Goal: Task Accomplishment & Management: Use online tool/utility

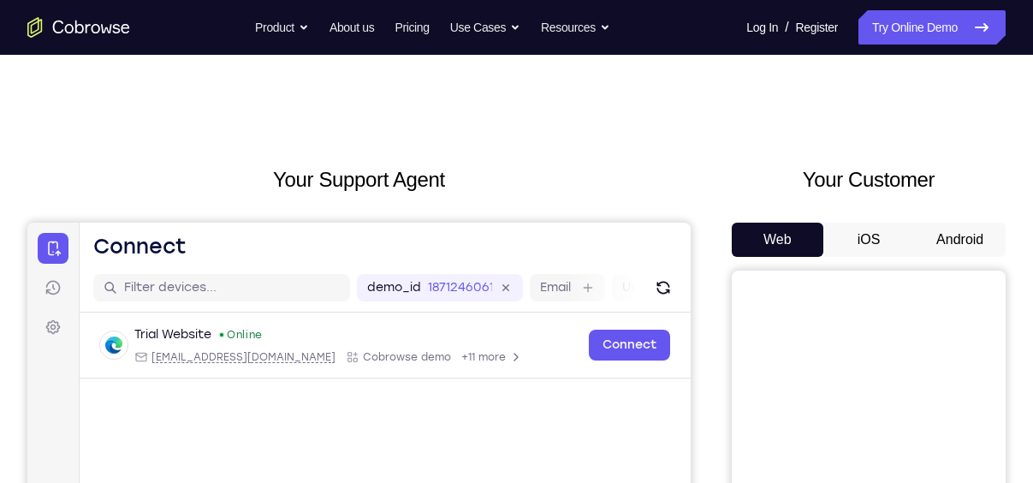
click at [961, 231] on button "Android" at bounding box center [960, 240] width 92 height 34
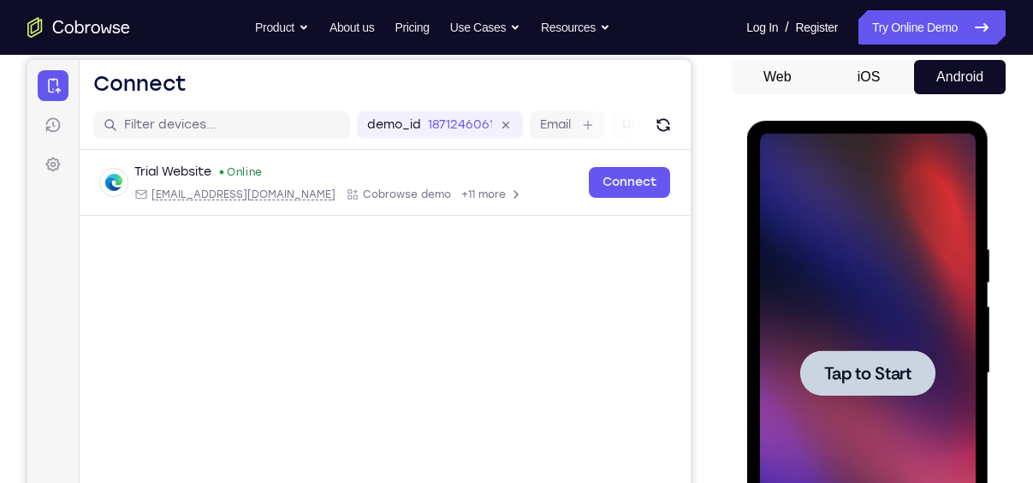
scroll to position [248, 0]
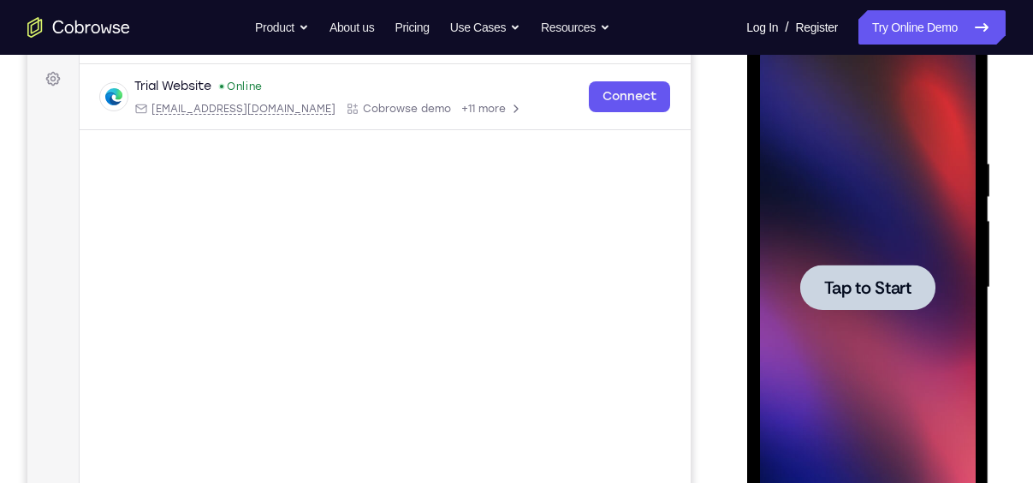
click at [876, 309] on div at bounding box center [867, 287] width 135 height 45
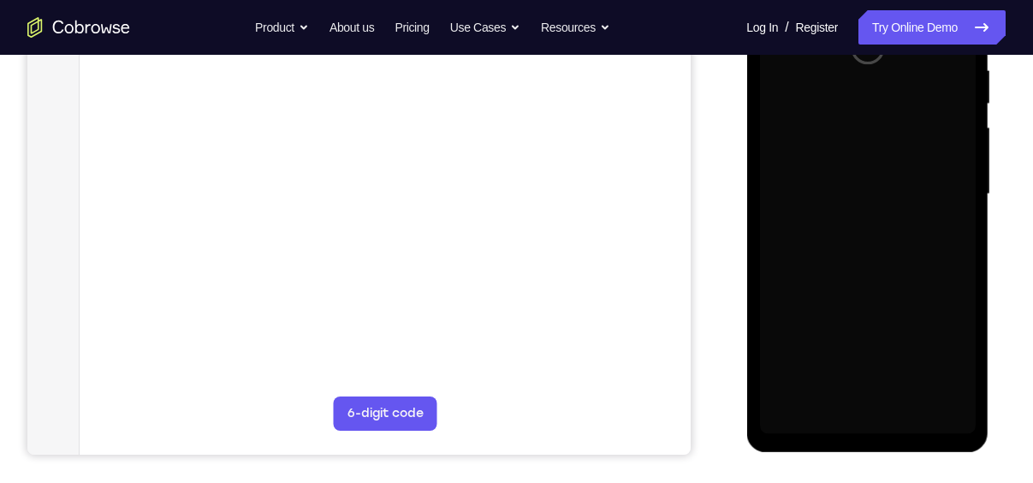
scroll to position [343, 0]
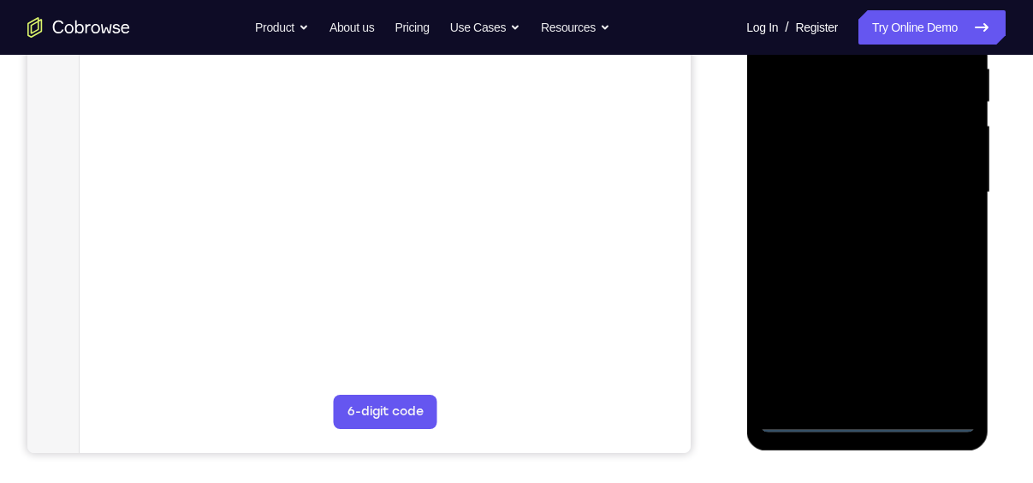
click at [871, 418] on div at bounding box center [867, 192] width 216 height 479
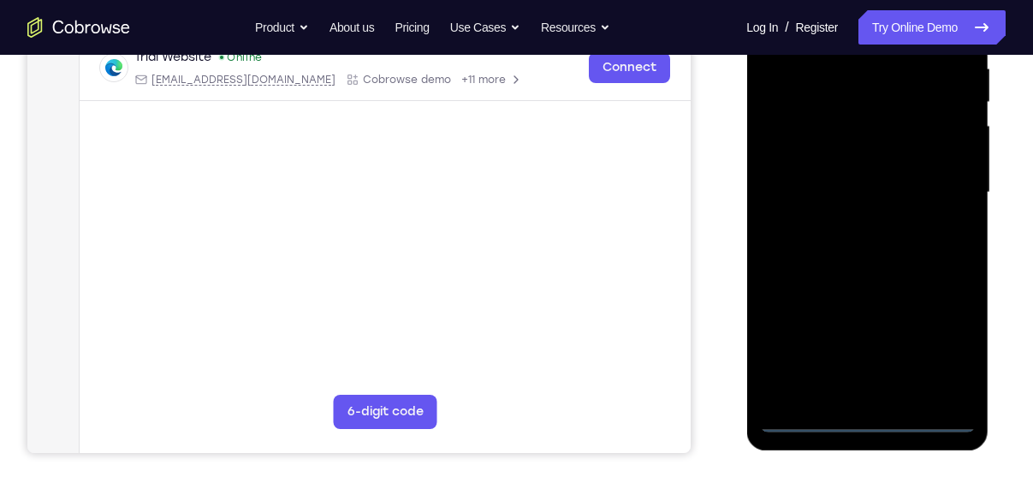
click at [936, 348] on div at bounding box center [867, 192] width 216 height 479
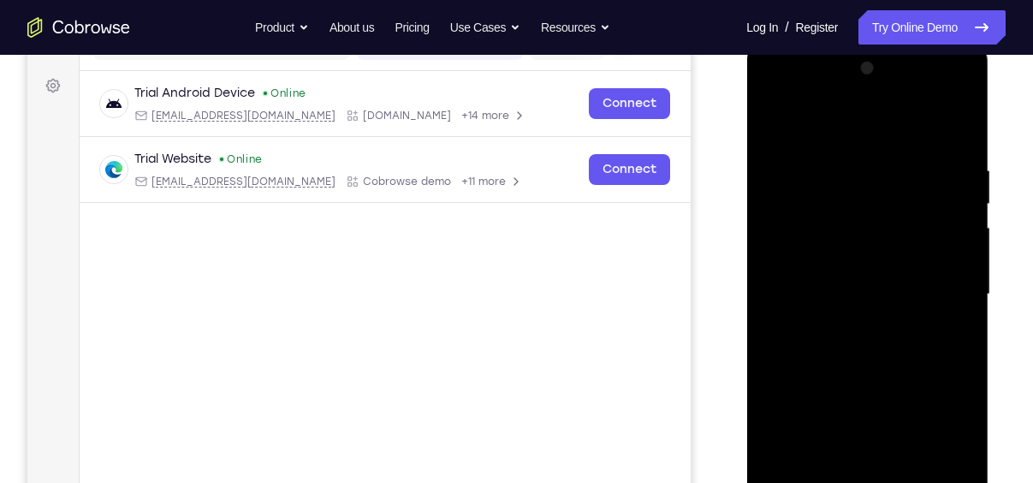
scroll to position [229, 0]
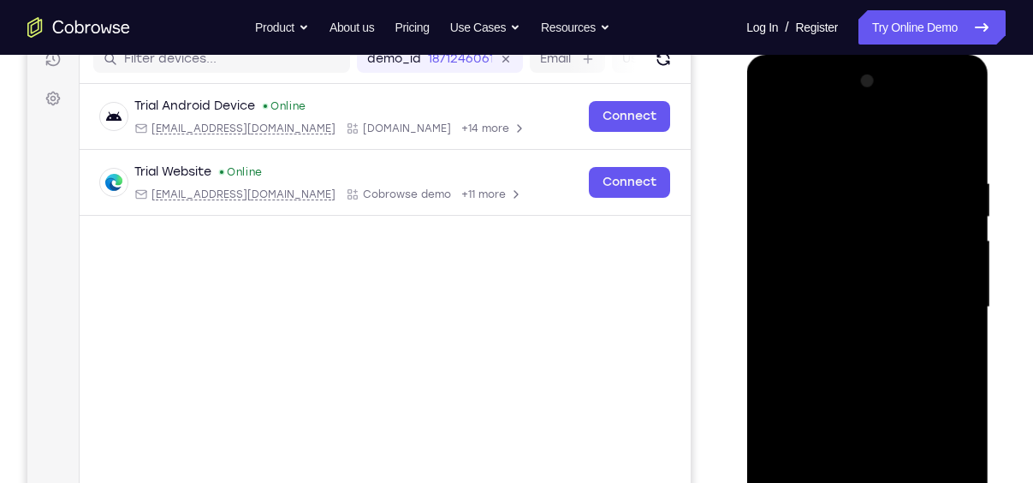
click at [884, 146] on div at bounding box center [867, 307] width 216 height 479
click at [942, 304] on div at bounding box center [867, 307] width 216 height 479
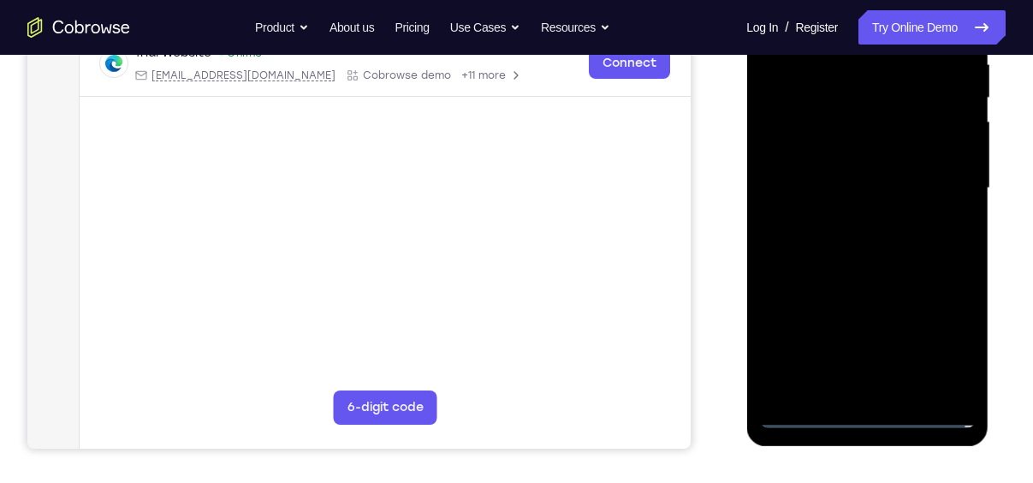
scroll to position [349, 0]
click at [849, 389] on div at bounding box center [867, 186] width 216 height 479
click at [828, 177] on div at bounding box center [867, 186] width 216 height 479
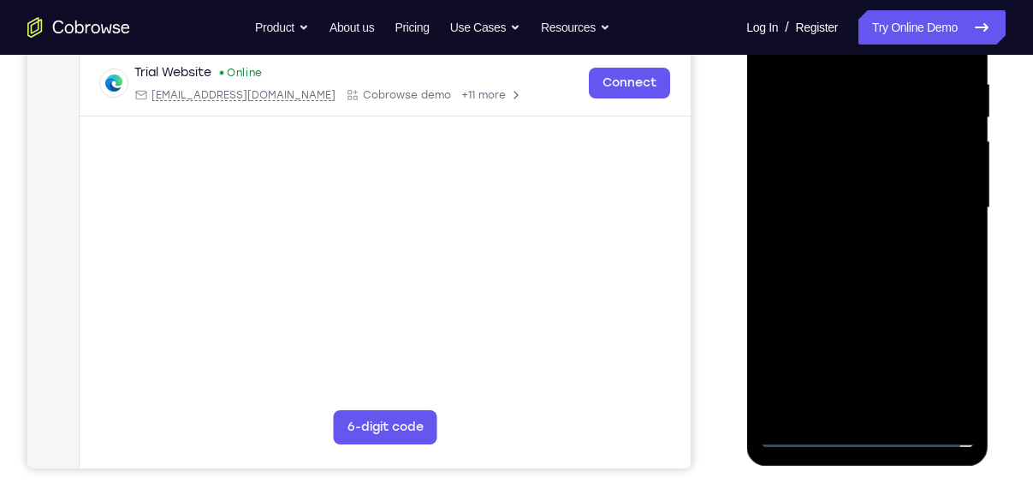
scroll to position [327, 0]
click at [814, 215] on div at bounding box center [867, 208] width 216 height 479
click at [811, 260] on div at bounding box center [867, 208] width 216 height 479
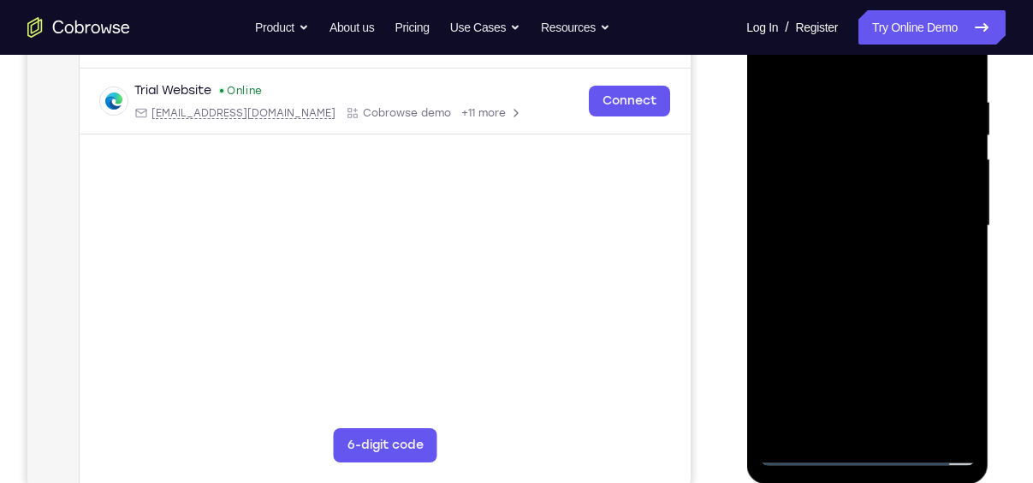
scroll to position [282, 0]
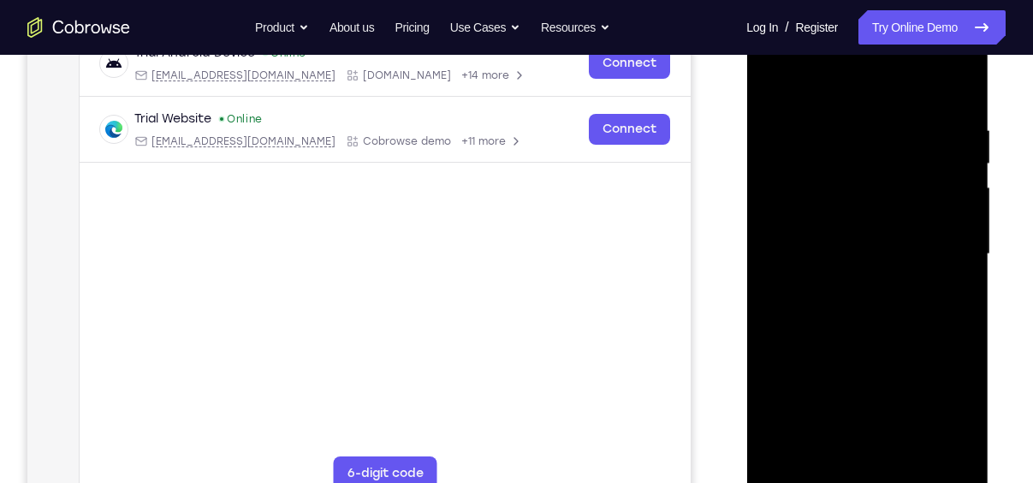
click at [865, 294] on div at bounding box center [867, 254] width 216 height 479
click at [846, 309] on div at bounding box center [867, 254] width 216 height 479
click at [865, 295] on div at bounding box center [867, 254] width 216 height 479
click at [855, 305] on div at bounding box center [867, 254] width 216 height 479
drag, startPoint x: 818, startPoint y: 103, endPoint x: 799, endPoint y: 51, distance: 55.8
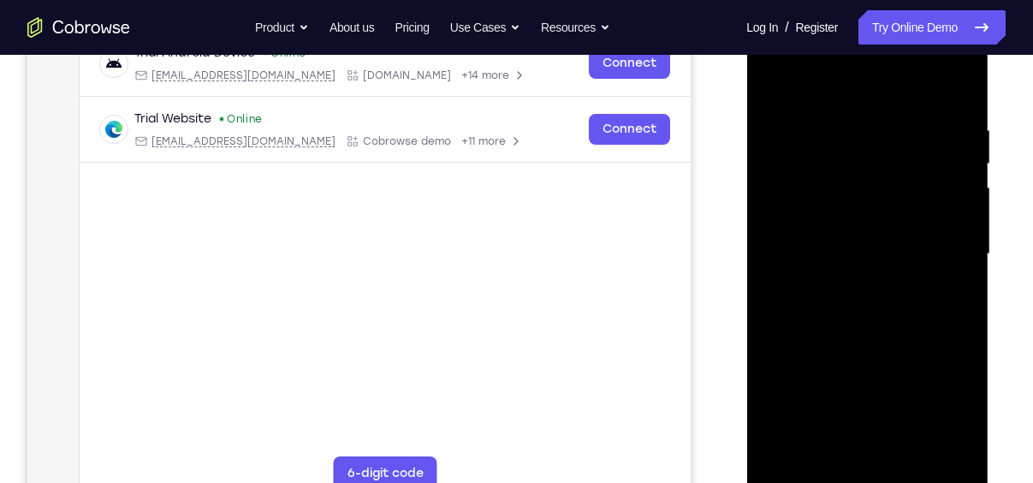
click at [799, 51] on div at bounding box center [867, 254] width 216 height 479
click at [959, 105] on div at bounding box center [867, 254] width 216 height 479
click at [770, 169] on div at bounding box center [867, 254] width 216 height 479
click at [961, 266] on div at bounding box center [867, 254] width 216 height 479
click at [950, 222] on div at bounding box center [867, 254] width 216 height 479
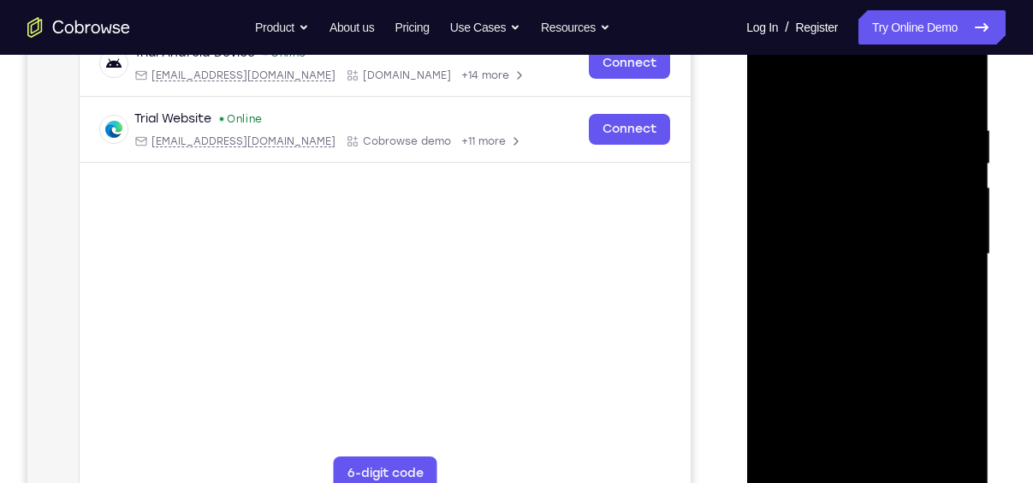
click at [776, 235] on div at bounding box center [867, 254] width 216 height 479
click at [961, 232] on div at bounding box center [867, 254] width 216 height 479
click at [788, 95] on div at bounding box center [867, 254] width 216 height 479
click at [785, 218] on div at bounding box center [867, 254] width 216 height 479
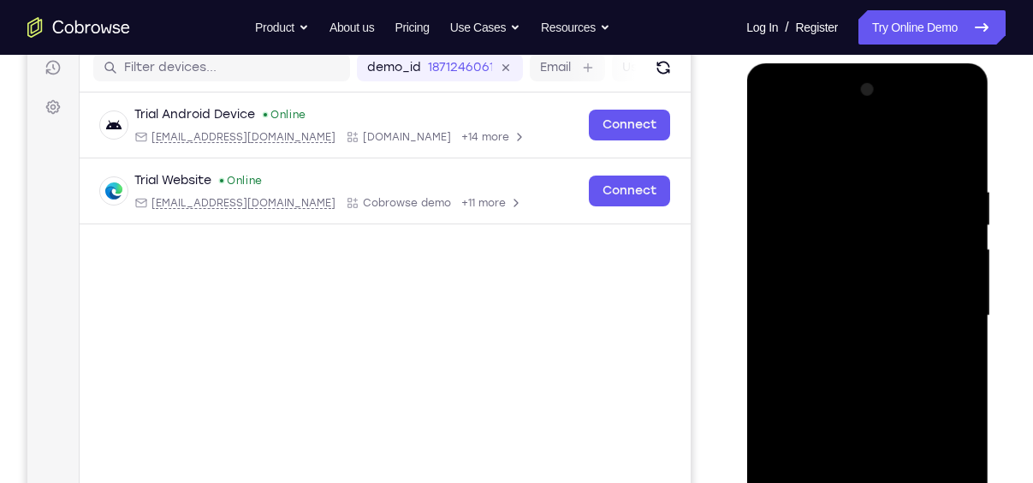
click at [968, 98] on div at bounding box center [867, 315] width 216 height 479
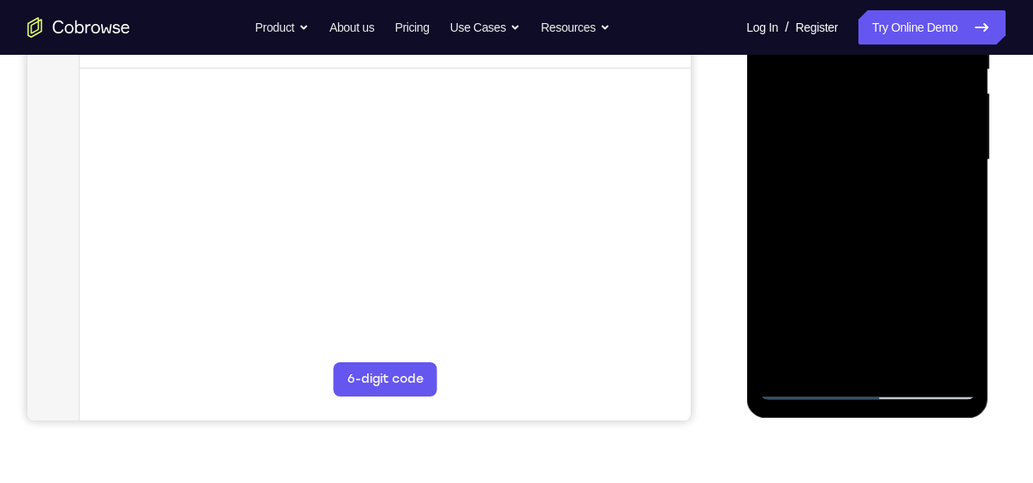
scroll to position [390, 0]
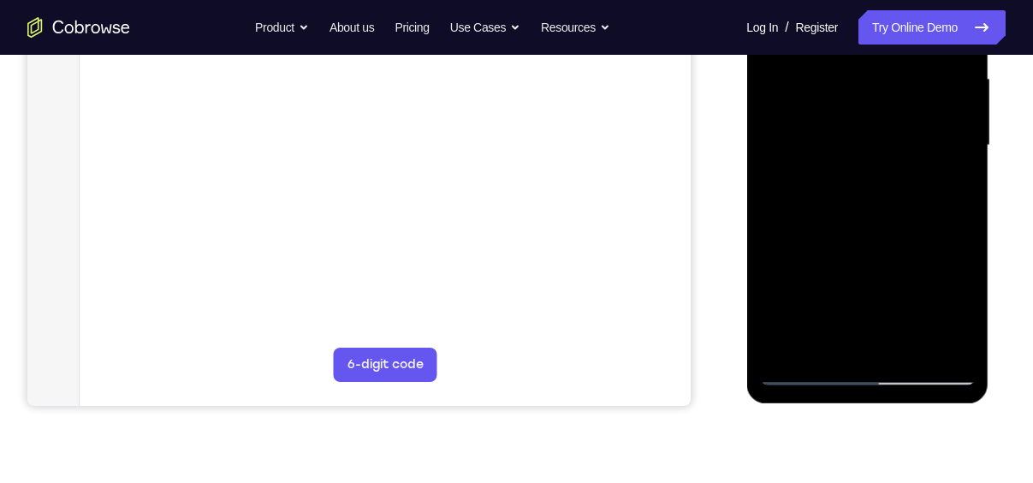
click at [901, 356] on div at bounding box center [867, 145] width 216 height 479
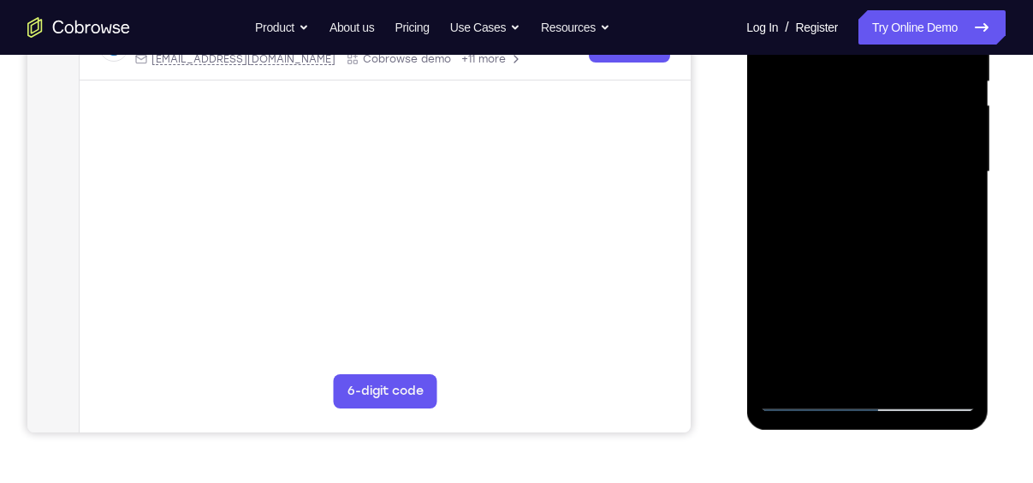
scroll to position [362, 0]
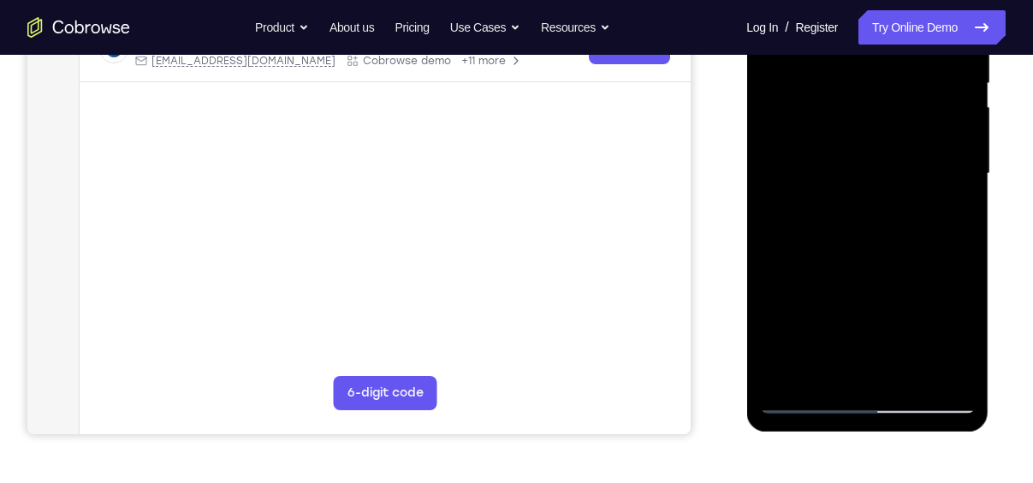
click at [876, 259] on div at bounding box center [867, 173] width 216 height 479
drag, startPoint x: 874, startPoint y: 356, endPoint x: 857, endPoint y: 275, distance: 83.1
click at [857, 275] on div at bounding box center [867, 173] width 216 height 479
click at [863, 352] on div at bounding box center [867, 173] width 216 height 479
click at [818, 330] on div at bounding box center [867, 173] width 216 height 479
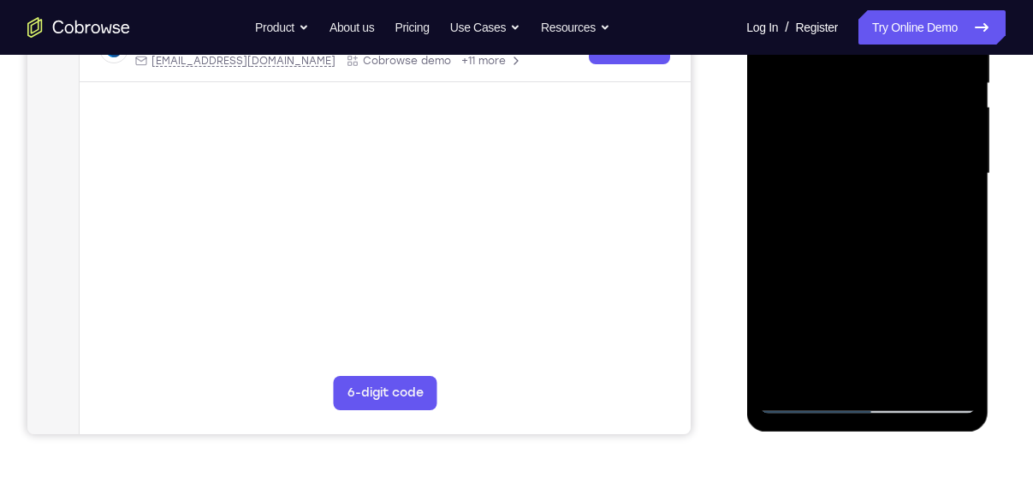
click at [831, 333] on div at bounding box center [867, 173] width 216 height 479
click at [817, 185] on div at bounding box center [867, 173] width 216 height 479
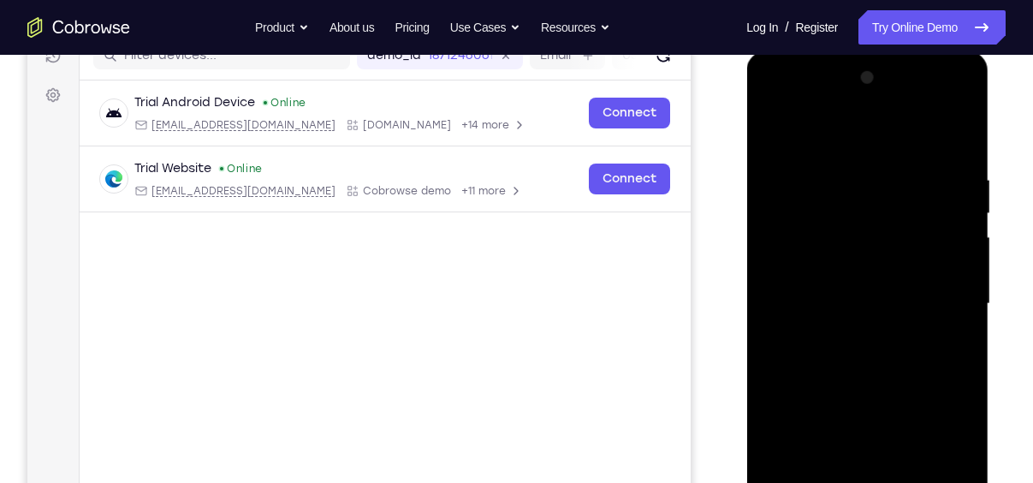
scroll to position [182, 0]
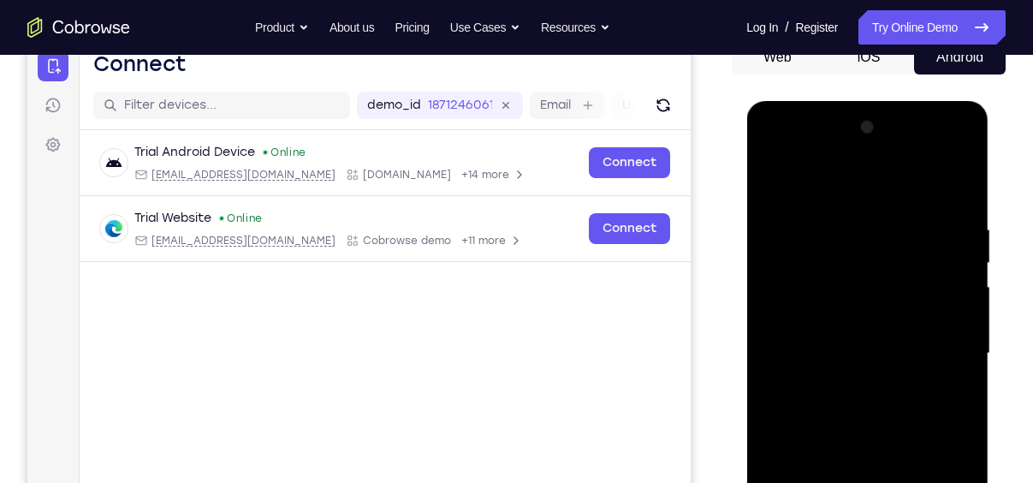
click at [797, 183] on div at bounding box center [867, 353] width 216 height 479
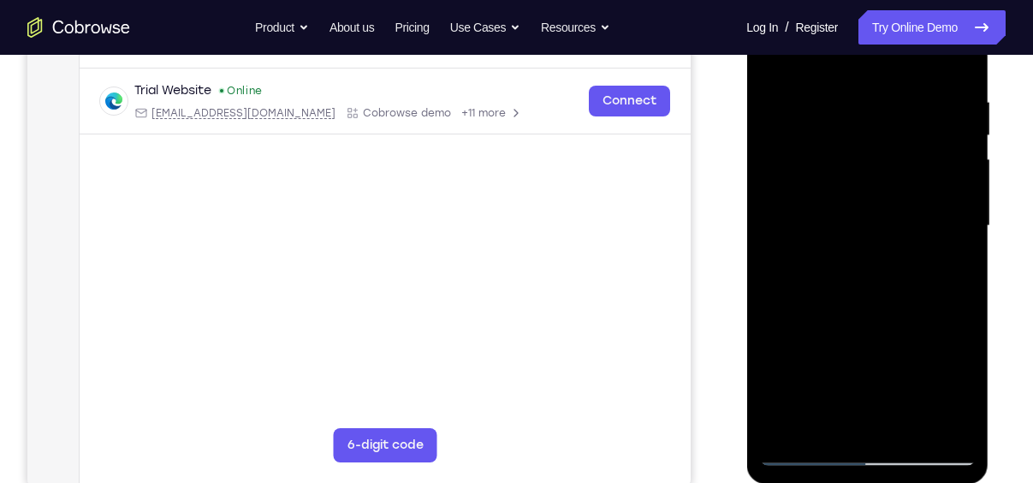
scroll to position [318, 0]
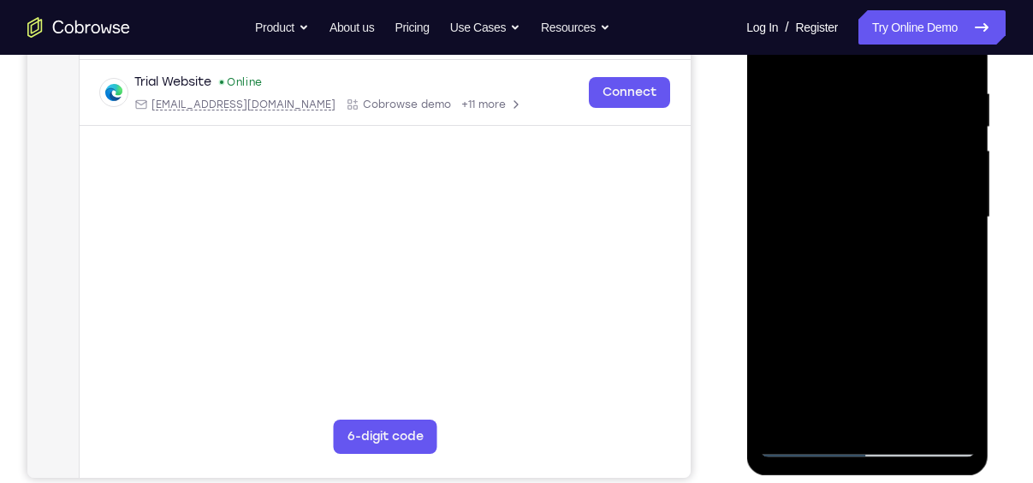
drag, startPoint x: 863, startPoint y: 173, endPoint x: 833, endPoint y: 196, distance: 37.8
click at [833, 196] on div at bounding box center [867, 217] width 216 height 479
click at [807, 222] on div at bounding box center [867, 217] width 216 height 479
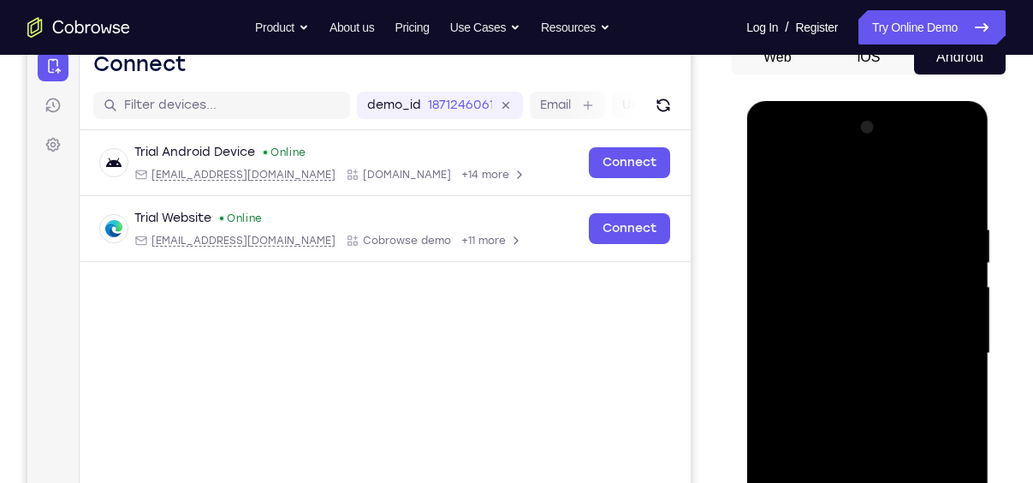
scroll to position [181, 0]
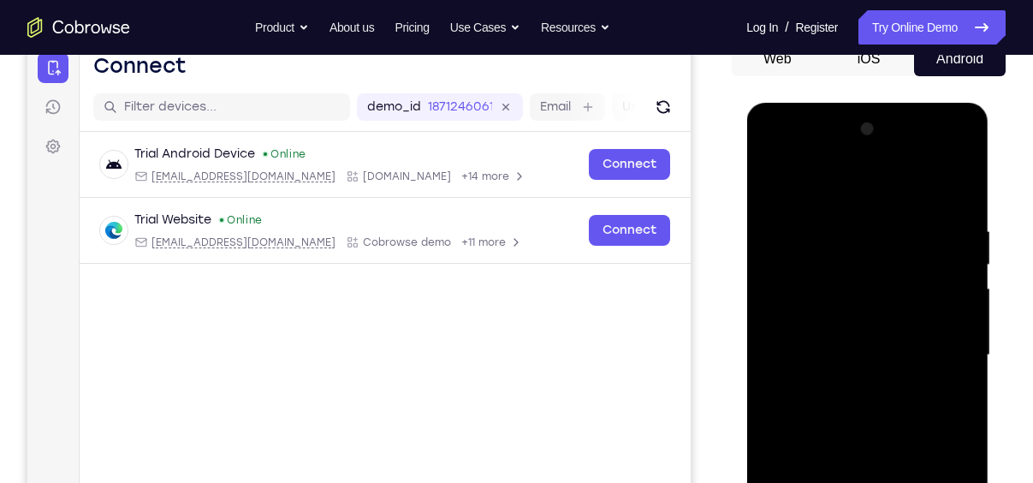
click at [772, 181] on div at bounding box center [867, 355] width 216 height 479
click at [863, 318] on div at bounding box center [867, 355] width 216 height 479
drag, startPoint x: 870, startPoint y: 388, endPoint x: 843, endPoint y: 242, distance: 147.9
click at [843, 242] on div at bounding box center [867, 355] width 216 height 479
drag, startPoint x: 877, startPoint y: 384, endPoint x: 858, endPoint y: 232, distance: 153.6
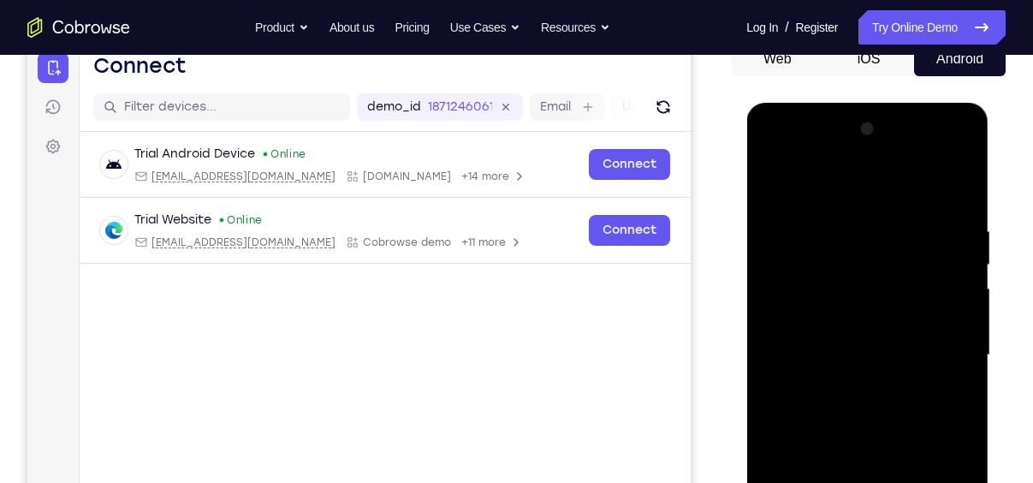
click at [858, 232] on div at bounding box center [867, 355] width 216 height 479
click at [954, 251] on div at bounding box center [867, 355] width 216 height 479
drag, startPoint x: 883, startPoint y: 381, endPoint x: 841, endPoint y: 203, distance: 182.9
click at [841, 203] on div at bounding box center [867, 355] width 216 height 479
drag, startPoint x: 879, startPoint y: 386, endPoint x: 858, endPoint y: 272, distance: 115.8
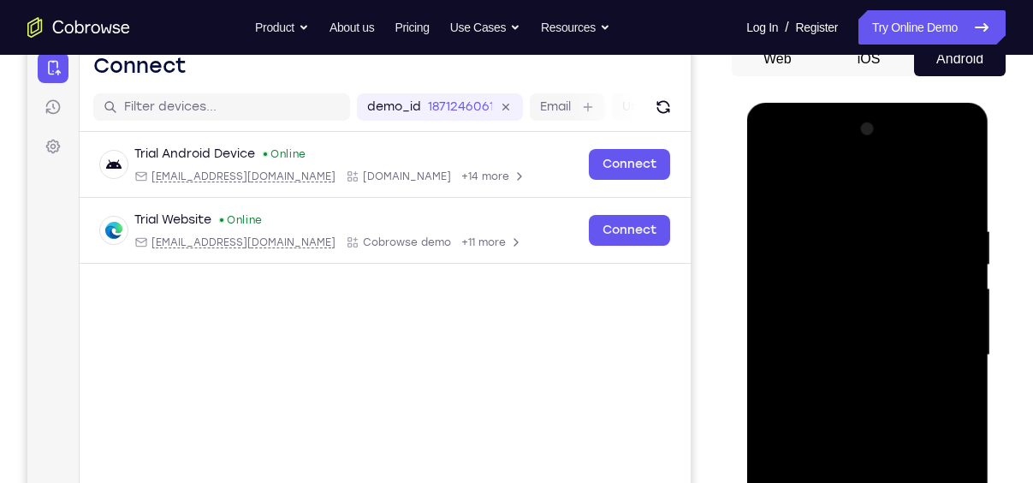
click at [858, 272] on div at bounding box center [867, 355] width 216 height 479
click at [959, 317] on div at bounding box center [867, 355] width 216 height 479
click at [775, 323] on div at bounding box center [867, 355] width 216 height 479
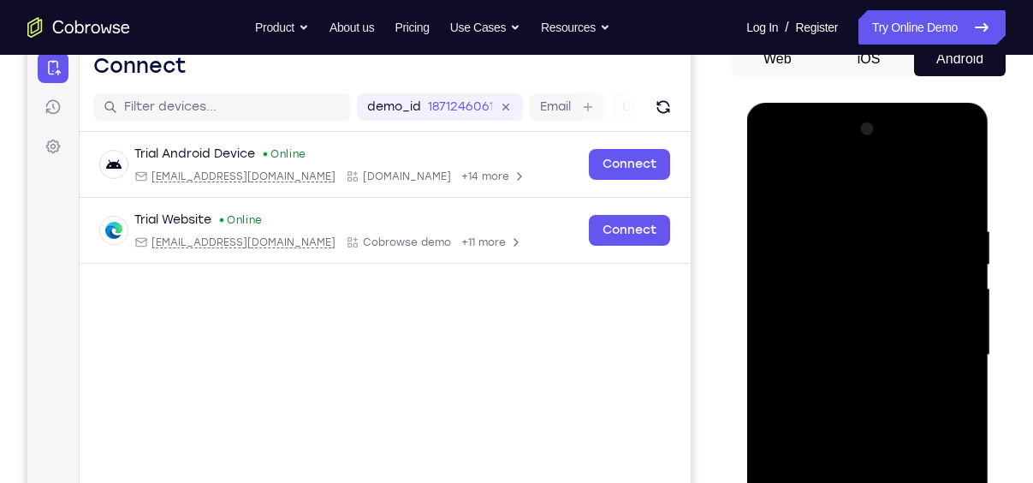
click at [775, 323] on div at bounding box center [867, 355] width 216 height 479
drag, startPoint x: 851, startPoint y: 386, endPoint x: 806, endPoint y: 192, distance: 199.5
click at [806, 192] on div at bounding box center [867, 355] width 216 height 479
drag, startPoint x: 859, startPoint y: 348, endPoint x: 825, endPoint y: 214, distance: 138.5
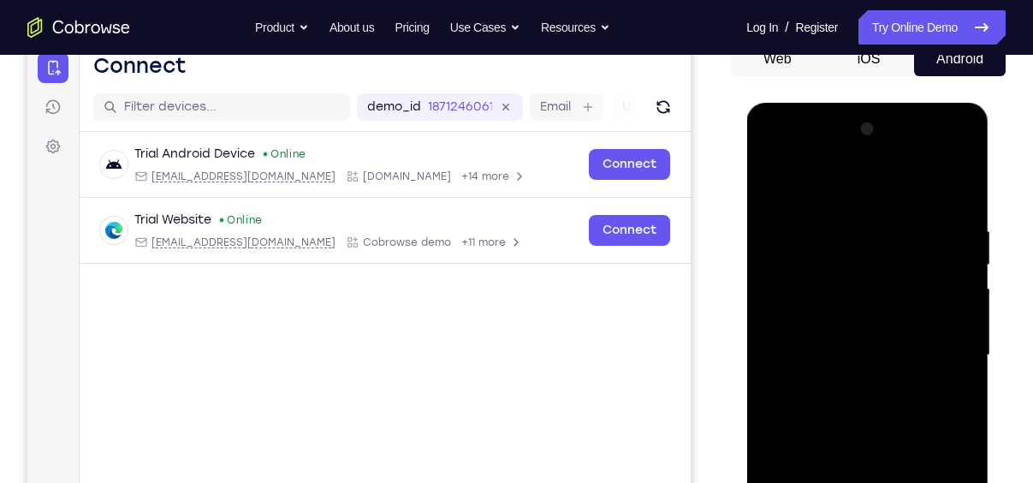
click at [825, 214] on div at bounding box center [867, 355] width 216 height 479
drag, startPoint x: 873, startPoint y: 370, endPoint x: 855, endPoint y: 302, distance: 70.0
click at [855, 302] on div at bounding box center [867, 355] width 216 height 479
click at [961, 298] on div at bounding box center [867, 355] width 216 height 479
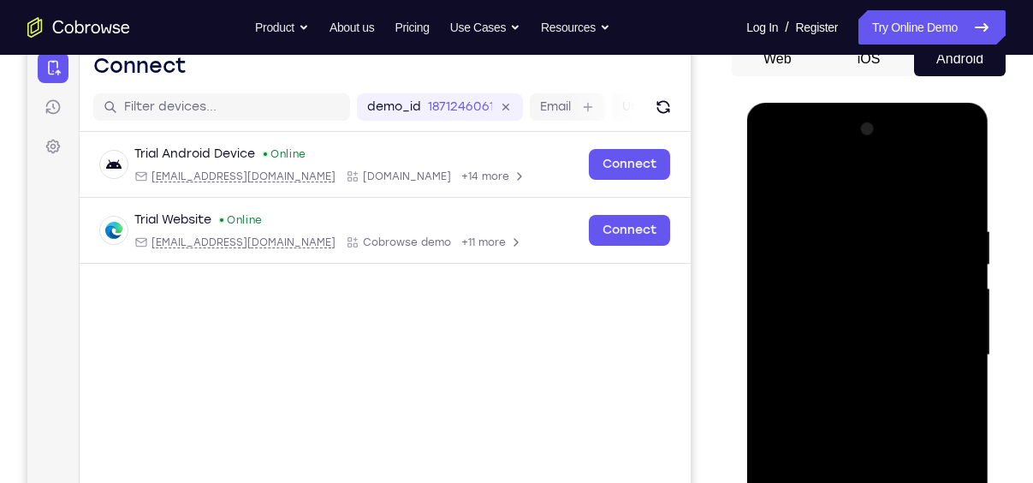
click at [961, 298] on div at bounding box center [867, 355] width 216 height 479
drag, startPoint x: 929, startPoint y: 399, endPoint x: 876, endPoint y: 217, distance: 189.1
click at [876, 217] on div at bounding box center [867, 355] width 216 height 479
drag, startPoint x: 889, startPoint y: 399, endPoint x: 838, endPoint y: 216, distance: 190.3
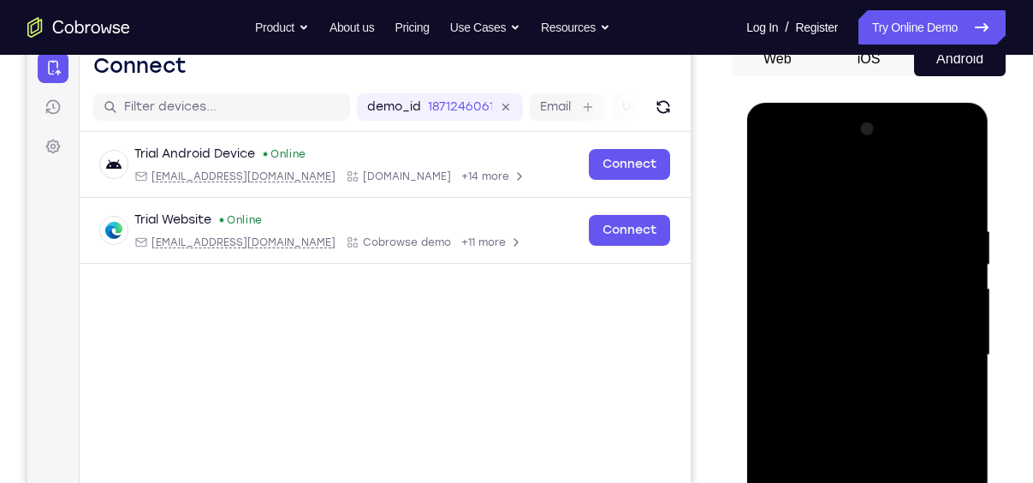
click at [838, 216] on div at bounding box center [867, 355] width 216 height 479
click at [962, 298] on div at bounding box center [867, 355] width 216 height 479
drag, startPoint x: 855, startPoint y: 359, endPoint x: 857, endPoint y: 205, distance: 154.1
click at [857, 205] on div at bounding box center [867, 355] width 216 height 479
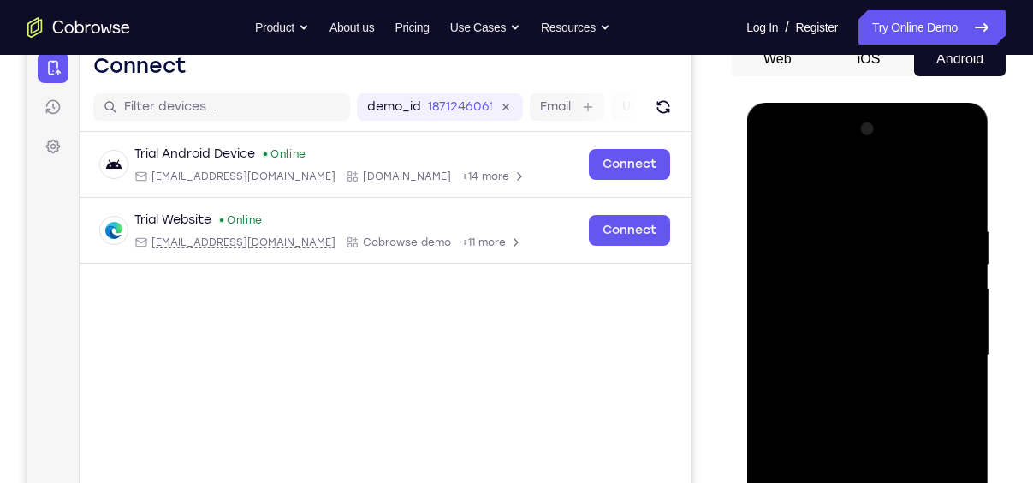
drag, startPoint x: 903, startPoint y: 395, endPoint x: 860, endPoint y: 240, distance: 161.6
click at [860, 240] on div at bounding box center [867, 355] width 216 height 479
drag, startPoint x: 844, startPoint y: 254, endPoint x: 815, endPoint y: 130, distance: 127.5
click at [815, 130] on div at bounding box center [867, 355] width 216 height 479
drag, startPoint x: 865, startPoint y: 378, endPoint x: 844, endPoint y: 247, distance: 132.7
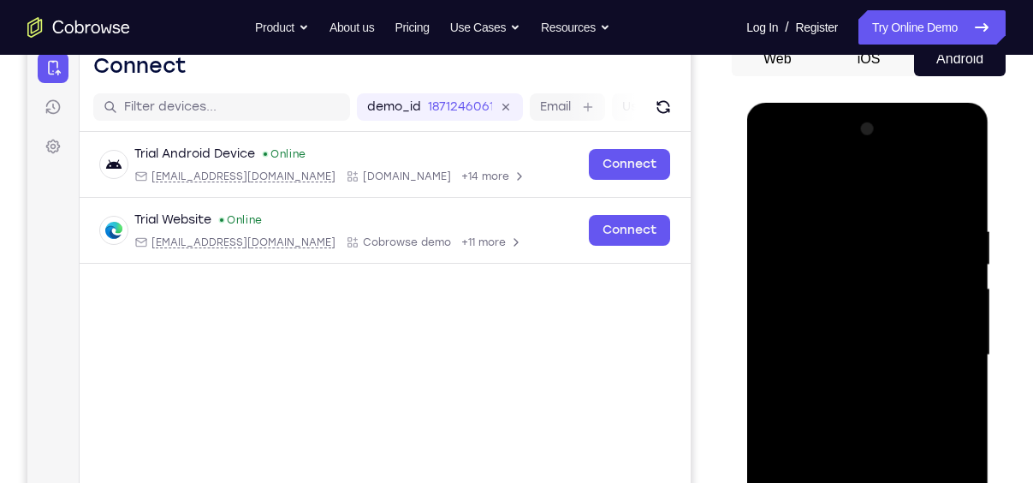
click at [844, 247] on div at bounding box center [867, 355] width 216 height 479
click at [775, 187] on div at bounding box center [867, 355] width 216 height 479
drag, startPoint x: 851, startPoint y: 258, endPoint x: 865, endPoint y: 367, distance: 110.5
click at [865, 367] on div at bounding box center [867, 355] width 216 height 479
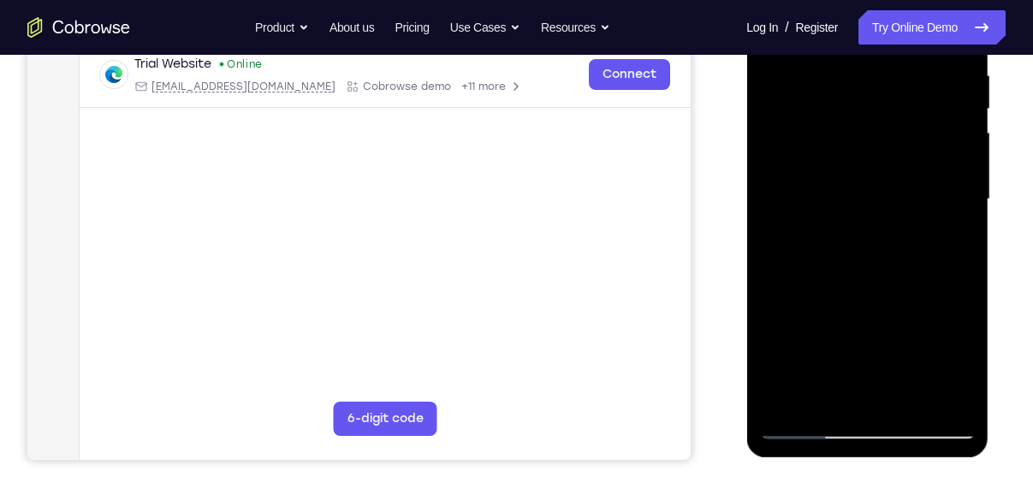
scroll to position [343, 0]
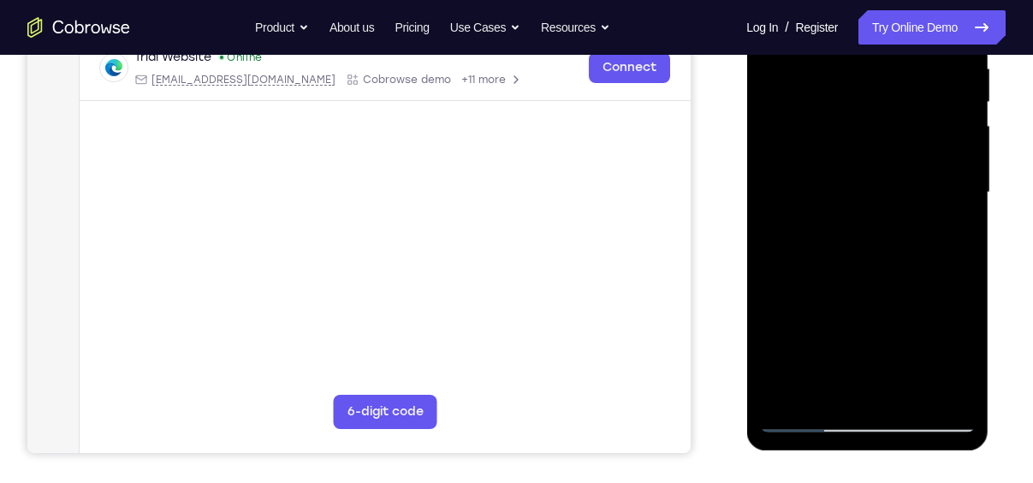
click at [785, 391] on div at bounding box center [867, 192] width 216 height 479
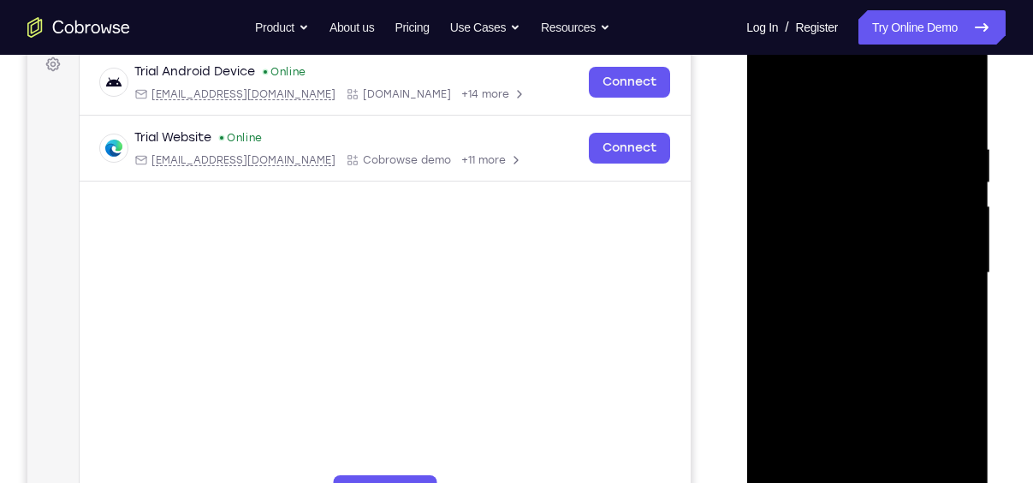
scroll to position [262, 0]
click at [852, 131] on div at bounding box center [867, 273] width 216 height 479
click at [952, 217] on div at bounding box center [867, 273] width 216 height 479
click at [928, 243] on div at bounding box center [867, 273] width 216 height 479
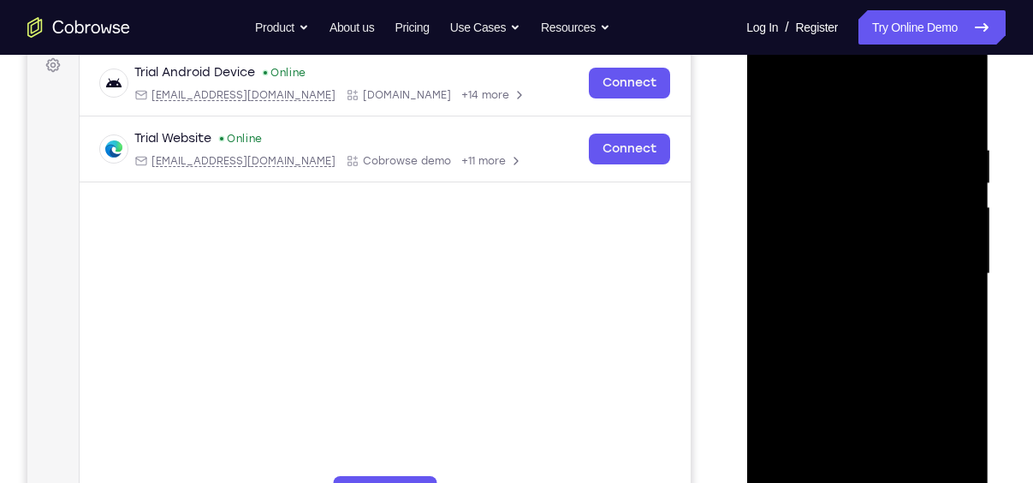
click at [928, 243] on div at bounding box center [867, 273] width 216 height 479
click at [955, 203] on div at bounding box center [867, 273] width 216 height 479
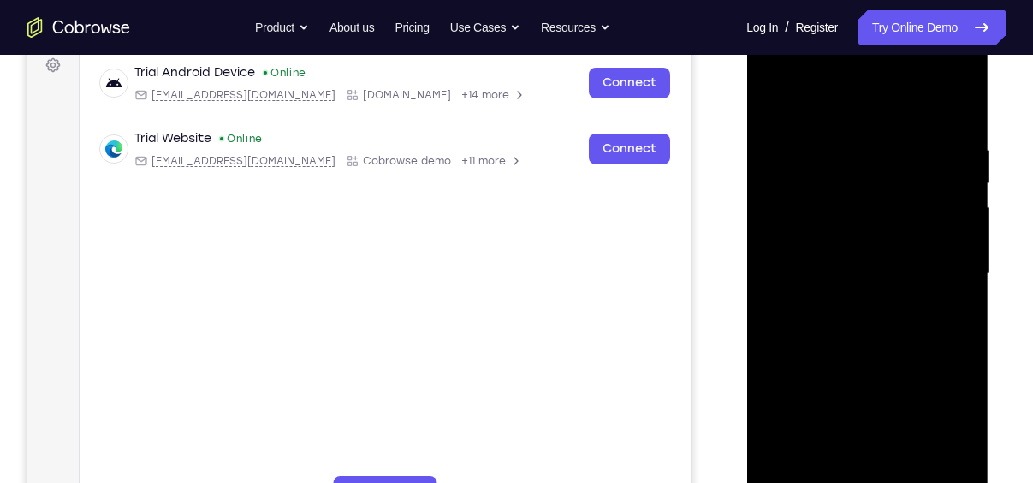
click at [797, 240] on div at bounding box center [867, 273] width 216 height 479
click at [955, 236] on div at bounding box center [867, 273] width 216 height 479
click at [942, 231] on div at bounding box center [867, 272] width 216 height 479
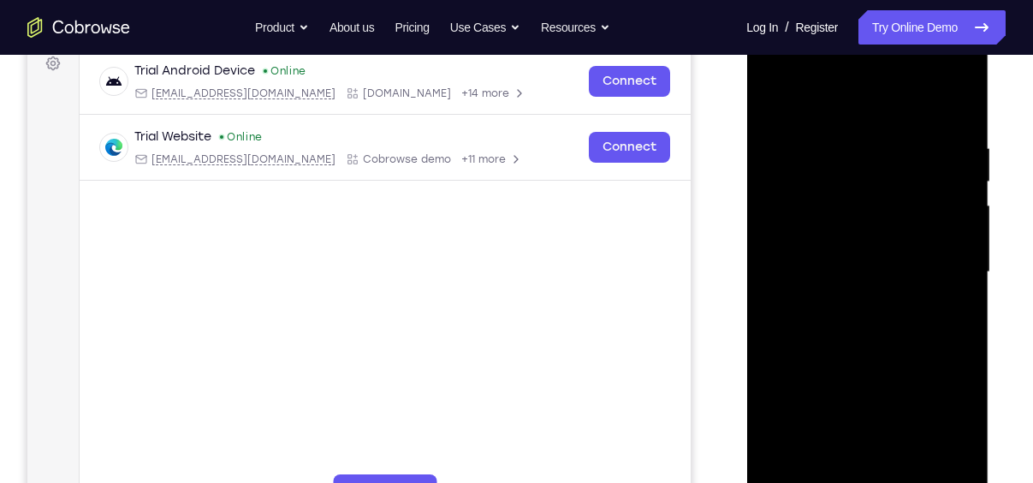
drag, startPoint x: 965, startPoint y: 255, endPoint x: 816, endPoint y: 276, distance: 150.5
click at [816, 276] on div at bounding box center [867, 272] width 216 height 479
click at [932, 262] on div at bounding box center [867, 272] width 216 height 479
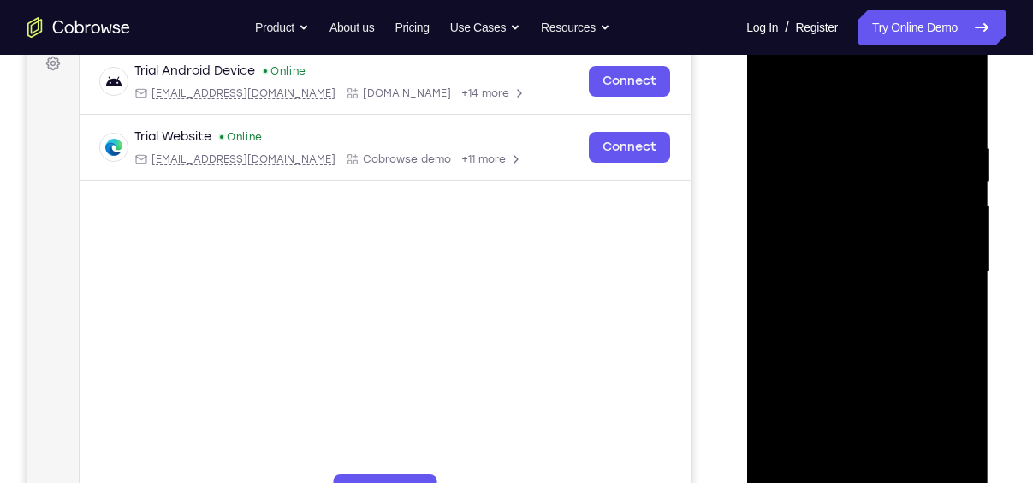
click at [932, 262] on div at bounding box center [867, 272] width 216 height 479
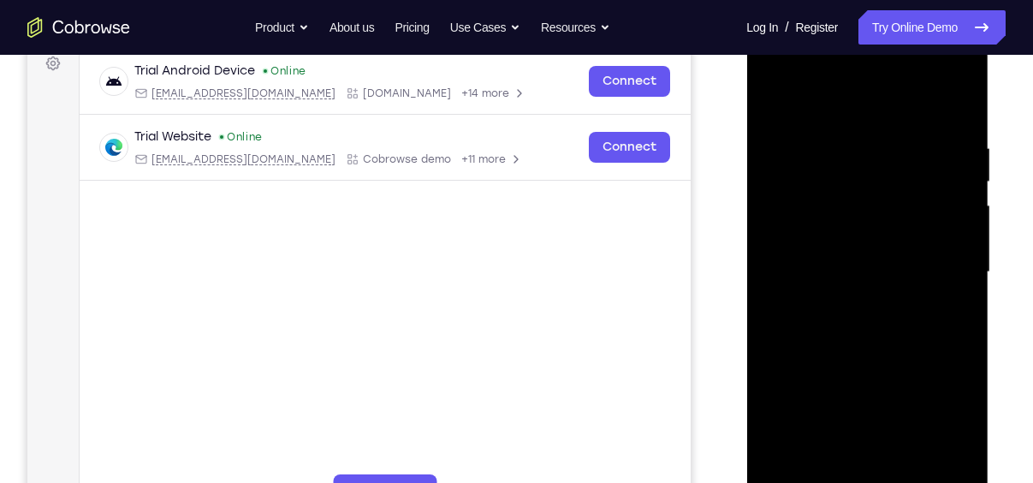
click at [932, 262] on div at bounding box center [867, 272] width 216 height 479
click at [961, 236] on div at bounding box center [867, 272] width 216 height 479
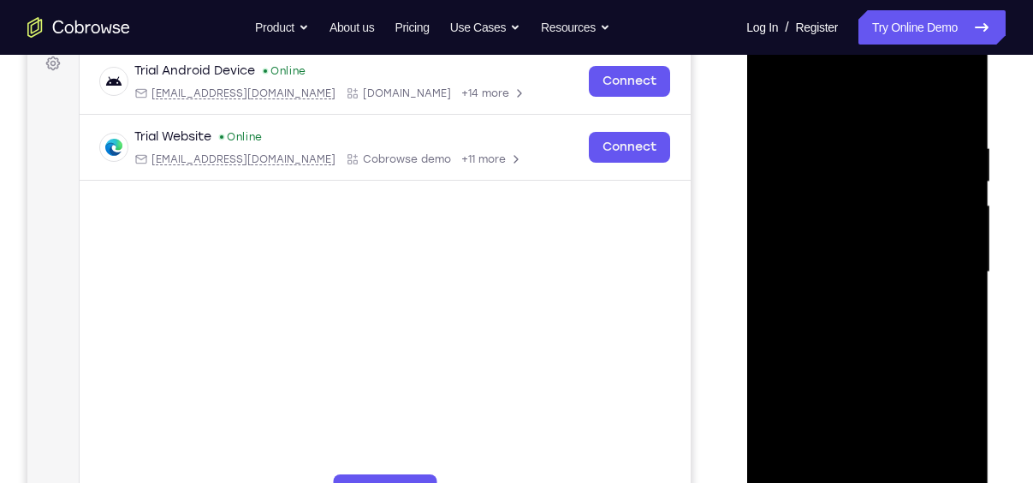
click at [961, 236] on div at bounding box center [867, 272] width 216 height 479
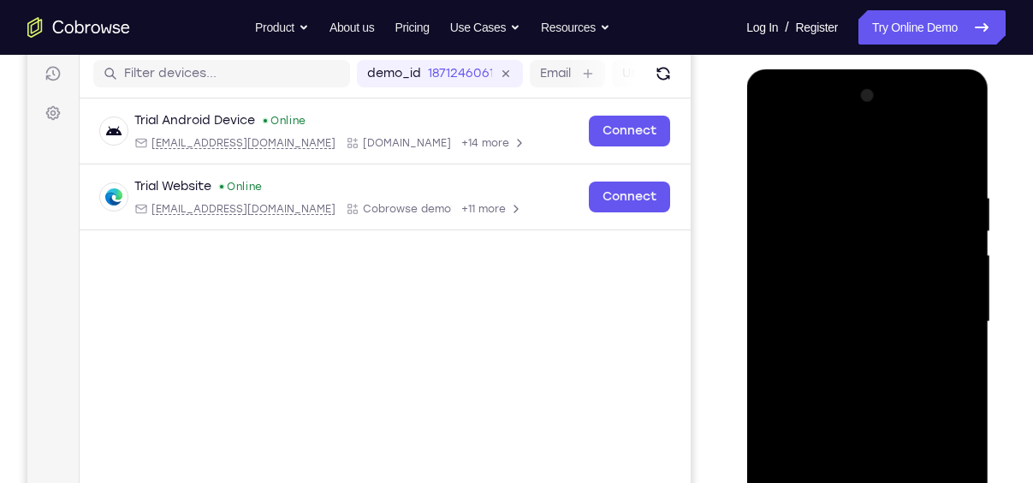
scroll to position [204, 0]
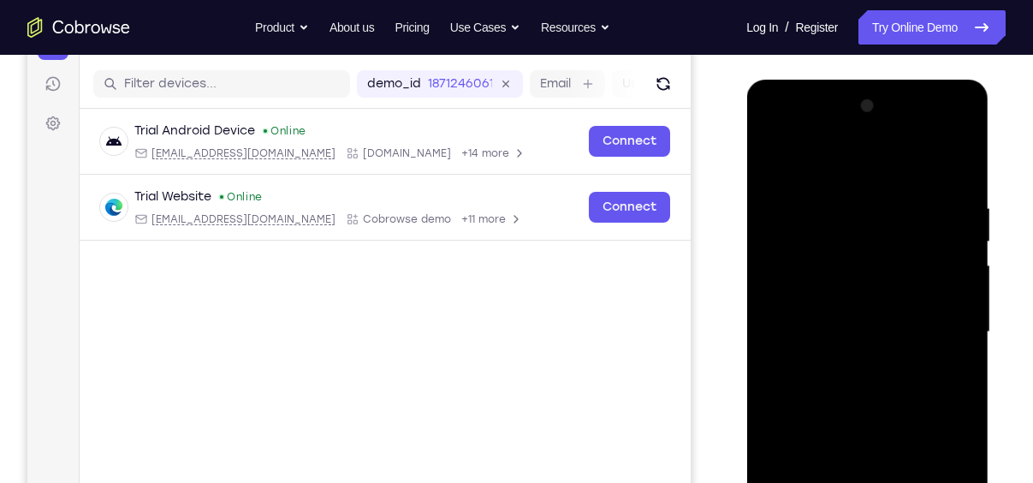
click at [961, 236] on div at bounding box center [867, 331] width 216 height 479
click at [939, 266] on div at bounding box center [867, 331] width 216 height 479
click at [954, 166] on div at bounding box center [867, 331] width 216 height 479
drag, startPoint x: 884, startPoint y: 192, endPoint x: 918, endPoint y: 465, distance: 275.1
click at [918, 465] on div at bounding box center [867, 331] width 216 height 479
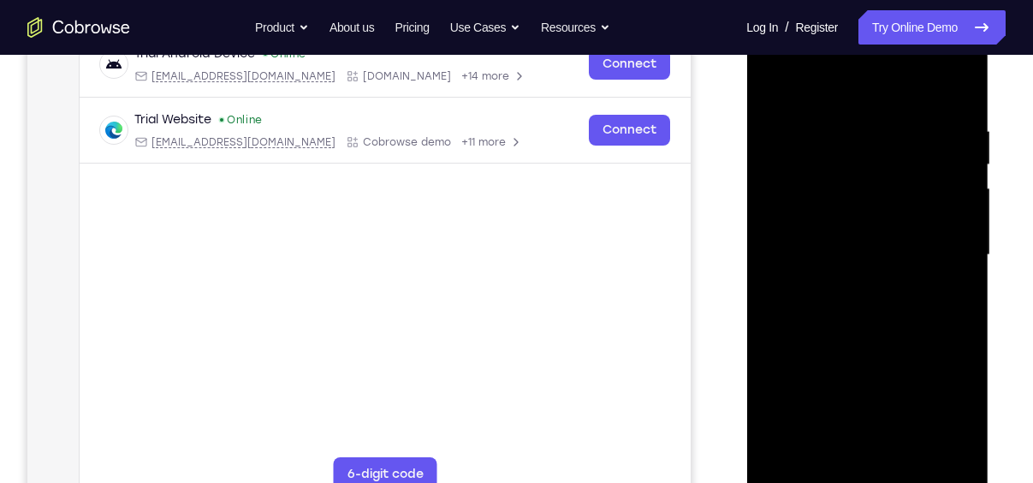
scroll to position [282, 0]
click at [910, 452] on div at bounding box center [867, 253] width 216 height 479
click at [780, 79] on div at bounding box center [867, 253] width 216 height 479
drag, startPoint x: 853, startPoint y: 125, endPoint x: 878, endPoint y: 407, distance: 282.7
click at [878, 407] on div at bounding box center [867, 253] width 216 height 479
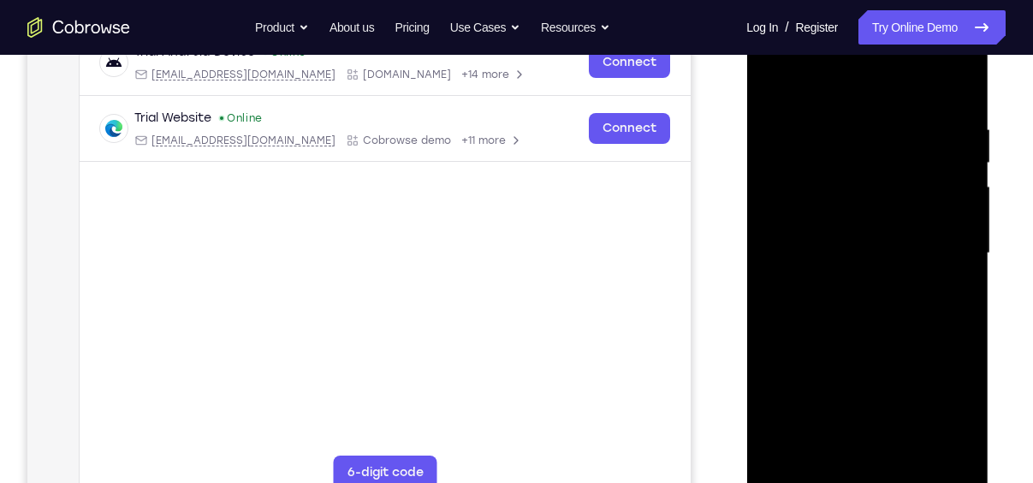
click at [959, 79] on div at bounding box center [867, 253] width 216 height 479
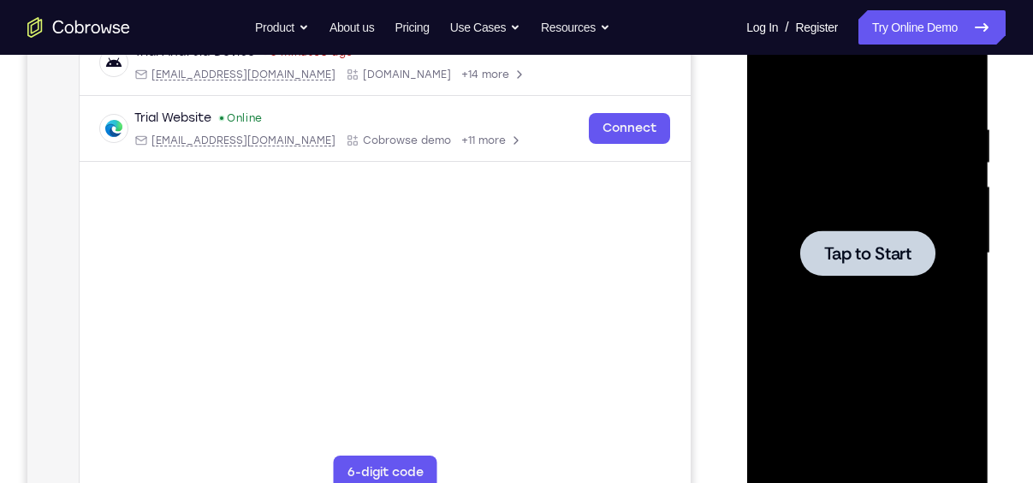
click at [909, 271] on div at bounding box center [867, 252] width 135 height 45
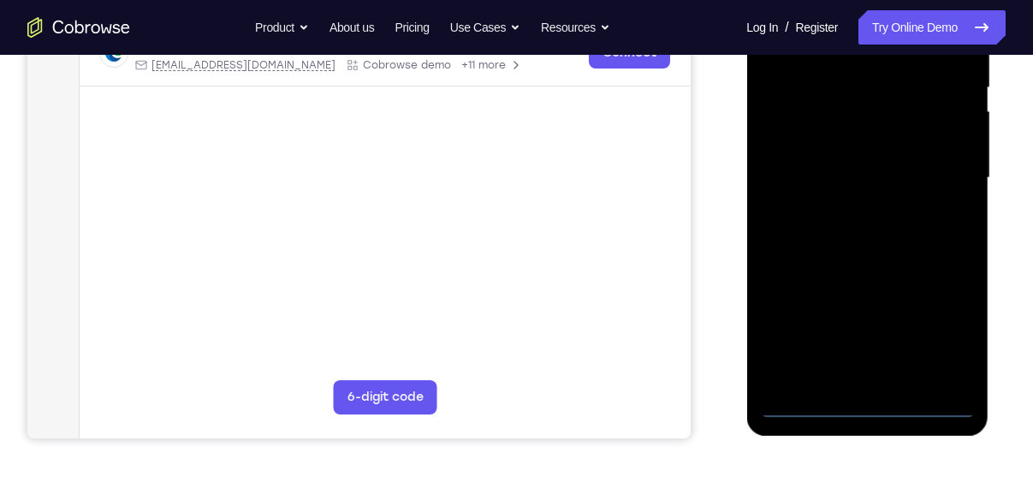
scroll to position [320, 0]
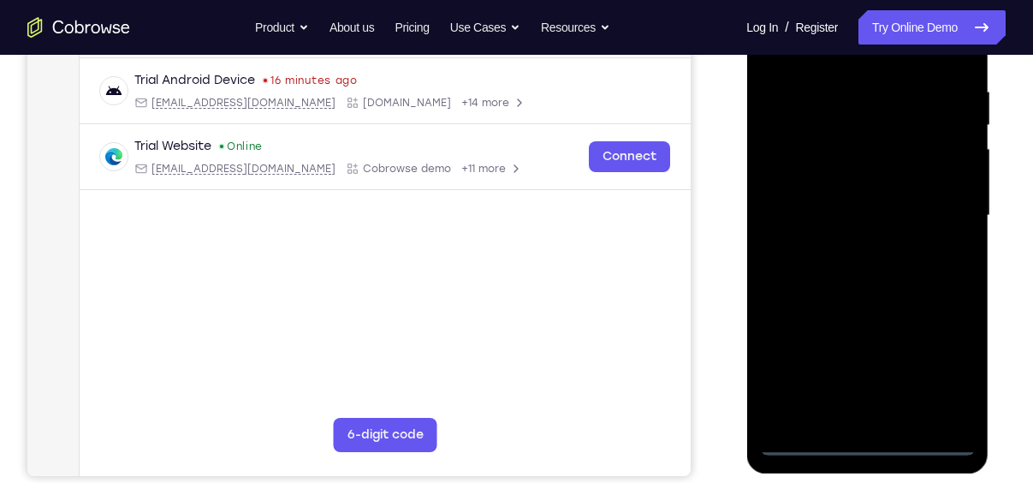
click at [866, 440] on div at bounding box center [867, 215] width 216 height 479
click at [953, 373] on div at bounding box center [867, 215] width 216 height 479
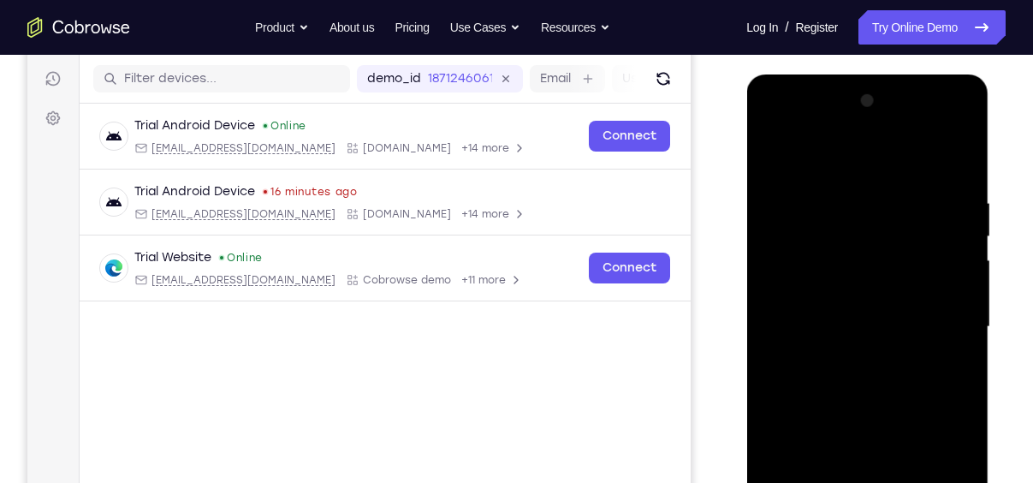
drag, startPoint x: 821, startPoint y: 162, endPoint x: 1389, endPoint y: 148, distance: 568.6
click at [821, 162] on div at bounding box center [867, 326] width 216 height 479
click at [936, 315] on div at bounding box center [867, 326] width 216 height 479
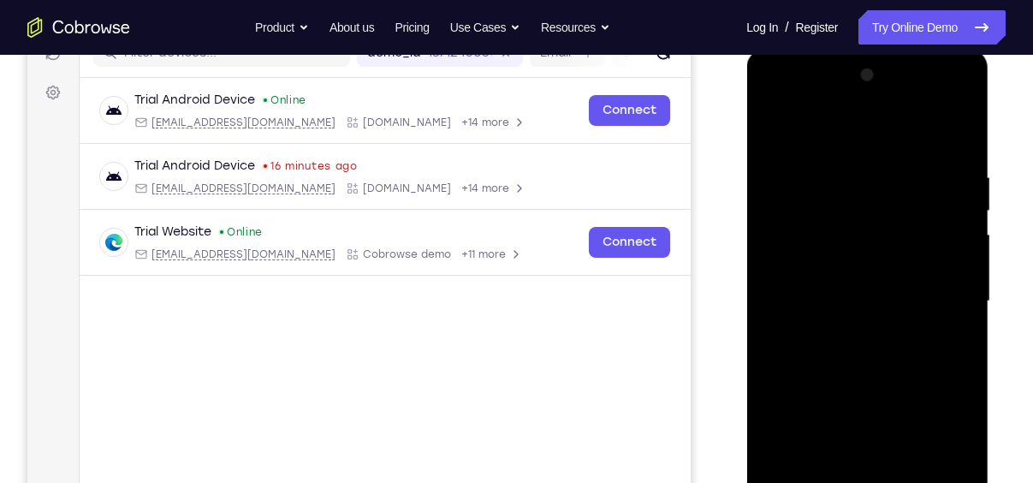
click at [847, 339] on div at bounding box center [867, 301] width 216 height 479
click at [854, 282] on div at bounding box center [867, 301] width 216 height 479
click at [865, 301] on div at bounding box center [867, 301] width 216 height 479
click at [855, 354] on div at bounding box center [867, 301] width 216 height 479
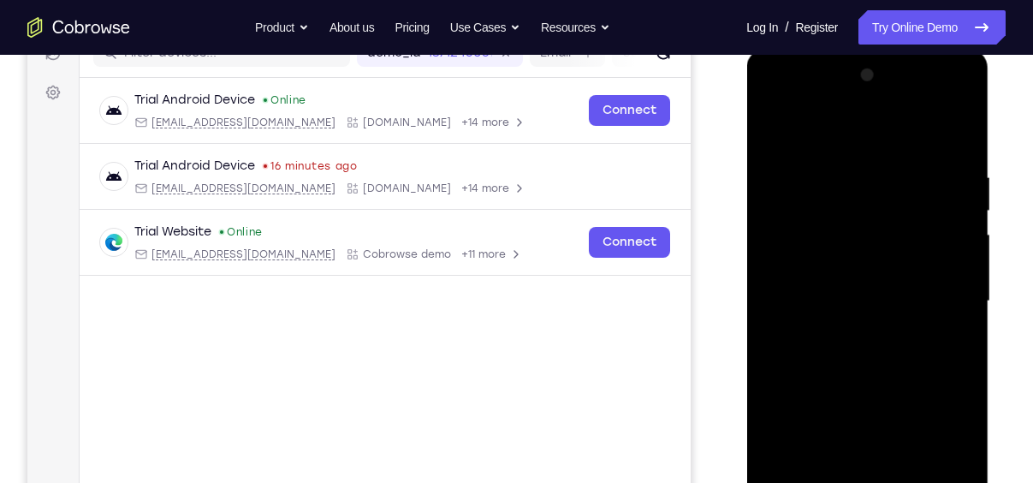
click at [895, 382] on div at bounding box center [867, 301] width 216 height 479
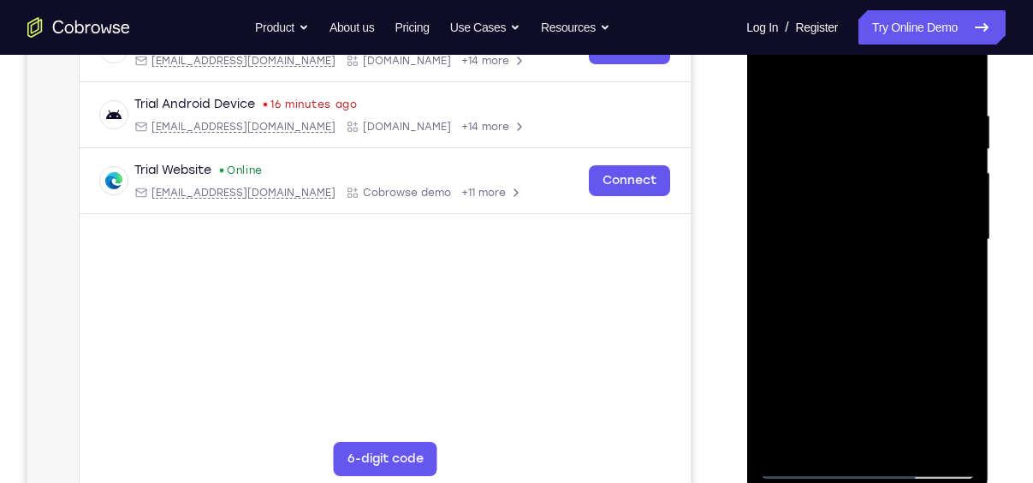
scroll to position [301, 0]
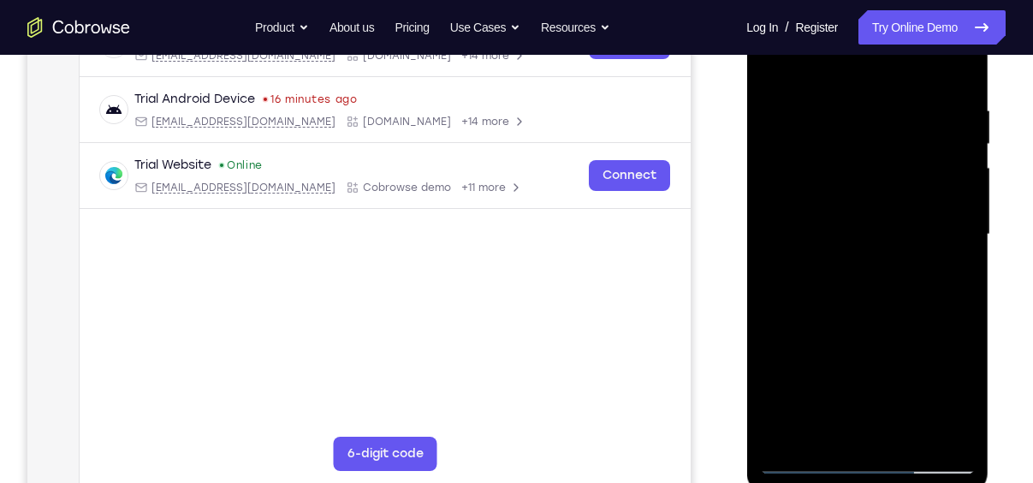
click at [958, 437] on div at bounding box center [867, 234] width 216 height 479
click at [960, 309] on div at bounding box center [867, 234] width 216 height 479
click at [854, 98] on div at bounding box center [867, 234] width 216 height 479
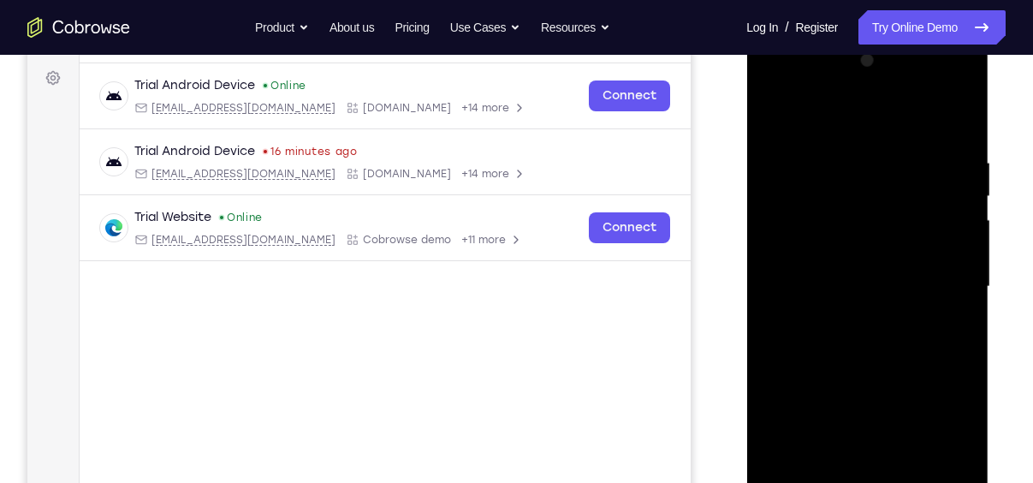
click at [942, 197] on div at bounding box center [867, 286] width 216 height 479
drag, startPoint x: 942, startPoint y: 197, endPoint x: 843, endPoint y: 211, distance: 99.4
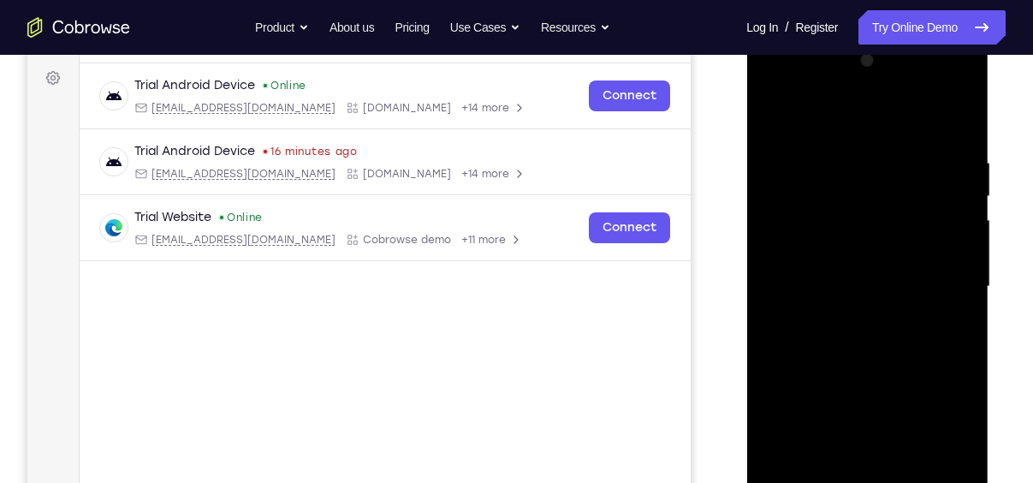
click at [843, 211] on div at bounding box center [867, 286] width 216 height 479
click at [790, 242] on div at bounding box center [867, 286] width 216 height 479
click at [936, 229] on div at bounding box center [867, 286] width 216 height 479
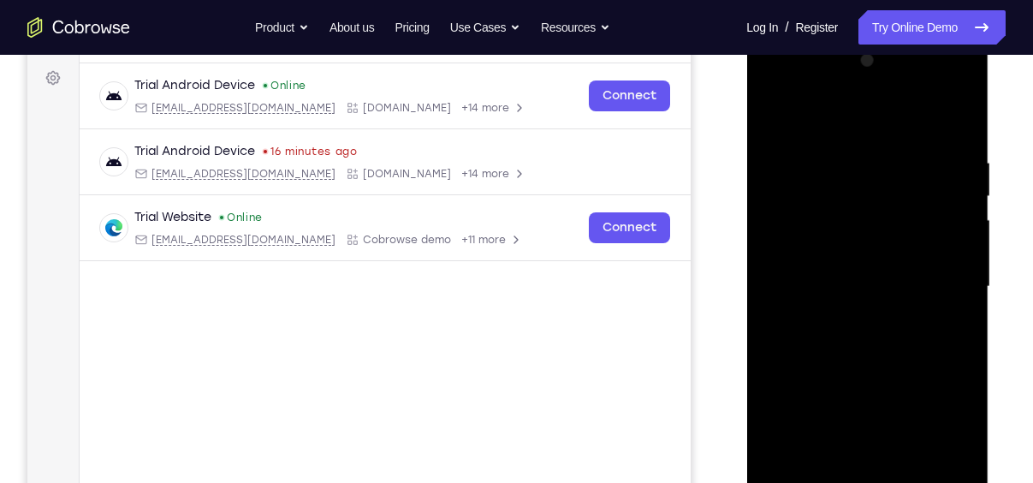
click at [949, 248] on div at bounding box center [867, 286] width 216 height 479
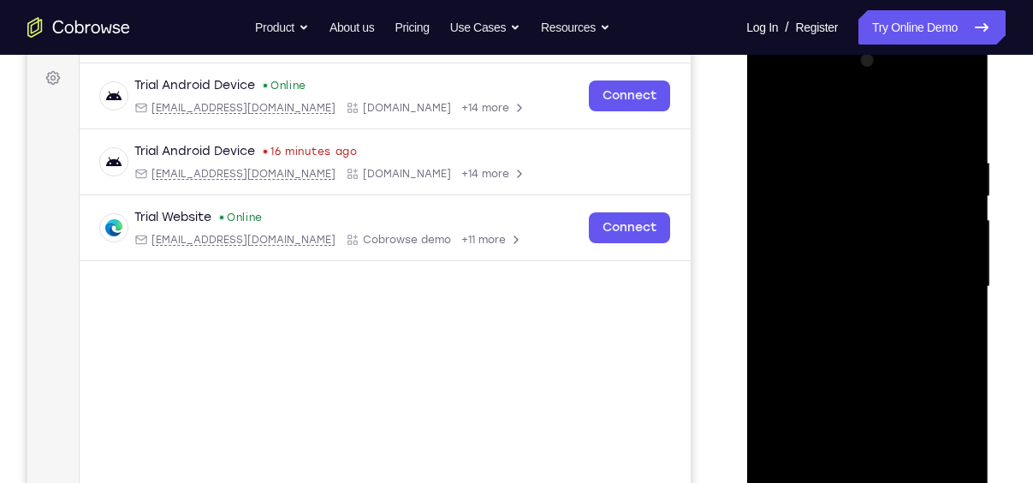
click at [949, 248] on div at bounding box center [867, 286] width 216 height 479
drag, startPoint x: 949, startPoint y: 248, endPoint x: 834, endPoint y: 226, distance: 117.7
click at [834, 226] on div at bounding box center [867, 286] width 216 height 479
click at [953, 208] on div at bounding box center [867, 286] width 216 height 479
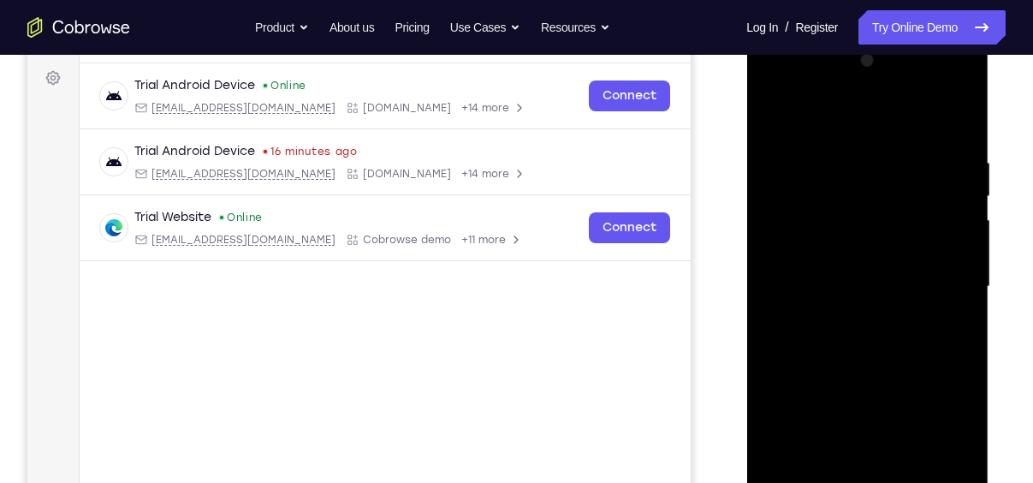
click at [953, 208] on div at bounding box center [867, 286] width 216 height 479
click at [951, 193] on div at bounding box center [867, 286] width 216 height 479
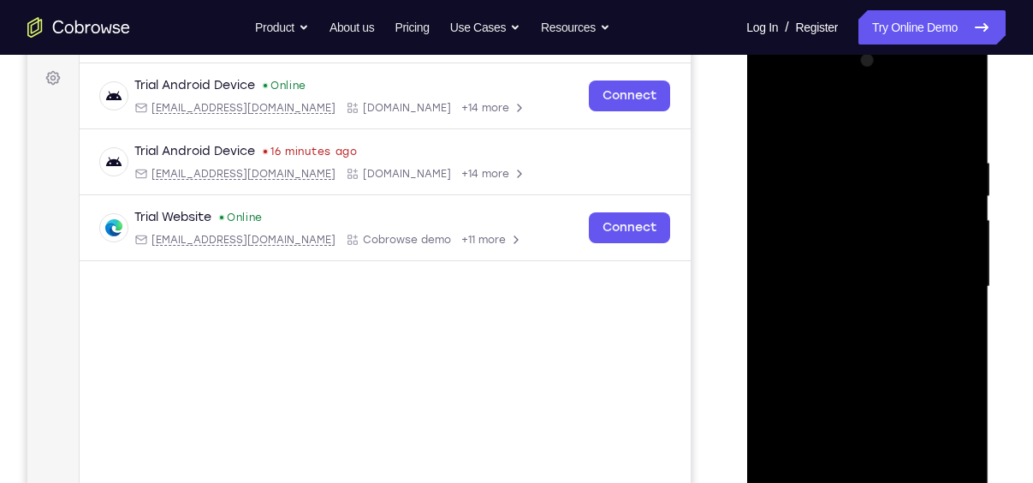
click at [951, 193] on div at bounding box center [867, 286] width 216 height 479
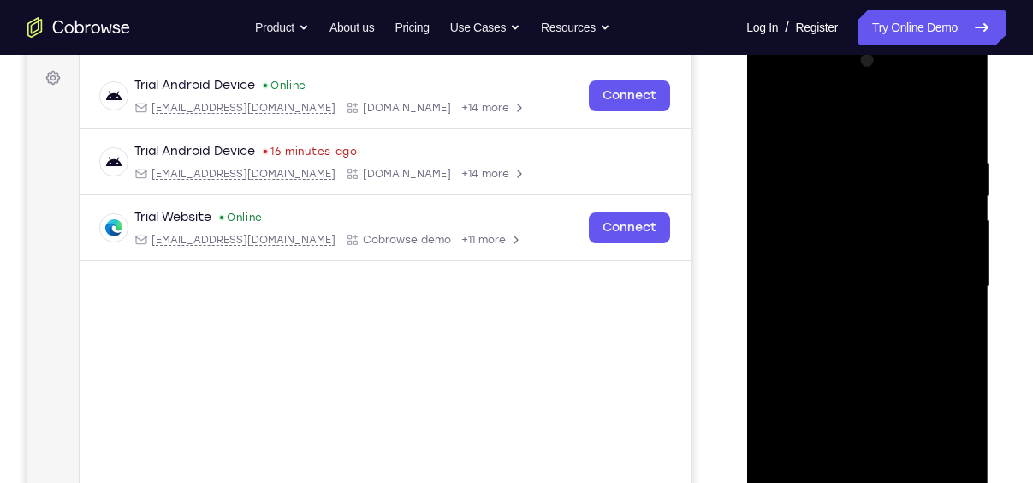
click at [951, 193] on div at bounding box center [867, 286] width 216 height 479
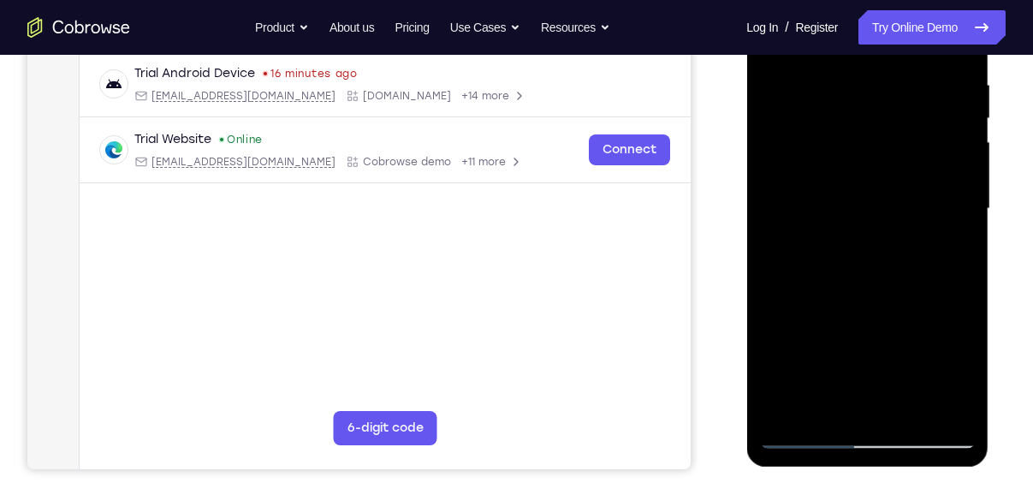
scroll to position [334, 0]
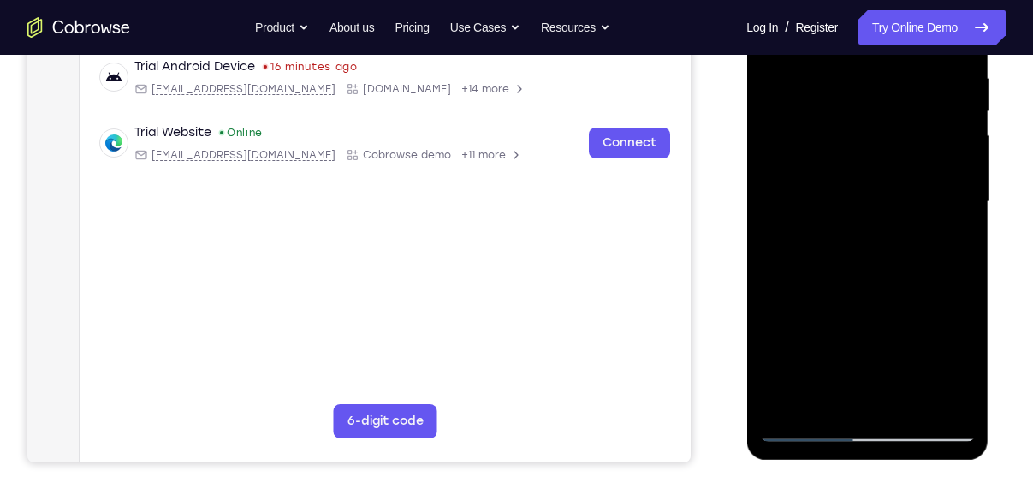
click at [936, 406] on div at bounding box center [867, 201] width 216 height 479
click at [937, 288] on div at bounding box center [867, 201] width 216 height 479
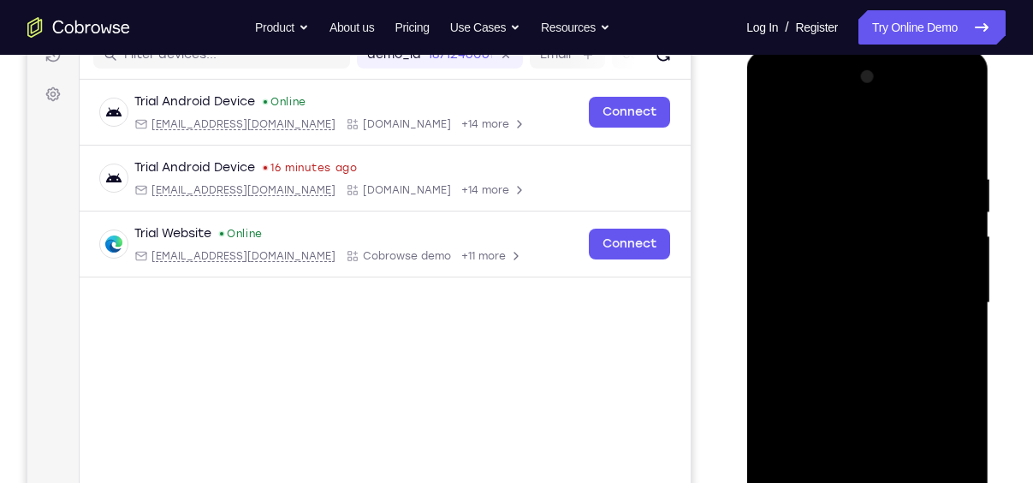
scroll to position [231, 0]
click at [955, 217] on div at bounding box center [867, 304] width 216 height 479
click at [950, 141] on div at bounding box center [867, 304] width 216 height 479
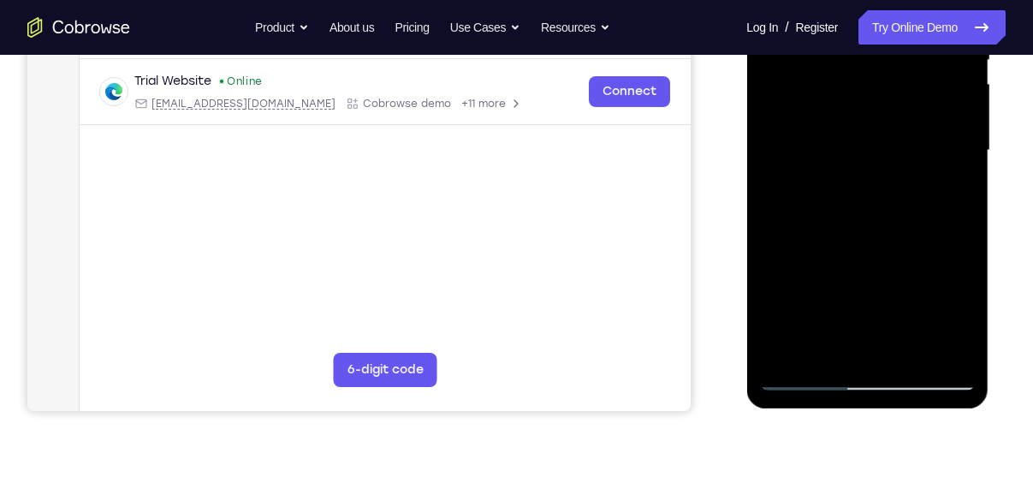
scroll to position [311, 0]
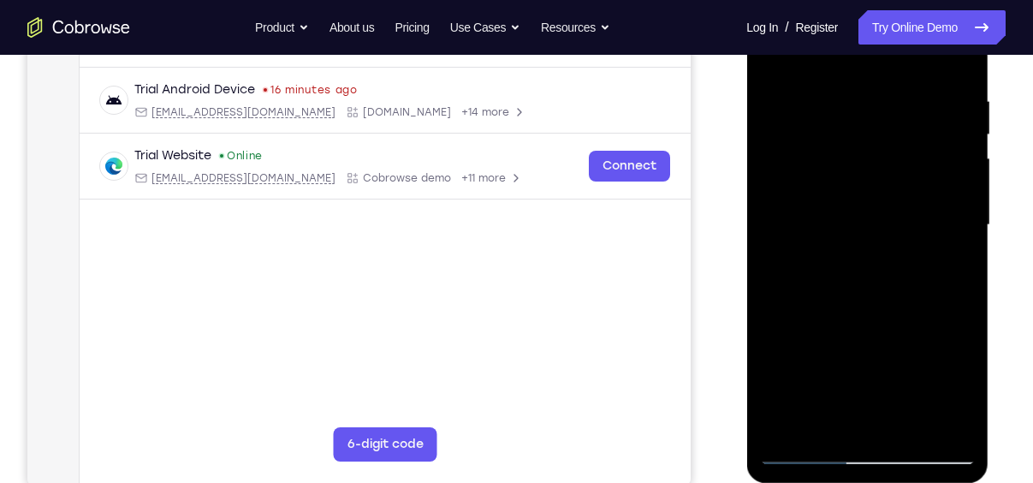
click at [904, 433] on div at bounding box center [867, 224] width 216 height 479
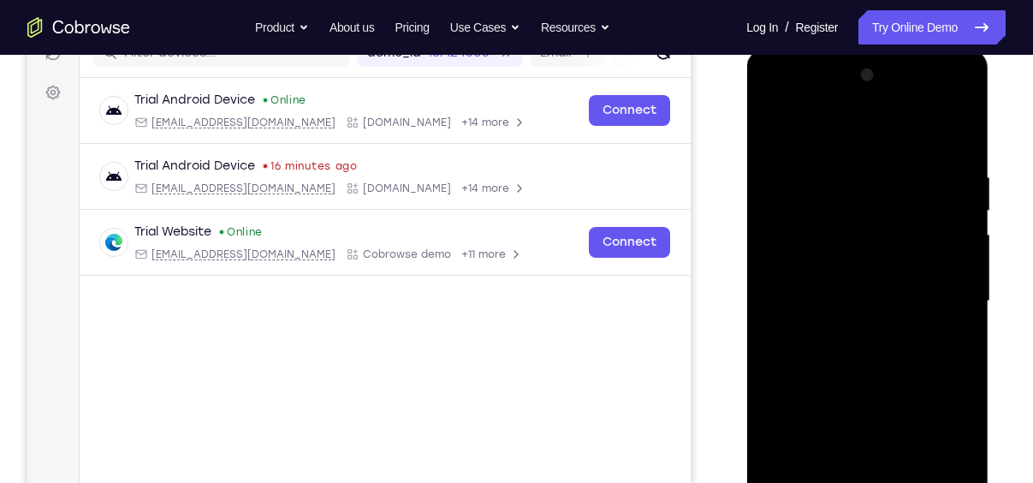
click at [844, 393] on div at bounding box center [867, 301] width 216 height 479
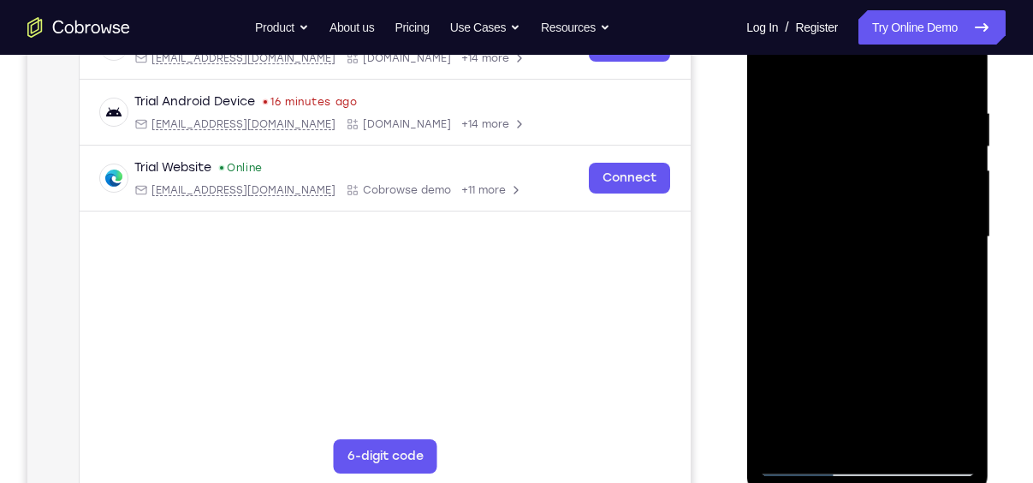
scroll to position [219, 0]
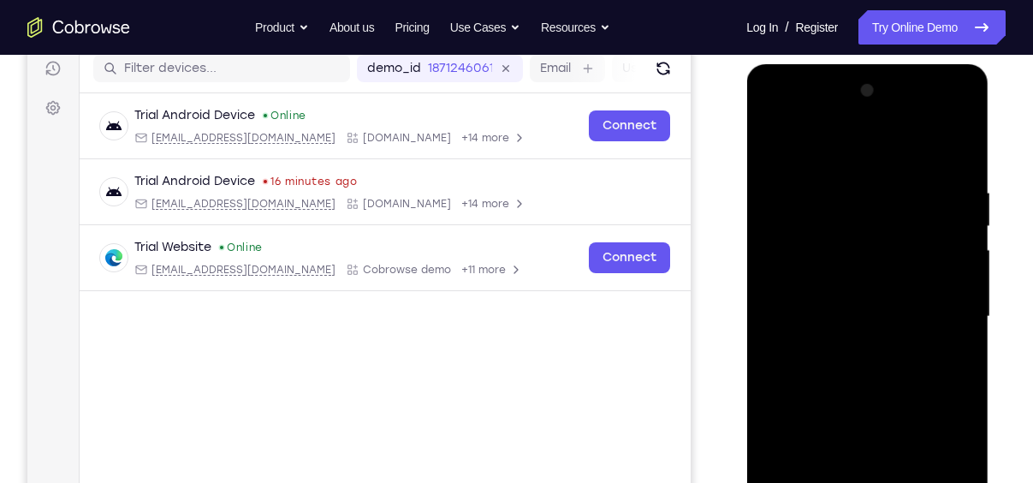
click at [779, 146] on div at bounding box center [867, 316] width 216 height 479
drag, startPoint x: 869, startPoint y: 185, endPoint x: 874, endPoint y: 400, distance: 214.9
click at [874, 400] on div at bounding box center [867, 316] width 216 height 479
click at [841, 178] on div at bounding box center [867, 316] width 216 height 479
click at [962, 152] on div at bounding box center [867, 316] width 216 height 479
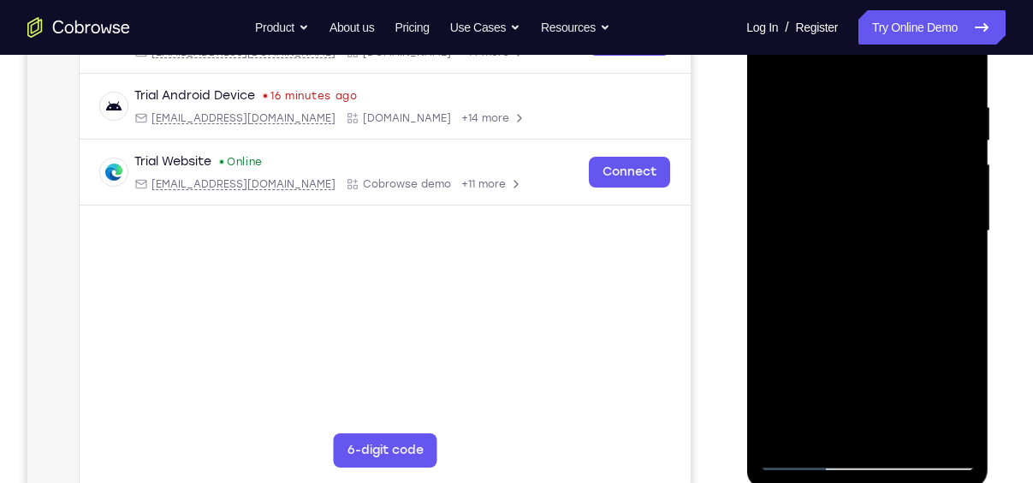
scroll to position [306, 0]
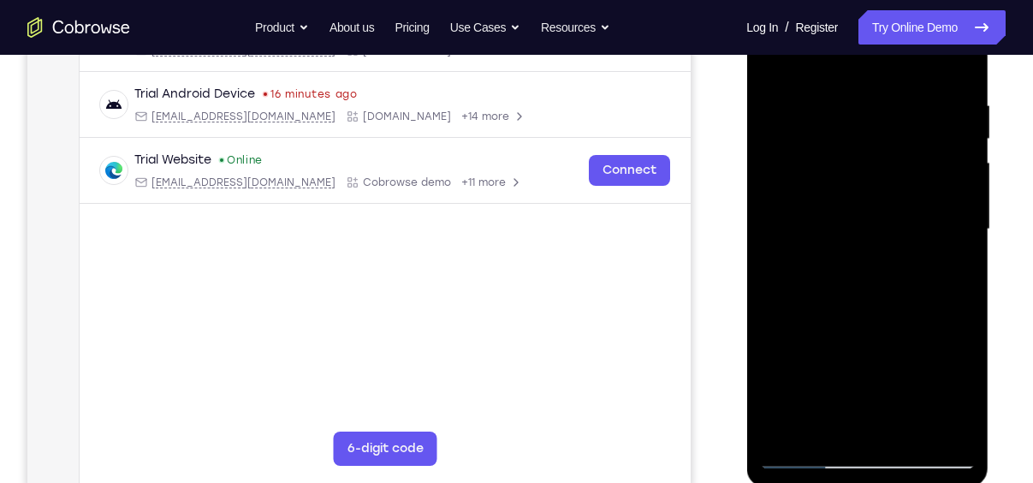
drag, startPoint x: 877, startPoint y: 239, endPoint x: 878, endPoint y: 153, distance: 85.6
click at [878, 153] on div at bounding box center [867, 229] width 216 height 479
click at [841, 217] on div at bounding box center [867, 229] width 216 height 479
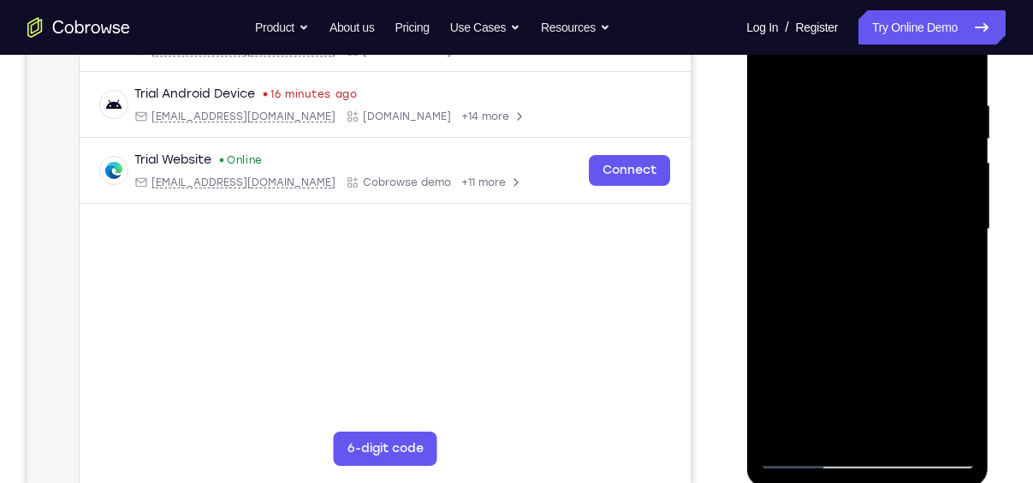
drag, startPoint x: 850, startPoint y: 328, endPoint x: 824, endPoint y: 202, distance: 128.4
click at [824, 202] on div at bounding box center [867, 229] width 216 height 479
click at [776, 164] on div at bounding box center [867, 229] width 216 height 479
drag, startPoint x: 804, startPoint y: 259, endPoint x: 796, endPoint y: 74, distance: 185.1
click at [796, 74] on div at bounding box center [867, 229] width 216 height 479
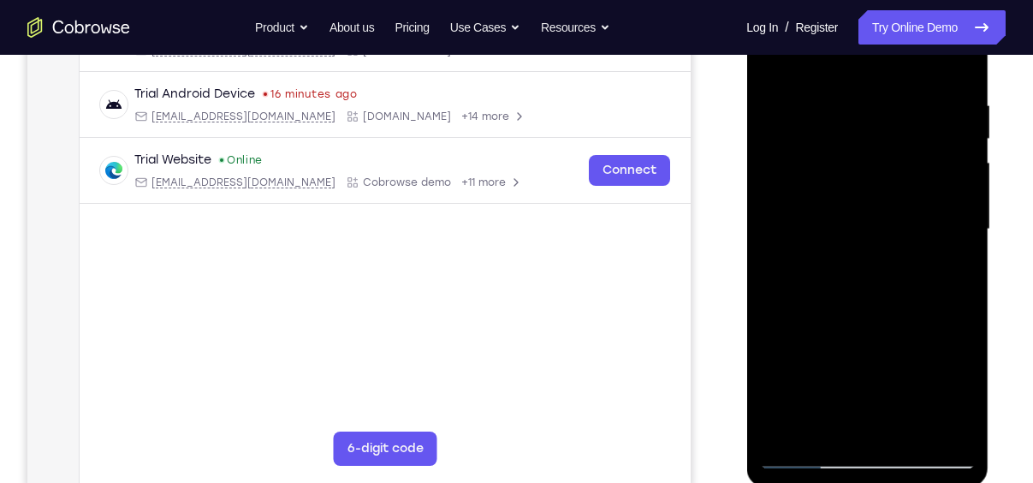
drag, startPoint x: 854, startPoint y: 318, endPoint x: 842, endPoint y: 104, distance: 214.3
click at [842, 104] on div at bounding box center [867, 229] width 216 height 479
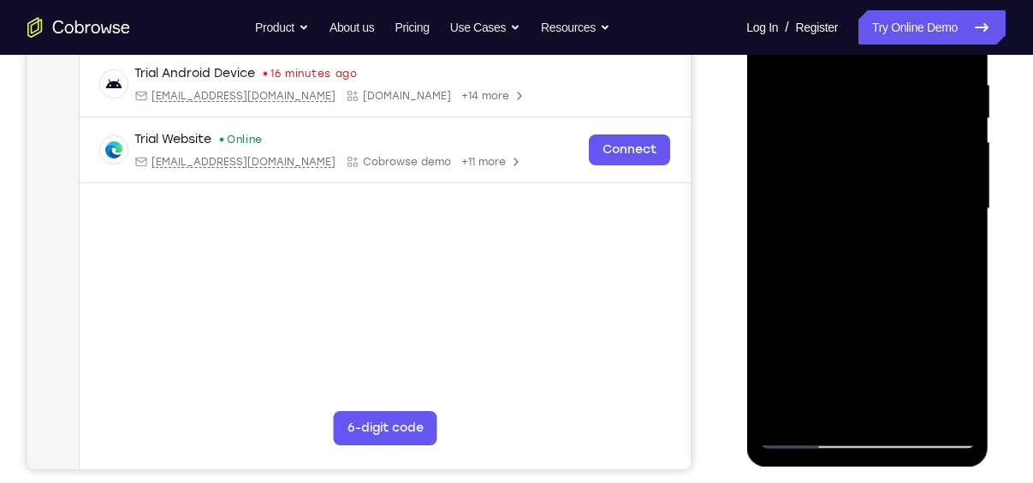
click at [963, 410] on div at bounding box center [867, 208] width 216 height 479
click at [963, 258] on div at bounding box center [867, 208] width 216 height 479
click at [775, 336] on div at bounding box center [867, 208] width 216 height 479
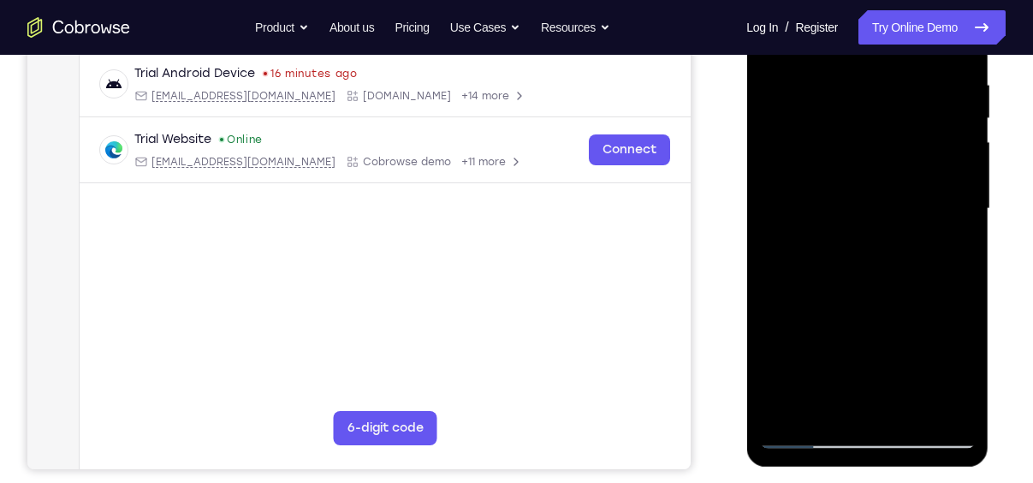
drag, startPoint x: 906, startPoint y: 320, endPoint x: 888, endPoint y: 125, distance: 196.0
click at [888, 125] on div at bounding box center [867, 208] width 216 height 479
drag, startPoint x: 896, startPoint y: 337, endPoint x: 861, endPoint y: 116, distance: 223.6
click at [861, 116] on div at bounding box center [867, 208] width 216 height 479
drag, startPoint x: 871, startPoint y: 276, endPoint x: 847, endPoint y: 76, distance: 201.6
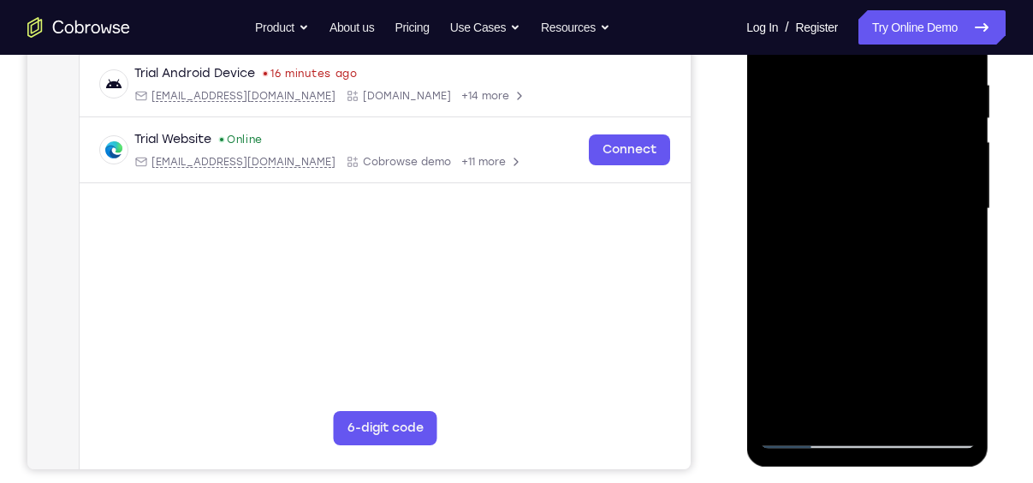
click at [847, 76] on div at bounding box center [867, 208] width 216 height 479
drag, startPoint x: 869, startPoint y: 283, endPoint x: 833, endPoint y: 139, distance: 149.1
click at [833, 139] on div at bounding box center [867, 208] width 216 height 479
drag, startPoint x: 859, startPoint y: 243, endPoint x: 839, endPoint y: 56, distance: 187.6
click at [839, 56] on div at bounding box center [867, 208] width 216 height 479
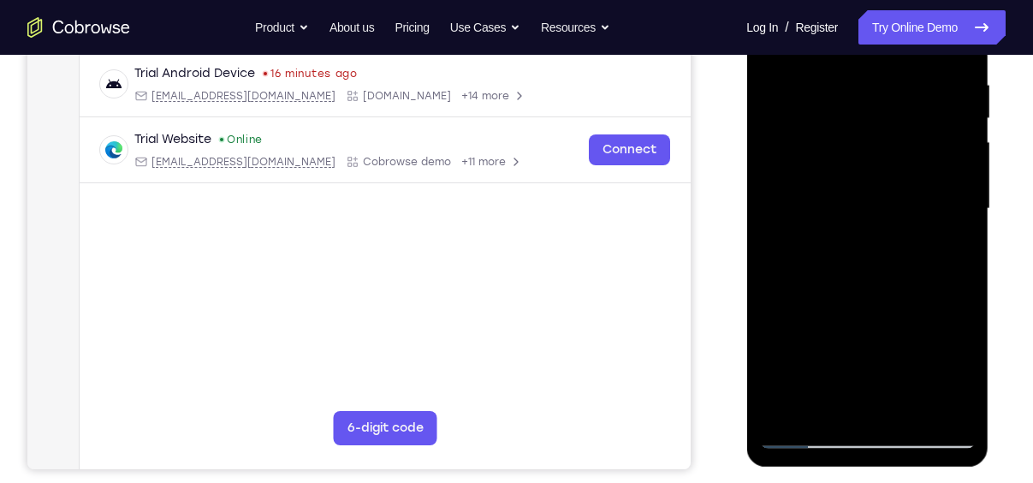
drag, startPoint x: 871, startPoint y: 326, endPoint x: 836, endPoint y: 104, distance: 224.5
click at [836, 104] on div at bounding box center [867, 208] width 216 height 479
drag, startPoint x: 870, startPoint y: 269, endPoint x: 847, endPoint y: 104, distance: 166.7
click at [847, 104] on div at bounding box center [867, 208] width 216 height 479
drag, startPoint x: 869, startPoint y: 322, endPoint x: 840, endPoint y: 166, distance: 158.5
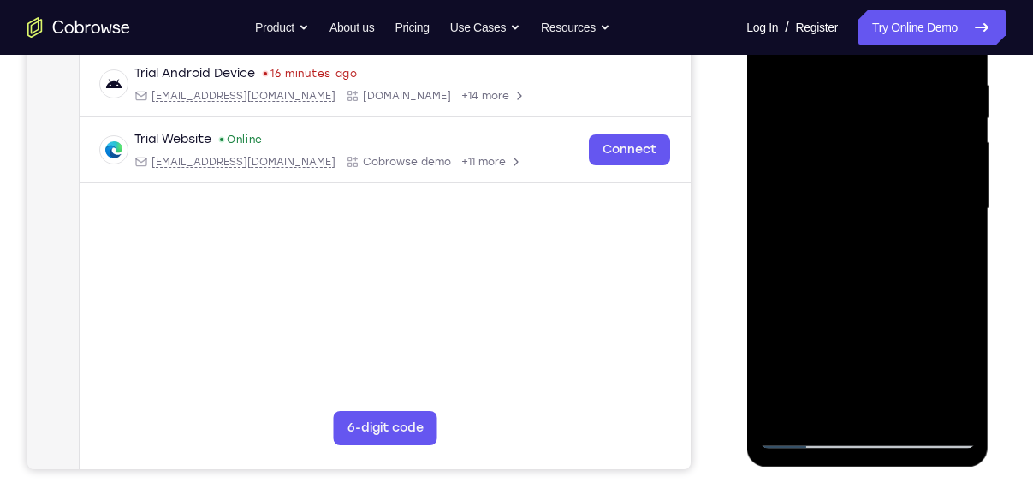
click at [840, 166] on div at bounding box center [867, 208] width 216 height 479
drag, startPoint x: 820, startPoint y: 276, endPoint x: 812, endPoint y: 195, distance: 81.8
click at [812, 195] on div at bounding box center [867, 208] width 216 height 479
click at [777, 334] on div at bounding box center [867, 208] width 216 height 479
drag, startPoint x: 865, startPoint y: 360, endPoint x: 835, endPoint y: 113, distance: 249.2
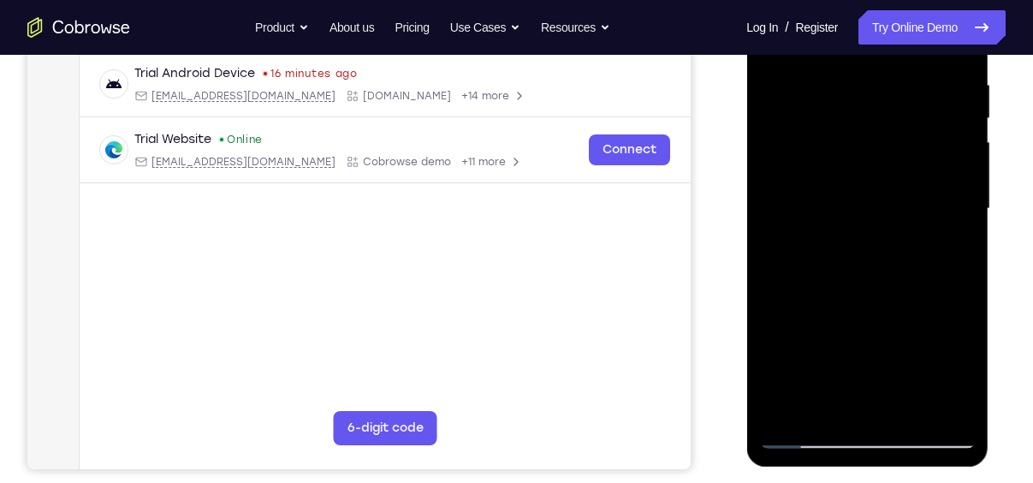
click at [835, 113] on div at bounding box center [867, 208] width 216 height 479
drag, startPoint x: 871, startPoint y: 325, endPoint x: 847, endPoint y: 166, distance: 161.1
click at [847, 166] on div at bounding box center [867, 208] width 216 height 479
drag, startPoint x: 859, startPoint y: 305, endPoint x: 847, endPoint y: 208, distance: 97.4
click at [847, 208] on div at bounding box center [867, 208] width 216 height 479
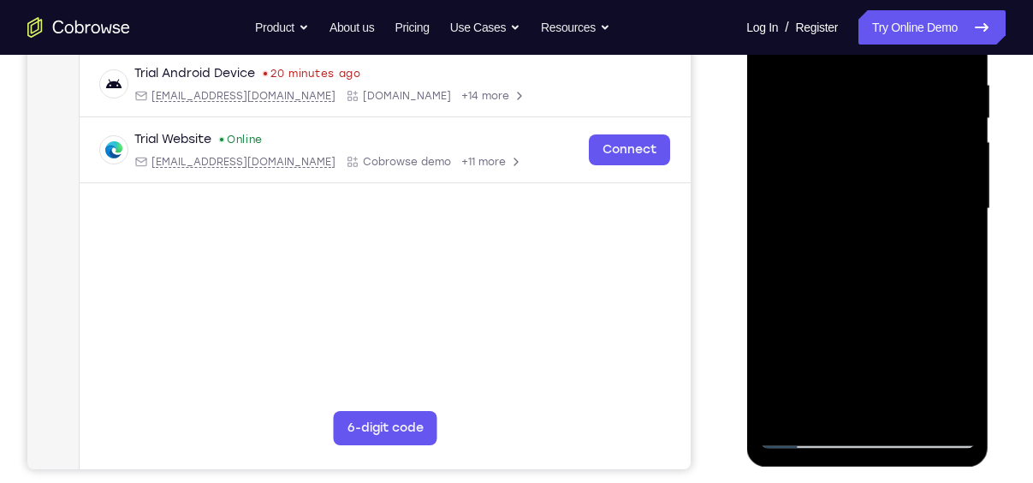
drag, startPoint x: 861, startPoint y: 317, endPoint x: 837, endPoint y: 188, distance: 130.6
click at [837, 188] on div at bounding box center [867, 208] width 216 height 479
drag, startPoint x: 851, startPoint y: 357, endPoint x: 829, endPoint y: 210, distance: 148.8
click at [829, 210] on div at bounding box center [867, 208] width 216 height 479
drag, startPoint x: 846, startPoint y: 342, endPoint x: 829, endPoint y: 208, distance: 134.5
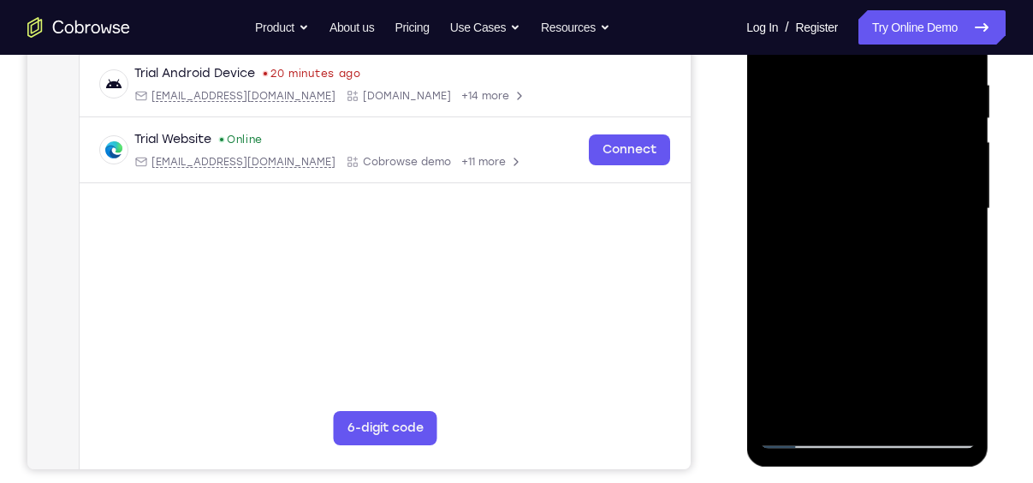
click at [829, 208] on div at bounding box center [867, 208] width 216 height 479
click at [777, 342] on div at bounding box center [867, 208] width 216 height 479
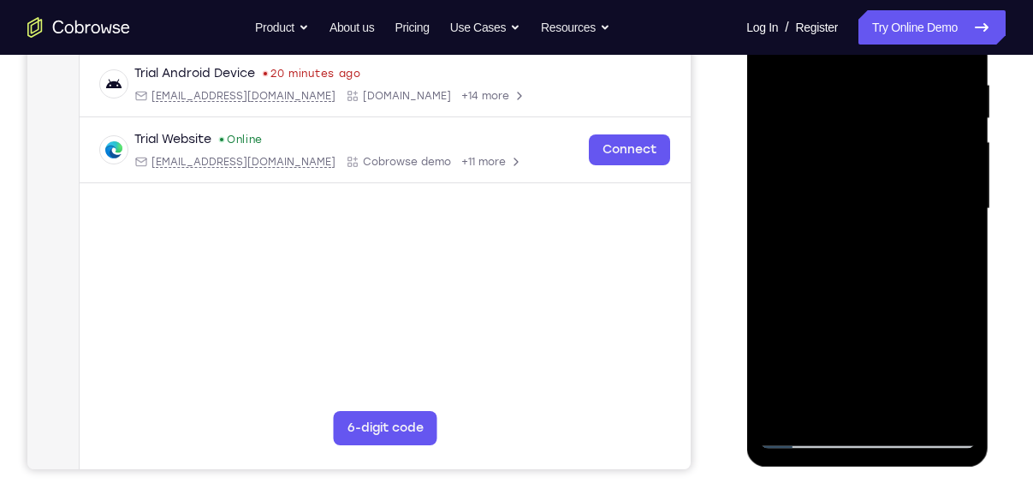
drag, startPoint x: 840, startPoint y: 353, endPoint x: 811, endPoint y: 189, distance: 166.1
click at [811, 189] on div at bounding box center [867, 208] width 216 height 479
drag, startPoint x: 883, startPoint y: 427, endPoint x: 884, endPoint y: 339, distance: 88.2
click at [884, 339] on div at bounding box center [867, 208] width 216 height 479
drag, startPoint x: 884, startPoint y: 339, endPoint x: 841, endPoint y: 103, distance: 240.3
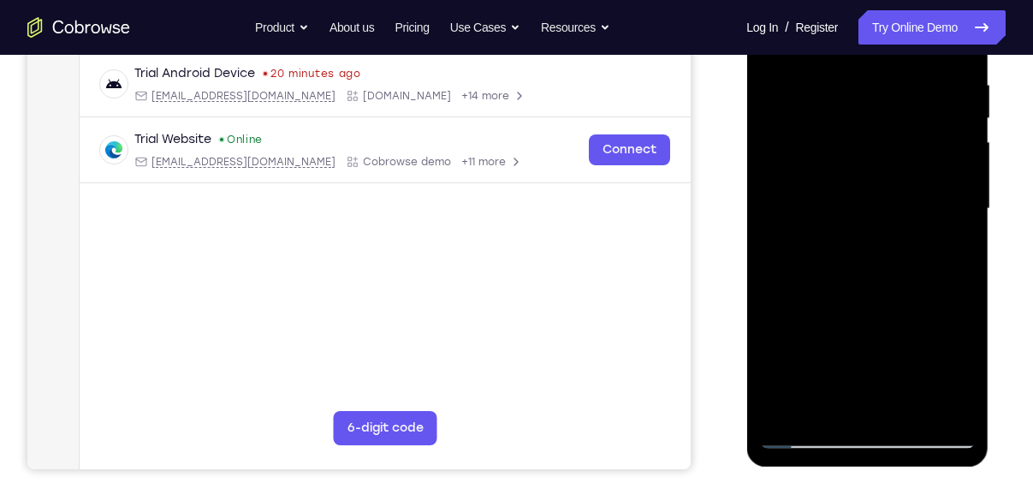
click at [841, 103] on div at bounding box center [867, 208] width 216 height 479
drag, startPoint x: 869, startPoint y: 259, endPoint x: 835, endPoint y: 70, distance: 192.3
click at [835, 70] on div at bounding box center [867, 208] width 216 height 479
drag, startPoint x: 864, startPoint y: 270, endPoint x: 844, endPoint y: 137, distance: 134.1
click at [844, 137] on div at bounding box center [867, 208] width 216 height 479
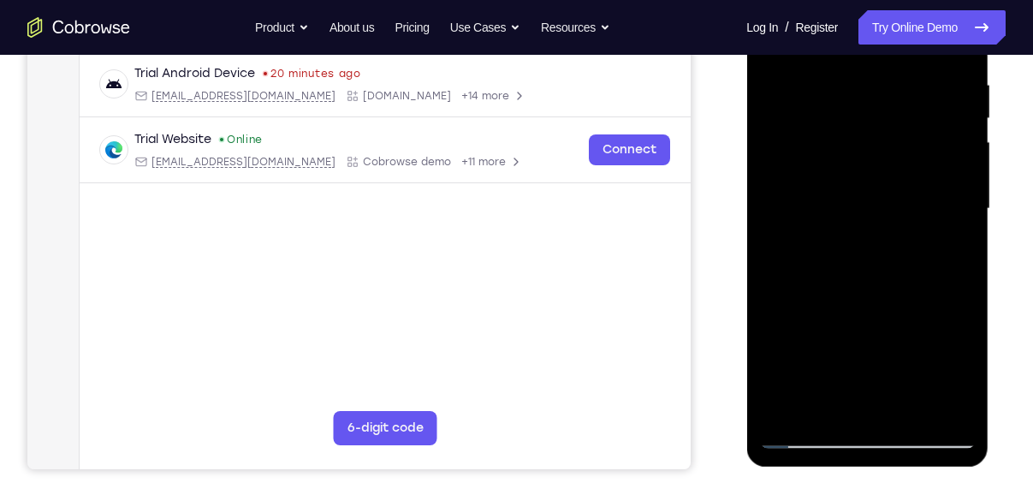
drag, startPoint x: 856, startPoint y: 317, endPoint x: 840, endPoint y: 152, distance: 165.2
click at [840, 152] on div at bounding box center [867, 208] width 216 height 479
drag, startPoint x: 860, startPoint y: 322, endPoint x: 859, endPoint y: 136, distance: 185.8
click at [859, 136] on div at bounding box center [867, 208] width 216 height 479
drag, startPoint x: 878, startPoint y: 285, endPoint x: 859, endPoint y: 223, distance: 65.3
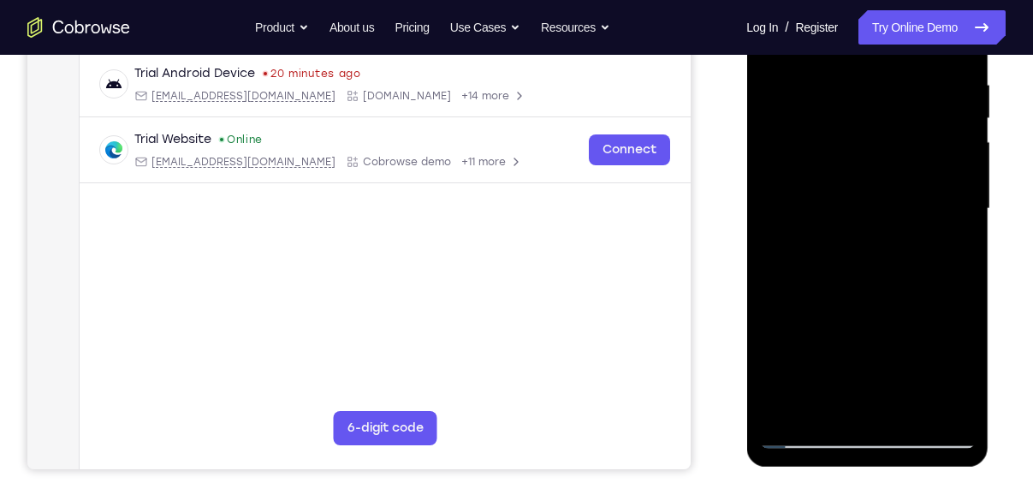
click at [859, 223] on div at bounding box center [867, 208] width 216 height 479
drag, startPoint x: 835, startPoint y: 348, endPoint x: 819, endPoint y: 165, distance: 183.0
click at [819, 165] on div at bounding box center [867, 208] width 216 height 479
drag, startPoint x: 863, startPoint y: 324, endPoint x: 836, endPoint y: 121, distance: 205.5
click at [836, 121] on div at bounding box center [867, 208] width 216 height 479
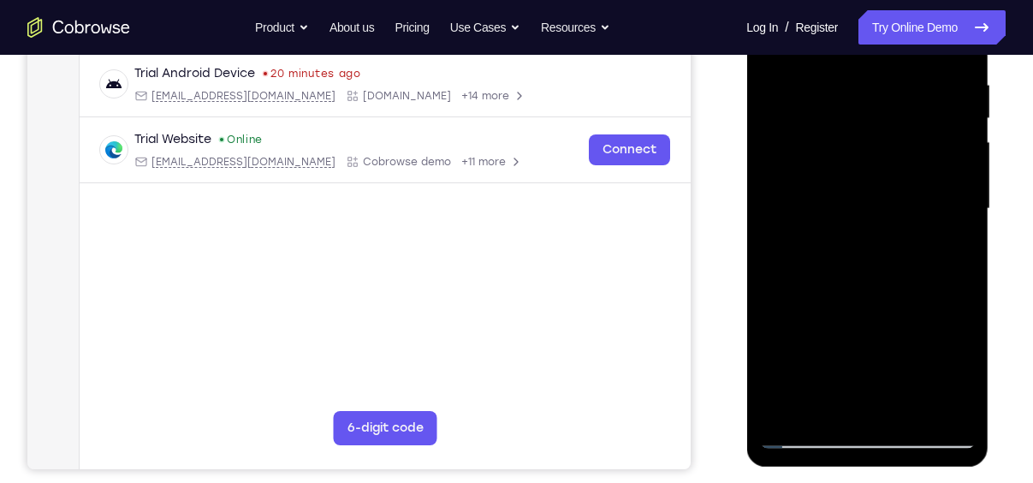
drag, startPoint x: 870, startPoint y: 289, endPoint x: 845, endPoint y: 109, distance: 182.3
click at [845, 109] on div at bounding box center [867, 208] width 216 height 479
drag, startPoint x: 865, startPoint y: 288, endPoint x: 828, endPoint y: 114, distance: 177.6
click at [828, 114] on div at bounding box center [867, 208] width 216 height 479
drag, startPoint x: 868, startPoint y: 295, endPoint x: 839, endPoint y: 119, distance: 178.7
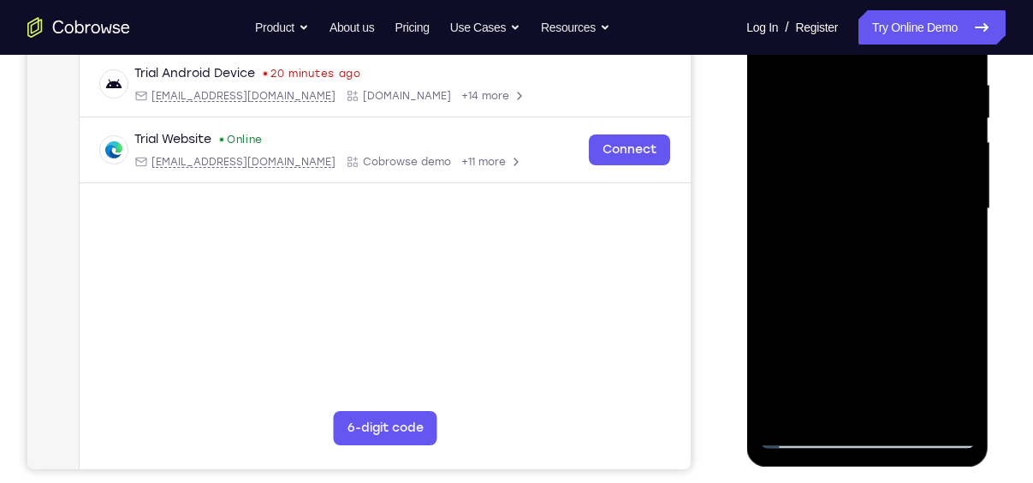
click at [839, 119] on div at bounding box center [867, 208] width 216 height 479
drag, startPoint x: 865, startPoint y: 294, endPoint x: 854, endPoint y: 115, distance: 179.3
click at [854, 115] on div at bounding box center [867, 208] width 216 height 479
drag, startPoint x: 877, startPoint y: 279, endPoint x: 861, endPoint y: 92, distance: 187.3
click at [861, 92] on div at bounding box center [867, 208] width 216 height 479
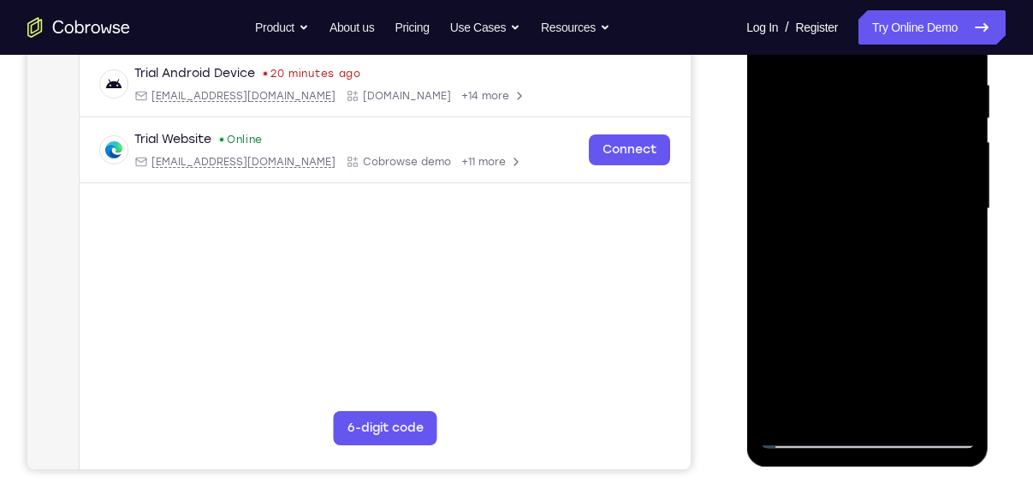
drag
click at [851, 259] on div at bounding box center [867, 208] width 216 height 479
click at [775, 157] on div at bounding box center [867, 208] width 216 height 479
click at [823, 82] on div at bounding box center [867, 208] width 216 height 479
click at [847, 74] on div at bounding box center [867, 208] width 216 height 479
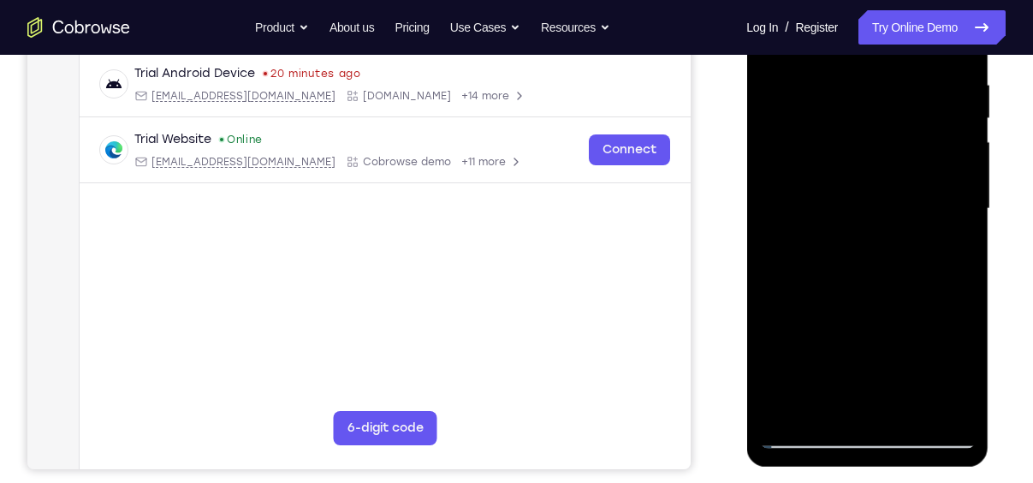
click at [857, 83] on div at bounding box center [867, 208] width 216 height 479
click at [895, 195] on div at bounding box center [867, 208] width 216 height 479
click at [866, 134] on div at bounding box center [867, 208] width 216 height 479
click at [847, 135] on div at bounding box center [867, 208] width 216 height 479
click at [829, 144] on div at bounding box center [867, 208] width 216 height 479
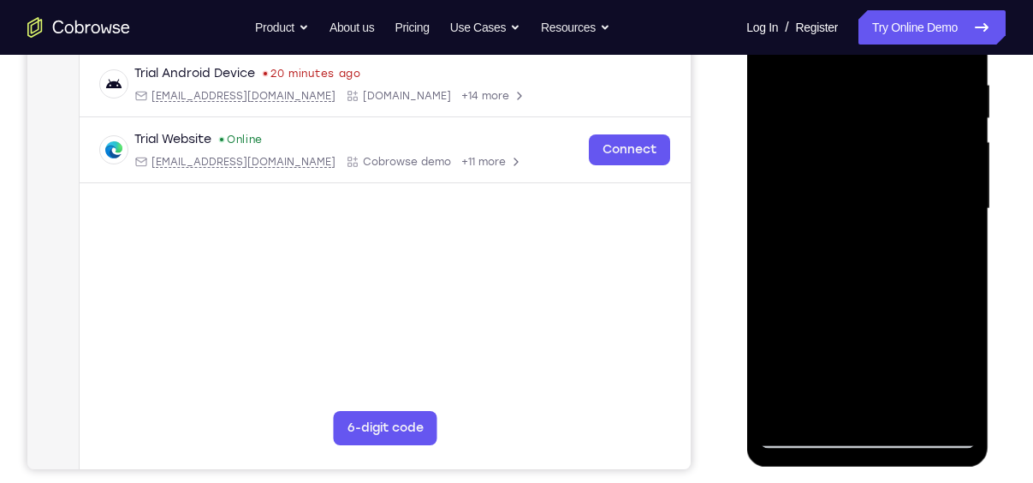
click at [909, 229] on div at bounding box center [867, 208] width 216 height 479
click at [781, 272] on div at bounding box center [867, 208] width 216 height 479
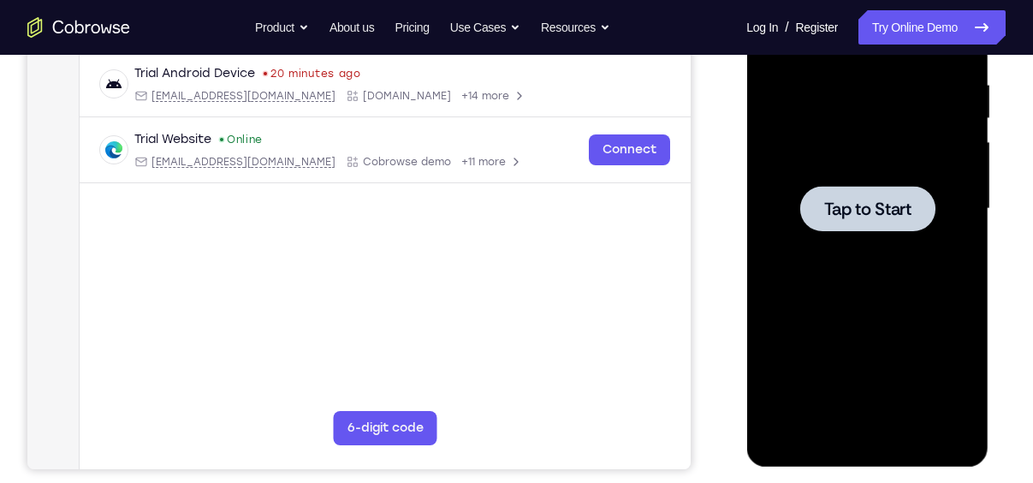
click at [884, 189] on div at bounding box center [867, 208] width 135 height 45
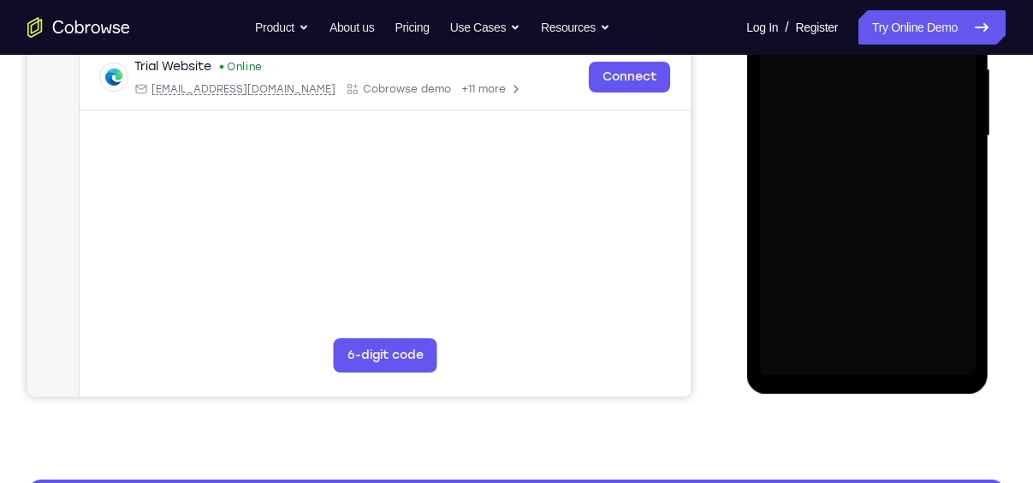
scroll to position [402, 0]
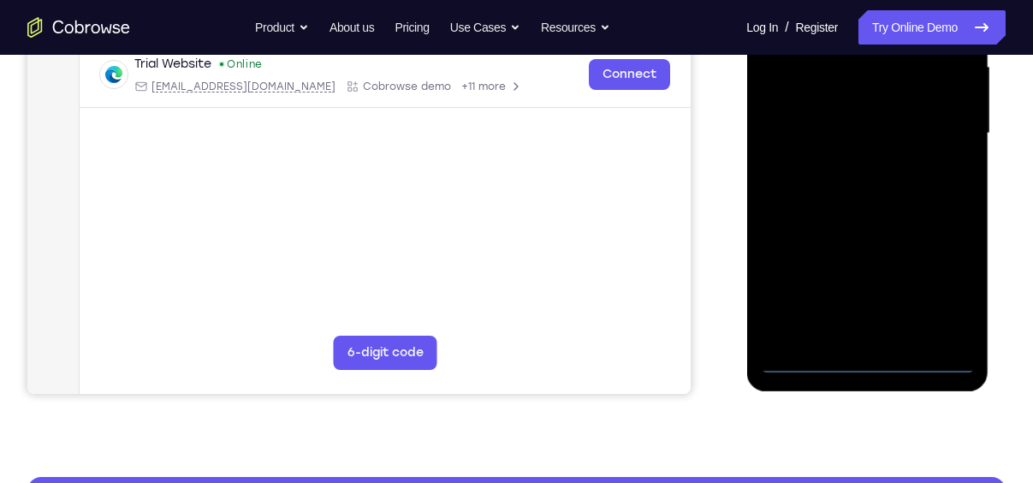
click at [901, 267] on div at bounding box center [867, 133] width 216 height 479
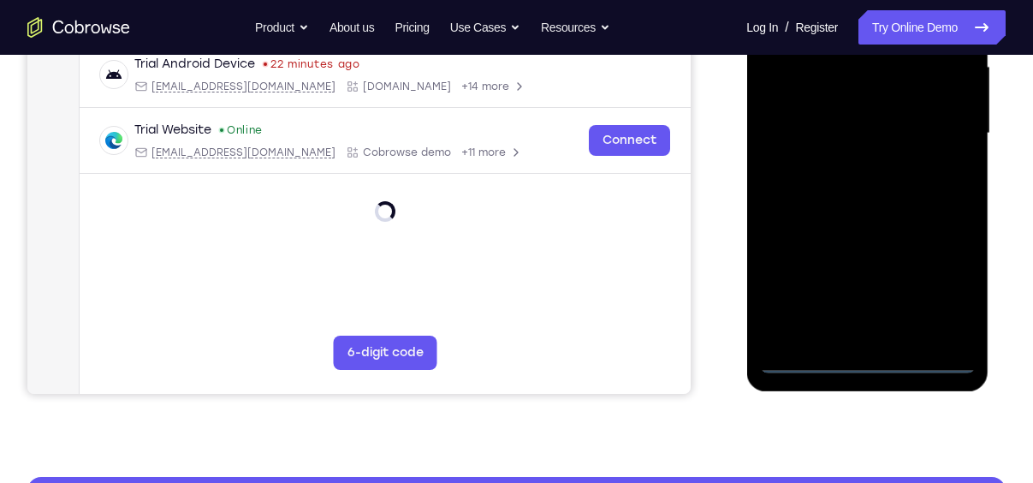
click at [862, 366] on div at bounding box center [867, 133] width 216 height 479
click at [939, 283] on div at bounding box center [867, 133] width 216 height 479
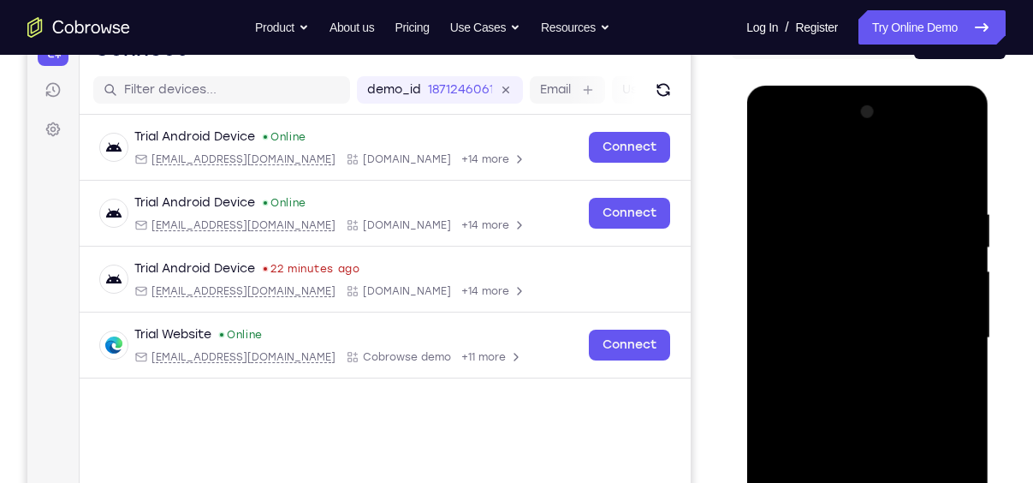
scroll to position [199, 0]
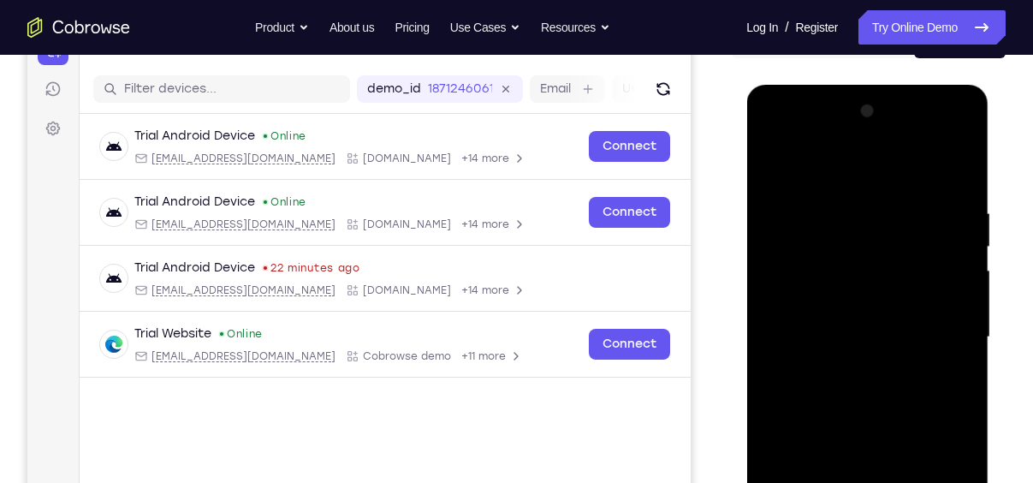
click at [829, 180] on div at bounding box center [867, 337] width 216 height 479
click at [937, 330] on div at bounding box center [867, 337] width 216 height 479
click at [848, 374] on div at bounding box center [867, 337] width 216 height 479
click at [836, 323] on div at bounding box center [867, 337] width 216 height 479
click at [818, 301] on div at bounding box center [867, 337] width 216 height 479
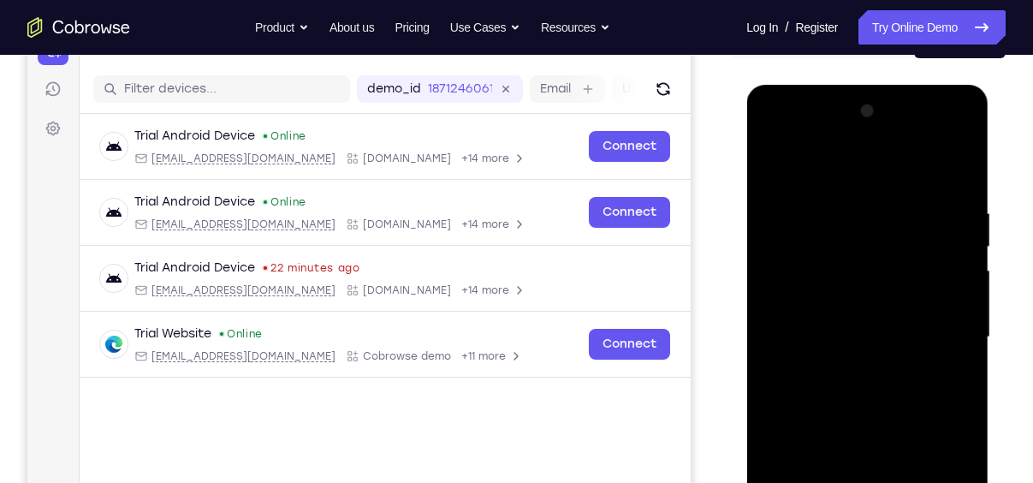
click at [827, 327] on div at bounding box center [867, 337] width 216 height 479
click at [822, 404] on div at bounding box center [867, 337] width 216 height 479
click at [862, 383] on div at bounding box center [867, 337] width 216 height 479
click at [834, 397] on div at bounding box center [867, 337] width 216 height 479
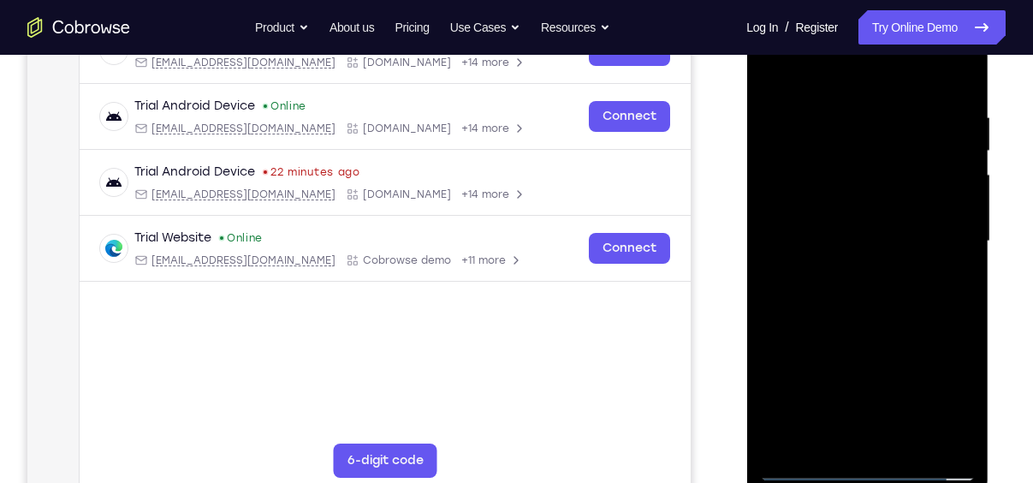
scroll to position [294, 0]
click at [953, 89] on div at bounding box center [867, 242] width 216 height 479
click at [965, 68] on div at bounding box center [867, 242] width 216 height 479
click at [773, 67] on div at bounding box center [867, 242] width 216 height 479
click at [907, 443] on div at bounding box center [867, 242] width 216 height 479
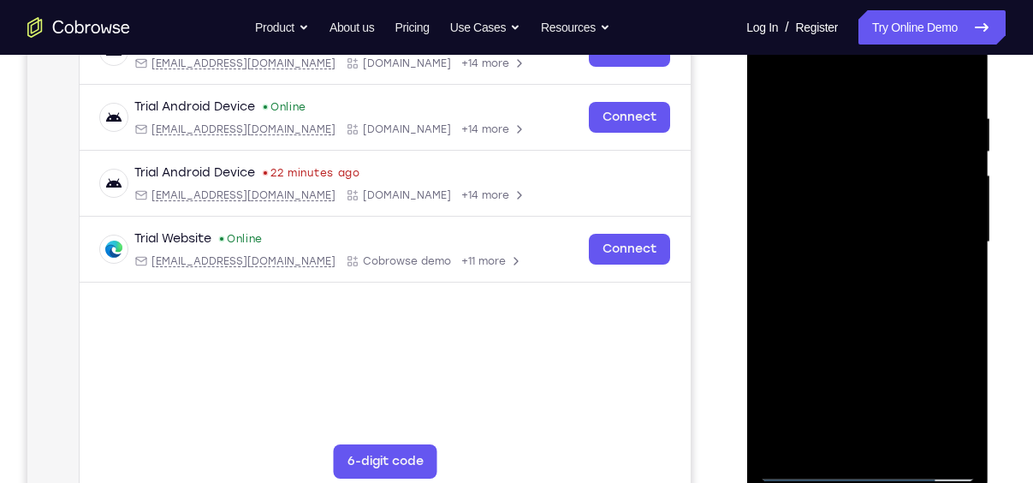
click at [874, 333] on div at bounding box center [867, 242] width 216 height 479
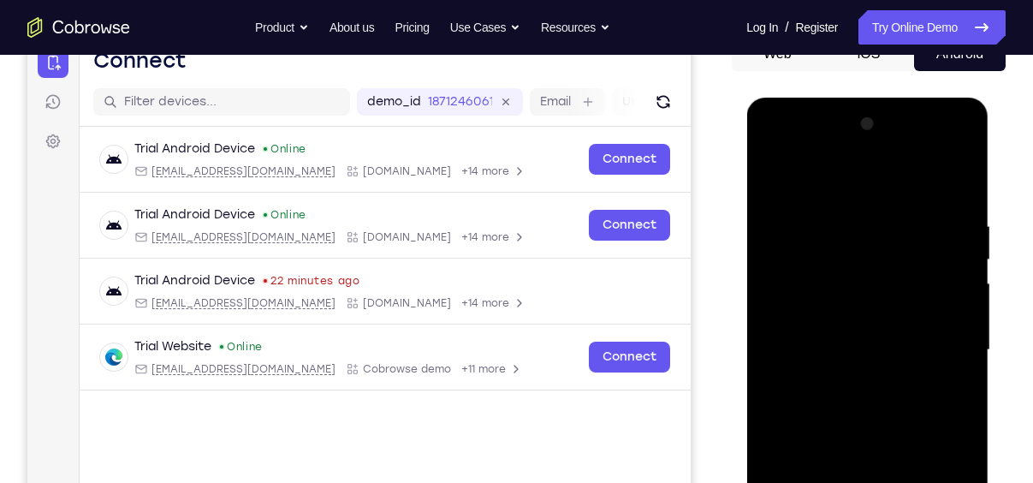
scroll to position [181, 0]
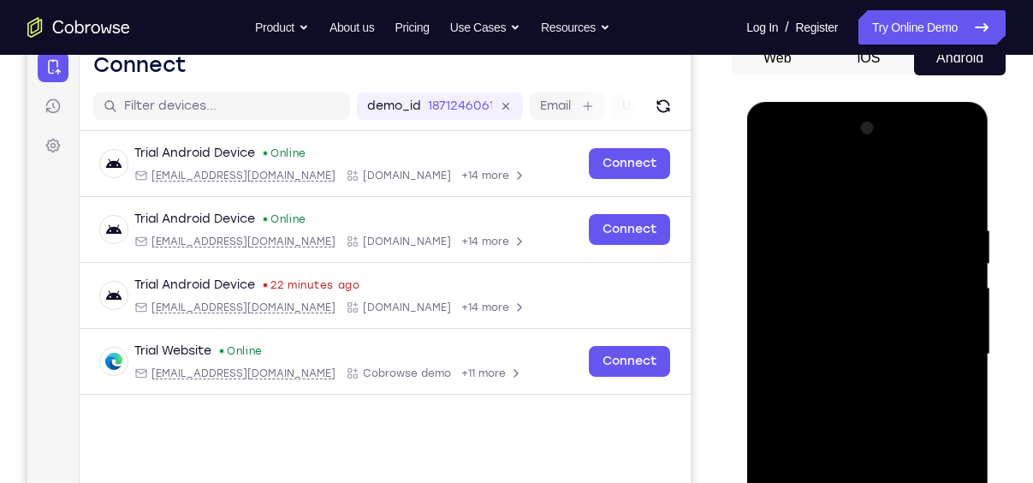
click at [775, 187] on div at bounding box center [867, 354] width 216 height 479
click at [848, 211] on div at bounding box center [867, 354] width 216 height 479
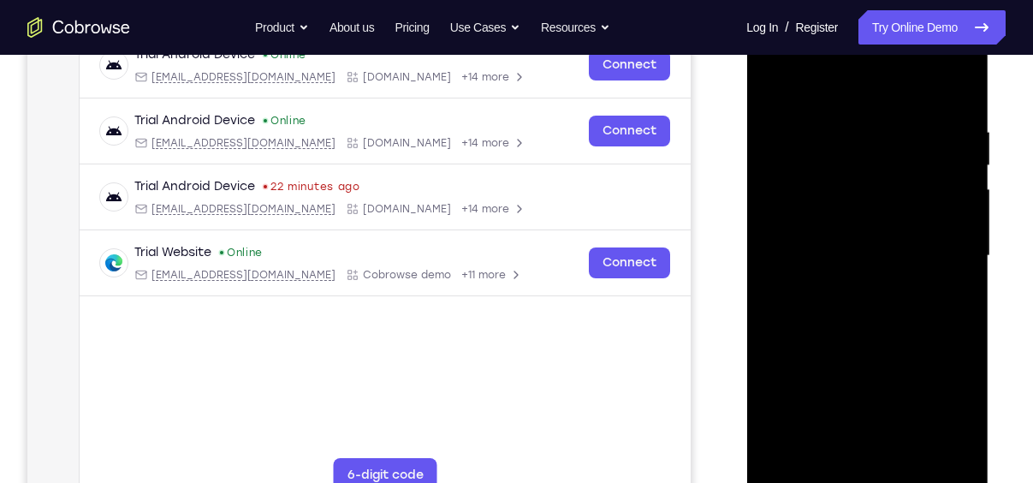
scroll to position [282, 0]
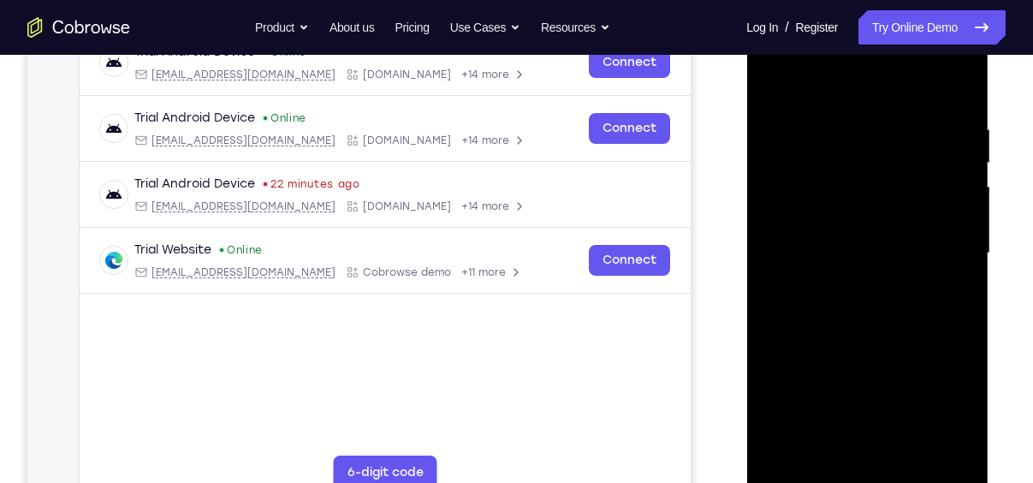
drag, startPoint x: 966, startPoint y: 241, endPoint x: 699, endPoint y: 267, distance: 268.4
click at [746, 267] on html "Online web based iOS Simulators and Android Emulators. Run iPhone, iPad, Mobile…" at bounding box center [868, 258] width 244 height 514
drag, startPoint x: 839, startPoint y: 241, endPoint x: 930, endPoint y: 217, distance: 94.1
click at [930, 217] on div at bounding box center [867, 253] width 216 height 479
click at [934, 450] on div at bounding box center [867, 253] width 216 height 479
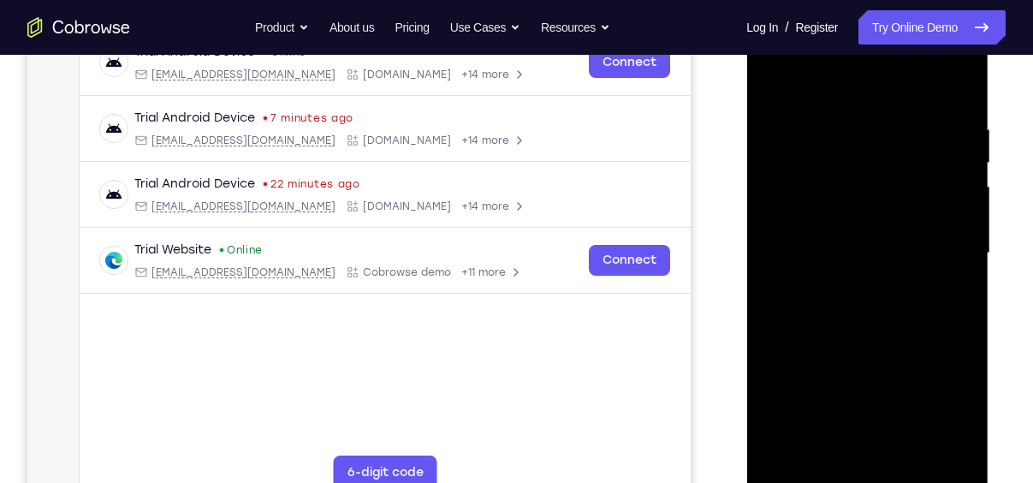
click at [951, 92] on div at bounding box center [867, 253] width 216 height 479
click at [913, 457] on div at bounding box center [867, 253] width 216 height 479
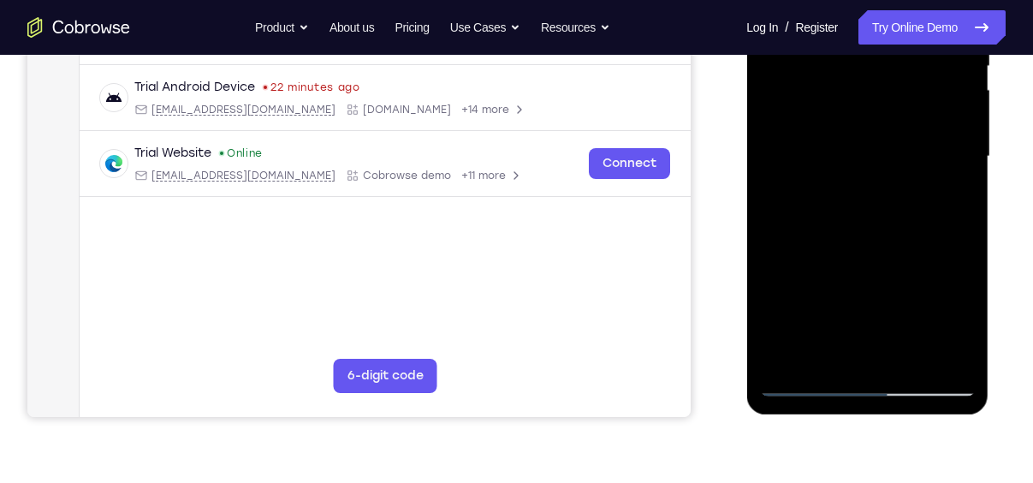
drag, startPoint x: 867, startPoint y: 205, endPoint x: 853, endPoint y: 164, distance: 44.1
click at [853, 164] on div at bounding box center [867, 156] width 216 height 479
drag, startPoint x: 860, startPoint y: 257, endPoint x: 871, endPoint y: 157, distance: 100.7
click at [871, 157] on div at bounding box center [867, 156] width 216 height 479
drag, startPoint x: 871, startPoint y: 198, endPoint x: 817, endPoint y: 526, distance: 333.1
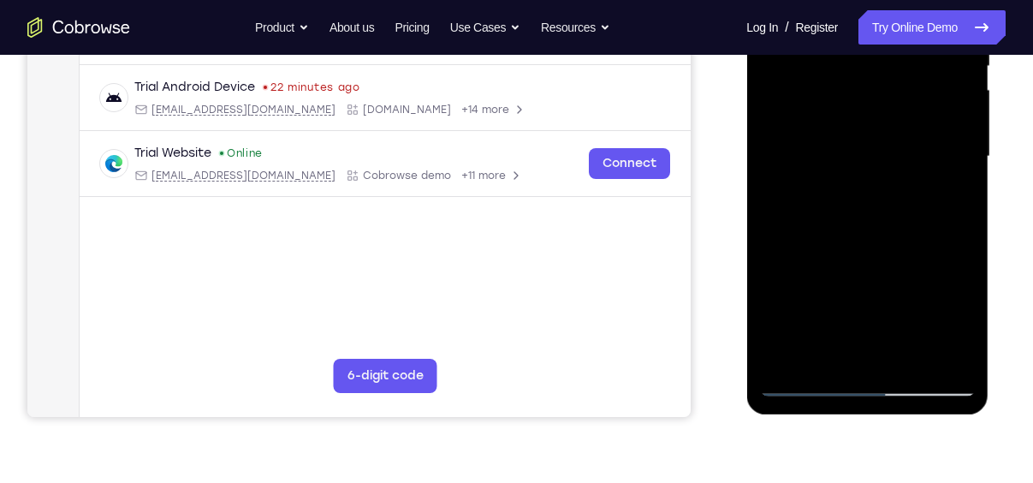
click at [817, 418] on html "Online web based iOS Simulators and Android Emulators. Run iPhone, iPad, Mobile…" at bounding box center [868, 161] width 244 height 514
drag, startPoint x: 816, startPoint y: 132, endPoint x: 810, endPoint y: 218, distance: 86.7
click at [810, 218] on div at bounding box center [867, 156] width 216 height 479
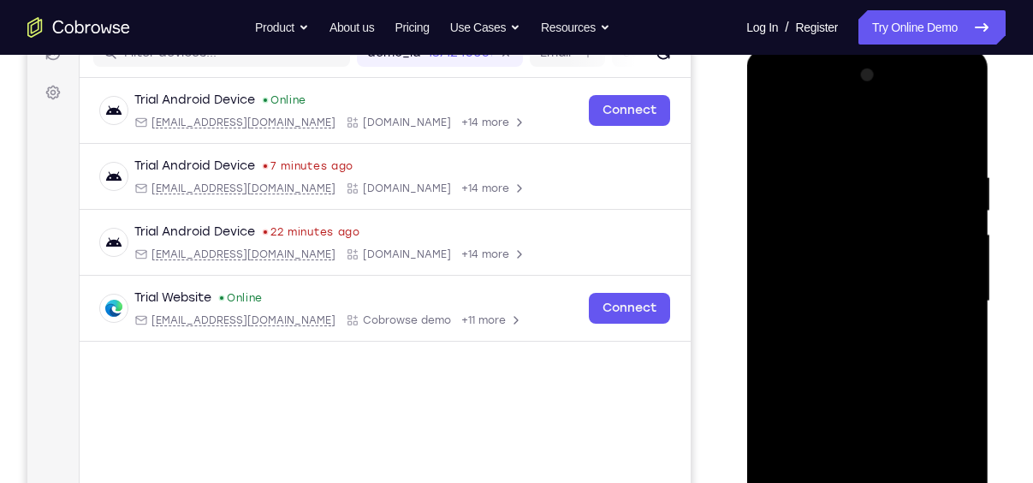
scroll to position [231, 0]
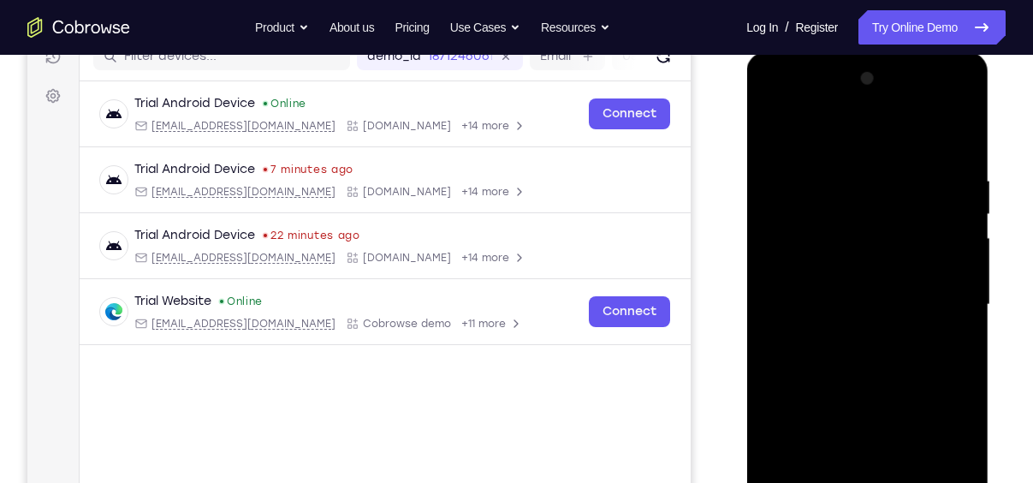
click at [788, 134] on div at bounding box center [867, 304] width 216 height 479
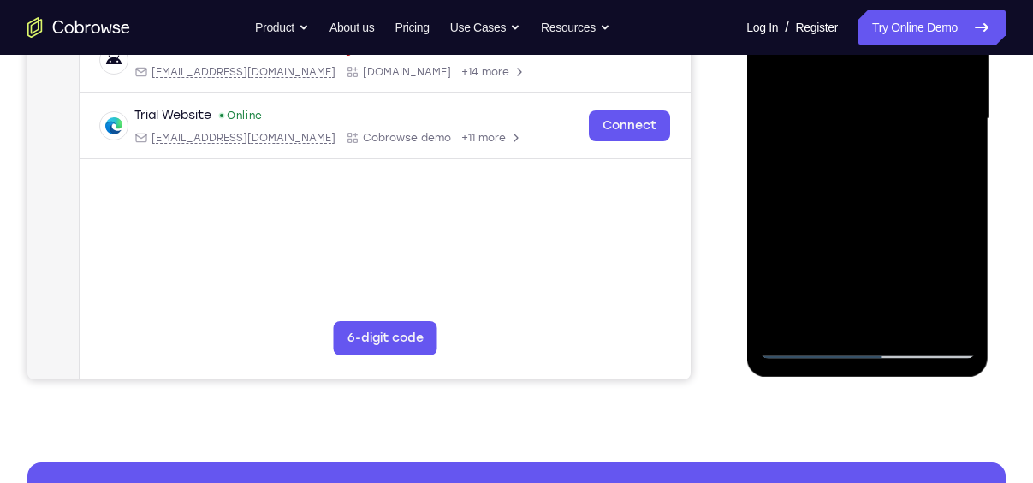
scroll to position [419, 0]
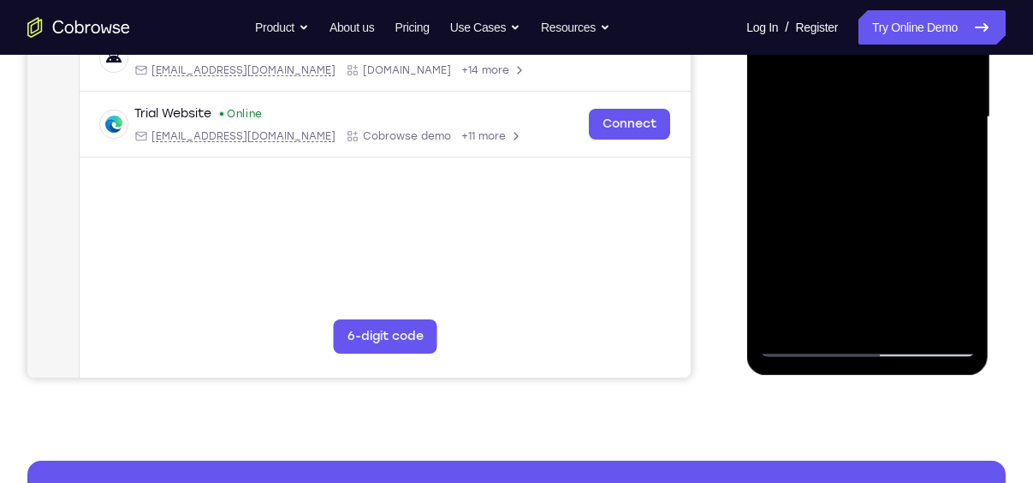
click at [786, 323] on div at bounding box center [867, 117] width 216 height 479
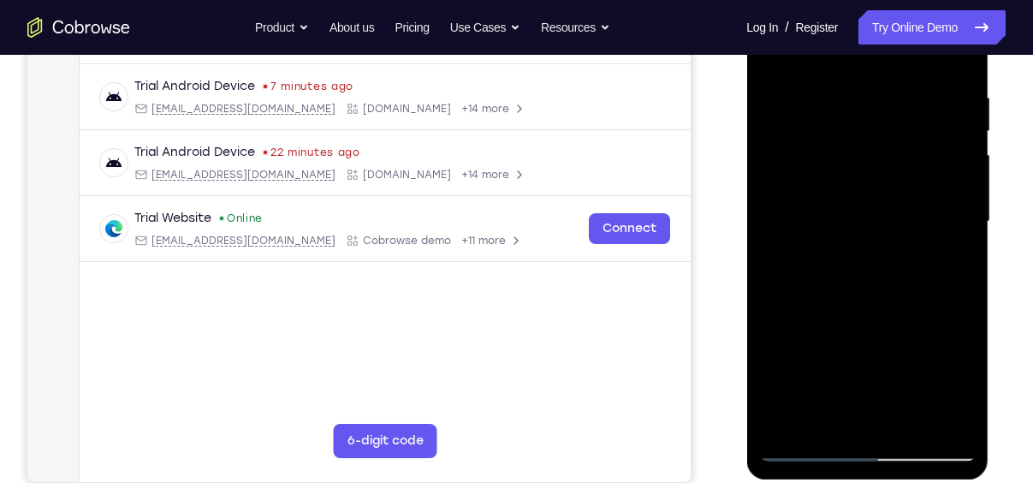
scroll to position [317, 0]
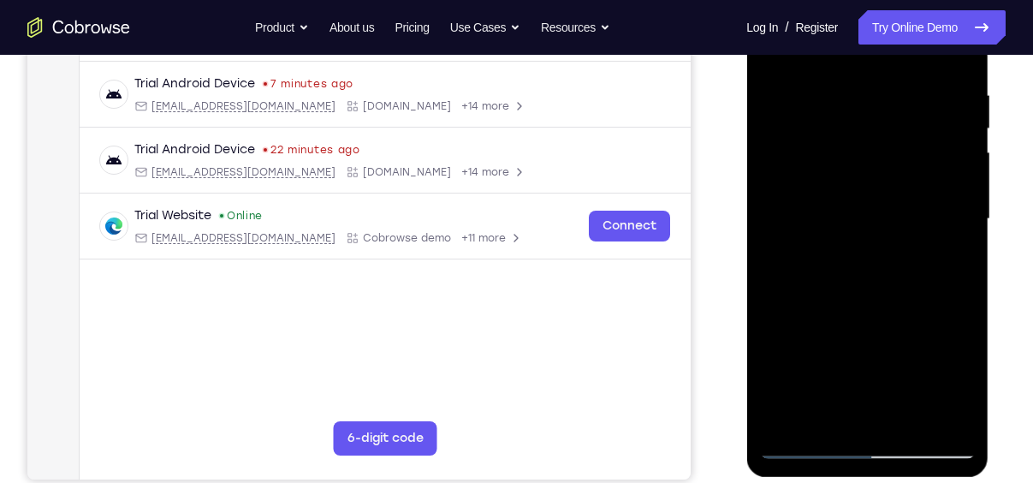
click at [790, 423] on div at bounding box center [867, 218] width 216 height 479
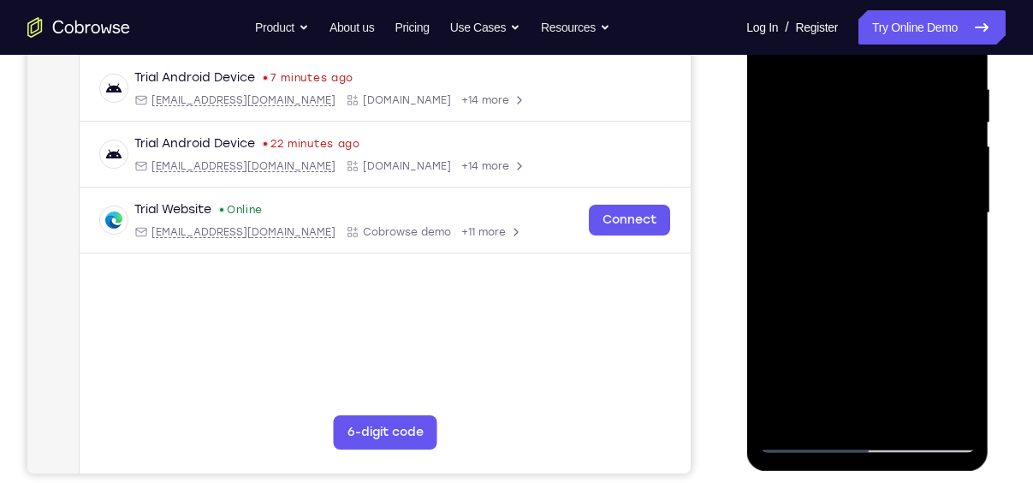
scroll to position [335, 0]
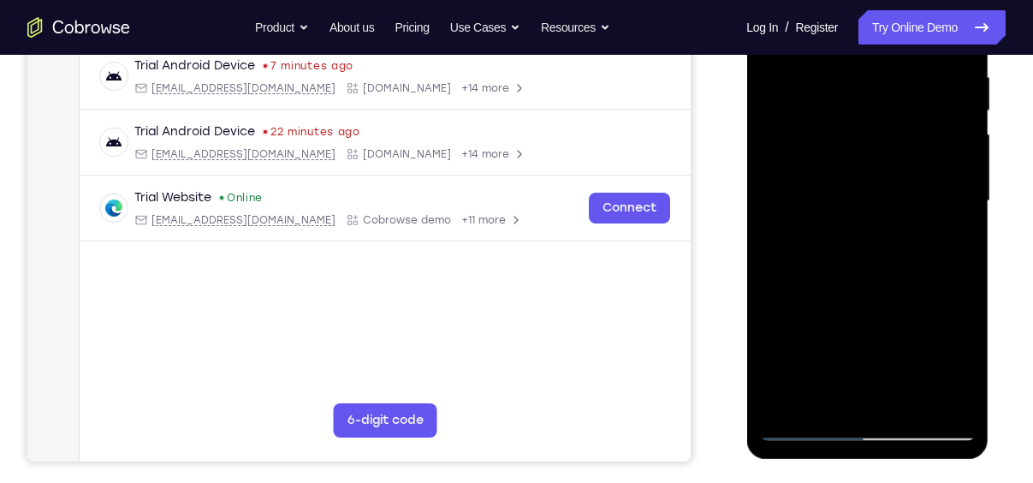
click at [847, 59] on div at bounding box center [867, 200] width 216 height 479
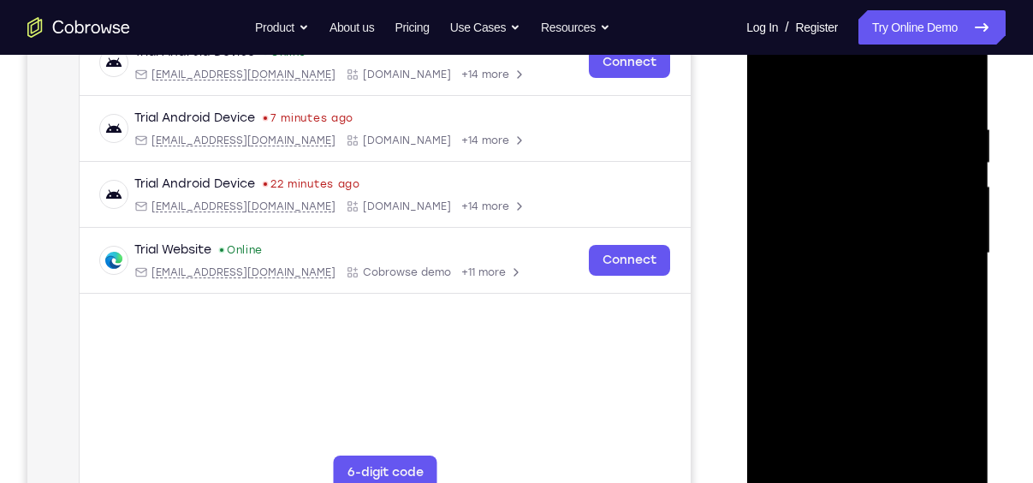
scroll to position [280, 0]
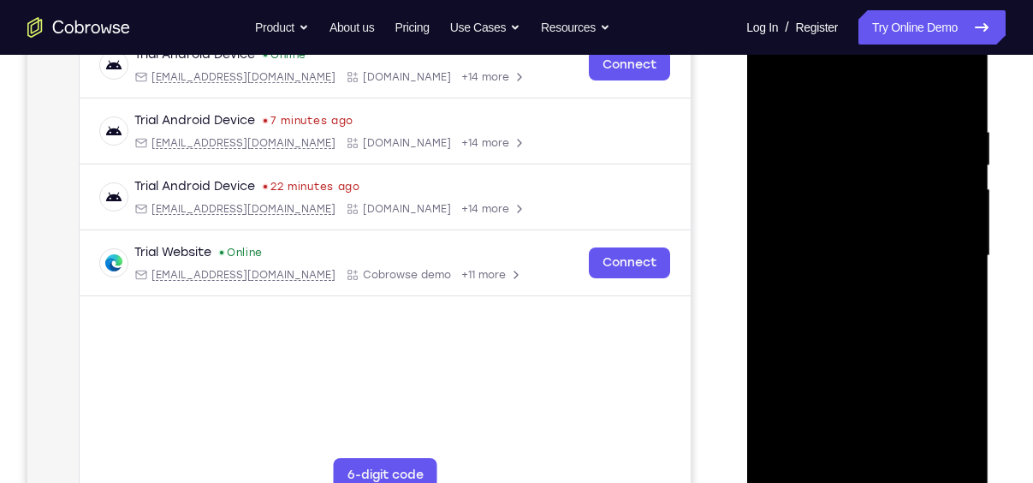
click at [840, 191] on div at bounding box center [867, 255] width 216 height 479
click at [938, 158] on div at bounding box center [867, 255] width 216 height 479
click at [954, 88] on div at bounding box center [867, 255] width 216 height 479
click at [913, 460] on div at bounding box center [867, 255] width 216 height 479
click at [835, 223] on div at bounding box center [867, 255] width 216 height 479
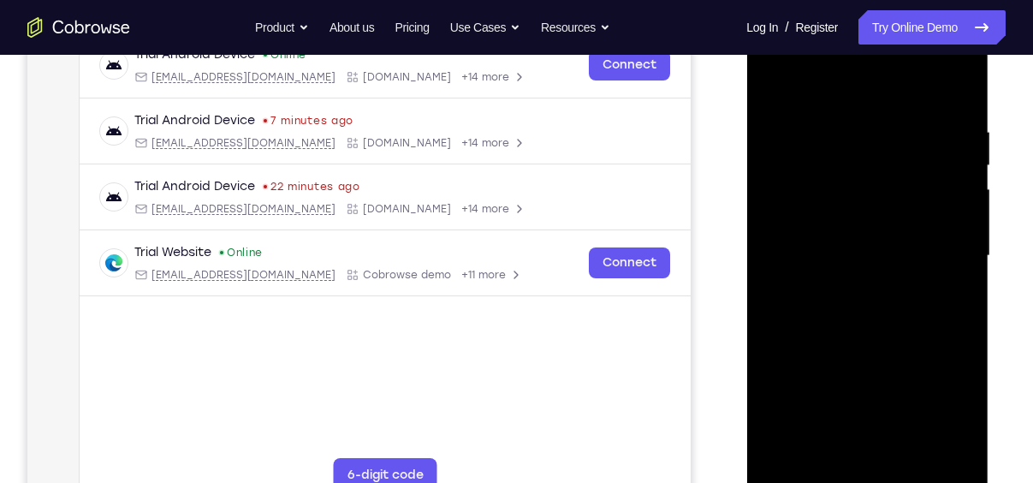
click at [833, 210] on div at bounding box center [867, 255] width 216 height 479
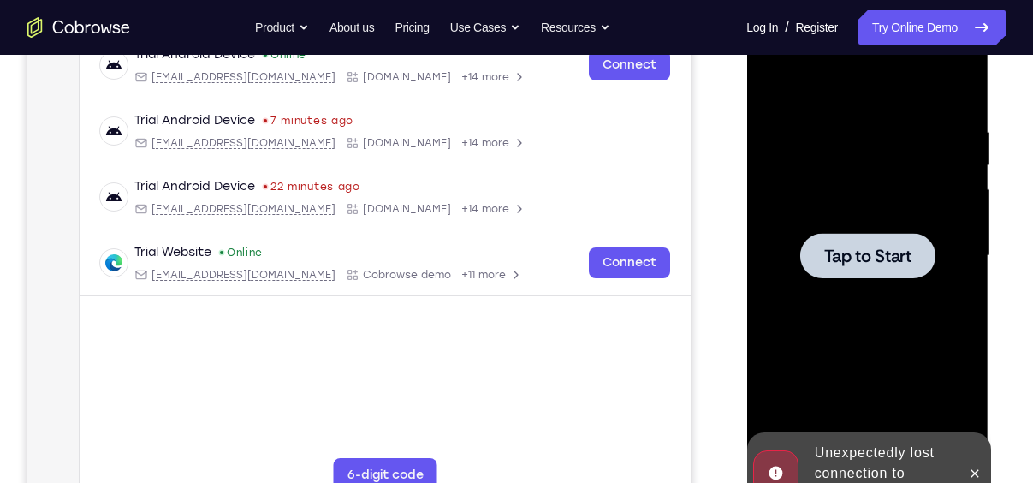
click at [846, 270] on div at bounding box center [867, 255] width 135 height 45
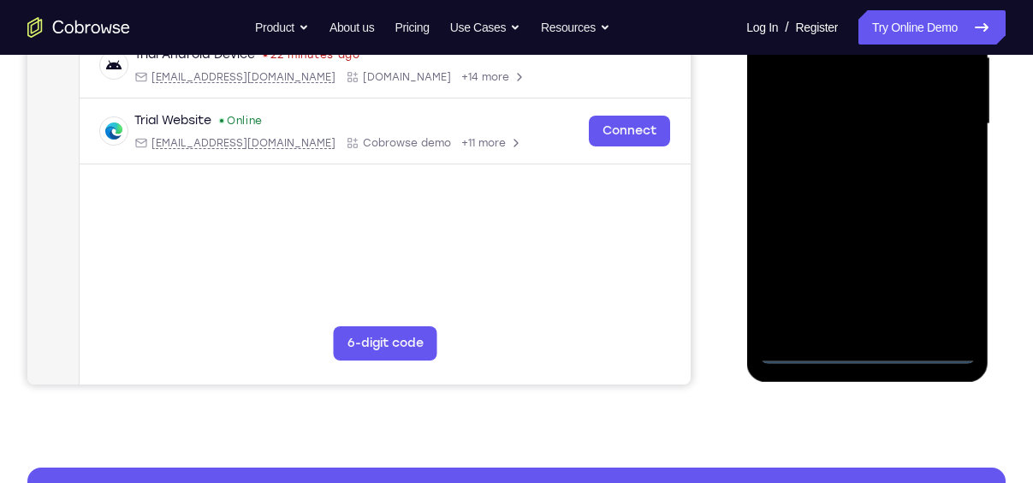
scroll to position [418, 0]
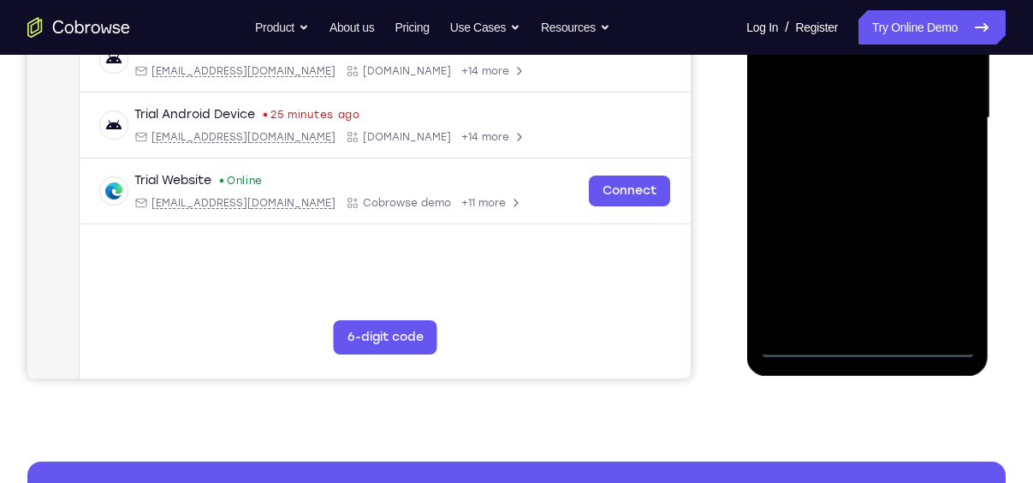
click at [861, 336] on div at bounding box center [867, 117] width 216 height 479
click at [867, 348] on div at bounding box center [867, 117] width 216 height 479
click at [943, 269] on div at bounding box center [867, 117] width 216 height 479
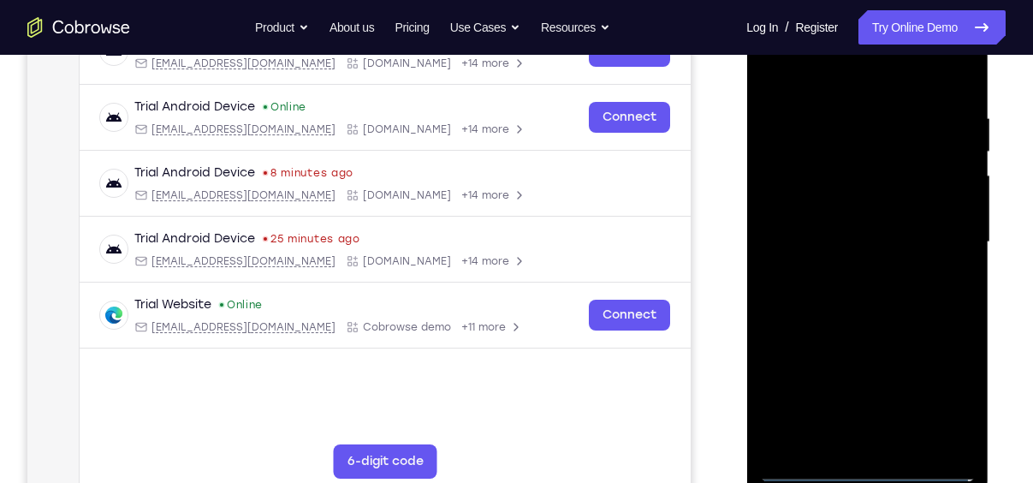
scroll to position [289, 0]
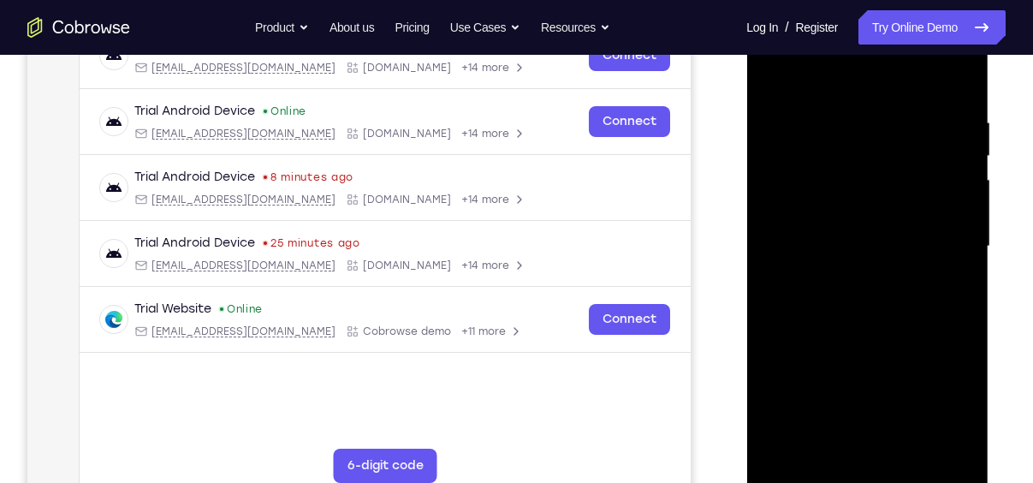
click at [844, 79] on div at bounding box center [867, 246] width 216 height 479
click at [932, 240] on div at bounding box center [867, 246] width 216 height 479
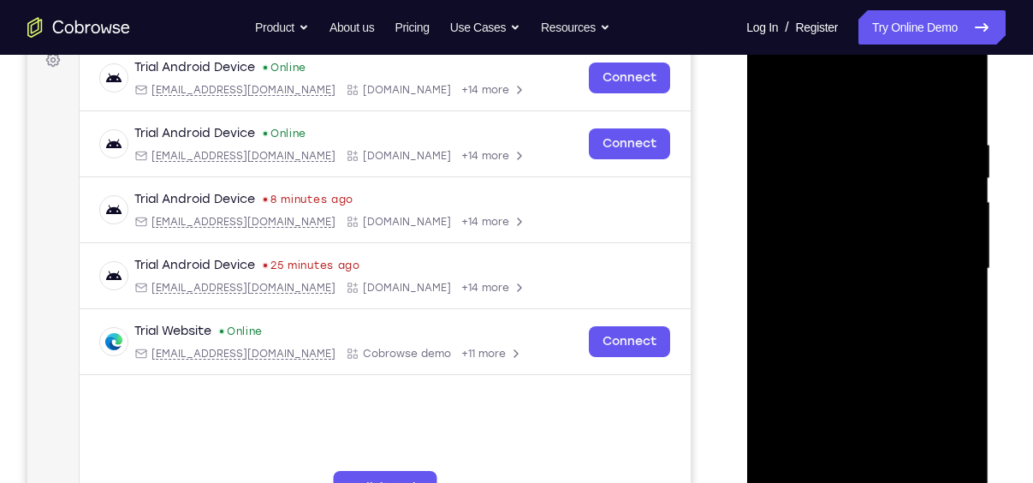
scroll to position [268, 0]
click at [849, 304] on div at bounding box center [867, 267] width 216 height 479
click at [849, 232] on div at bounding box center [867, 267] width 216 height 479
click at [841, 253] on div at bounding box center [867, 267] width 216 height 479
click at [866, 229] on div at bounding box center [867, 267] width 216 height 479
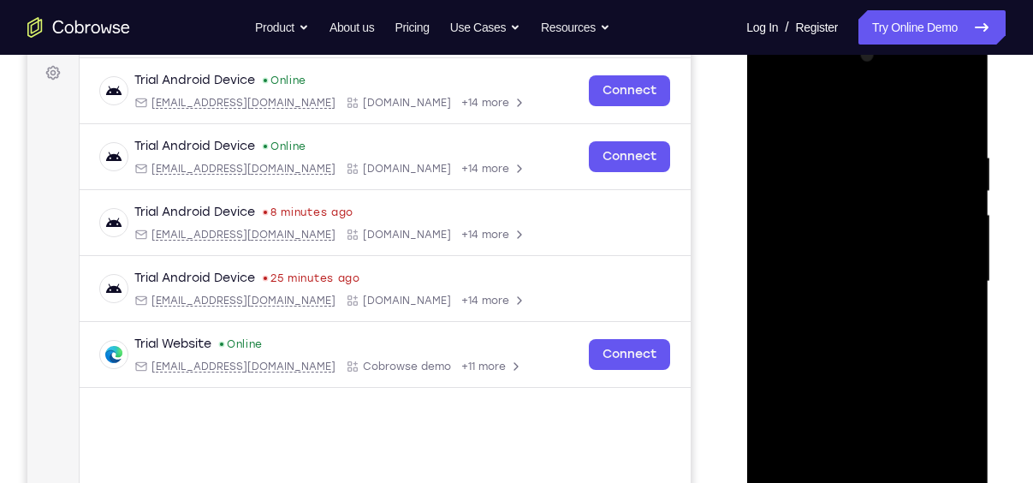
scroll to position [317, 0]
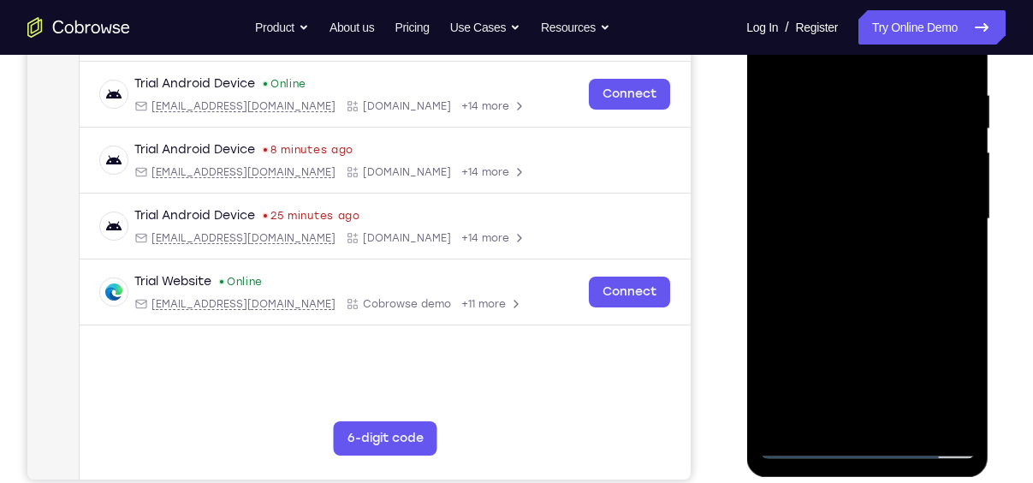
click at [913, 422] on div at bounding box center [867, 218] width 216 height 479
click at [870, 316] on div at bounding box center [867, 218] width 216 height 479
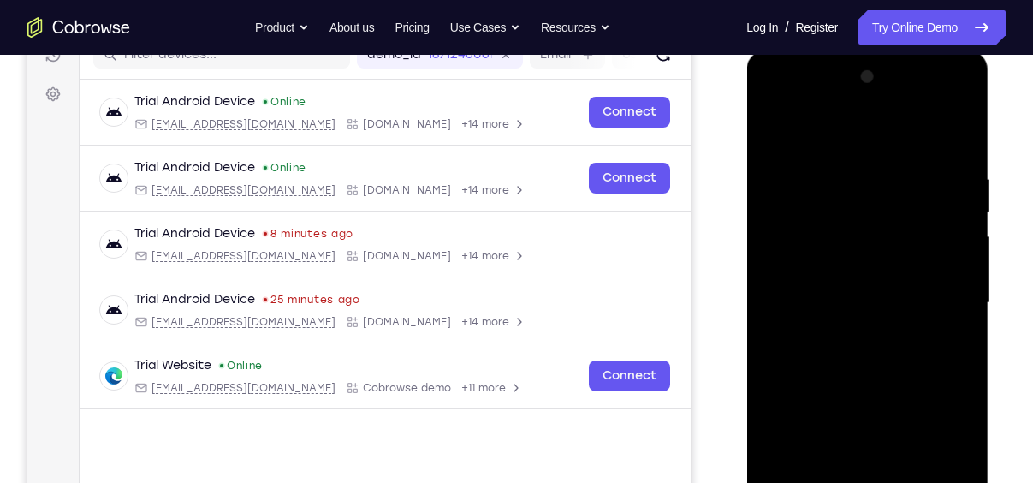
scroll to position [234, 0]
click at [838, 259] on div at bounding box center [867, 301] width 216 height 479
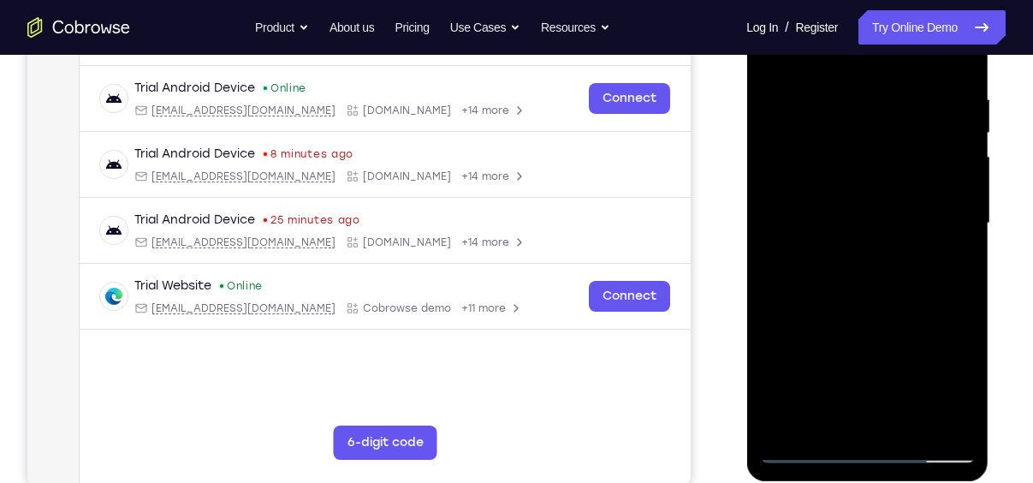
click at [950, 259] on div at bounding box center [867, 223] width 216 height 479
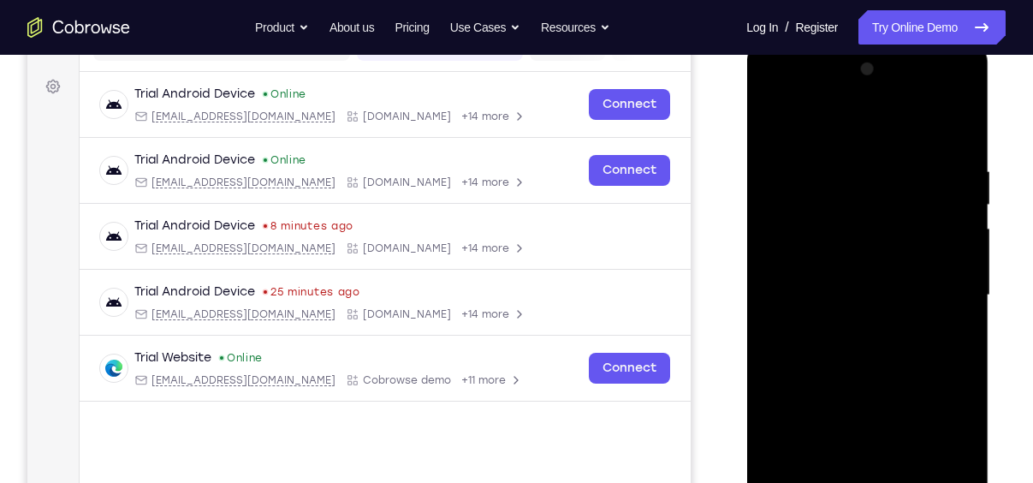
scroll to position [207, 0]
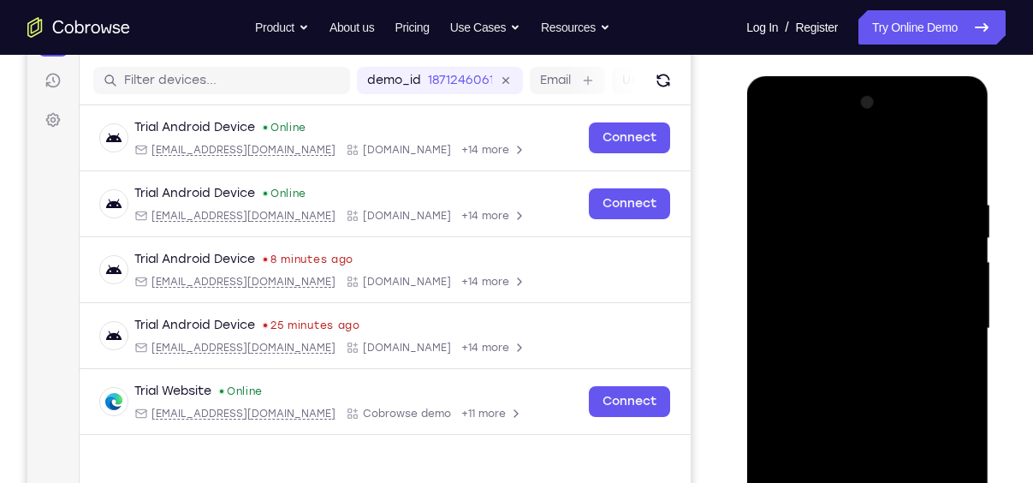
click at [933, 152] on div at bounding box center [867, 328] width 216 height 479
click at [775, 155] on div at bounding box center [867, 328] width 216 height 479
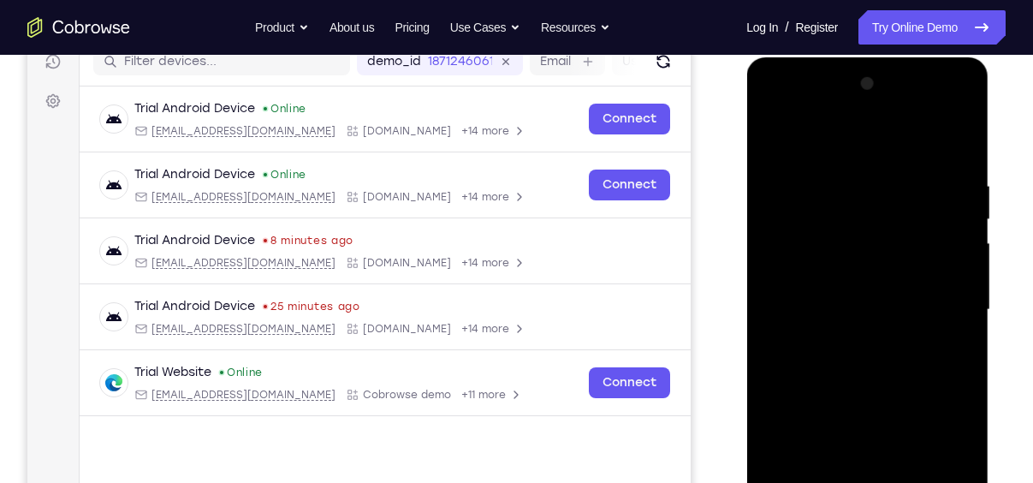
click at [842, 175] on div at bounding box center [867, 309] width 216 height 479
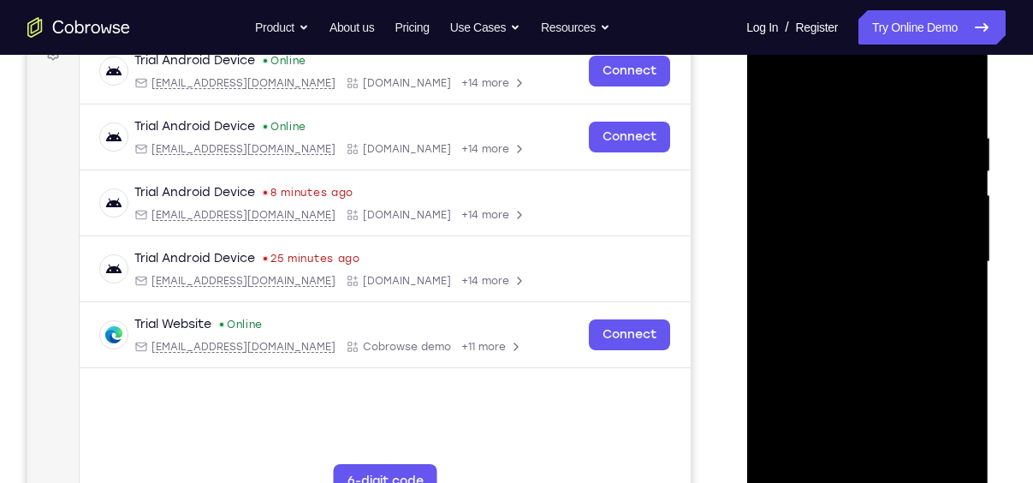
drag, startPoint x: 929, startPoint y: 269, endPoint x: 882, endPoint y: 284, distance: 49.5
click at [882, 284] on div at bounding box center [867, 261] width 216 height 479
click at [954, 102] on div at bounding box center [867, 261] width 216 height 479
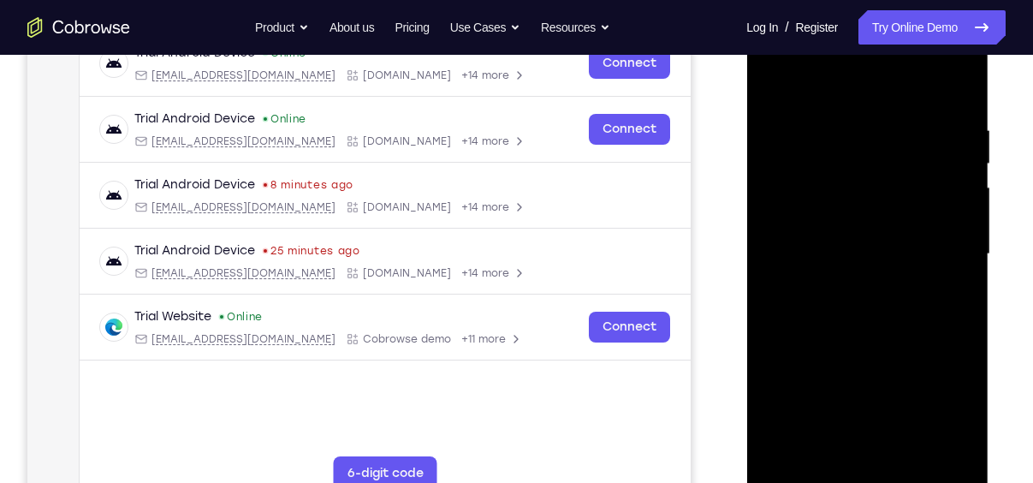
scroll to position [281, 0]
click at [948, 115] on div at bounding box center [867, 254] width 216 height 479
click at [956, 92] on div at bounding box center [867, 254] width 216 height 479
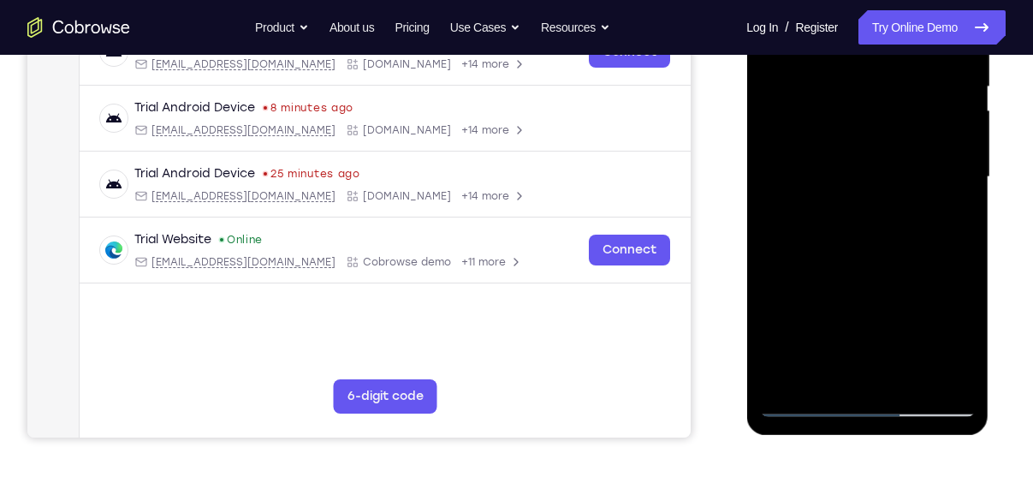
scroll to position [361, 0]
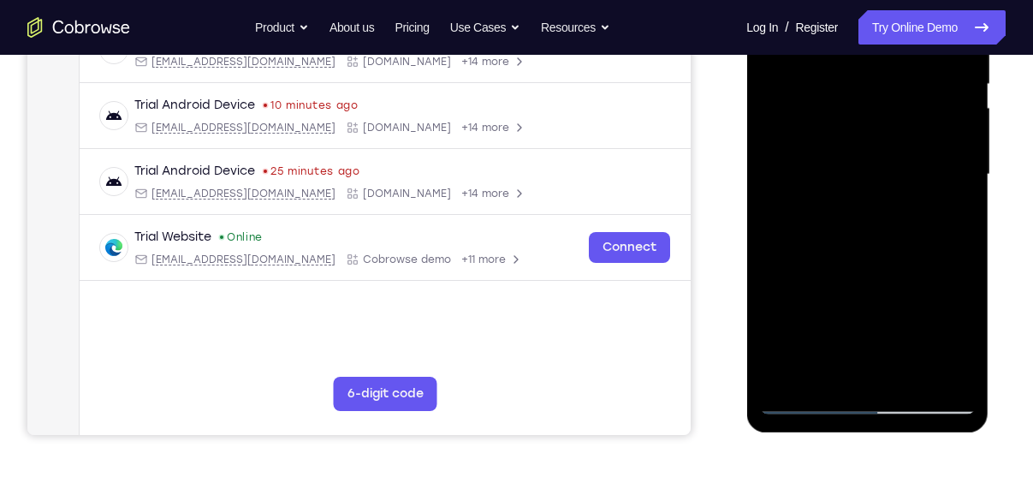
click at [784, 379] on div at bounding box center [867, 174] width 216 height 479
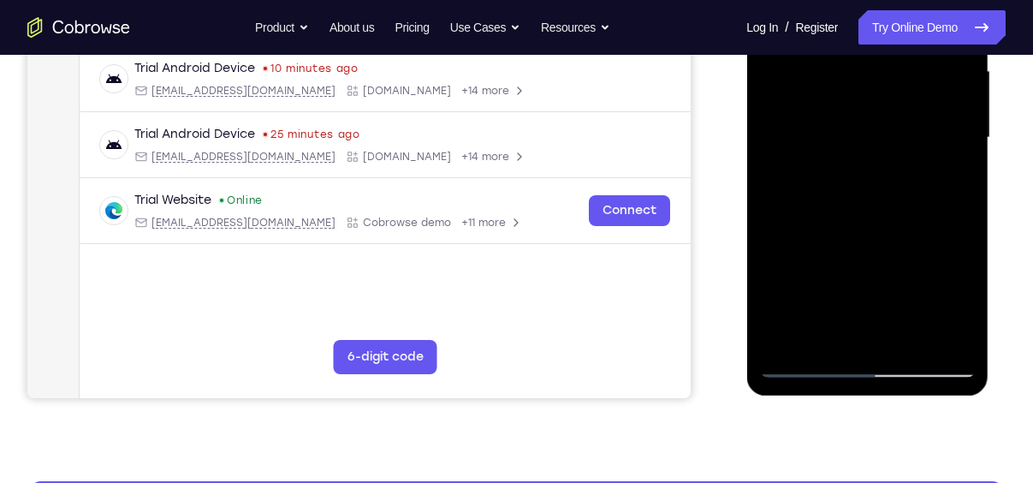
scroll to position [399, 0]
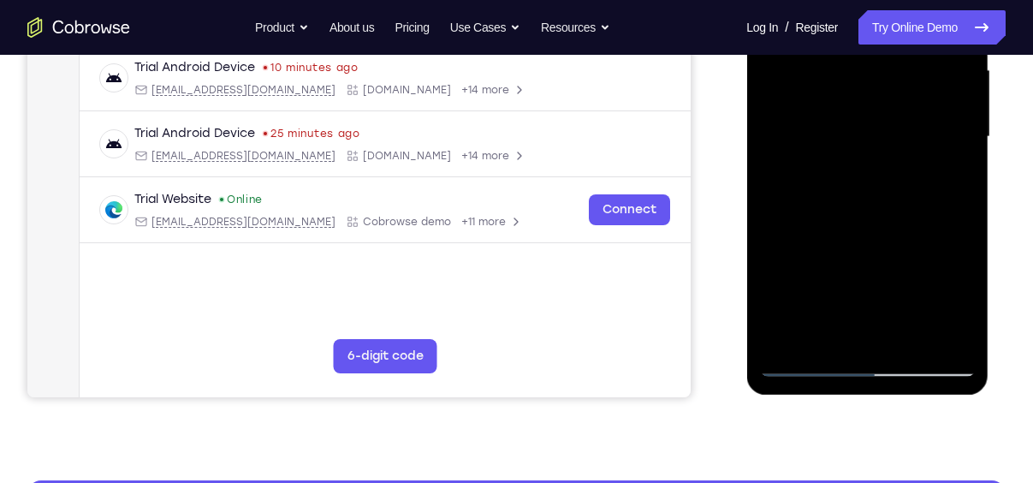
click at [785, 339] on div at bounding box center [867, 136] width 216 height 479
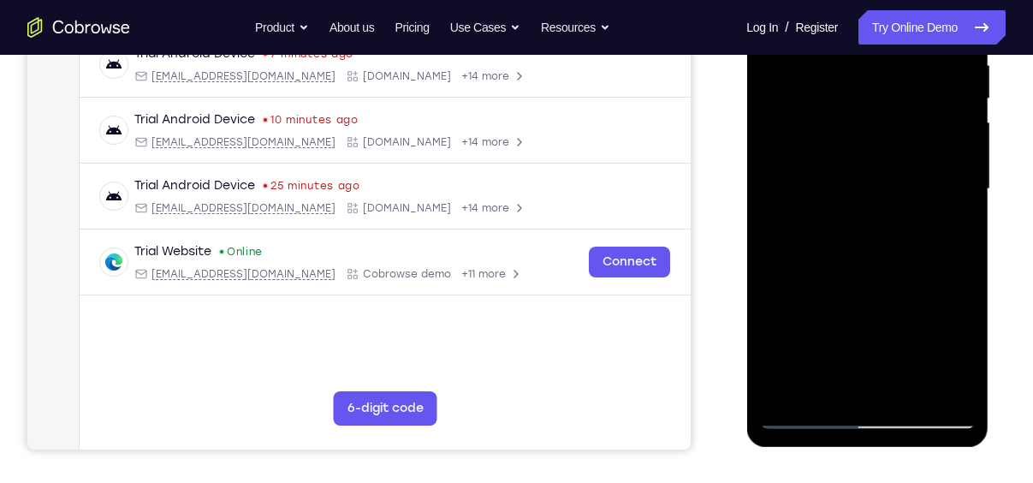
scroll to position [294, 0]
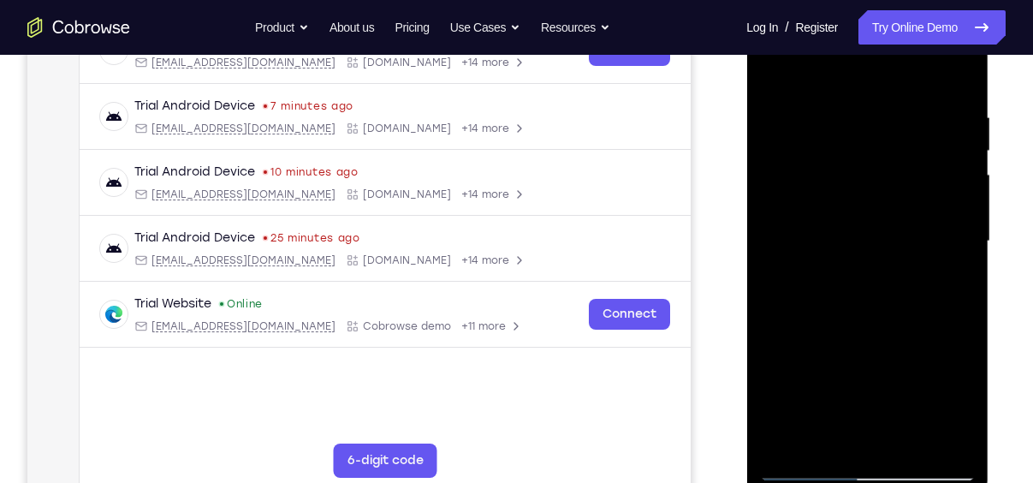
click at [789, 441] on div at bounding box center [867, 241] width 216 height 479
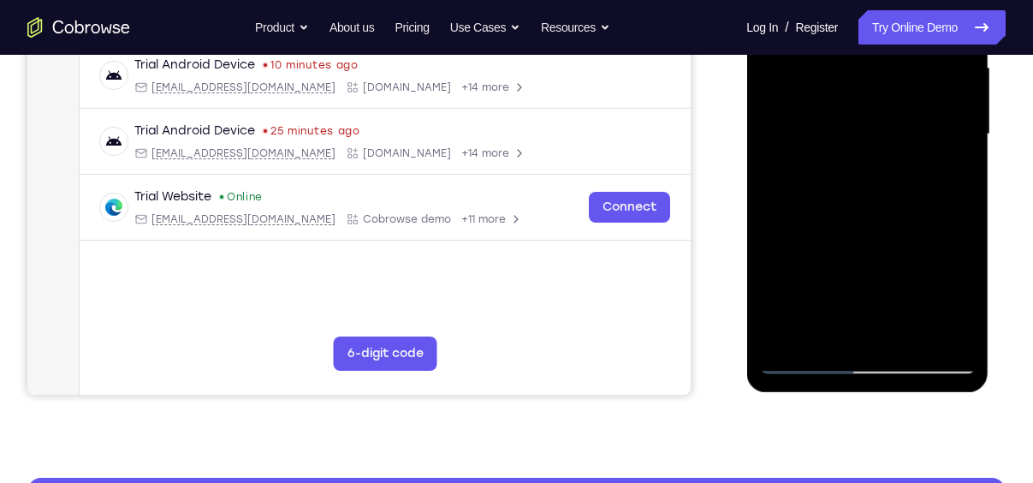
scroll to position [402, 0]
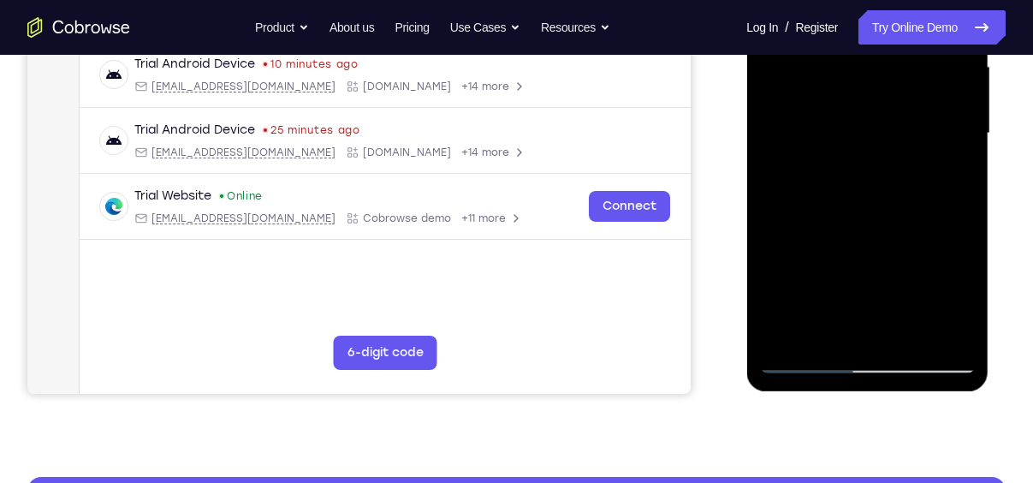
click at [791, 338] on div at bounding box center [867, 133] width 216 height 479
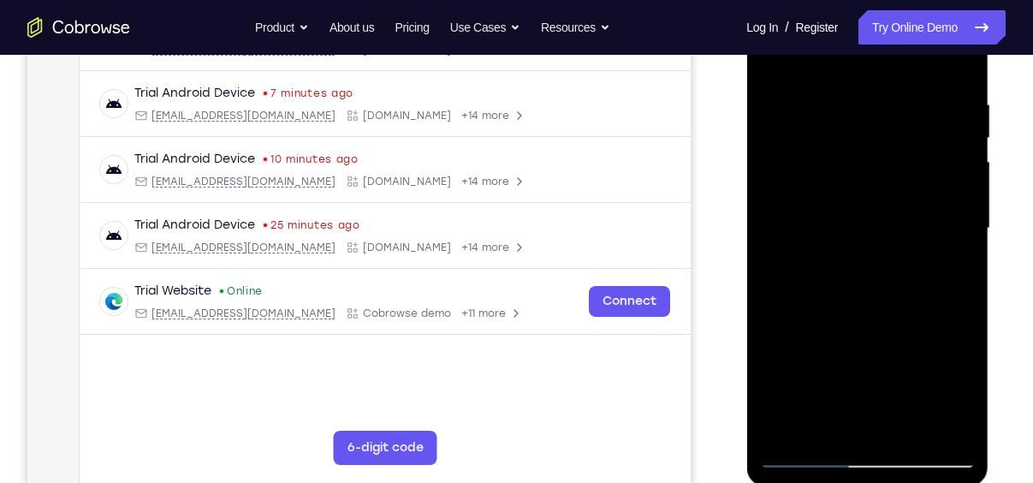
scroll to position [308, 0]
click at [908, 427] on div at bounding box center [867, 227] width 216 height 479
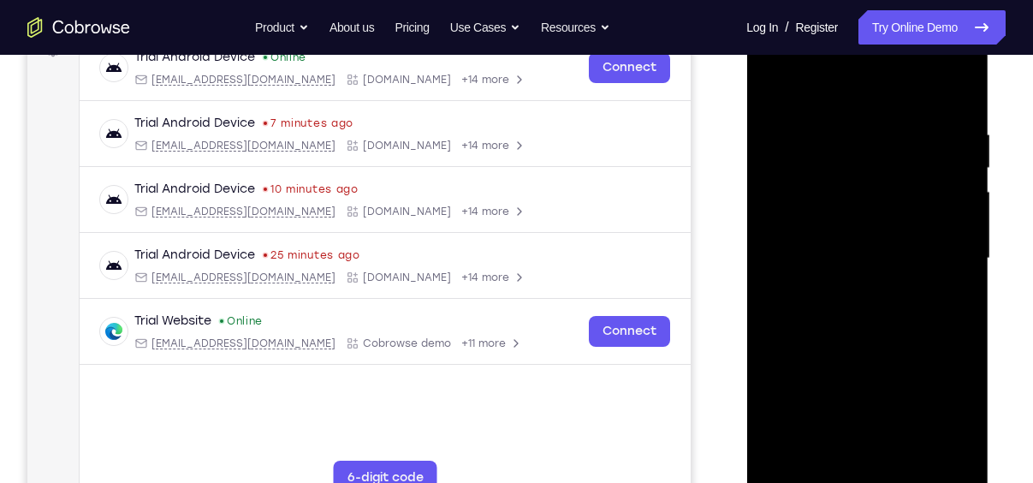
click at [965, 159] on div at bounding box center [867, 258] width 216 height 479
click at [900, 288] on div at bounding box center [867, 258] width 216 height 479
click at [772, 89] on div at bounding box center [867, 258] width 216 height 479
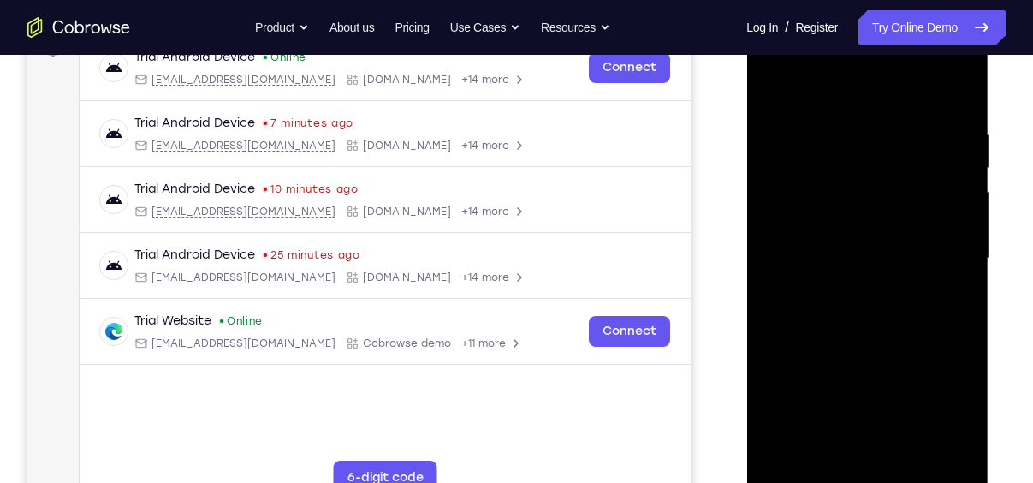
click at [903, 462] on div at bounding box center [867, 258] width 216 height 479
click at [824, 253] on div at bounding box center [867, 258] width 216 height 479
click at [766, 84] on div at bounding box center [867, 258] width 216 height 479
click at [774, 82] on div at bounding box center [867, 258] width 216 height 479
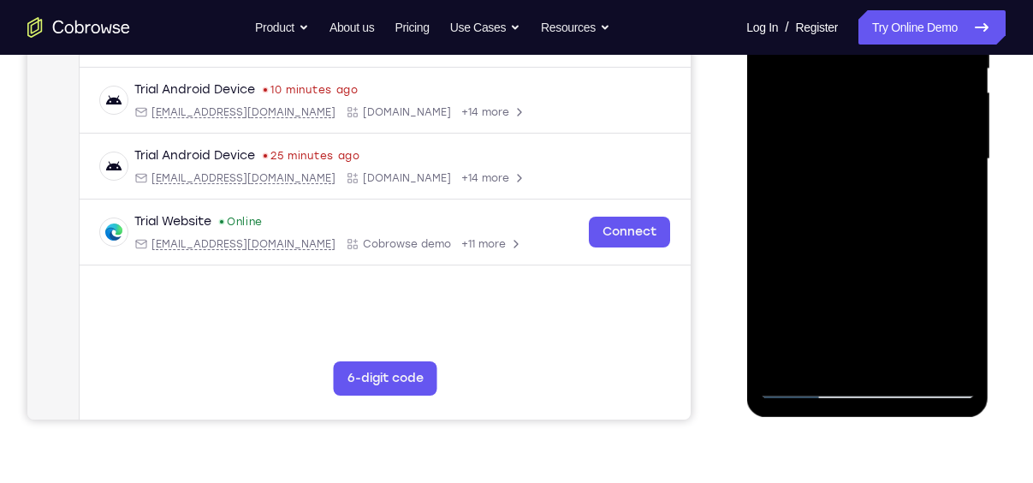
scroll to position [376, 0]
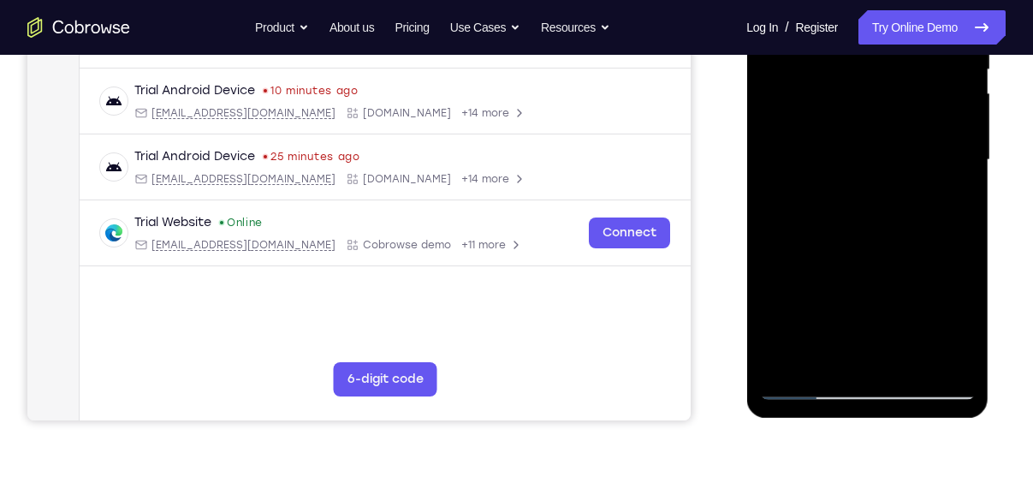
click at [797, 367] on div at bounding box center [867, 159] width 216 height 479
click at [911, 355] on div at bounding box center [867, 159] width 216 height 479
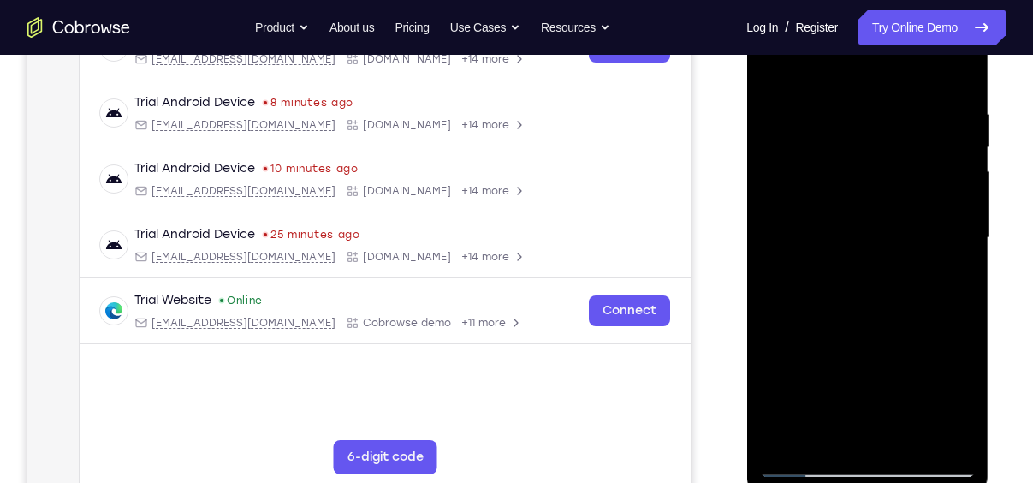
scroll to position [290, 0]
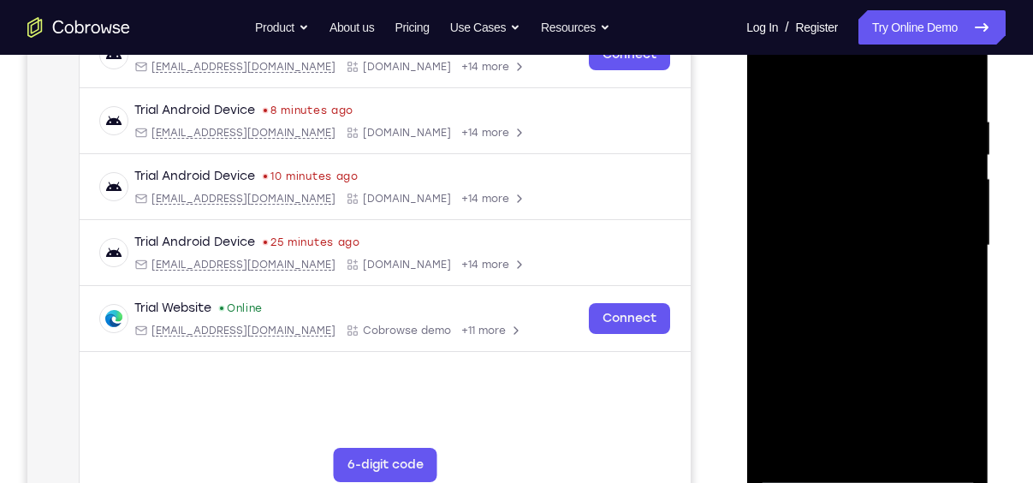
click at [771, 74] on div at bounding box center [867, 245] width 216 height 479
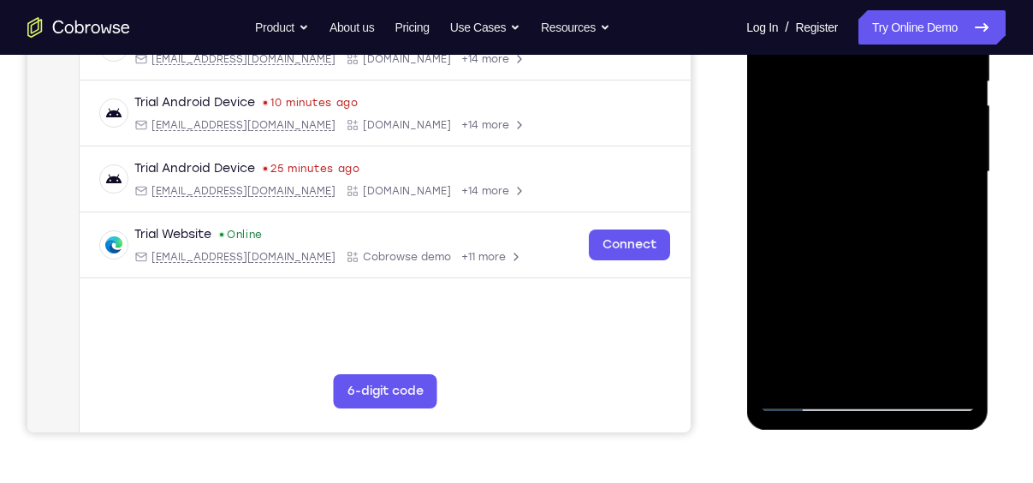
click at [797, 372] on div at bounding box center [867, 171] width 216 height 479
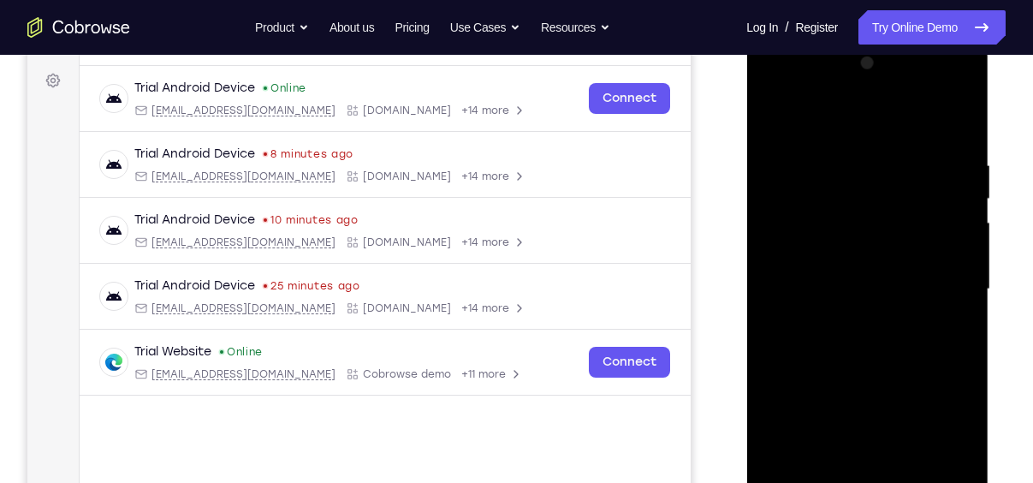
scroll to position [193, 0]
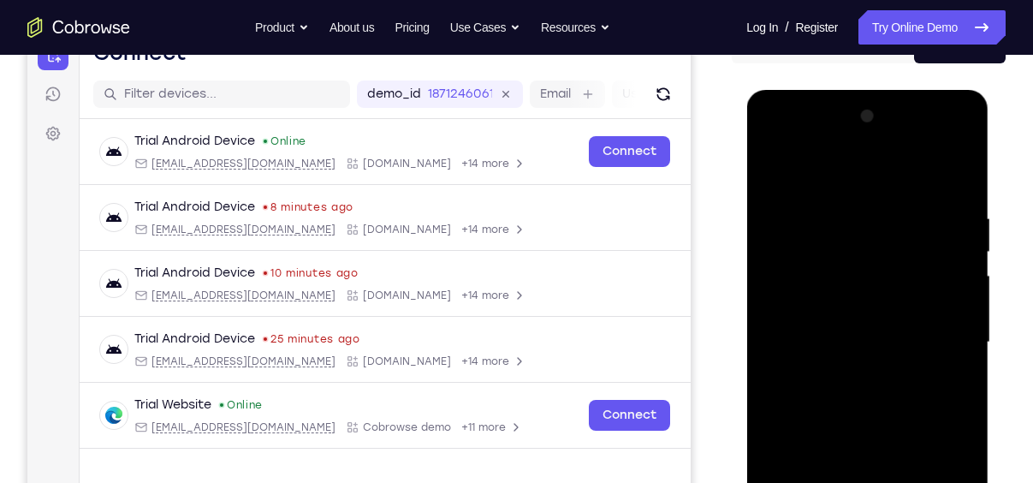
click at [972, 58] on button "Android" at bounding box center [960, 46] width 92 height 34
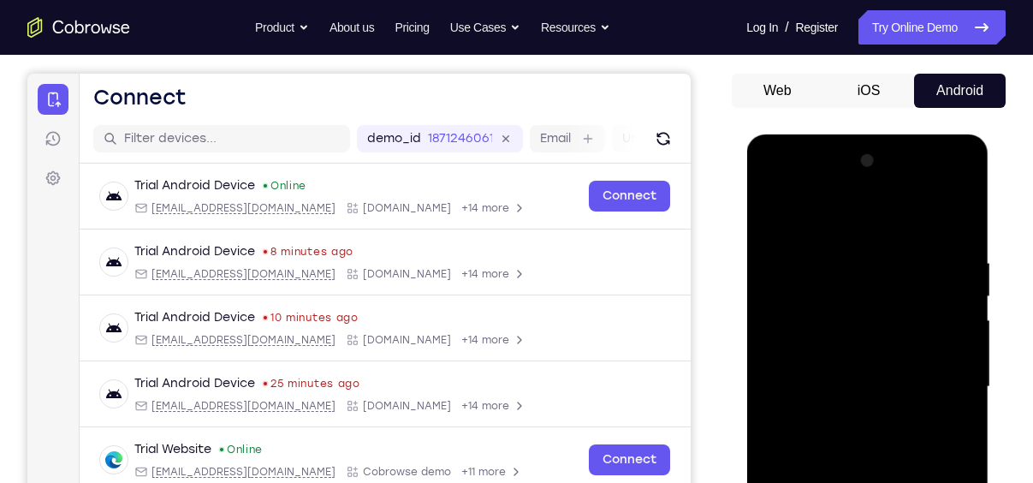
scroll to position [56, 0]
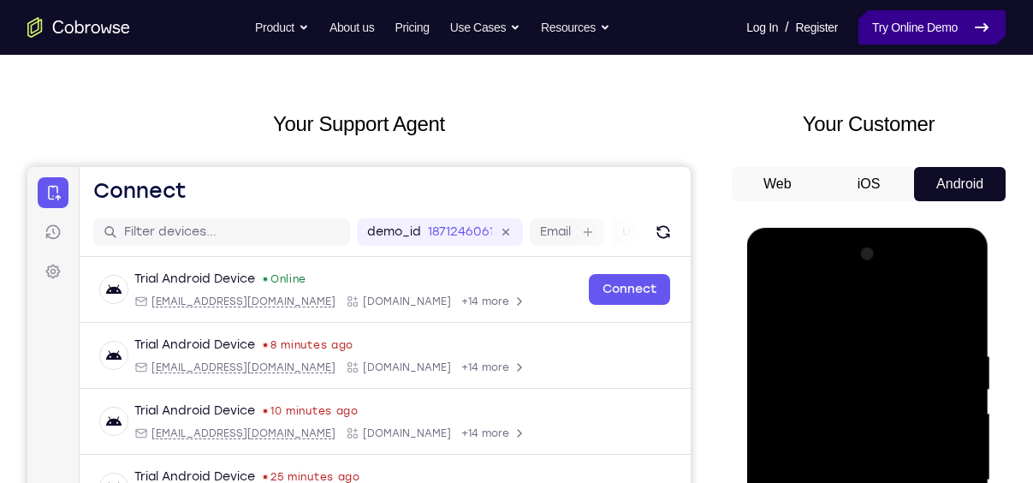
click at [914, 38] on link "Try Online Demo" at bounding box center [932, 27] width 147 height 34
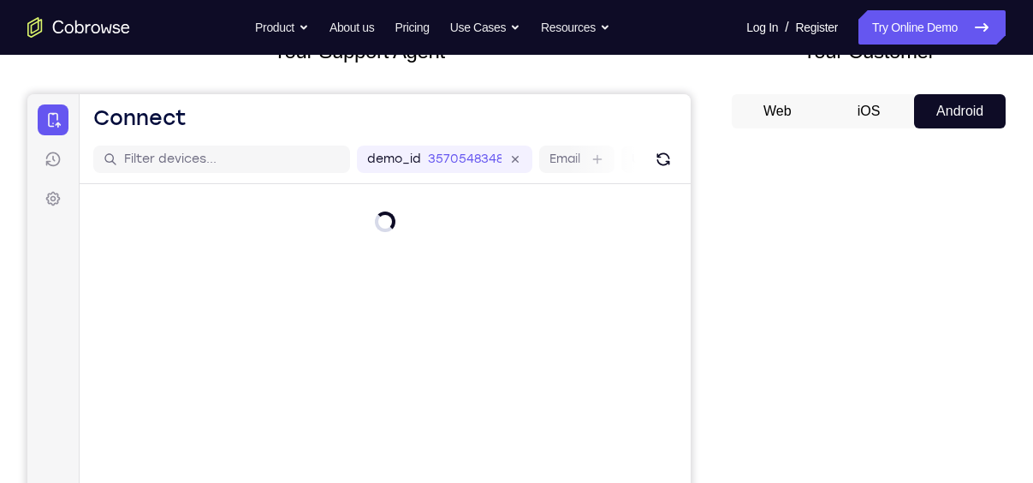
scroll to position [228, 0]
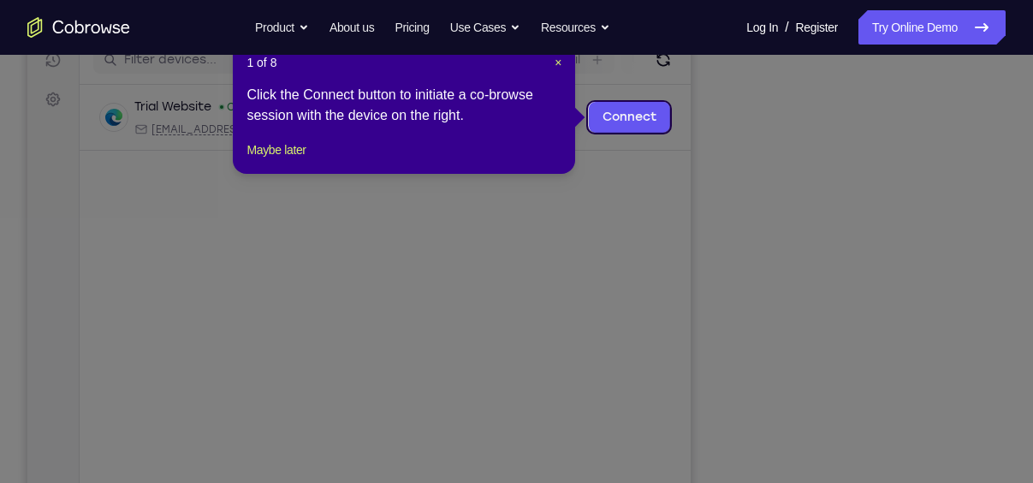
drag, startPoint x: 558, startPoint y: 63, endPoint x: 890, endPoint y: 344, distance: 434.9
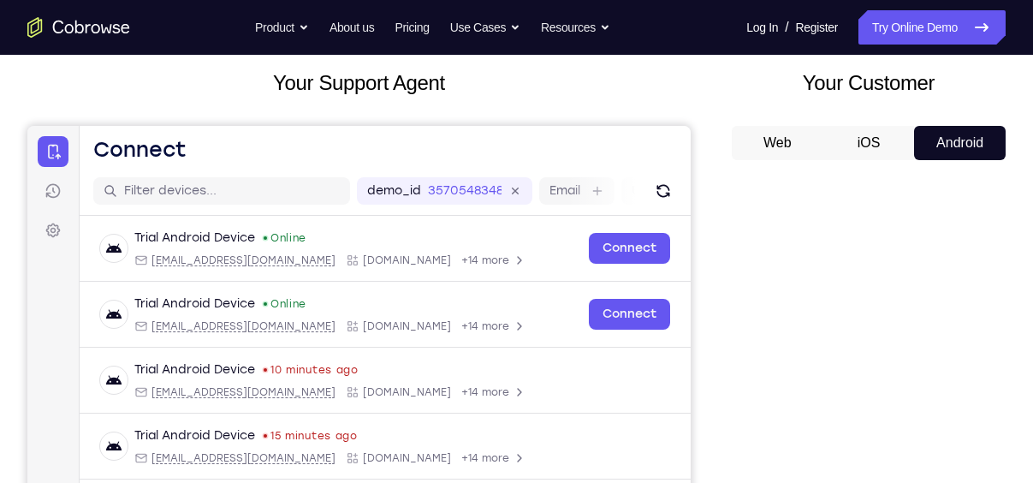
scroll to position [94, 0]
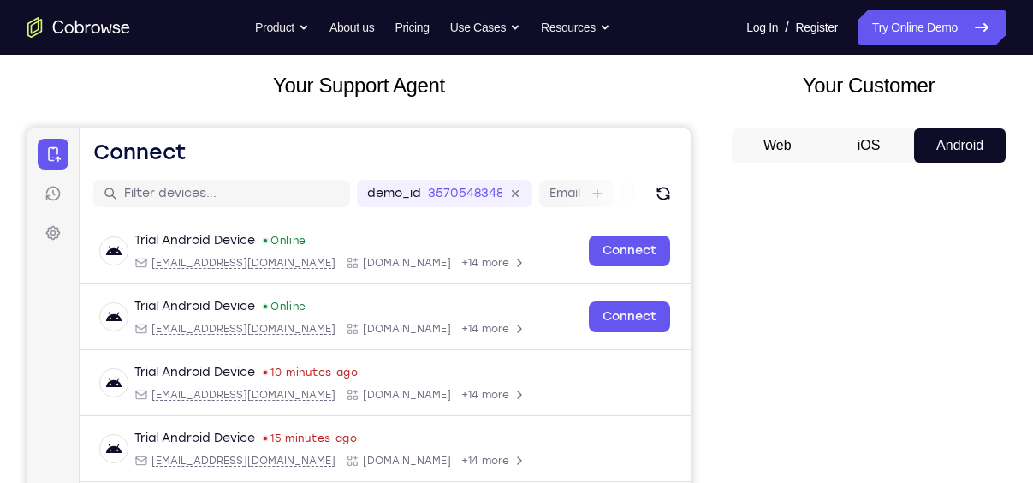
click at [879, 148] on button "iOS" at bounding box center [869, 145] width 92 height 34
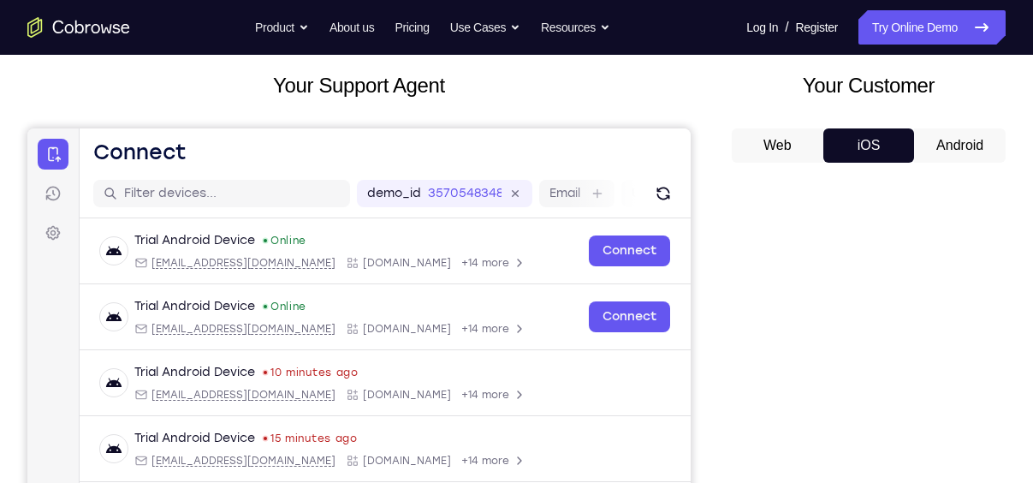
click at [954, 135] on button "Android" at bounding box center [960, 145] width 92 height 34
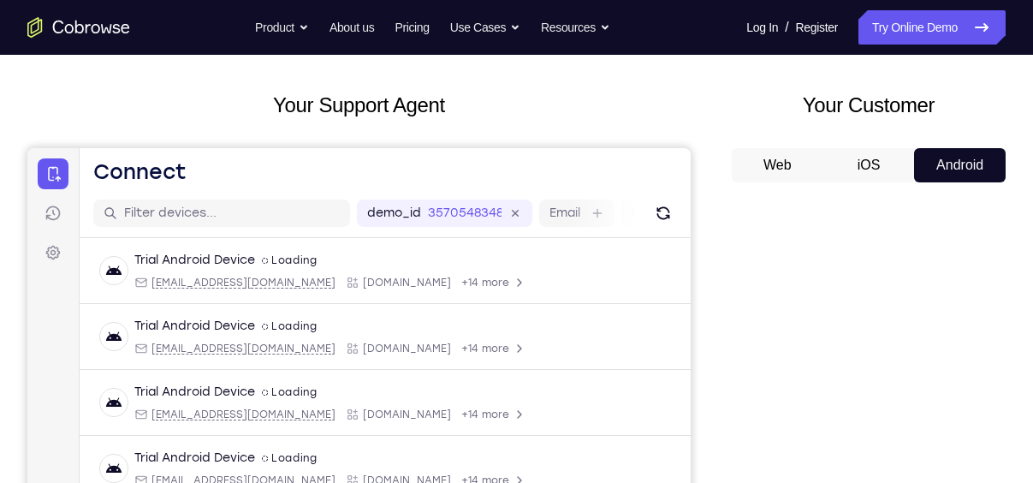
scroll to position [0, 0]
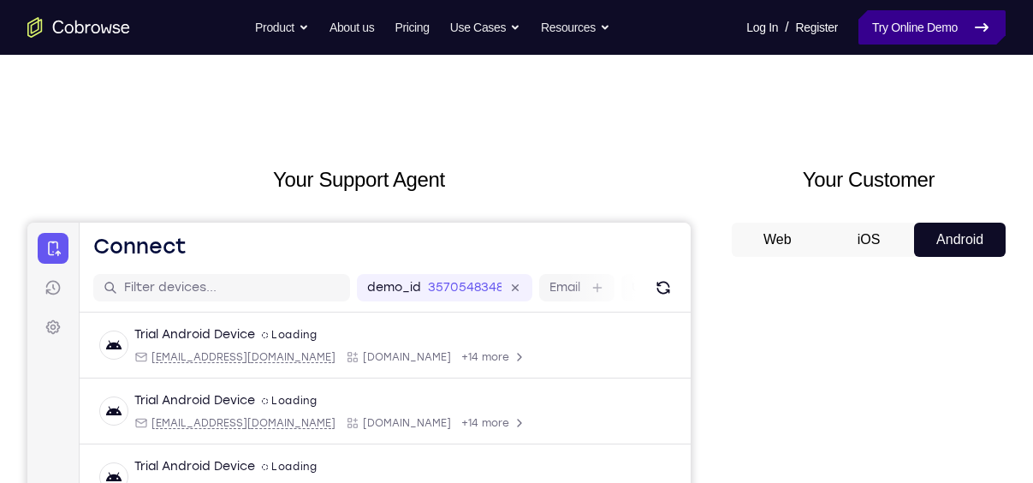
click at [947, 18] on link "Try Online Demo" at bounding box center [932, 27] width 147 height 34
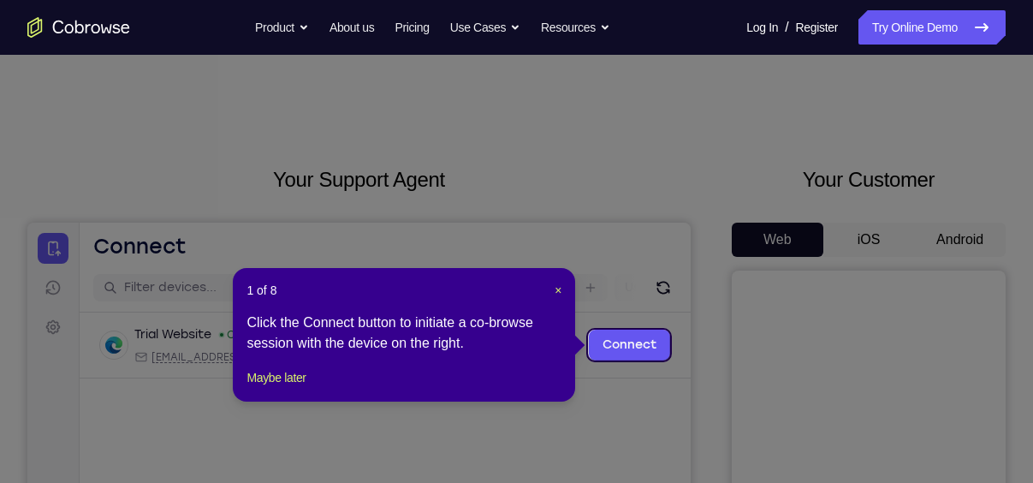
click at [563, 289] on div "1 of 8 × Click the Connect button to initiate a co-browse session with the devi…" at bounding box center [404, 335] width 342 height 134
click at [556, 289] on span "×" at bounding box center [558, 290] width 7 height 14
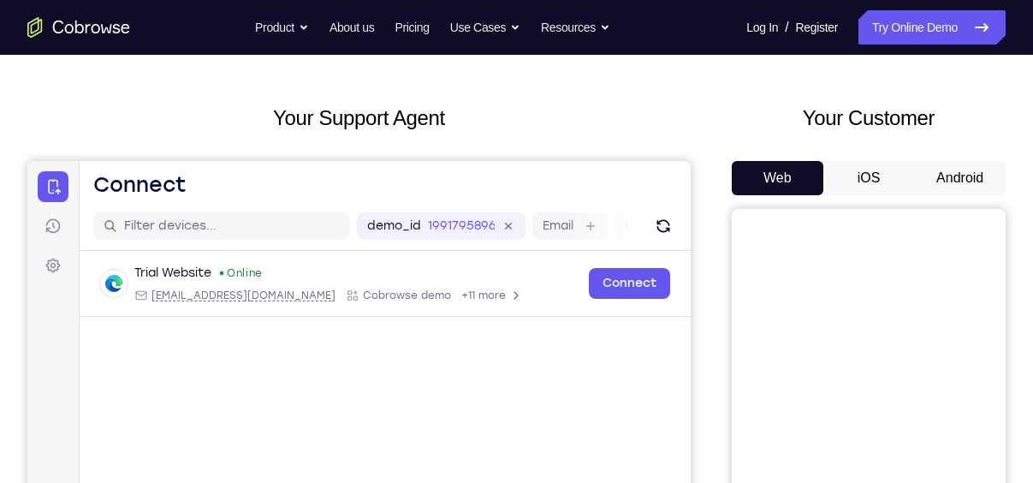
scroll to position [60, 0]
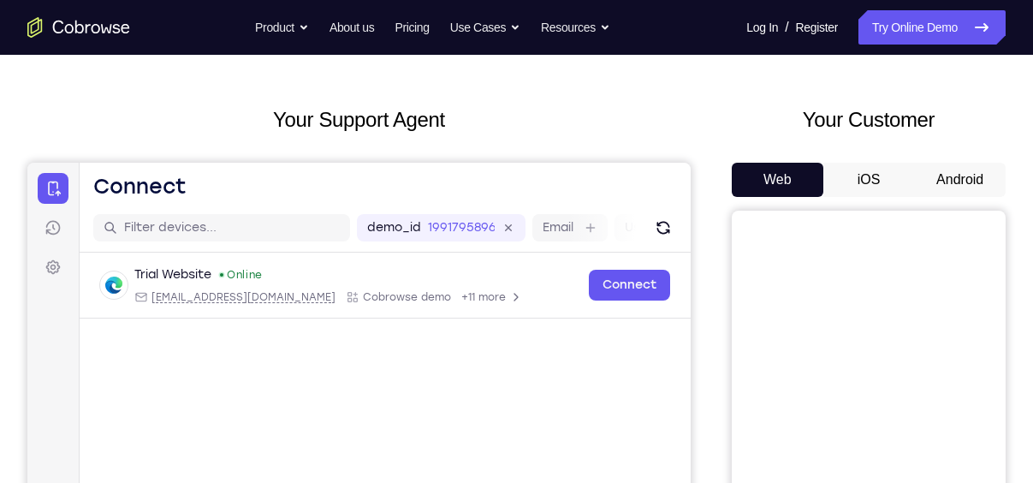
click at [883, 173] on button "iOS" at bounding box center [869, 180] width 92 height 34
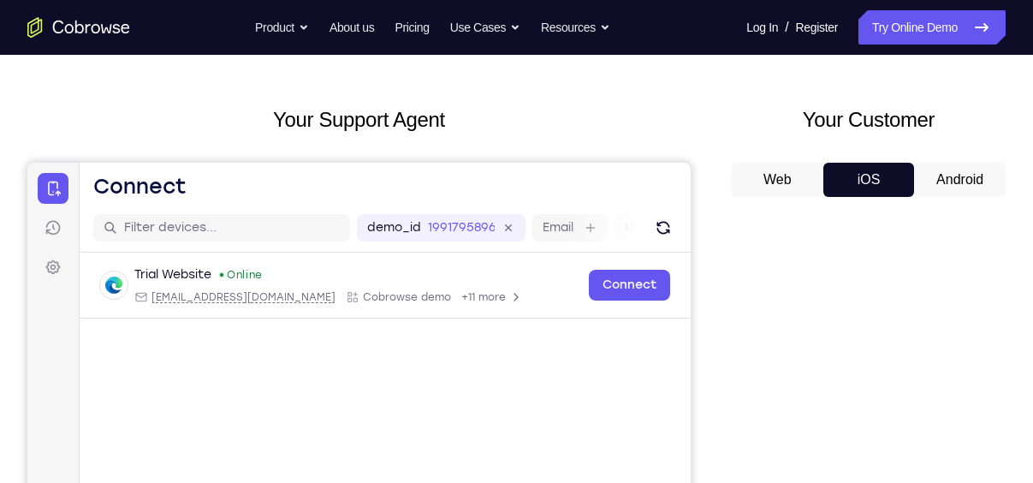
click at [934, 175] on button "Android" at bounding box center [960, 180] width 92 height 34
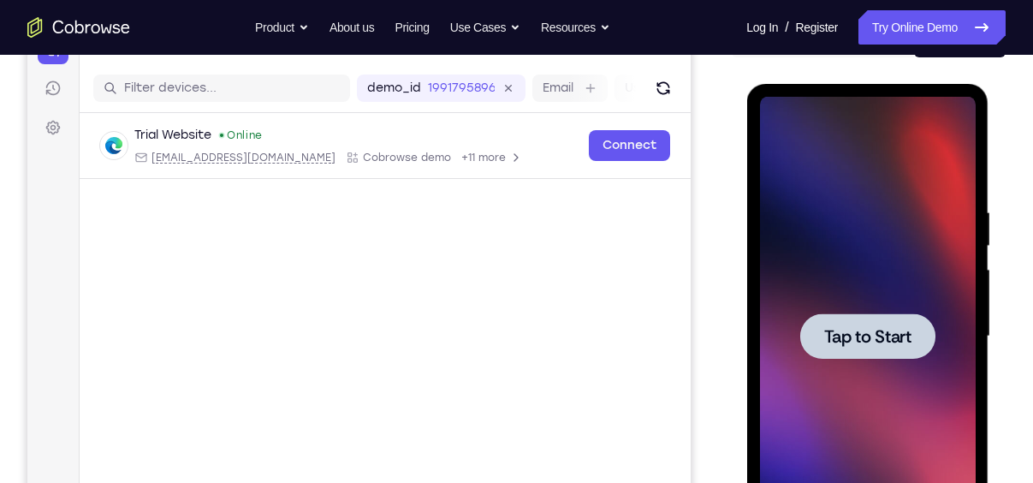
scroll to position [200, 0]
click at [905, 368] on div at bounding box center [867, 335] width 216 height 479
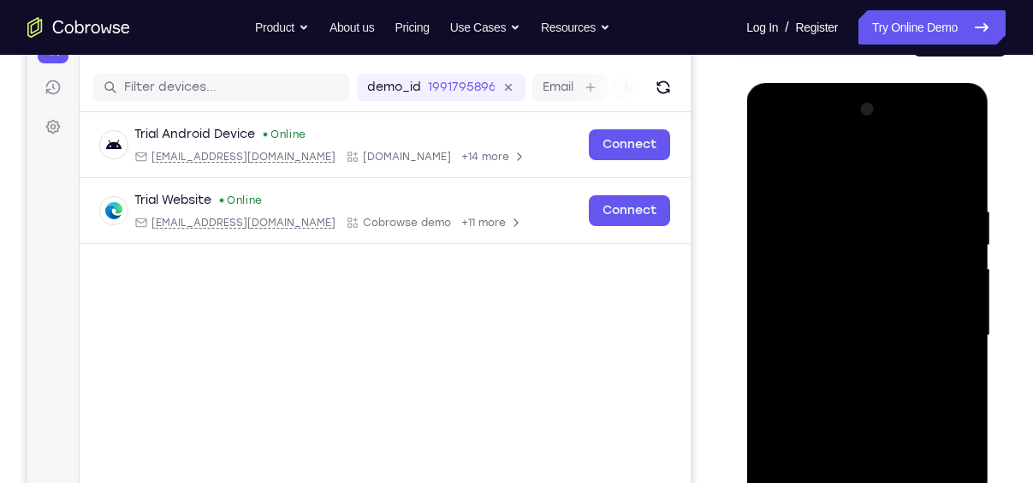
click at [947, 356] on div at bounding box center [867, 335] width 216 height 479
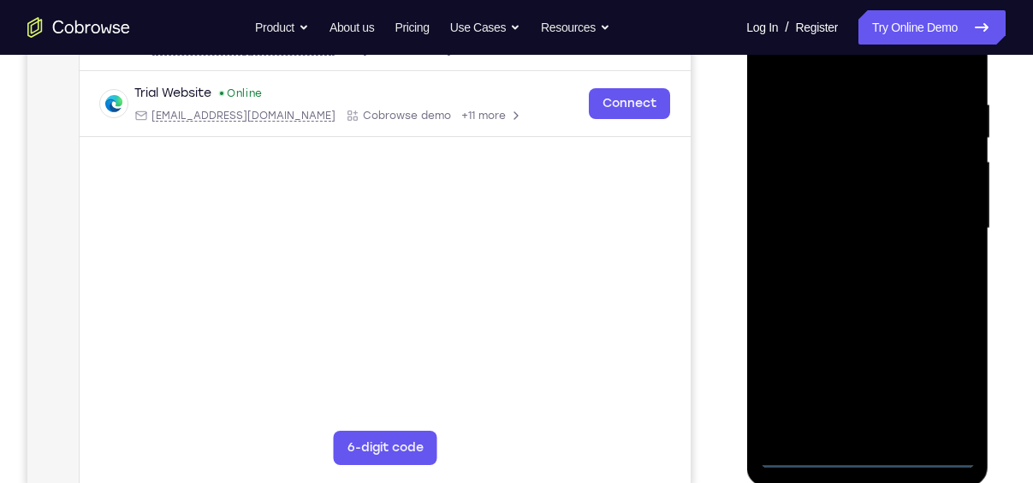
scroll to position [317, 0]
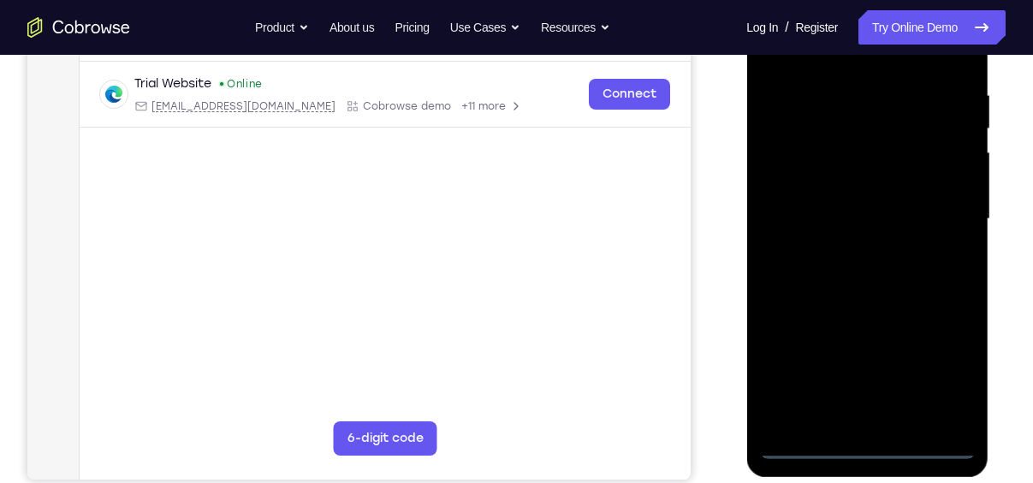
click at [942, 372] on div at bounding box center [867, 218] width 216 height 479
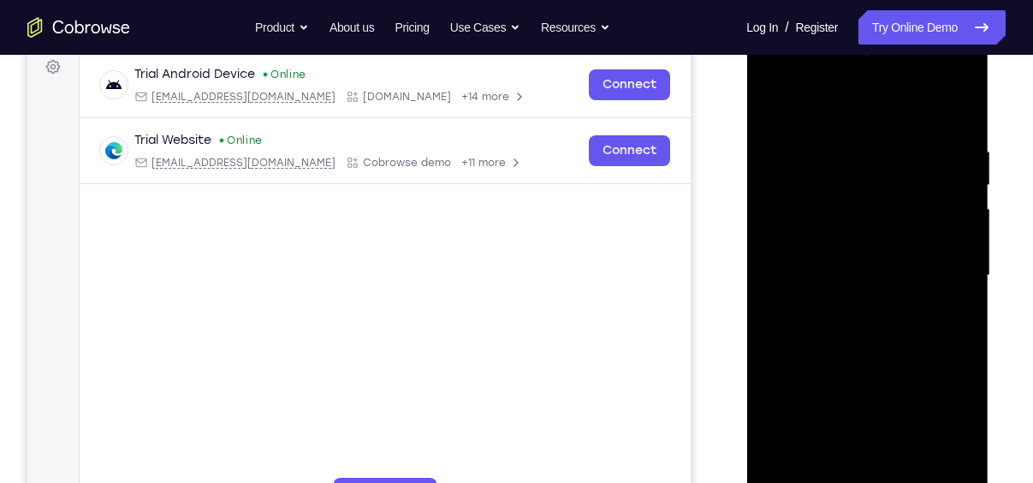
click at [850, 109] on div at bounding box center [867, 275] width 216 height 479
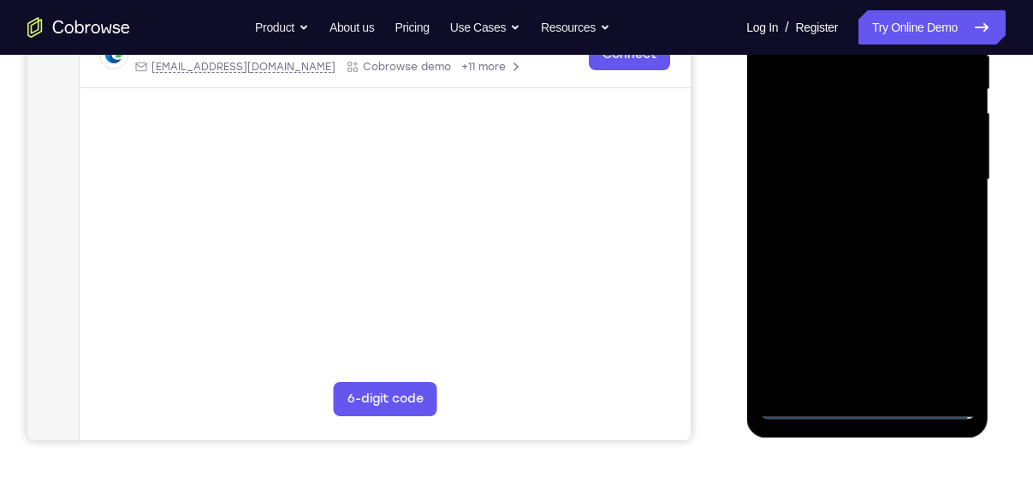
scroll to position [359, 0]
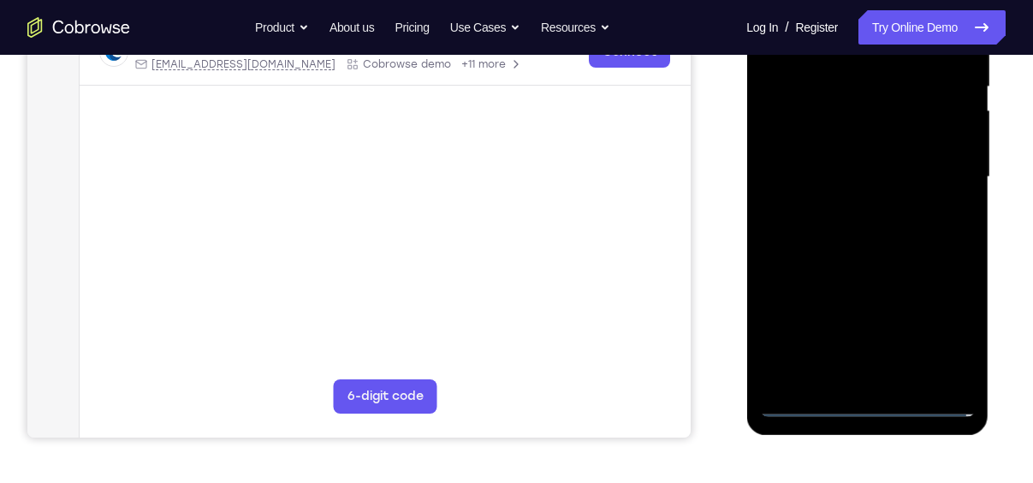
click at [930, 175] on div at bounding box center [867, 177] width 216 height 479
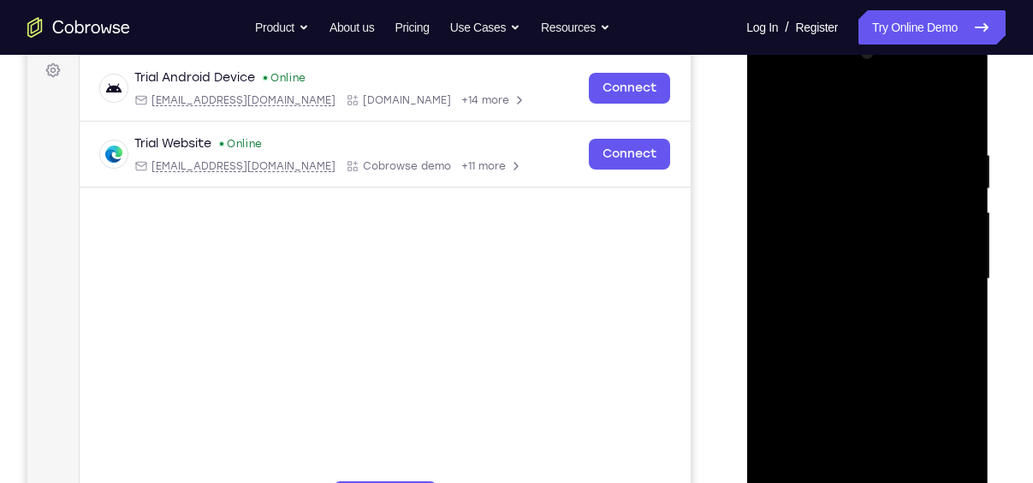
click at [879, 480] on div at bounding box center [867, 278] width 216 height 479
click at [876, 243] on div at bounding box center [867, 278] width 216 height 479
click at [859, 271] on div at bounding box center [867, 278] width 216 height 479
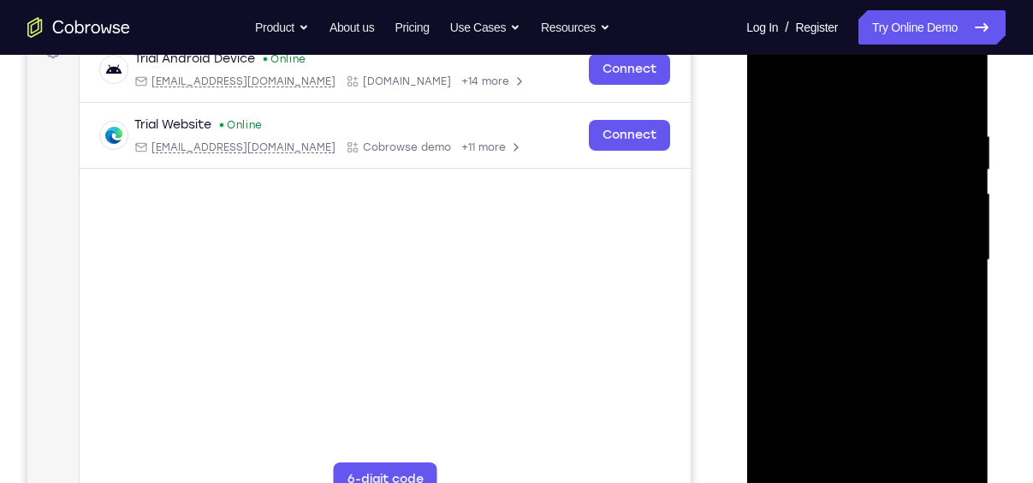
scroll to position [276, 0]
click at [864, 219] on div at bounding box center [867, 259] width 216 height 479
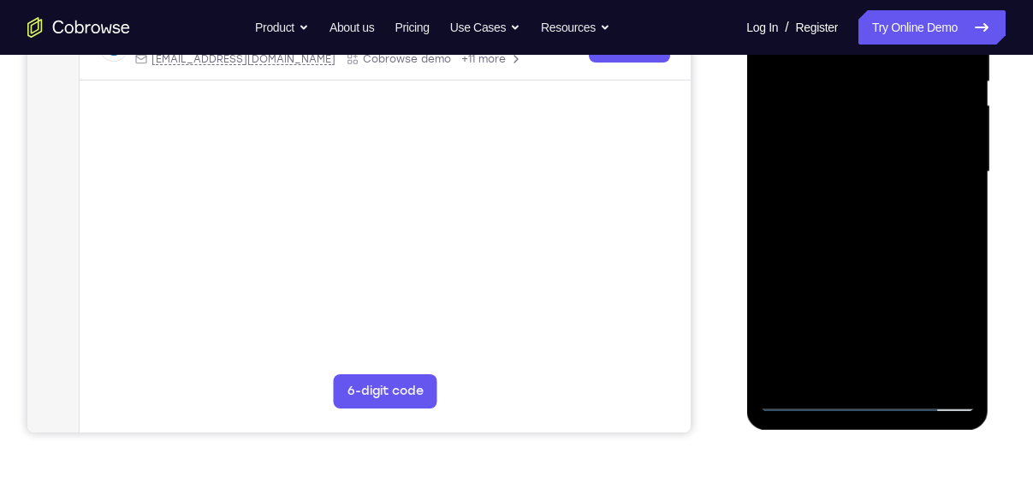
scroll to position [363, 0]
click at [907, 370] on div at bounding box center [867, 172] width 216 height 479
click at [899, 259] on div at bounding box center [867, 172] width 216 height 479
click at [841, 134] on div at bounding box center [867, 172] width 216 height 479
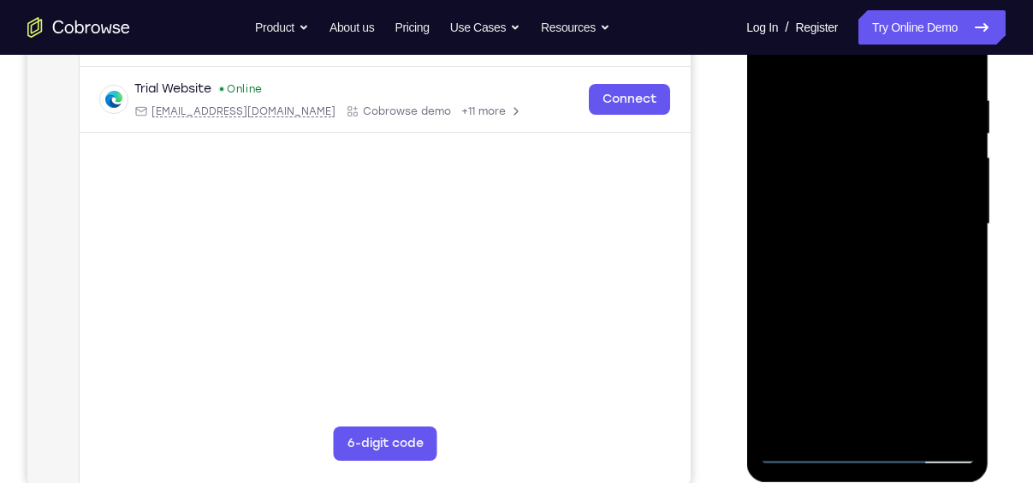
scroll to position [314, 0]
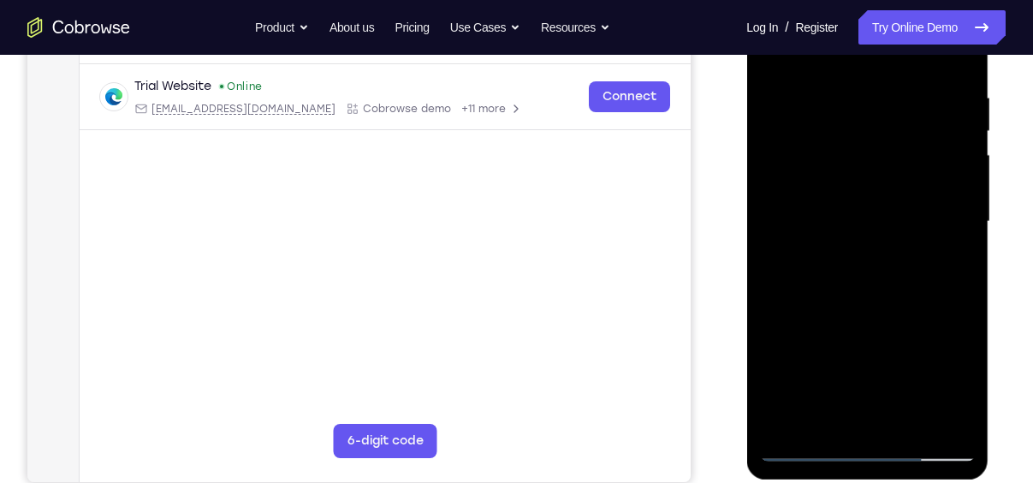
click at [935, 317] on div at bounding box center [867, 221] width 216 height 479
click at [933, 321] on div at bounding box center [867, 221] width 216 height 479
click at [826, 197] on div at bounding box center [867, 221] width 216 height 479
click at [875, 382] on div at bounding box center [867, 221] width 216 height 479
click at [871, 384] on div at bounding box center [867, 221] width 216 height 479
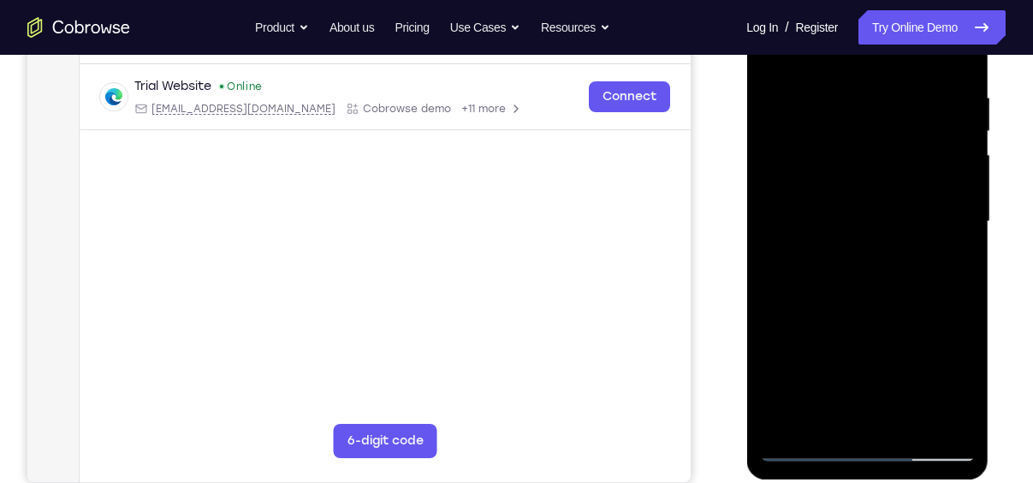
click at [829, 266] on div at bounding box center [867, 221] width 216 height 479
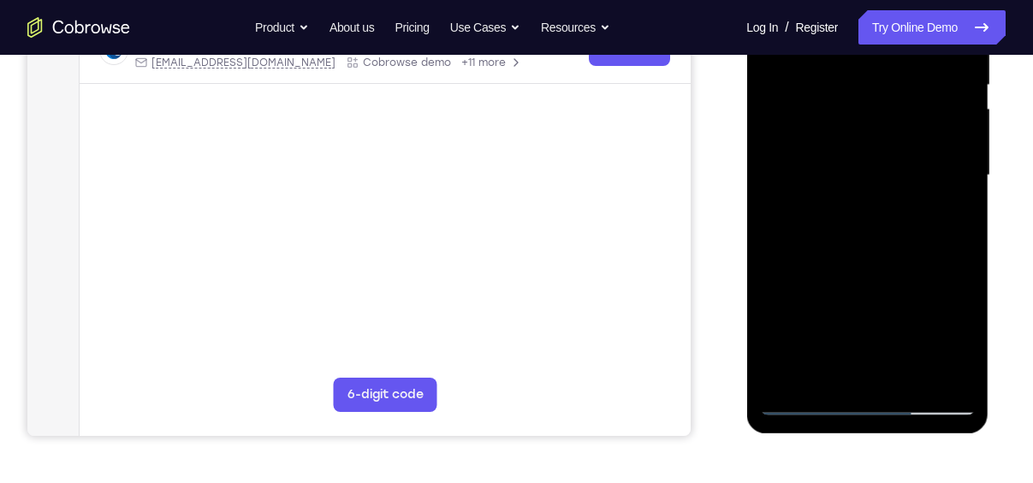
scroll to position [361, 0]
click at [850, 374] on div at bounding box center [867, 174] width 216 height 479
click at [949, 217] on div at bounding box center [867, 174] width 216 height 479
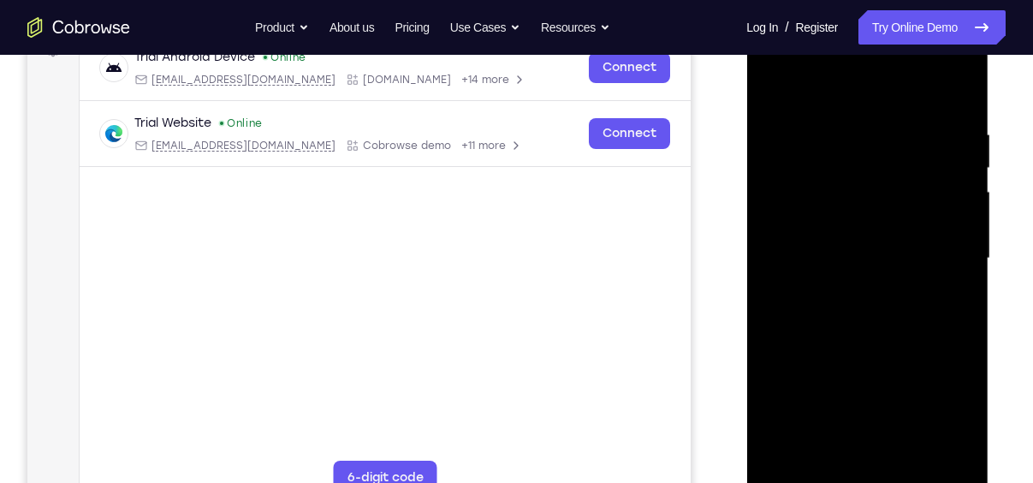
click at [775, 86] on div at bounding box center [867, 258] width 216 height 479
click at [879, 252] on div at bounding box center [867, 258] width 216 height 479
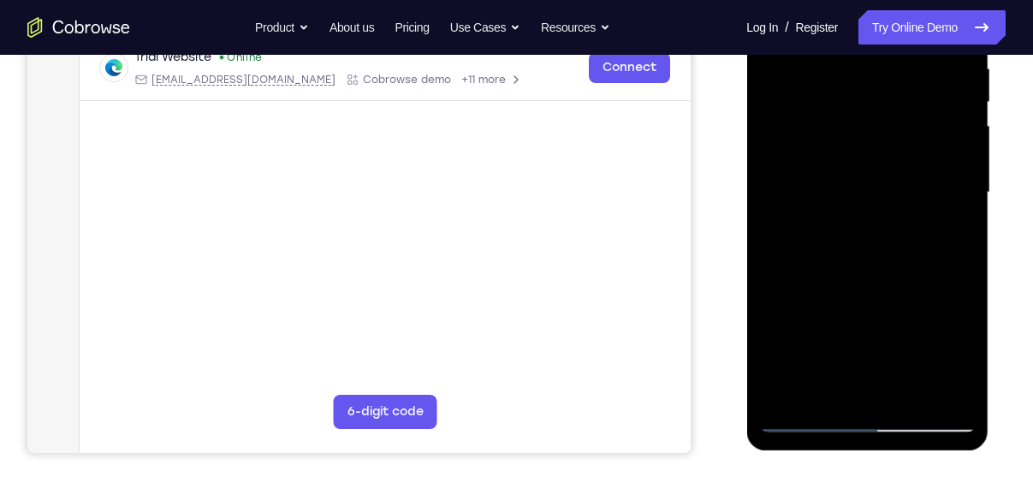
scroll to position [348, 0]
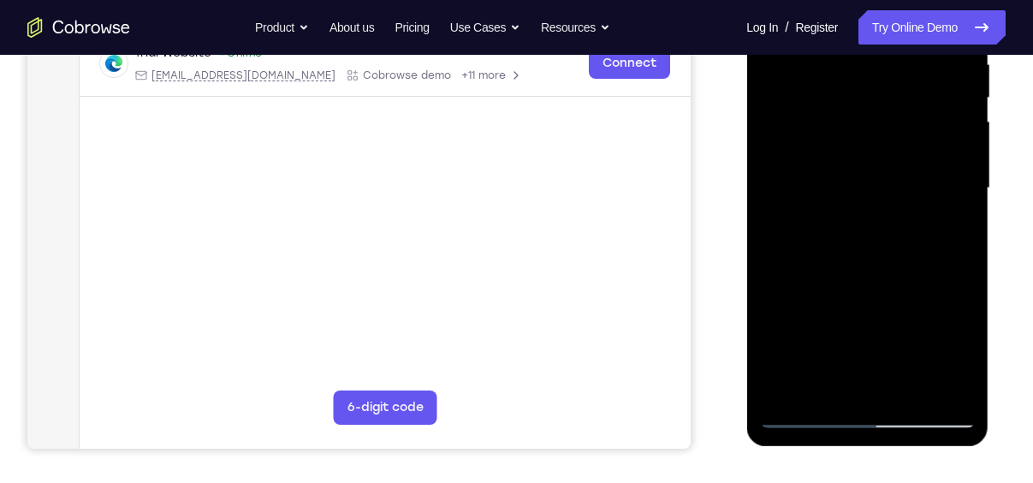
click at [870, 383] on div at bounding box center [867, 188] width 216 height 479
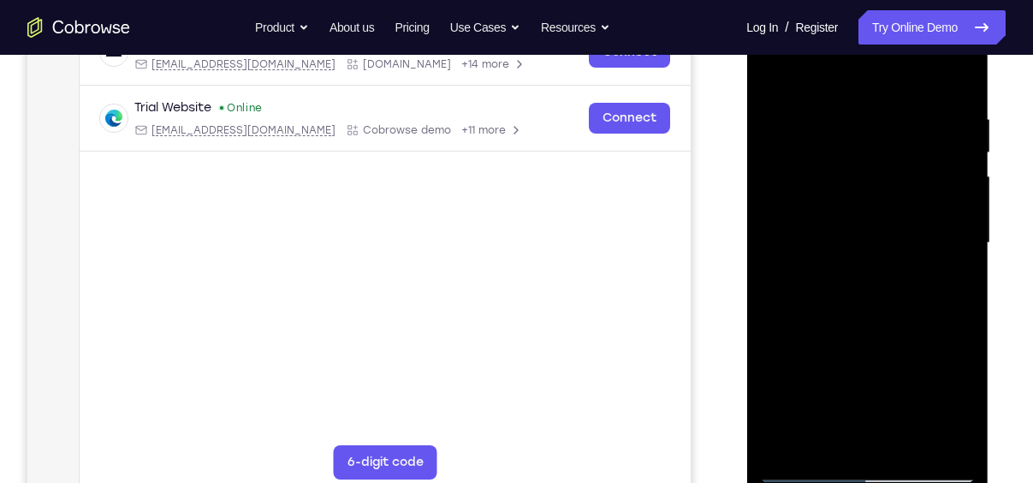
scroll to position [289, 0]
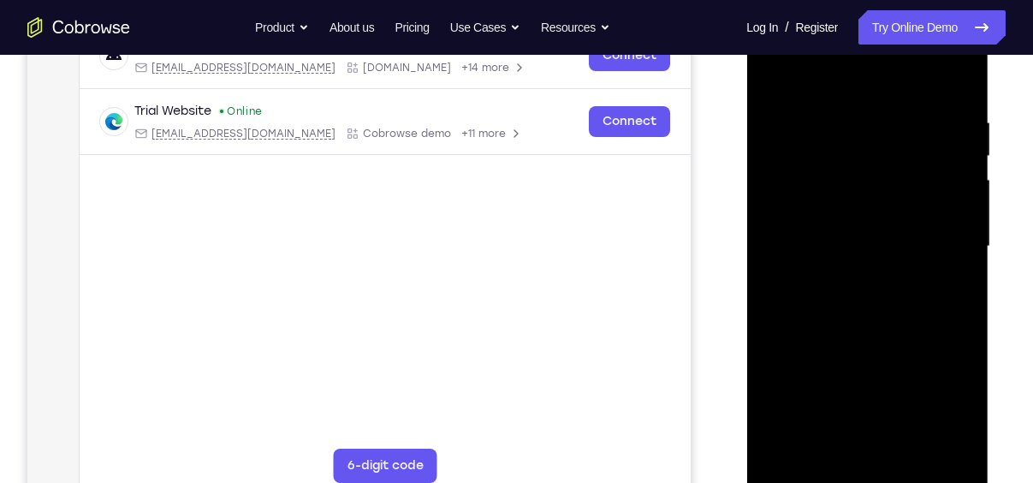
click at [775, 71] on div at bounding box center [867, 246] width 216 height 479
click at [836, 280] on div at bounding box center [867, 246] width 216 height 479
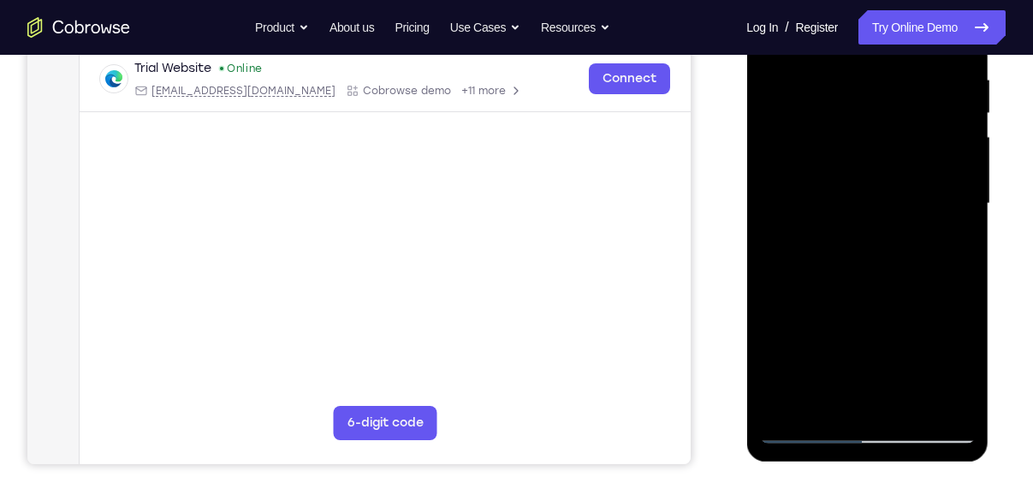
scroll to position [335, 0]
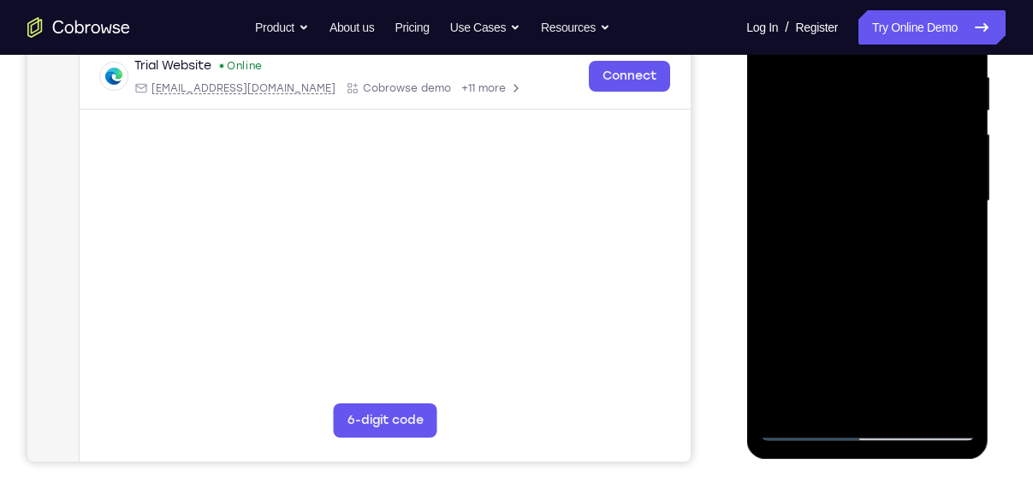
click at [903, 292] on div at bounding box center [867, 200] width 216 height 479
click at [877, 306] on div at bounding box center [867, 200] width 216 height 479
click at [855, 304] on div at bounding box center [867, 200] width 216 height 479
click at [839, 128] on div at bounding box center [867, 200] width 216 height 479
click at [829, 278] on div at bounding box center [867, 200] width 216 height 479
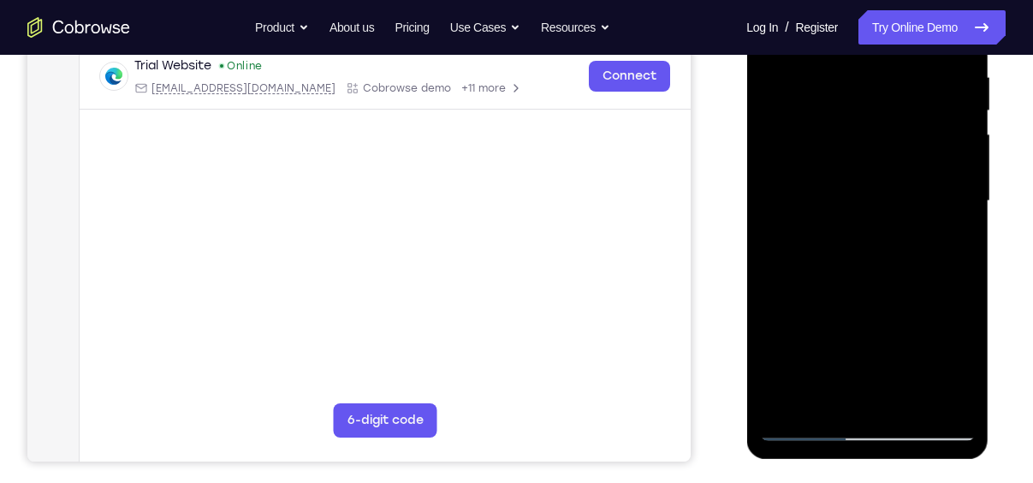
click at [957, 360] on div at bounding box center [867, 200] width 216 height 479
click at [955, 246] on div at bounding box center [867, 200] width 216 height 479
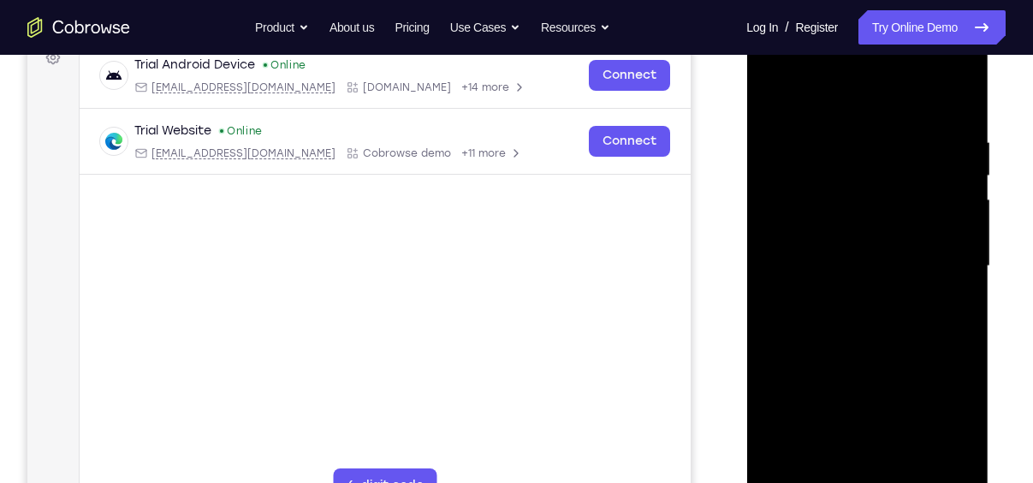
scroll to position [260, 0]
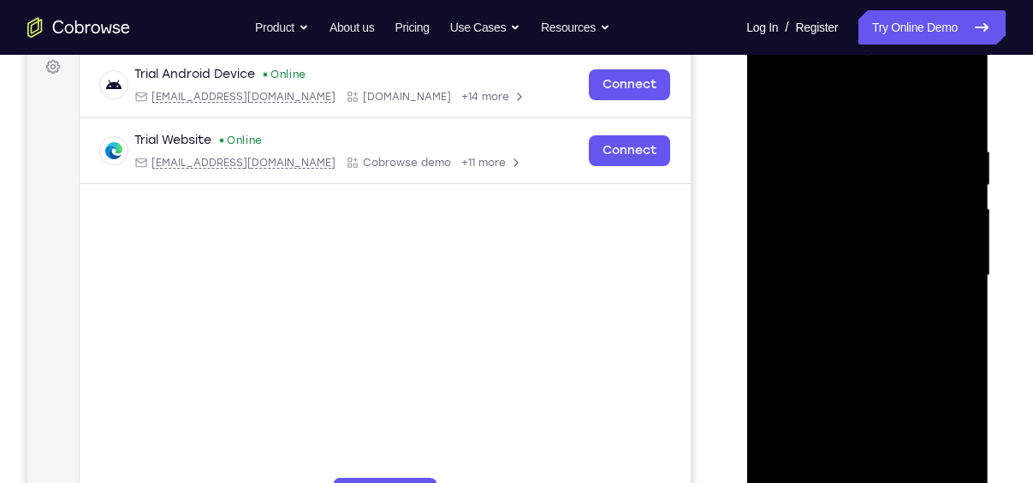
click at [778, 104] on div at bounding box center [867, 275] width 216 height 479
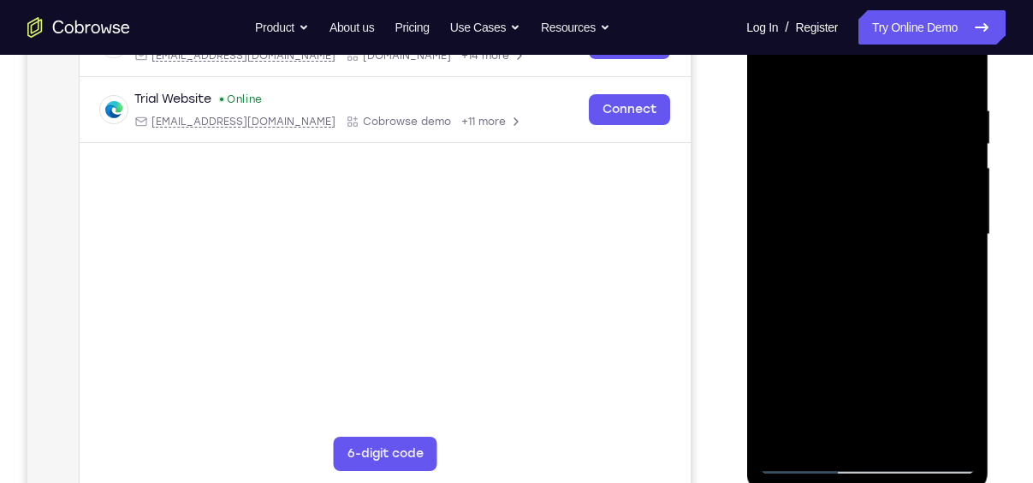
scroll to position [301, 0]
click at [786, 64] on div at bounding box center [867, 234] width 216 height 479
click at [852, 106] on div at bounding box center [867, 234] width 216 height 479
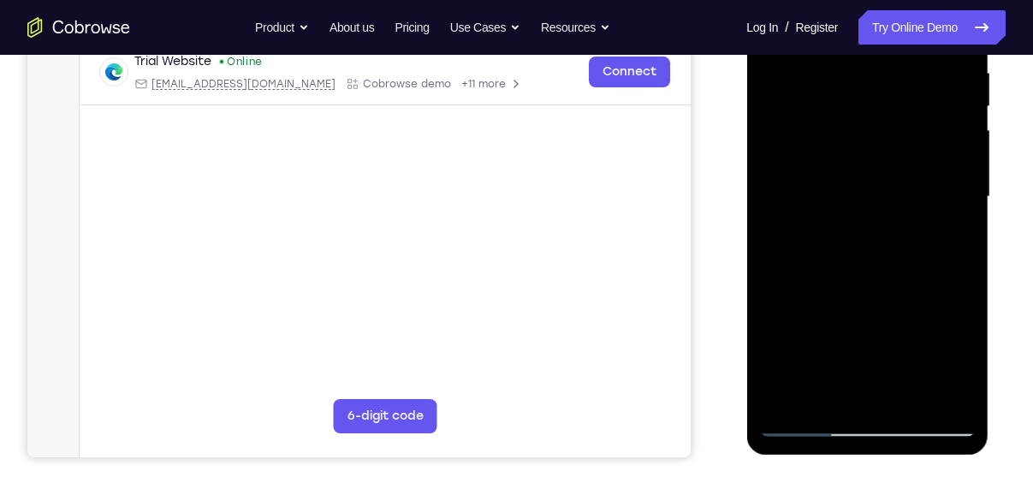
scroll to position [341, 0]
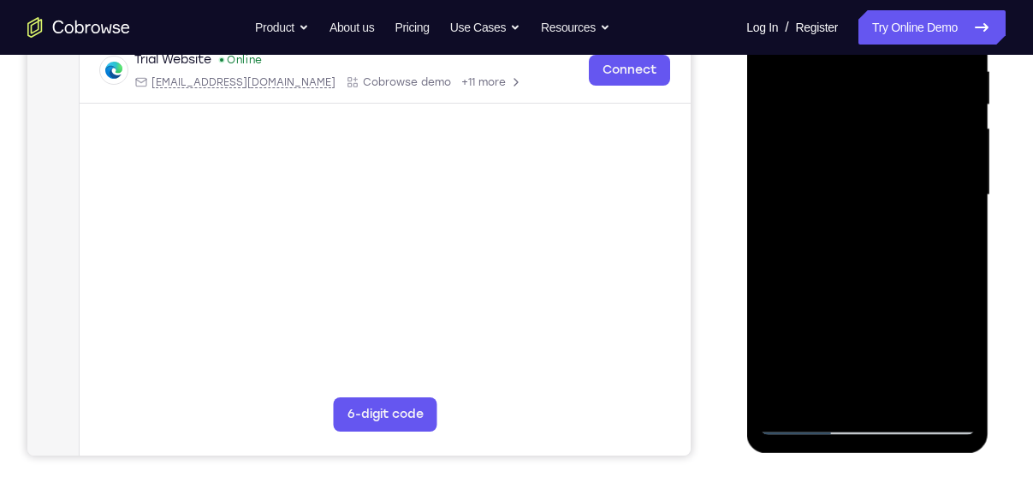
click at [951, 228] on div at bounding box center [867, 194] width 216 height 479
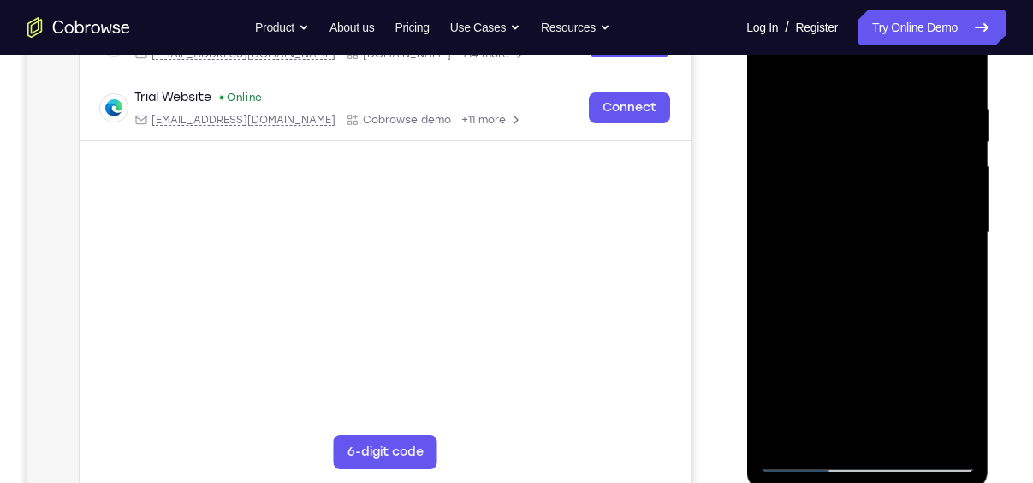
scroll to position [303, 0]
click at [954, 68] on div at bounding box center [867, 232] width 216 height 479
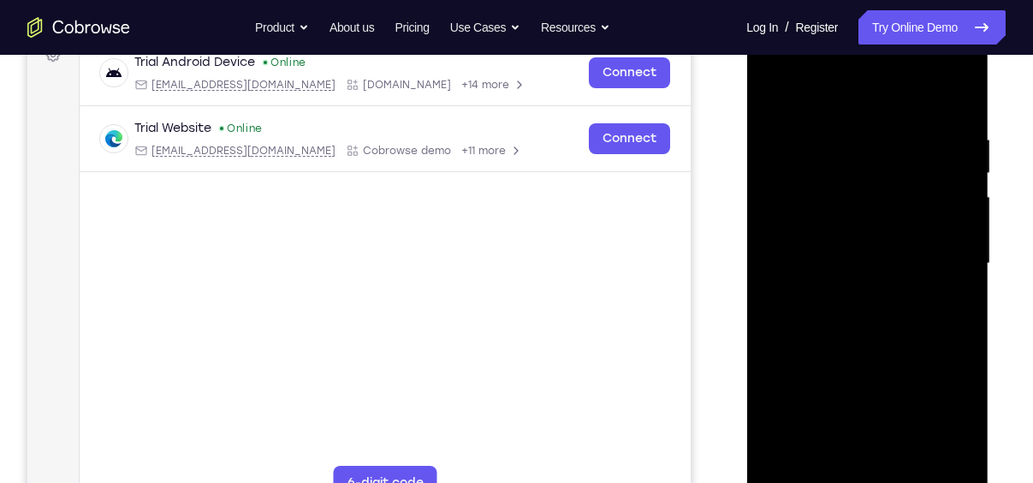
scroll to position [271, 0]
click at [965, 89] on div at bounding box center [867, 264] width 216 height 479
click at [770, 89] on div at bounding box center [867, 264] width 216 height 479
click at [901, 109] on div at bounding box center [867, 264] width 216 height 479
click at [956, 95] on div at bounding box center [867, 264] width 216 height 479
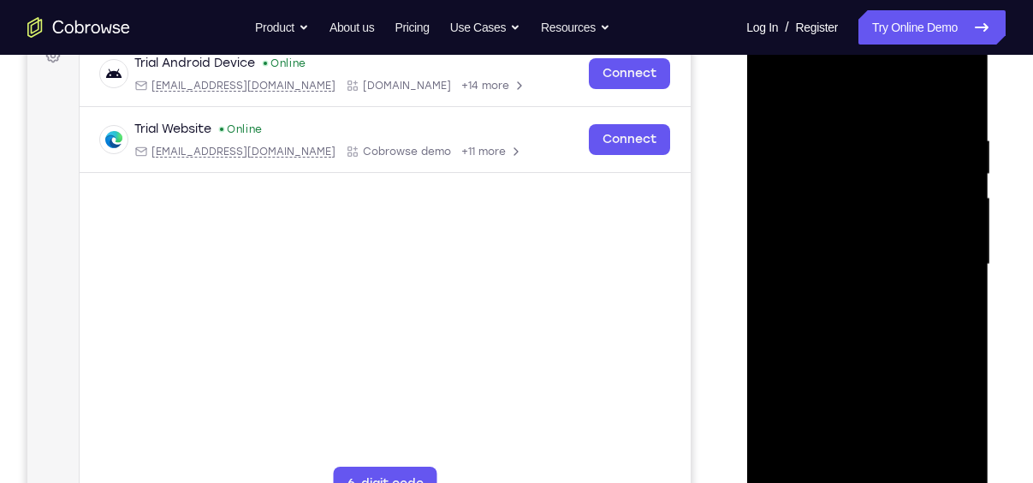
click at [905, 469] on div at bounding box center [867, 264] width 216 height 479
click at [891, 222] on div at bounding box center [867, 264] width 216 height 479
click at [782, 98] on div at bounding box center [867, 264] width 216 height 479
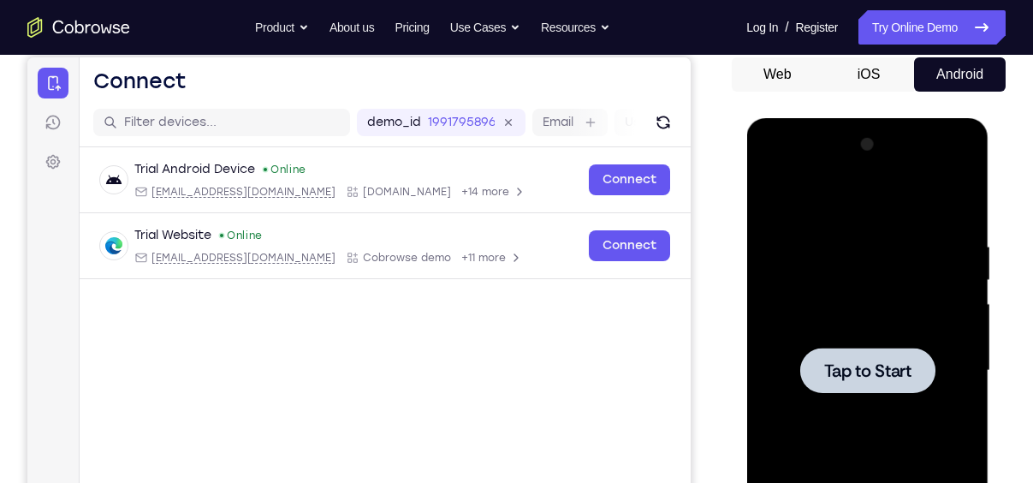
scroll to position [164, 0]
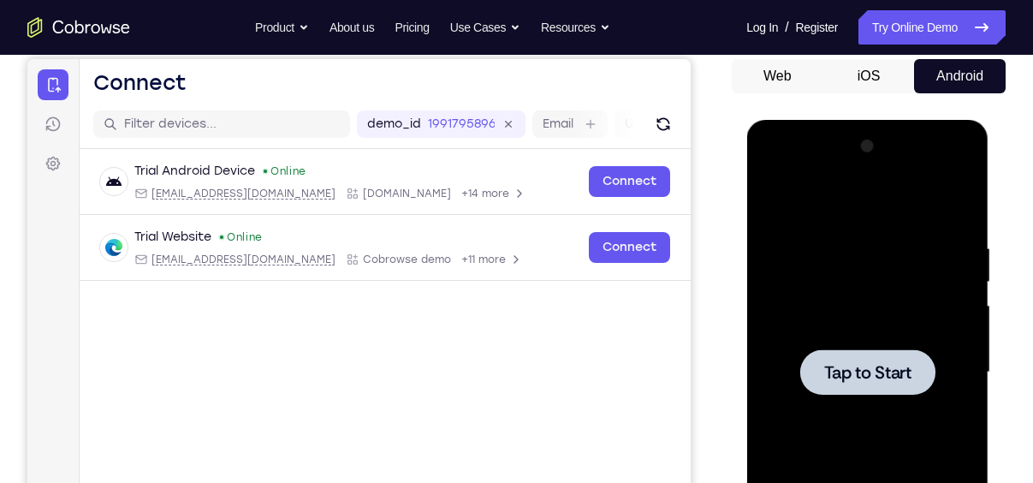
click at [870, 352] on div at bounding box center [867, 371] width 135 height 45
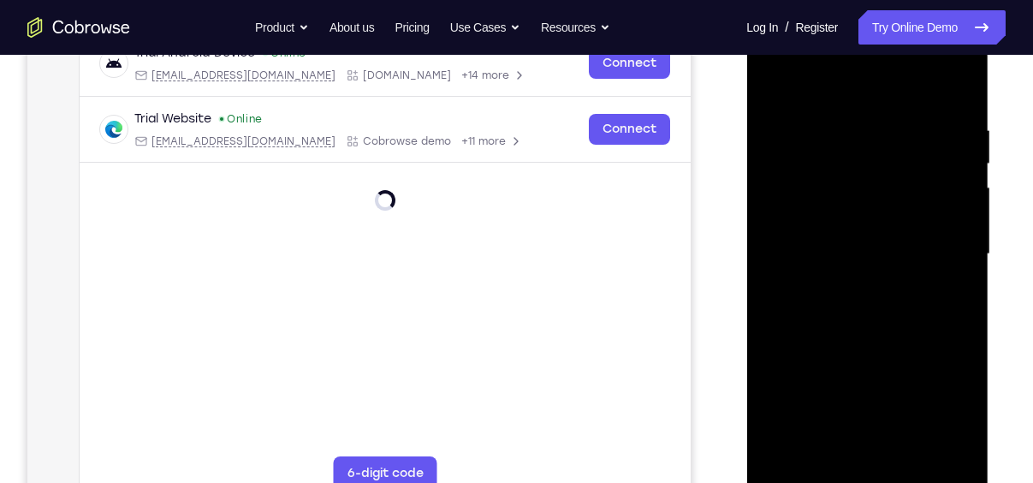
scroll to position [283, 0]
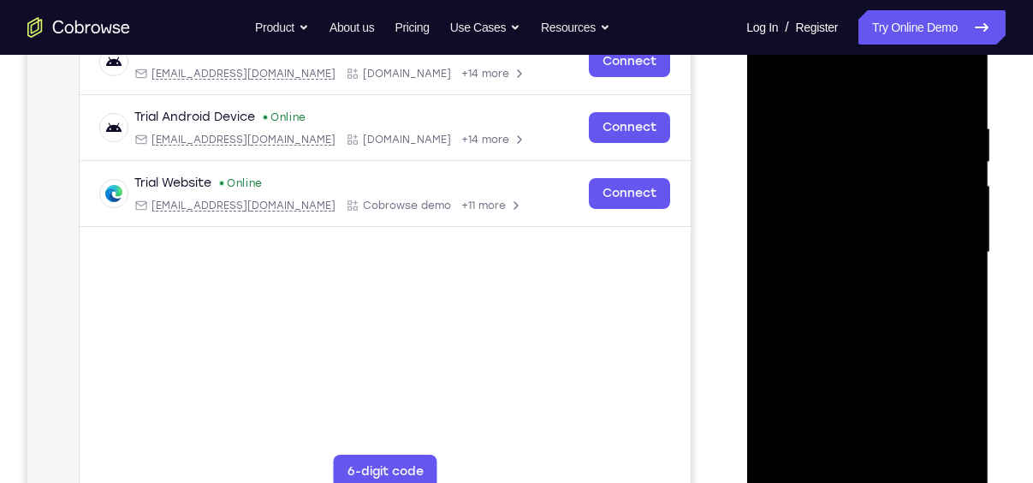
click at [942, 407] on div at bounding box center [867, 252] width 216 height 479
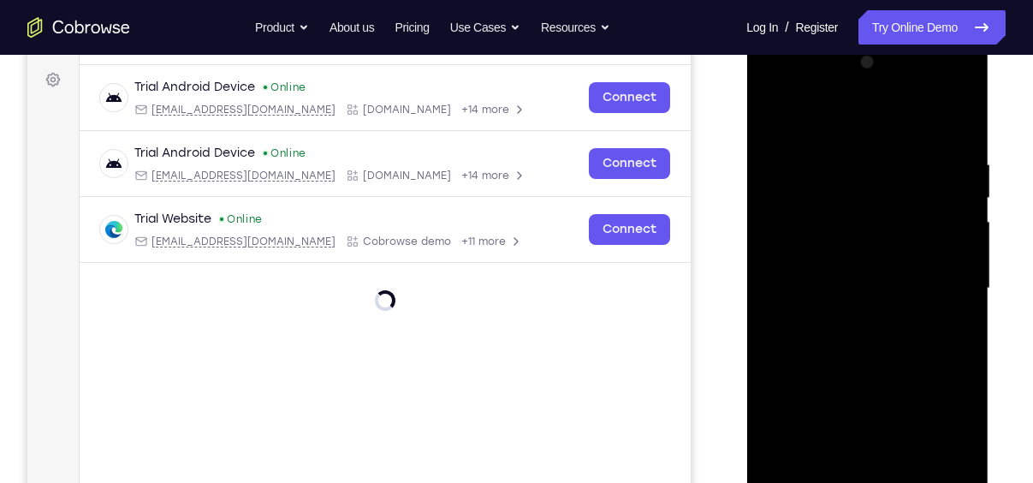
scroll to position [241, 0]
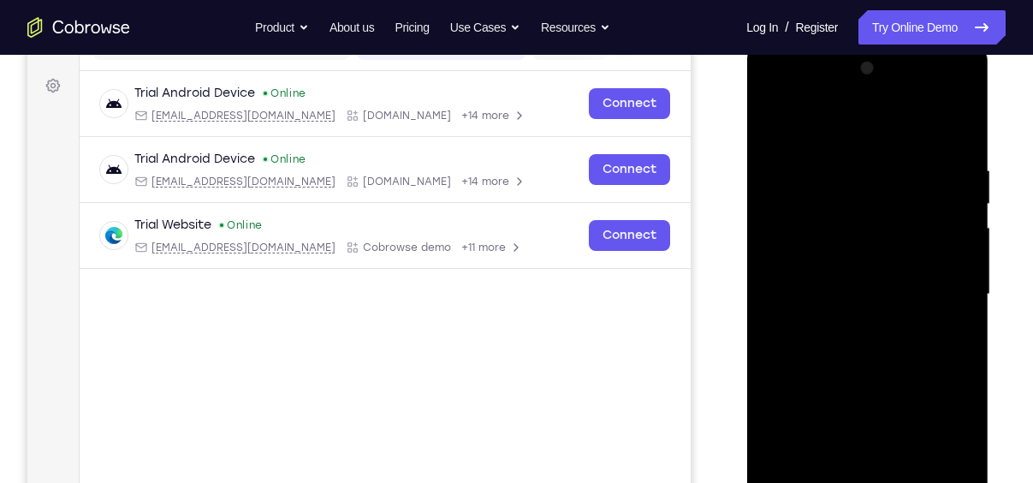
click at [849, 133] on div at bounding box center [867, 294] width 216 height 479
click at [936, 288] on div at bounding box center [867, 294] width 216 height 479
click at [852, 326] on div at bounding box center [867, 294] width 216 height 479
click at [879, 277] on div at bounding box center [867, 294] width 216 height 479
click at [876, 261] on div at bounding box center [867, 294] width 216 height 479
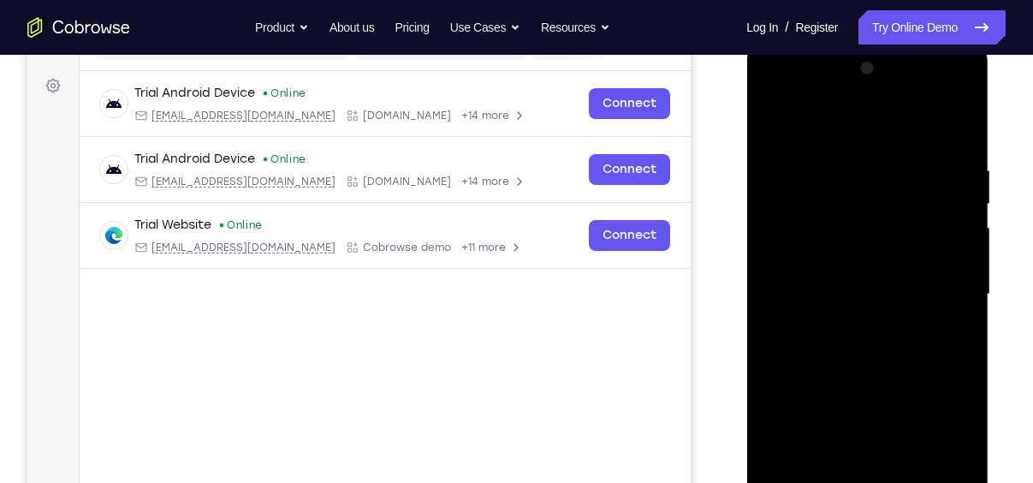
click at [863, 296] on div at bounding box center [867, 294] width 216 height 479
click at [872, 358] on div at bounding box center [867, 294] width 216 height 479
click at [867, 337] on div at bounding box center [867, 294] width 216 height 479
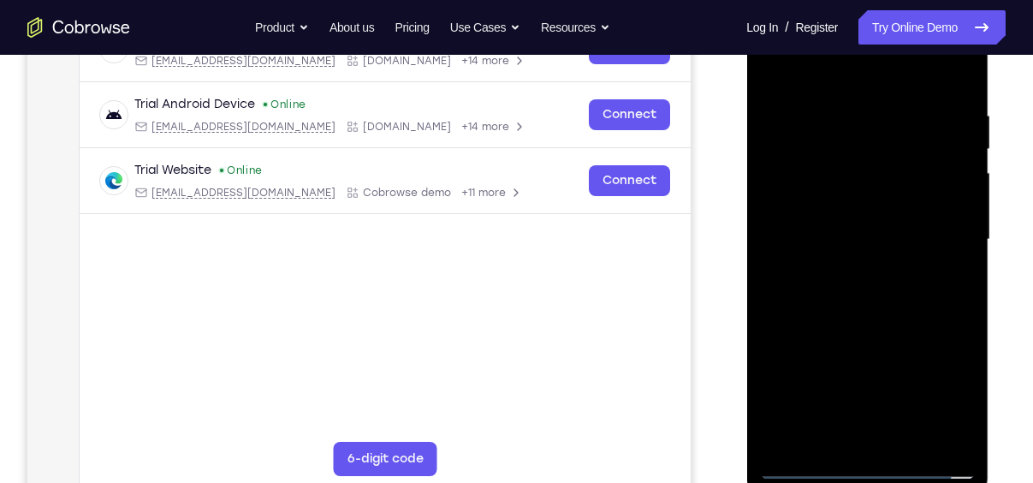
scroll to position [294, 0]
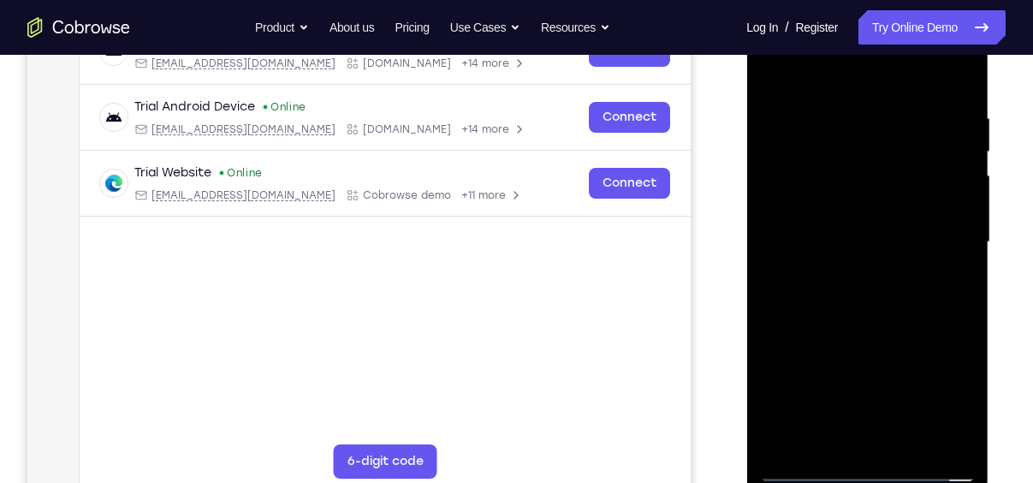
click at [892, 328] on div at bounding box center [867, 242] width 216 height 479
click at [907, 444] on div at bounding box center [867, 242] width 216 height 479
click at [867, 327] on div at bounding box center [867, 242] width 216 height 479
click at [780, 65] on div at bounding box center [867, 242] width 216 height 479
click at [907, 440] on div at bounding box center [867, 242] width 216 height 479
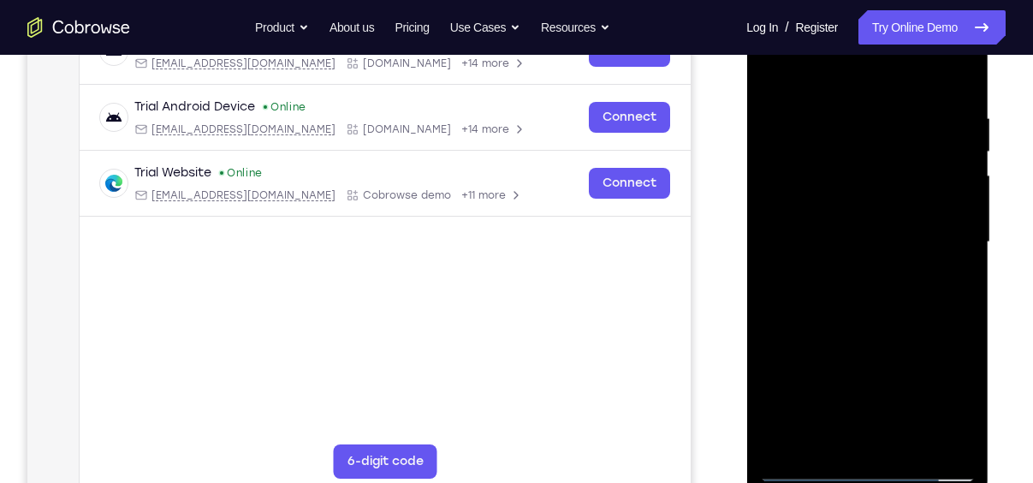
click at [778, 68] on div at bounding box center [867, 242] width 216 height 479
click at [847, 105] on div at bounding box center [867, 242] width 216 height 479
drag, startPoint x: 814, startPoint y: 104, endPoint x: 1049, endPoint y: 116, distance: 234.9
click at [990, 116] on html "Online web based iOS Simulators and Android Emulators. Run iPhone, iPad, Mobile…" at bounding box center [868, 247] width 244 height 514
drag, startPoint x: 775, startPoint y: 110, endPoint x: 1049, endPoint y: 121, distance: 274.2
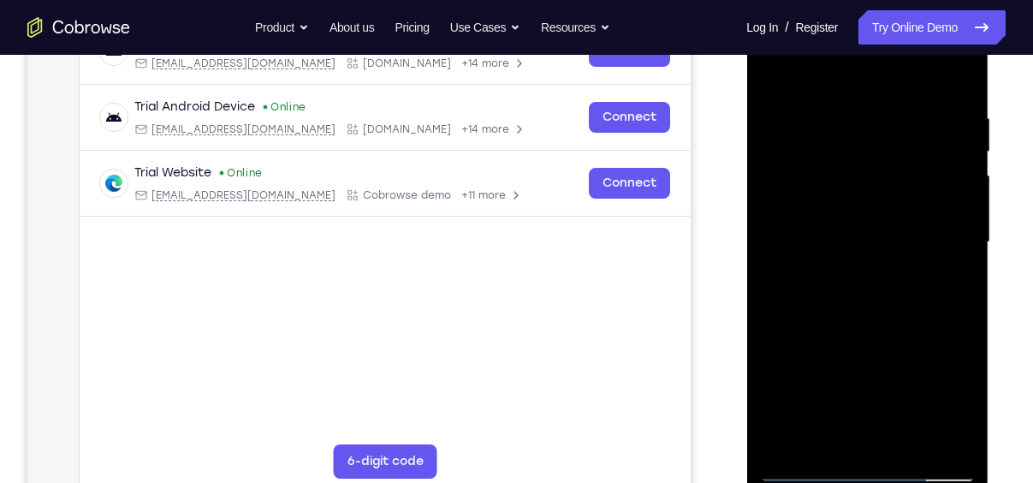
click at [990, 121] on html "Online web based iOS Simulators and Android Emulators. Run iPhone, iPad, Mobile…" at bounding box center [868, 247] width 244 height 514
click at [952, 78] on div at bounding box center [867, 242] width 216 height 479
click at [910, 441] on div at bounding box center [867, 242] width 216 height 479
click at [778, 63] on div at bounding box center [867, 242] width 216 height 479
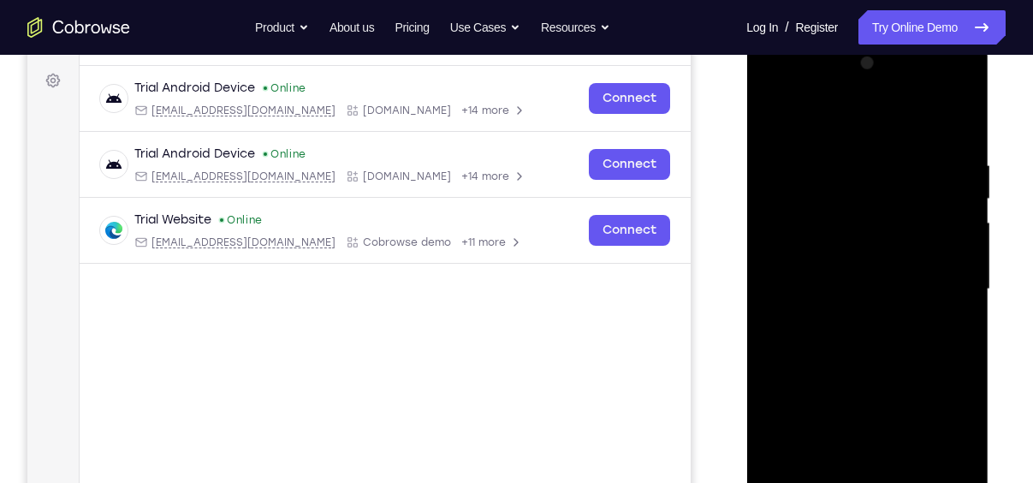
scroll to position [246, 0]
click at [885, 88] on div at bounding box center [867, 290] width 216 height 479
click at [966, 366] on div at bounding box center [867, 290] width 216 height 479
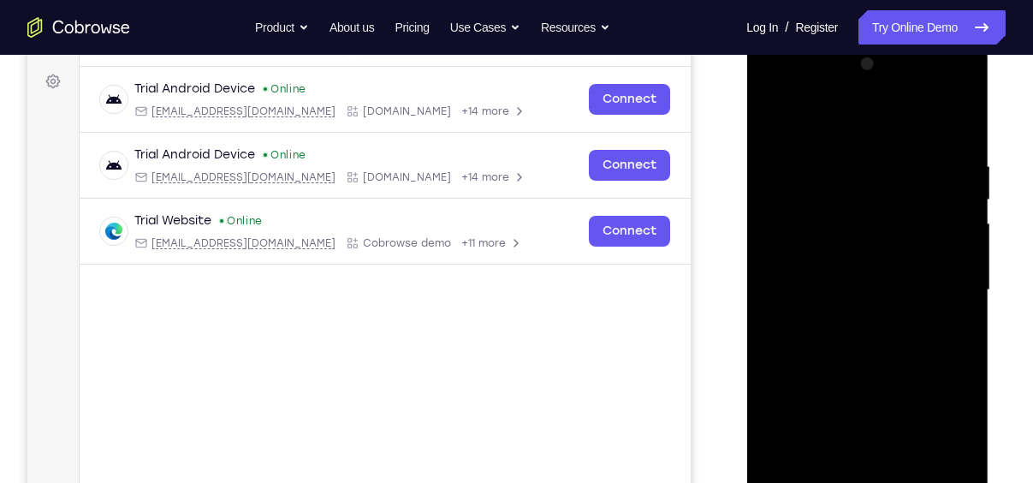
click at [843, 156] on div at bounding box center [867, 290] width 216 height 479
click at [956, 242] on div at bounding box center [867, 290] width 216 height 479
drag, startPoint x: 785, startPoint y: 222, endPoint x: 1049, endPoint y: 282, distance: 270.4
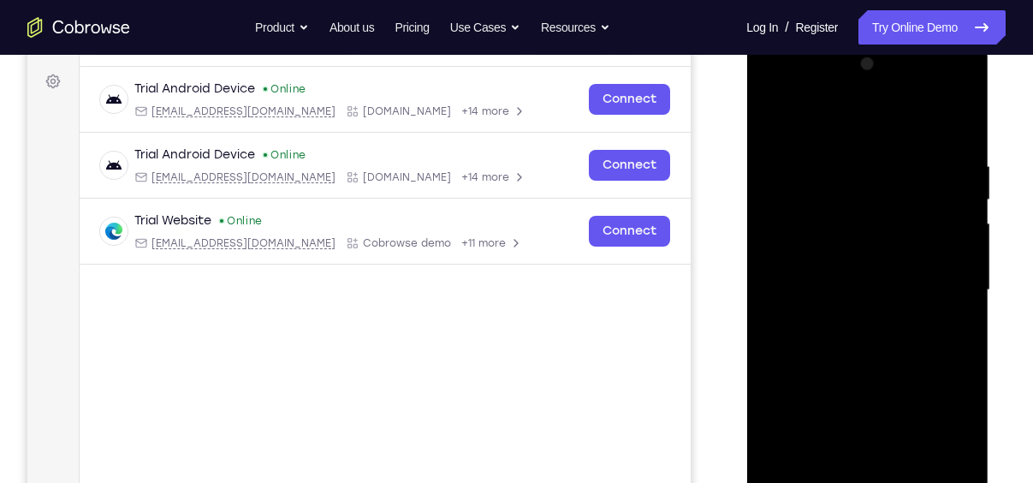
click at [990, 282] on html "Online web based iOS Simulators and Android Emulators. Run iPhone, iPad, Mobile…" at bounding box center [868, 295] width 244 height 514
drag, startPoint x: 782, startPoint y: 184, endPoint x: 1049, endPoint y: 235, distance: 271.1
click at [990, 235] on html "Online web based iOS Simulators and Android Emulators. Run iPhone, iPad, Mobile…" at bounding box center [868, 295] width 244 height 514
drag, startPoint x: 929, startPoint y: 235, endPoint x: 670, endPoint y: 259, distance: 259.5
click at [746, 259] on html "Online web based iOS Simulators and Android Emulators. Run iPhone, iPad, Mobile…" at bounding box center [868, 295] width 244 height 514
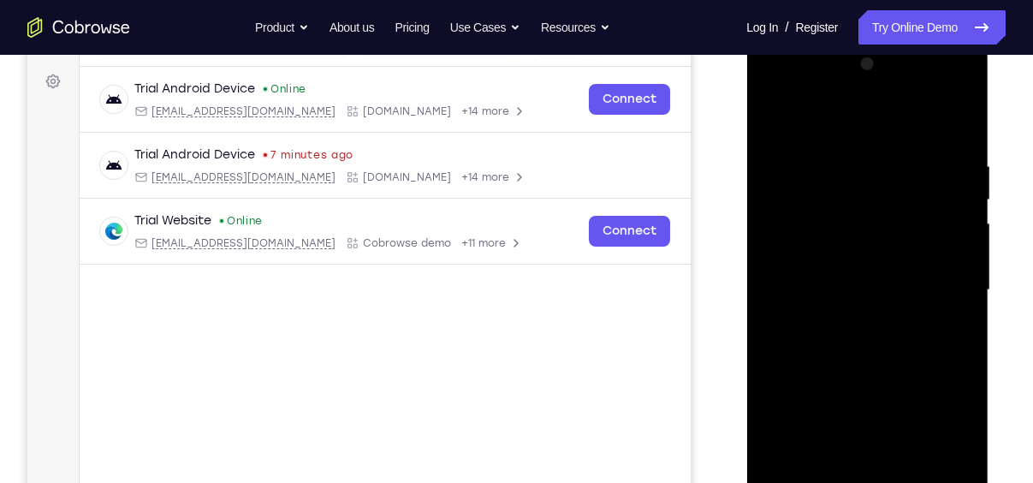
click at [942, 271] on div at bounding box center [867, 290] width 216 height 479
drag, startPoint x: 953, startPoint y: 283, endPoint x: 489, endPoint y: 303, distance: 464.4
click at [746, 303] on html "Online web based iOS Simulators and Android Emulators. Run iPhone, iPad, Mobile…" at bounding box center [868, 295] width 244 height 514
drag, startPoint x: 946, startPoint y: 277, endPoint x: 424, endPoint y: 340, distance: 525.9
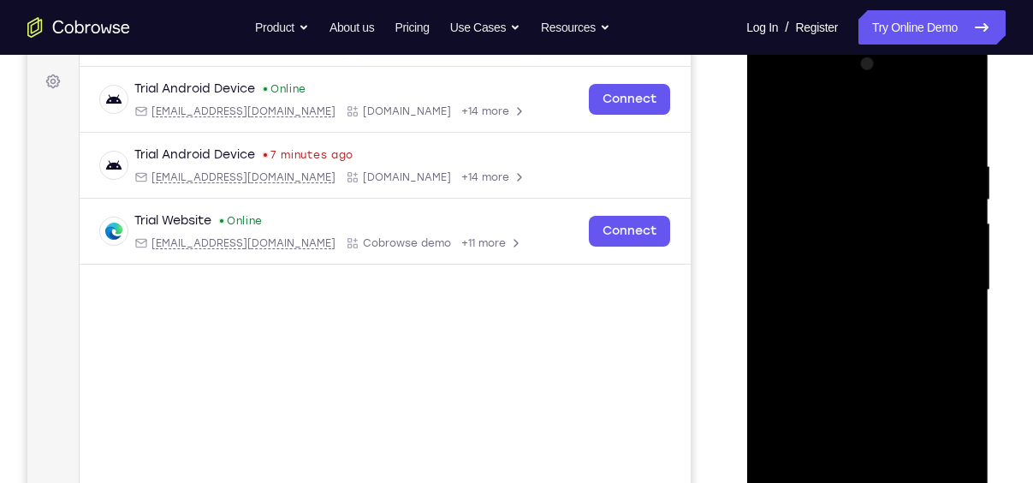
click at [746, 340] on html "Online web based iOS Simulators and Android Emulators. Run iPhone, iPad, Mobile…" at bounding box center [868, 295] width 244 height 514
click at [969, 330] on div at bounding box center [867, 290] width 216 height 479
click at [962, 330] on div at bounding box center [867, 290] width 216 height 479
drag, startPoint x: 961, startPoint y: 371, endPoint x: 622, endPoint y: 401, distance: 340.4
click at [746, 401] on html "Online web based iOS Simulators and Android Emulators. Run iPhone, iPad, Mobile…" at bounding box center [868, 295] width 244 height 514
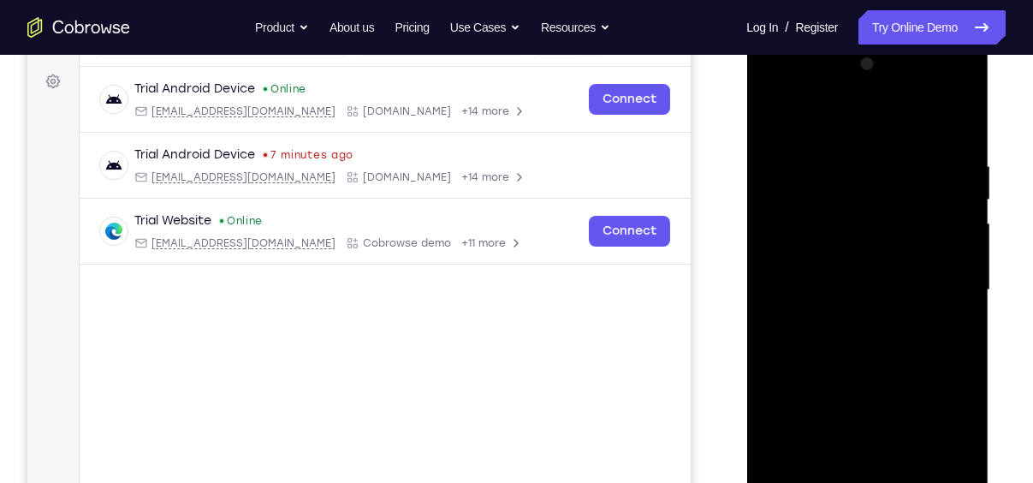
click at [958, 122] on div at bounding box center [867, 290] width 216 height 479
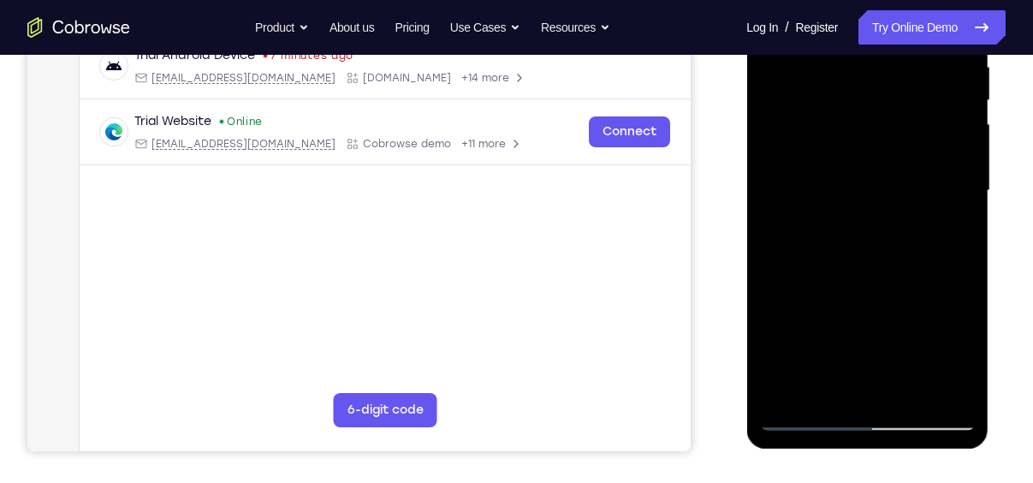
scroll to position [347, 0]
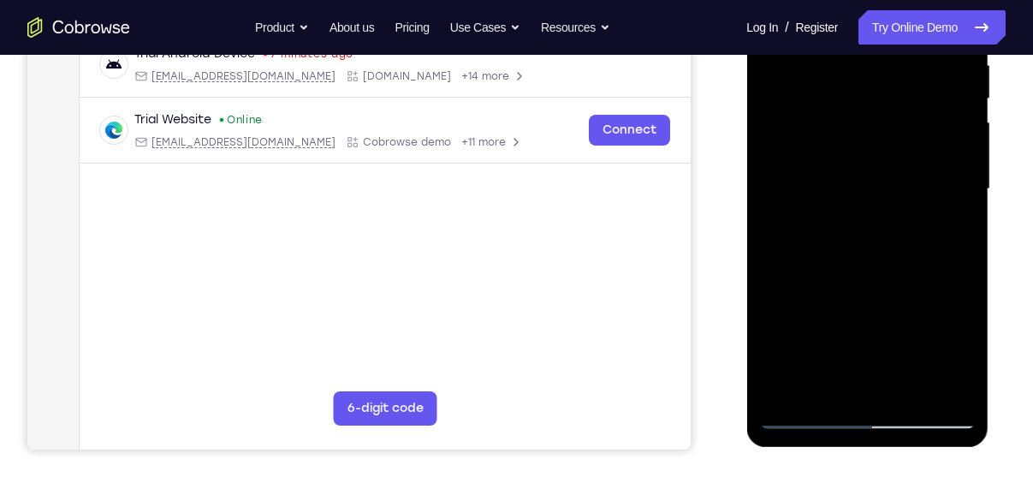
click at [913, 402] on div at bounding box center [867, 188] width 216 height 479
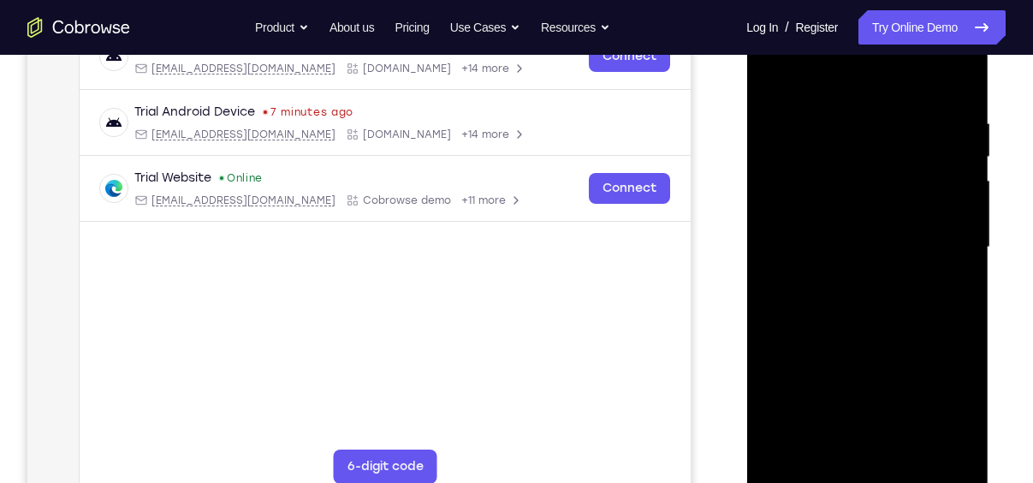
scroll to position [286, 0]
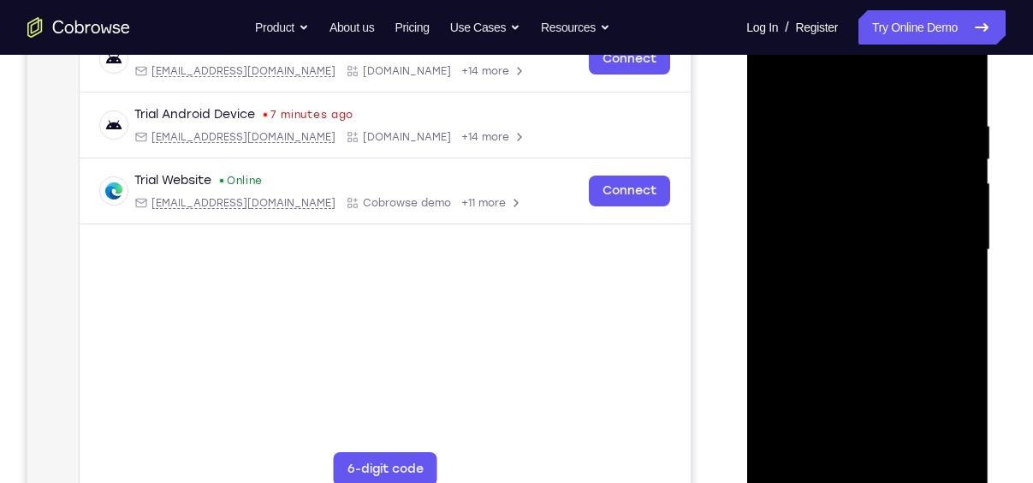
click at [775, 75] on div at bounding box center [867, 249] width 216 height 479
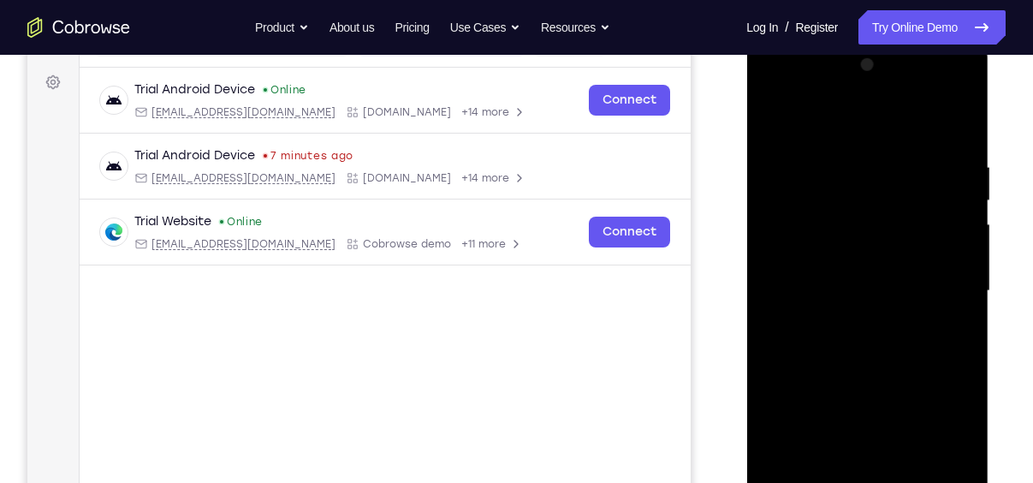
scroll to position [243, 0]
click at [888, 96] on div at bounding box center [867, 292] width 216 height 479
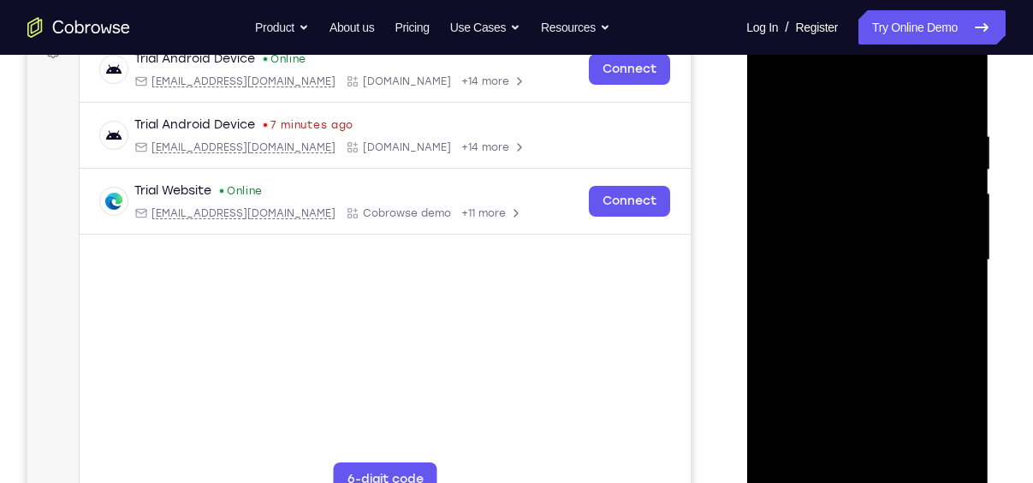
scroll to position [277, 0]
click at [916, 455] on div at bounding box center [867, 258] width 216 height 479
click at [874, 286] on div at bounding box center [867, 258] width 216 height 479
click at [773, 82] on div at bounding box center [867, 258] width 216 height 479
click at [783, 83] on div at bounding box center [867, 258] width 216 height 479
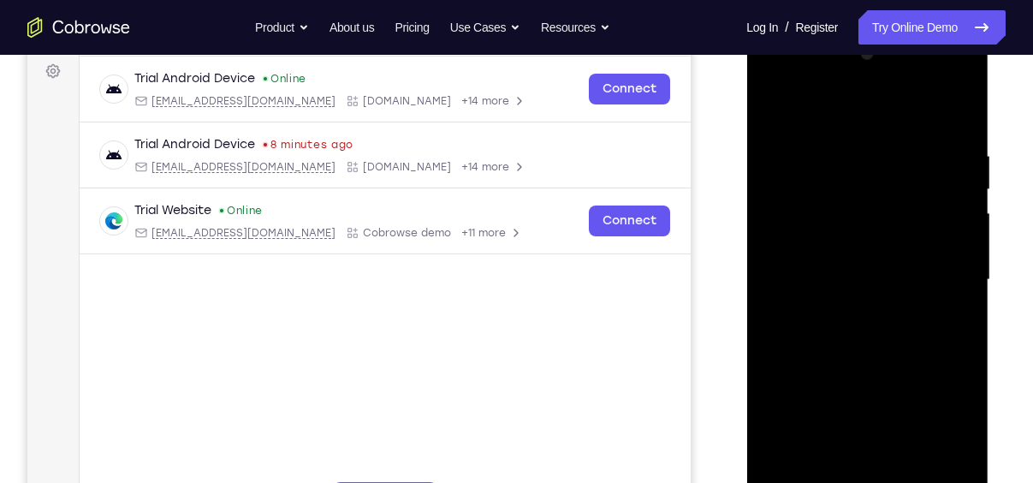
scroll to position [255, 0]
click at [880, 84] on div at bounding box center [867, 280] width 216 height 479
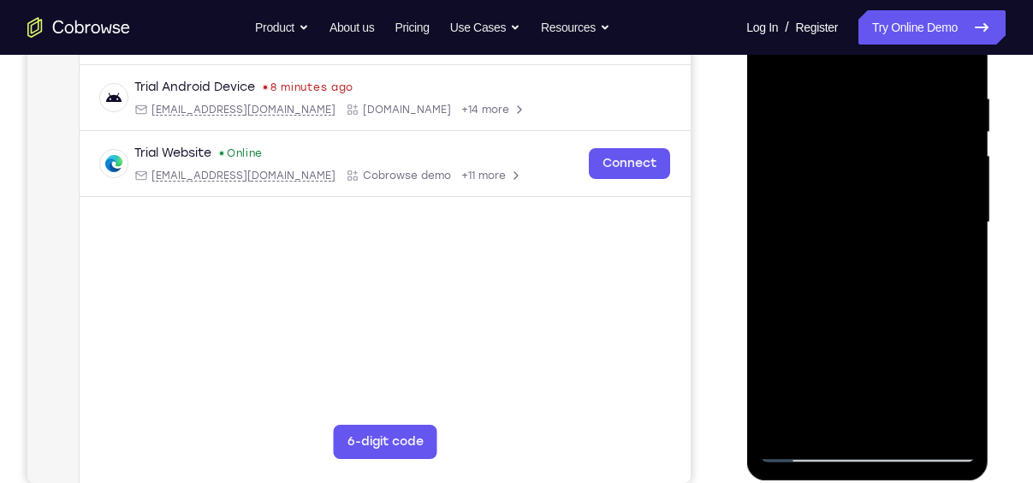
scroll to position [315, 0]
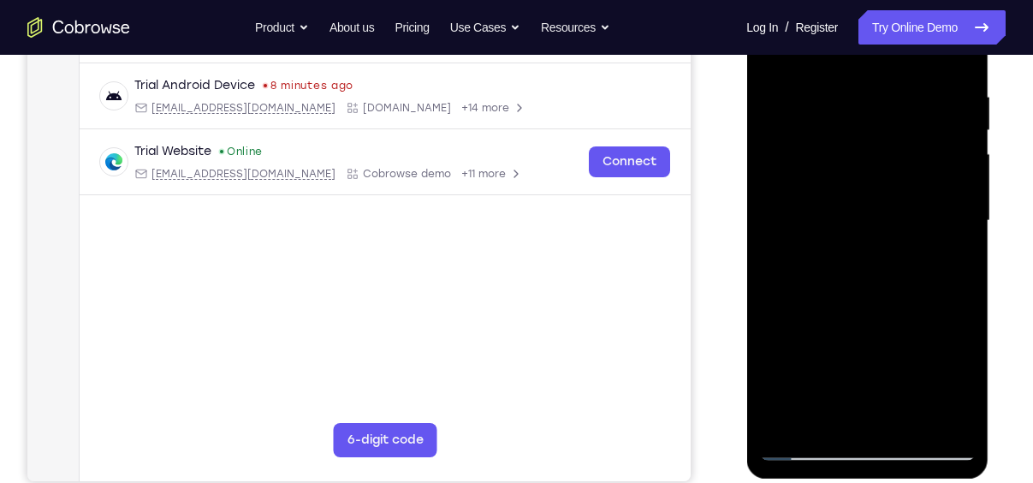
click at [907, 425] on div at bounding box center [867, 220] width 216 height 479
click at [852, 175] on div at bounding box center [867, 220] width 216 height 479
drag, startPoint x: 937, startPoint y: 182, endPoint x: 934, endPoint y: 152, distance: 30.2
click at [934, 152] on div at bounding box center [867, 220] width 216 height 479
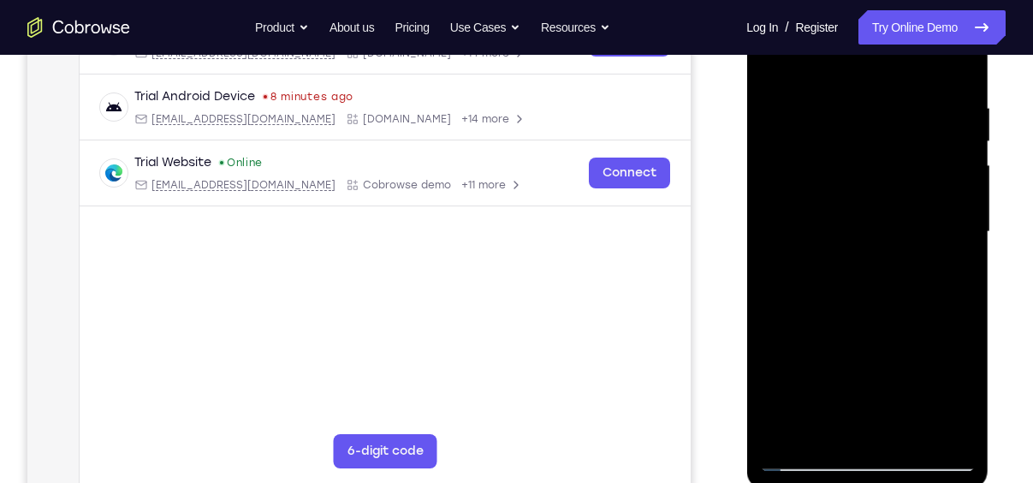
click at [775, 73] on div at bounding box center [867, 231] width 216 height 479
click at [838, 252] on div at bounding box center [867, 231] width 216 height 479
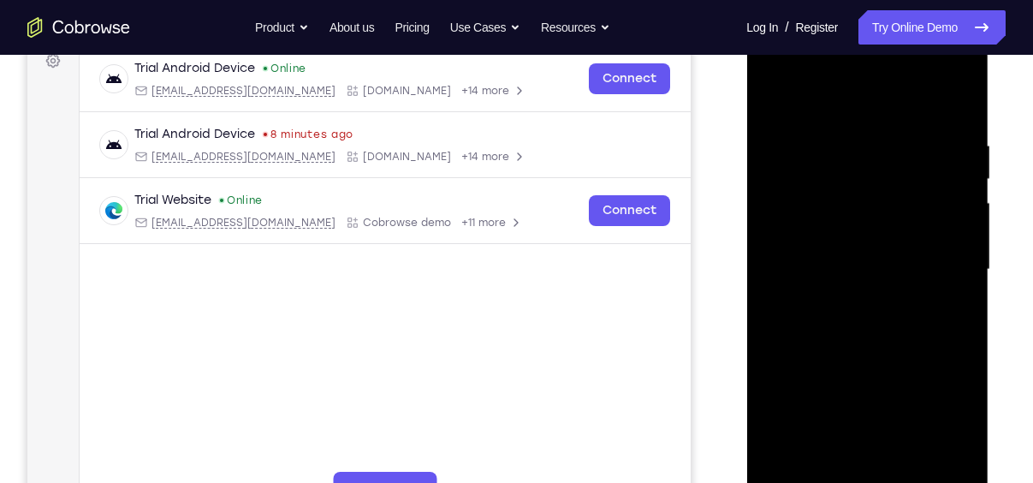
scroll to position [265, 0]
click at [775, 107] on div at bounding box center [867, 271] width 216 height 479
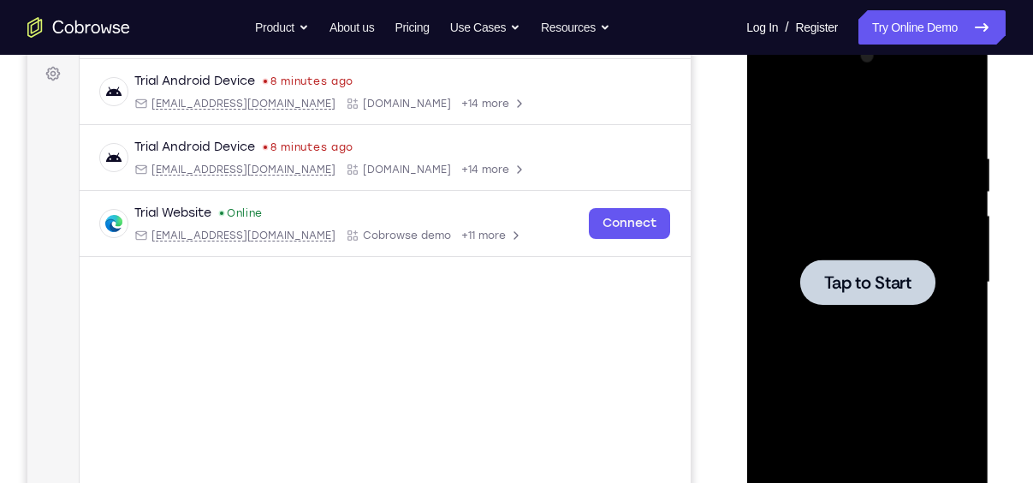
scroll to position [257, 0]
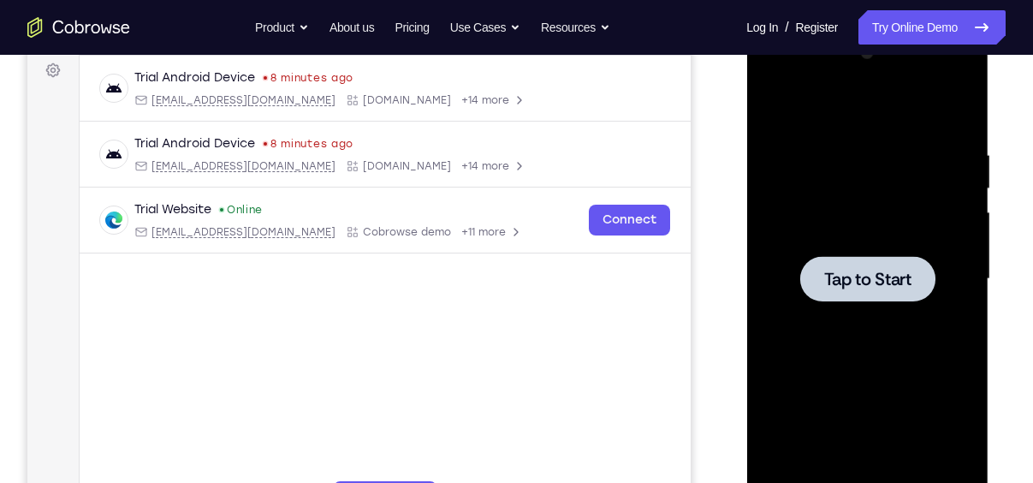
click at [892, 271] on span "Tap to Start" at bounding box center [866, 279] width 87 height 17
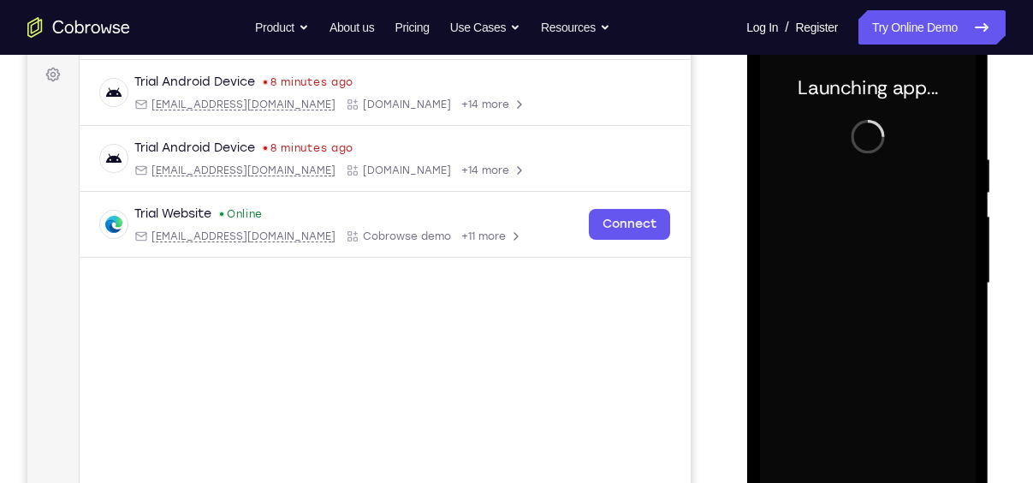
scroll to position [254, 0]
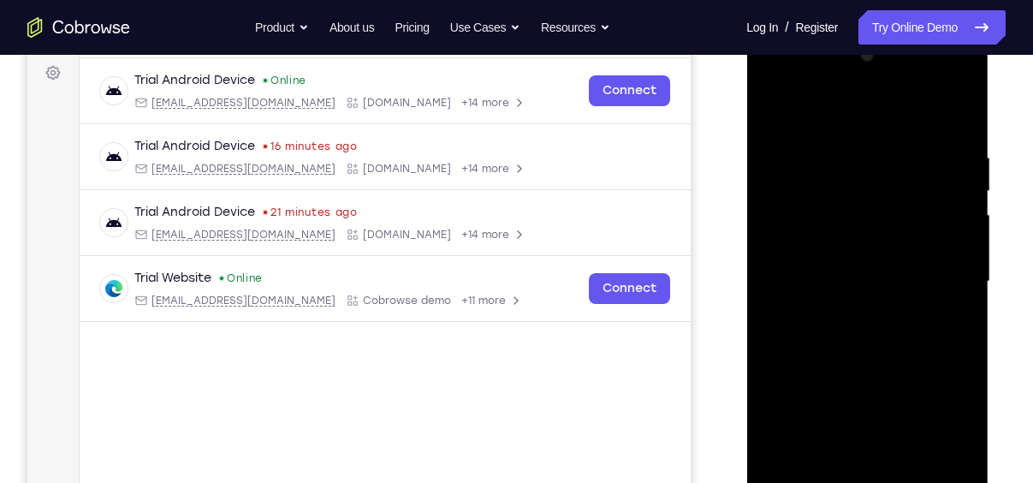
click at [936, 433] on div at bounding box center [867, 281] width 216 height 479
click at [836, 120] on div at bounding box center [867, 281] width 216 height 479
click at [936, 273] on div at bounding box center [867, 281] width 216 height 479
click at [845, 309] on div at bounding box center [867, 281] width 216 height 479
click at [867, 260] on div at bounding box center [867, 281] width 216 height 479
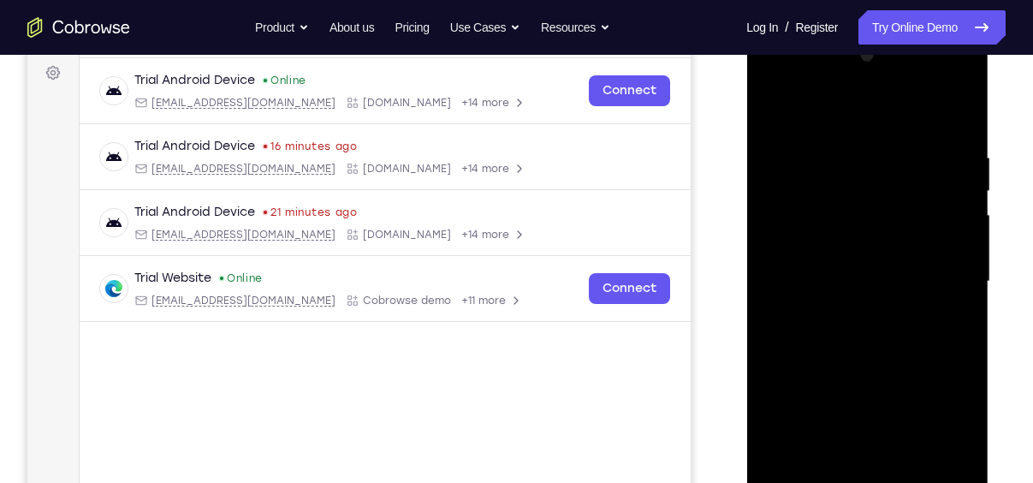
click at [870, 253] on div at bounding box center [867, 281] width 216 height 479
click at [872, 275] on div at bounding box center [867, 281] width 216 height 479
click at [883, 340] on div at bounding box center [867, 281] width 216 height 479
click at [956, 305] on div at bounding box center [867, 281] width 216 height 479
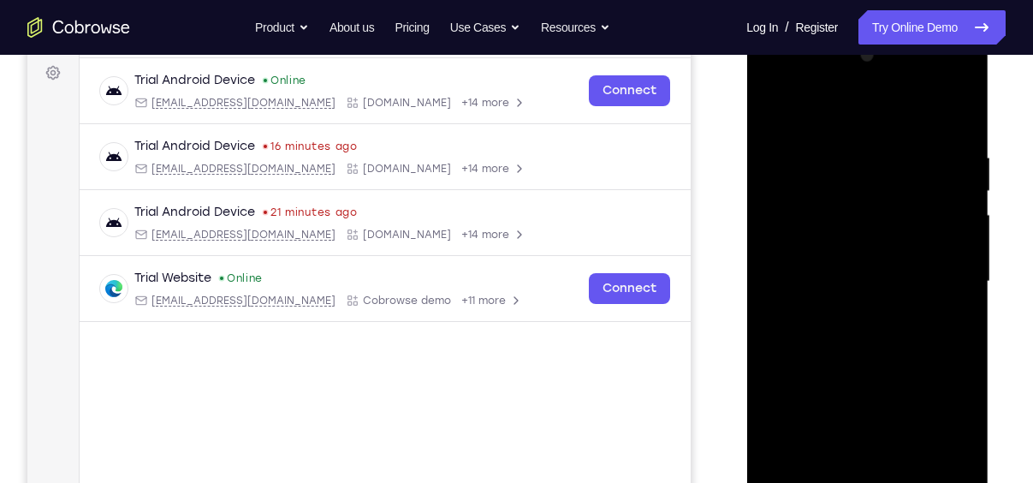
click at [918, 284] on div at bounding box center [867, 281] width 216 height 479
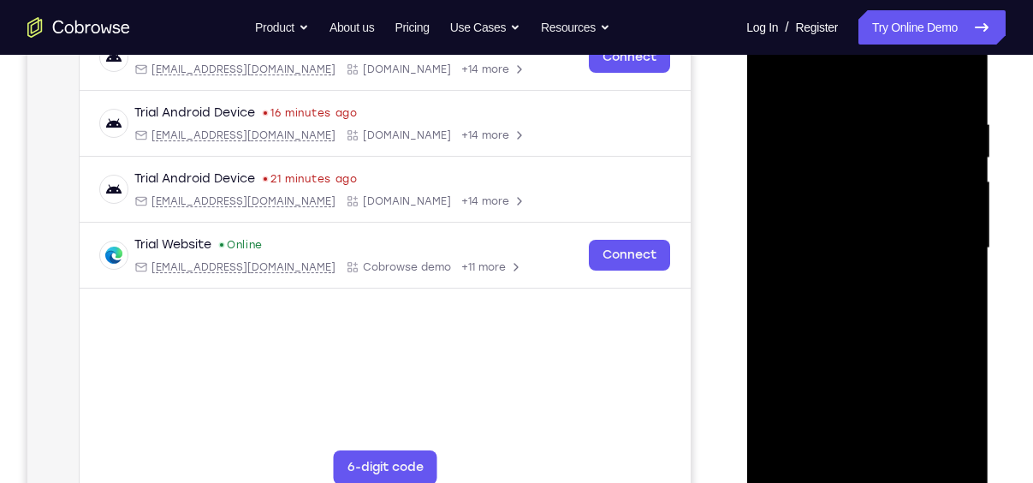
scroll to position [288, 0]
click at [867, 324] on div at bounding box center [867, 247] width 216 height 479
drag, startPoint x: 878, startPoint y: 352, endPoint x: 885, endPoint y: 224, distance: 127.7
click at [885, 224] on div at bounding box center [867, 247] width 216 height 479
click at [778, 354] on div at bounding box center [867, 247] width 216 height 479
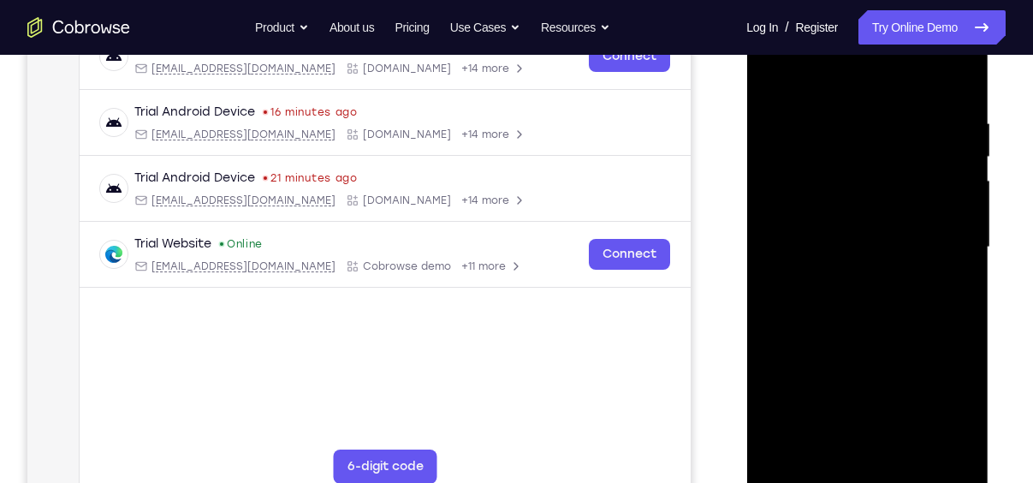
click at [918, 449] on div at bounding box center [867, 247] width 216 height 479
click at [888, 340] on div at bounding box center [867, 247] width 216 height 479
click at [779, 68] on div at bounding box center [867, 247] width 216 height 479
drag, startPoint x: 877, startPoint y: 290, endPoint x: 898, endPoint y: 143, distance: 148.7
click at [898, 143] on div at bounding box center [867, 247] width 216 height 479
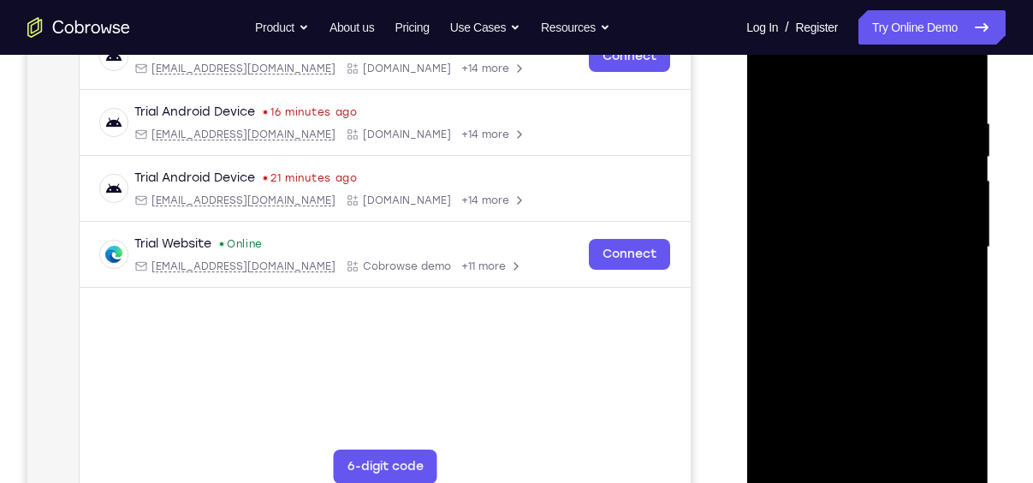
drag, startPoint x: 890, startPoint y: 184, endPoint x: 913, endPoint y: 401, distance: 217.7
click at [913, 401] on div at bounding box center [867, 247] width 216 height 479
click at [907, 449] on div at bounding box center [867, 247] width 216 height 479
click at [788, 129] on div at bounding box center [867, 247] width 216 height 479
click at [824, 447] on div at bounding box center [867, 247] width 216 height 479
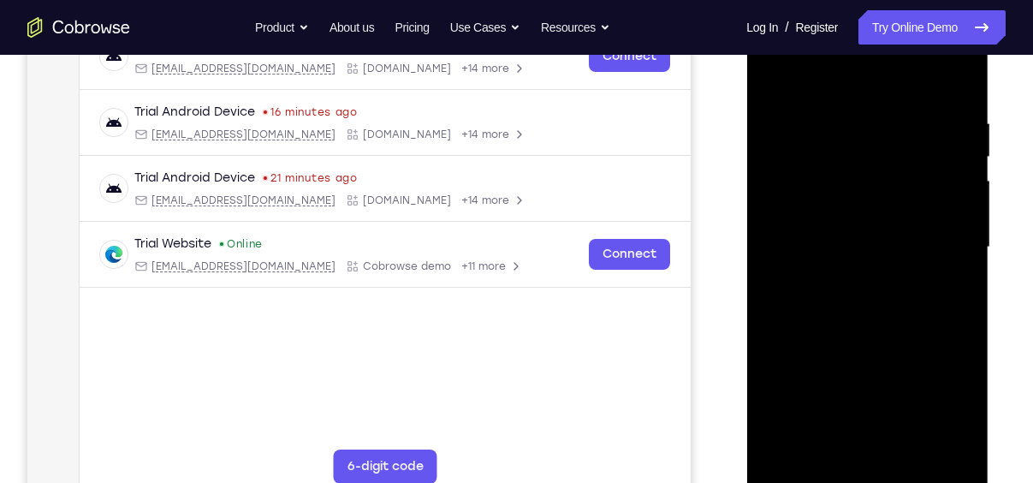
drag, startPoint x: 899, startPoint y: 408, endPoint x: 930, endPoint y: 266, distance: 145.6
click at [930, 266] on div at bounding box center [867, 247] width 216 height 479
drag, startPoint x: 913, startPoint y: 425, endPoint x: 956, endPoint y: 294, distance: 138.9
click at [956, 294] on div at bounding box center [867, 247] width 216 height 479
drag, startPoint x: 883, startPoint y: 399, endPoint x: 932, endPoint y: 312, distance: 99.3
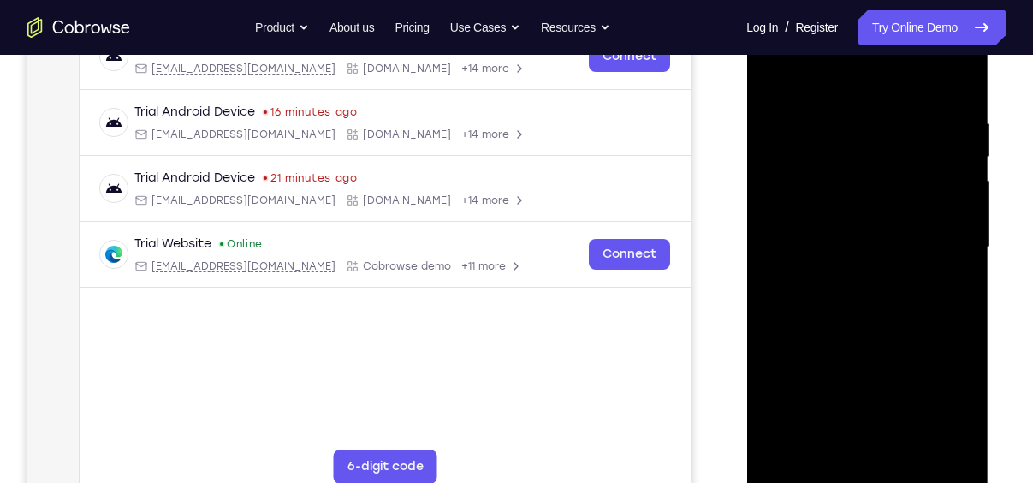
click at [932, 312] on div at bounding box center [867, 247] width 216 height 479
drag, startPoint x: 896, startPoint y: 418, endPoint x: 936, endPoint y: 326, distance: 99.7
click at [936, 326] on div at bounding box center [867, 247] width 216 height 479
drag, startPoint x: 895, startPoint y: 402, endPoint x: 921, endPoint y: 302, distance: 103.6
click at [921, 302] on div at bounding box center [867, 247] width 216 height 479
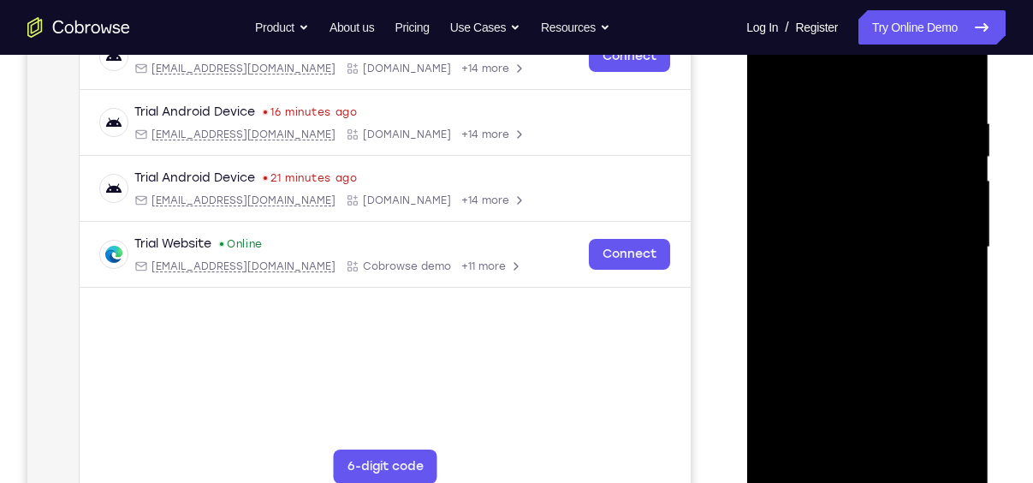
drag, startPoint x: 905, startPoint y: 395, endPoint x: 931, endPoint y: 311, distance: 88.8
click at [931, 311] on div at bounding box center [867, 247] width 216 height 479
drag, startPoint x: 881, startPoint y: 411, endPoint x: 917, endPoint y: 306, distance: 111.3
click at [917, 306] on div at bounding box center [867, 247] width 216 height 479
drag, startPoint x: 854, startPoint y: 401, endPoint x: 896, endPoint y: 275, distance: 132.6
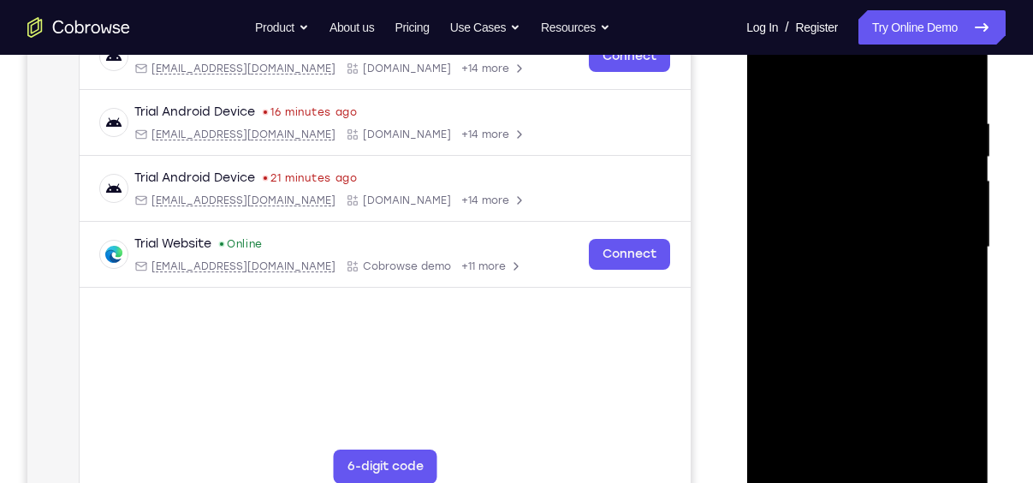
click at [896, 275] on div at bounding box center [867, 247] width 216 height 479
drag, startPoint x: 885, startPoint y: 413, endPoint x: 930, endPoint y: 274, distance: 145.6
click at [930, 274] on div at bounding box center [867, 247] width 216 height 479
drag, startPoint x: 878, startPoint y: 397, endPoint x: 934, endPoint y: 274, distance: 135.2
click at [934, 274] on div at bounding box center [867, 247] width 216 height 479
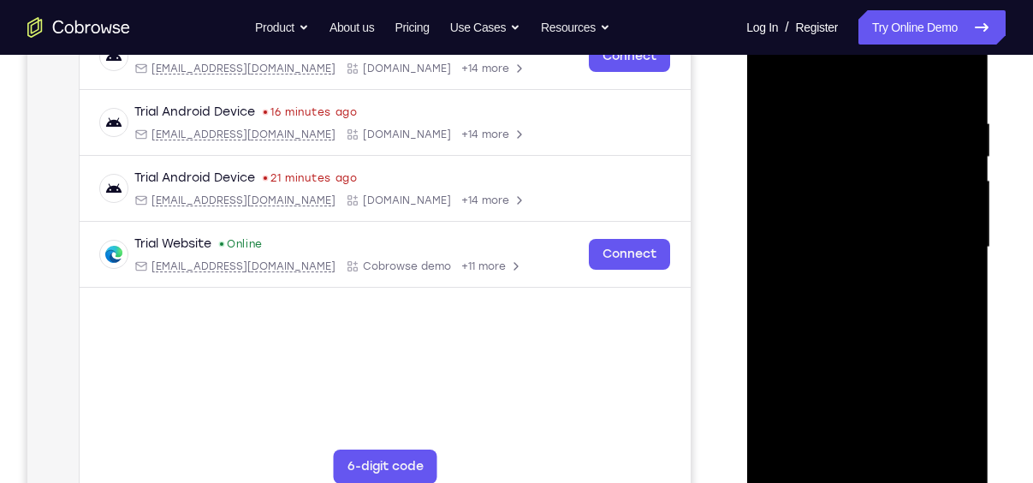
drag, startPoint x: 907, startPoint y: 390, endPoint x: 943, endPoint y: 294, distance: 103.5
click at [943, 294] on div at bounding box center [867, 247] width 216 height 479
drag, startPoint x: 890, startPoint y: 395, endPoint x: 930, endPoint y: 292, distance: 110.8
click at [930, 292] on div at bounding box center [867, 247] width 216 height 479
drag, startPoint x: 880, startPoint y: 404, endPoint x: 919, endPoint y: 314, distance: 97.8
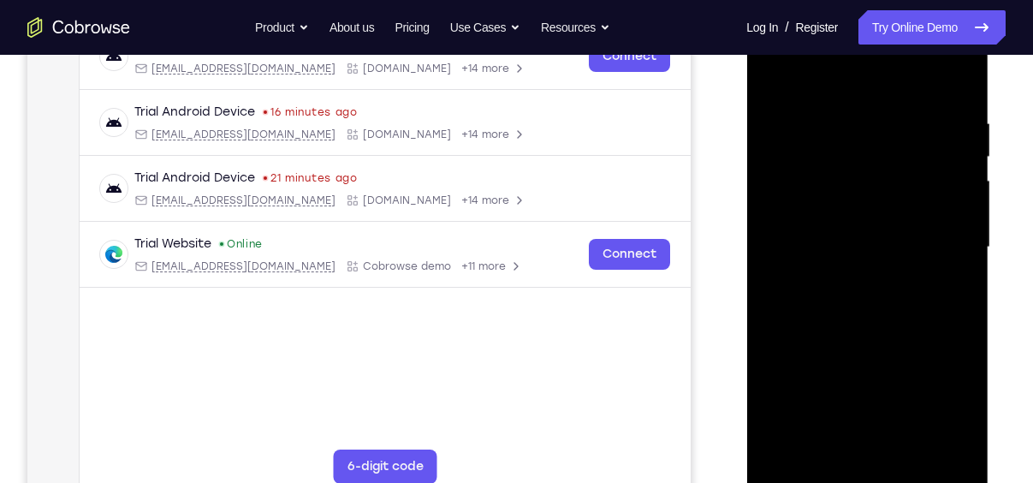
click at [919, 314] on div at bounding box center [867, 247] width 216 height 479
drag, startPoint x: 872, startPoint y: 411, endPoint x: 919, endPoint y: 303, distance: 117.3
click at [919, 303] on div at bounding box center [867, 247] width 216 height 479
drag, startPoint x: 889, startPoint y: 380, endPoint x: 924, endPoint y: 288, distance: 97.8
click at [924, 288] on div at bounding box center [867, 247] width 216 height 479
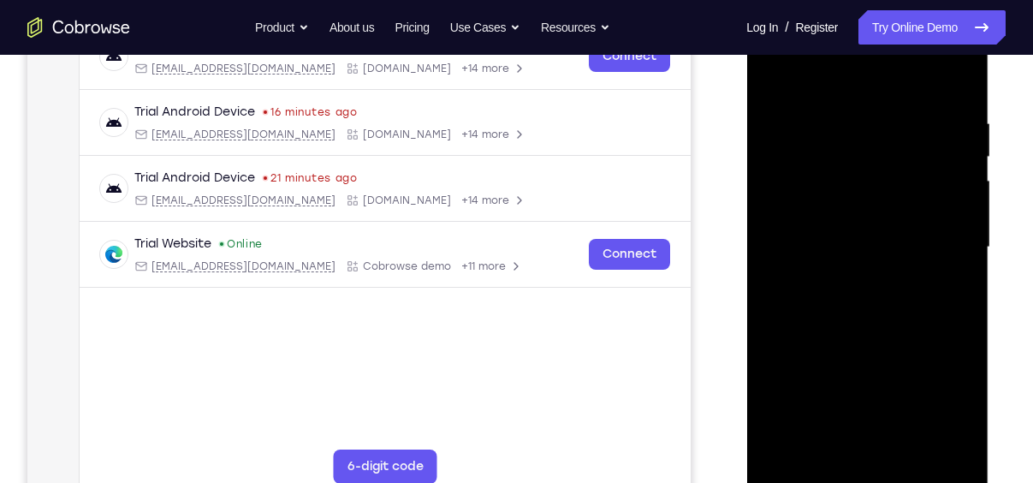
drag, startPoint x: 899, startPoint y: 383, endPoint x: 940, endPoint y: 280, distance: 110.6
click at [940, 280] on div at bounding box center [867, 247] width 216 height 479
drag, startPoint x: 902, startPoint y: 389, endPoint x: 944, endPoint y: 267, distance: 129.4
click at [944, 267] on div at bounding box center [867, 247] width 216 height 479
drag, startPoint x: 885, startPoint y: 396, endPoint x: 939, endPoint y: 295, distance: 114.5
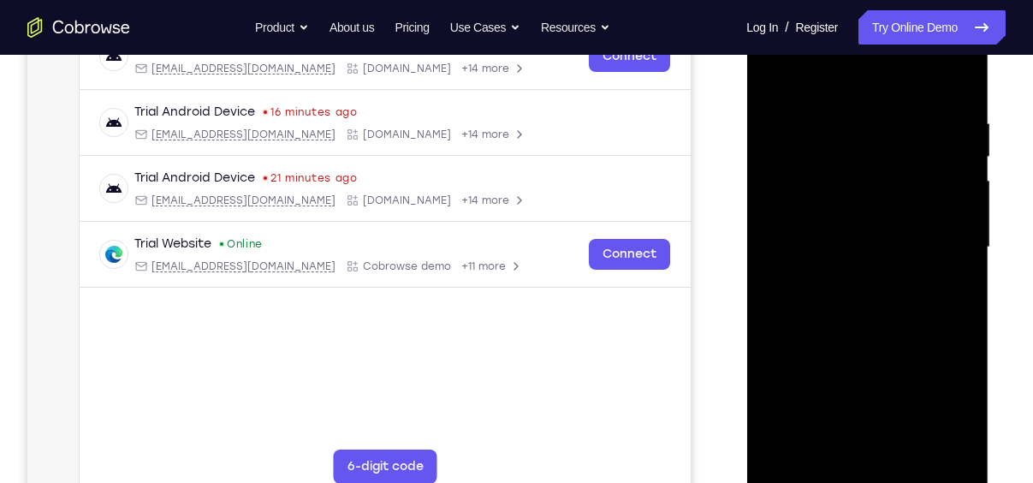
click at [939, 295] on div at bounding box center [867, 247] width 216 height 479
drag, startPoint x: 907, startPoint y: 384, endPoint x: 946, endPoint y: 279, distance: 112.1
click at [946, 279] on div at bounding box center [867, 247] width 216 height 479
drag, startPoint x: 906, startPoint y: 398, endPoint x: 967, endPoint y: 258, distance: 153.3
click at [967, 258] on div at bounding box center [867, 247] width 216 height 479
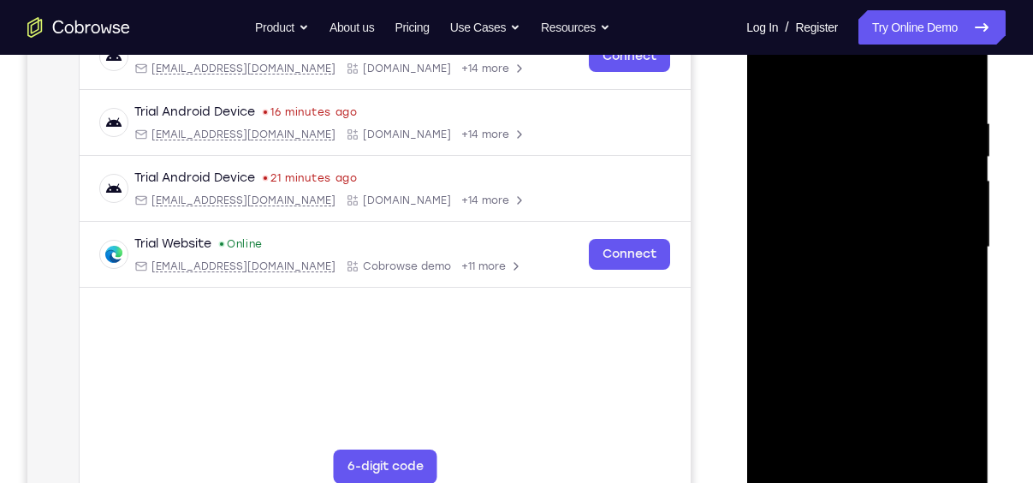
drag, startPoint x: 914, startPoint y: 399, endPoint x: 968, endPoint y: 298, distance: 114.5
click at [968, 298] on div at bounding box center [867, 247] width 216 height 479
drag, startPoint x: 915, startPoint y: 399, endPoint x: 948, endPoint y: 302, distance: 102.1
click at [948, 302] on div at bounding box center [867, 247] width 216 height 479
drag, startPoint x: 918, startPoint y: 395, endPoint x: 960, endPoint y: 304, distance: 100.7
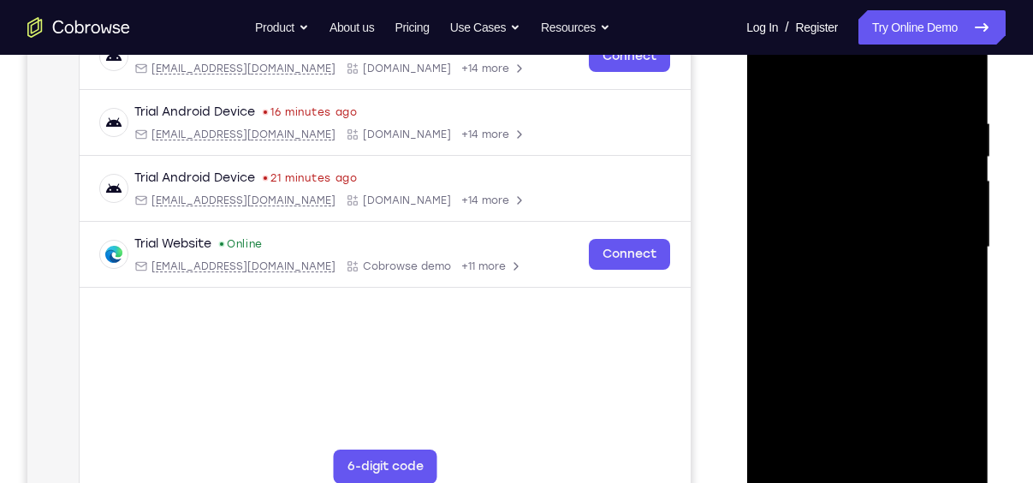
click at [960, 304] on div at bounding box center [867, 247] width 216 height 479
drag, startPoint x: 907, startPoint y: 403, endPoint x: 968, endPoint y: 280, distance: 137.4
click at [968, 280] on div at bounding box center [867, 247] width 216 height 479
drag, startPoint x: 903, startPoint y: 401, endPoint x: 943, endPoint y: 287, distance: 120.8
click at [943, 287] on div at bounding box center [867, 247] width 216 height 479
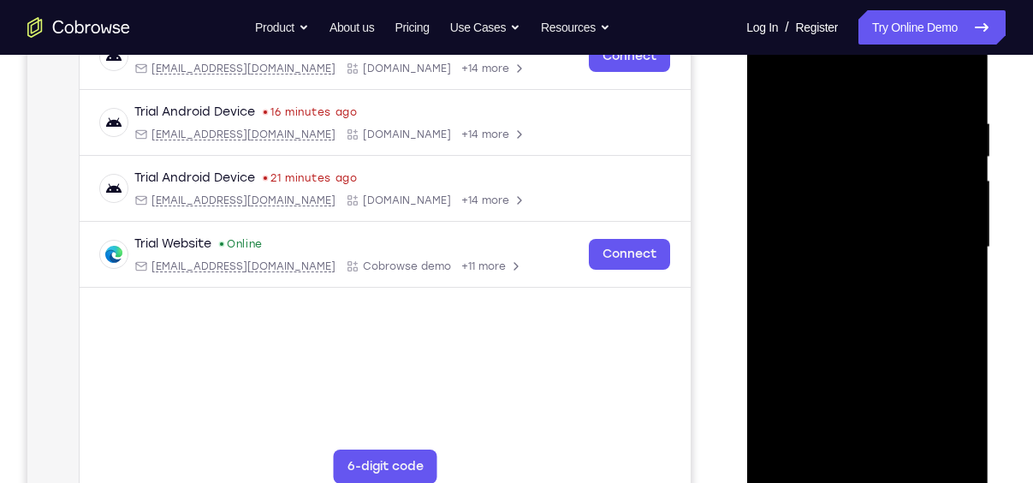
drag, startPoint x: 927, startPoint y: 385, endPoint x: 944, endPoint y: 304, distance: 83.1
click at [944, 304] on div at bounding box center [867, 247] width 216 height 479
click at [776, 76] on div at bounding box center [867, 247] width 216 height 479
click at [865, 265] on div at bounding box center [867, 247] width 216 height 479
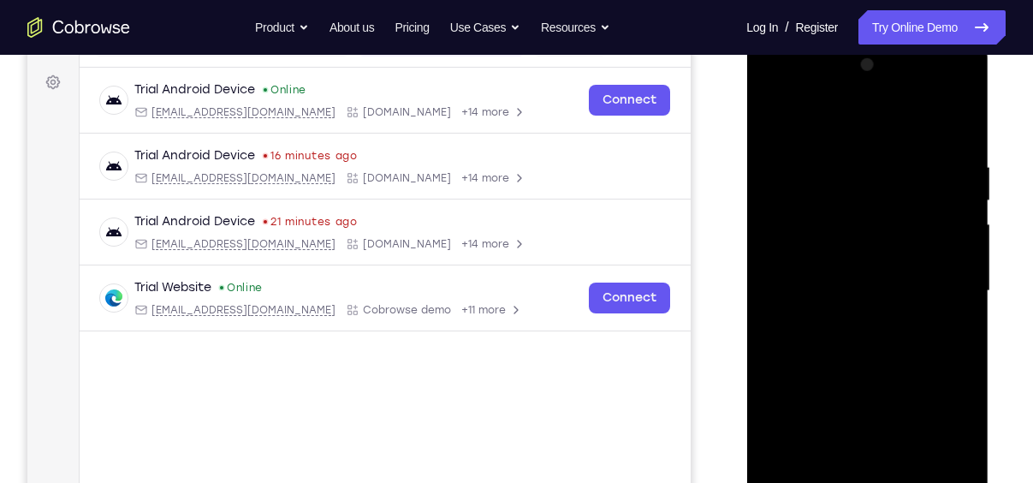
scroll to position [244, 0]
click at [771, 128] on div at bounding box center [867, 291] width 216 height 479
click at [774, 122] on div at bounding box center [867, 291] width 216 height 479
drag, startPoint x: 901, startPoint y: 364, endPoint x: 929, endPoint y: 241, distance: 126.3
click at [929, 241] on div at bounding box center [867, 291] width 216 height 479
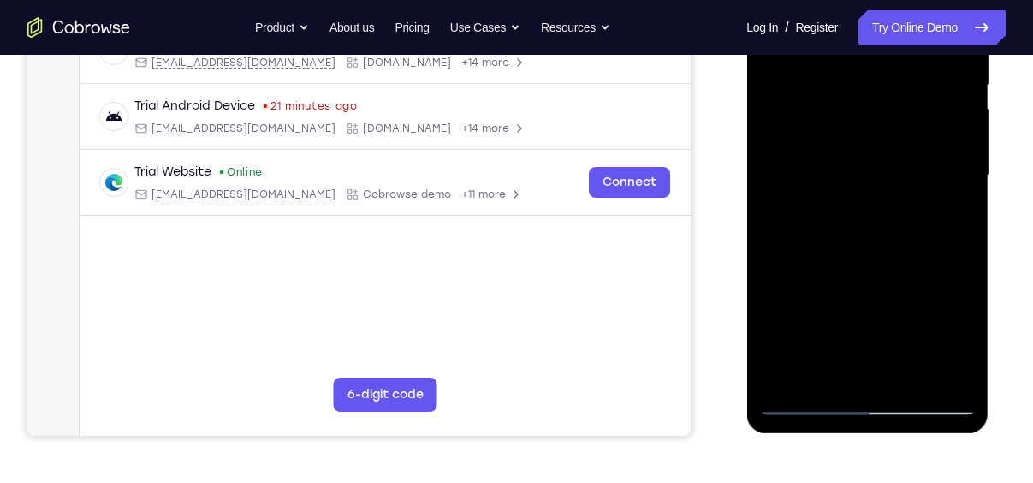
scroll to position [362, 0]
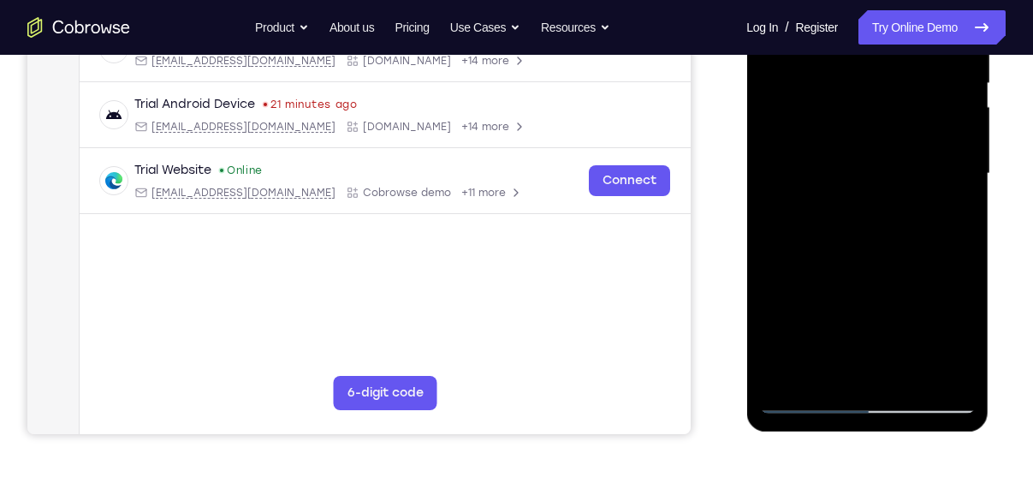
click at [908, 384] on div at bounding box center [867, 173] width 216 height 479
click at [884, 208] on div at bounding box center [867, 173] width 216 height 479
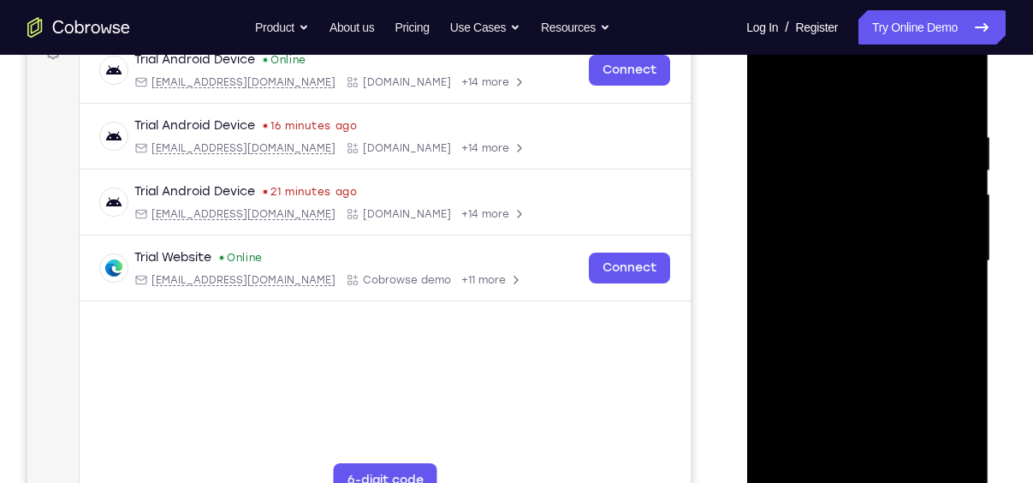
scroll to position [274, 0]
click at [869, 92] on div at bounding box center [867, 261] width 216 height 479
drag, startPoint x: 883, startPoint y: 366, endPoint x: 895, endPoint y: 288, distance: 78.8
click at [895, 288] on div at bounding box center [867, 261] width 216 height 479
drag, startPoint x: 907, startPoint y: 380, endPoint x: 942, endPoint y: 213, distance: 170.8
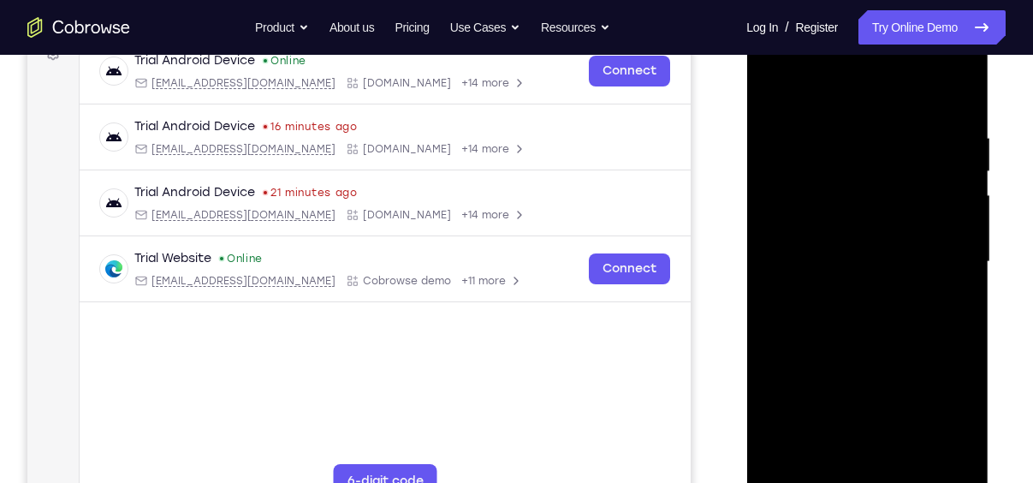
click at [942, 213] on div at bounding box center [867, 261] width 216 height 479
drag, startPoint x: 897, startPoint y: 380, endPoint x: 925, endPoint y: 199, distance: 183.7
click at [925, 199] on div at bounding box center [867, 261] width 216 height 479
drag, startPoint x: 892, startPoint y: 387, endPoint x: 904, endPoint y: 137, distance: 250.2
click at [904, 137] on div at bounding box center [867, 261] width 216 height 479
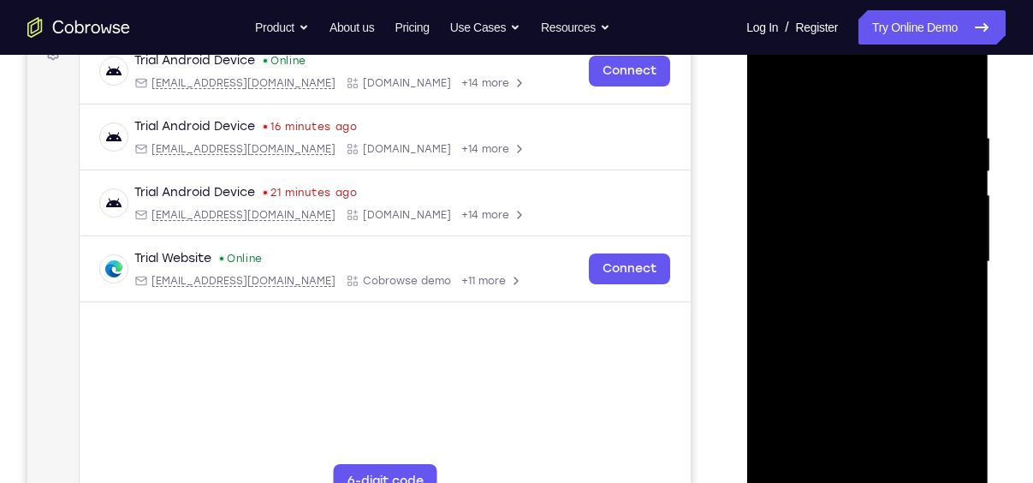
drag, startPoint x: 889, startPoint y: 386, endPoint x: 941, endPoint y: 196, distance: 196.9
click at [941, 196] on div at bounding box center [867, 261] width 216 height 479
click at [970, 291] on div at bounding box center [867, 261] width 216 height 479
click at [797, 324] on div at bounding box center [867, 261] width 216 height 479
drag, startPoint x: 910, startPoint y: 337, endPoint x: 927, endPoint y: 89, distance: 248.8
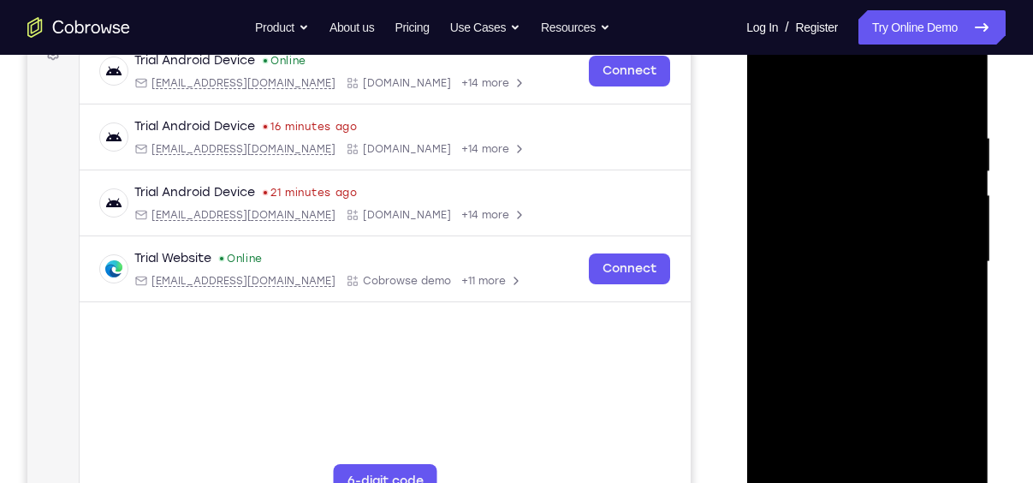
click at [927, 89] on div at bounding box center [867, 261] width 216 height 479
drag, startPoint x: 923, startPoint y: 339, endPoint x: 925, endPoint y: 116, distance: 222.6
click at [925, 116] on div at bounding box center [867, 261] width 216 height 479
drag, startPoint x: 926, startPoint y: 332, endPoint x: 920, endPoint y: 123, distance: 209.0
click at [920, 123] on div at bounding box center [867, 261] width 216 height 479
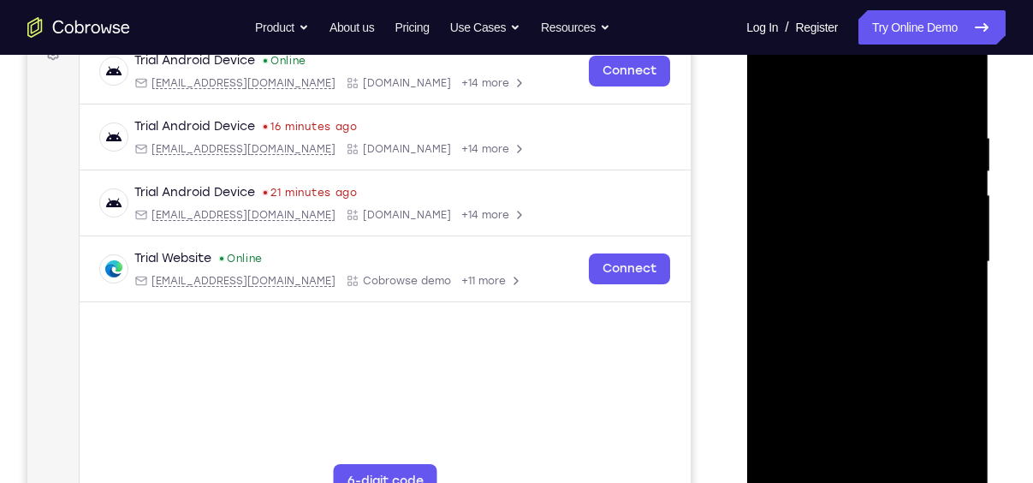
drag, startPoint x: 922, startPoint y: 369, endPoint x: 916, endPoint y: 80, distance: 288.5
click at [916, 80] on div at bounding box center [867, 261] width 216 height 479
drag, startPoint x: 919, startPoint y: 130, endPoint x: 912, endPoint y: 120, distance: 12.8
click at [912, 120] on div at bounding box center [867, 261] width 216 height 479
drag, startPoint x: 903, startPoint y: 294, endPoint x: 912, endPoint y: 111, distance: 182.5
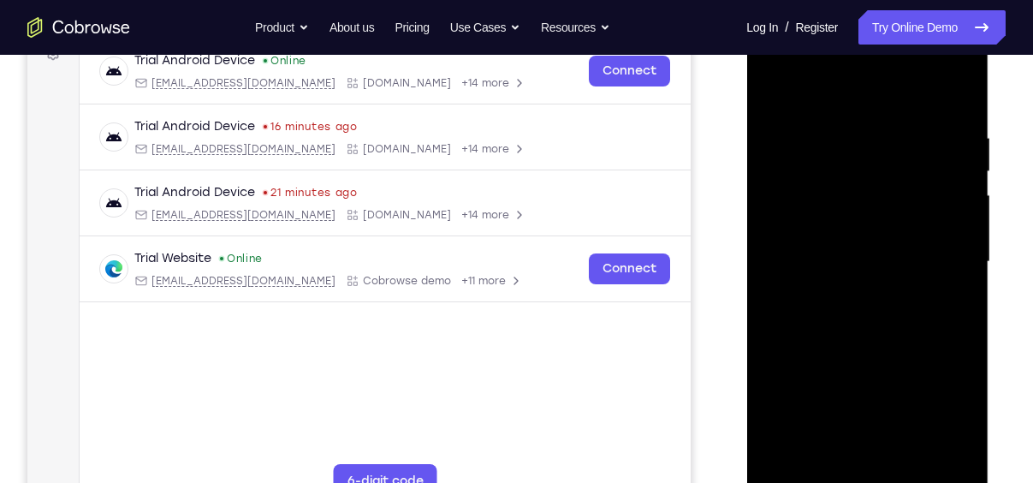
click at [912, 111] on div at bounding box center [867, 261] width 216 height 479
drag, startPoint x: 918, startPoint y: 362, endPoint x: 920, endPoint y: 129, distance: 232.9
click at [920, 129] on div at bounding box center [867, 261] width 216 height 479
drag, startPoint x: 914, startPoint y: 359, endPoint x: 920, endPoint y: 158, distance: 200.4
click at [920, 158] on div at bounding box center [867, 261] width 216 height 479
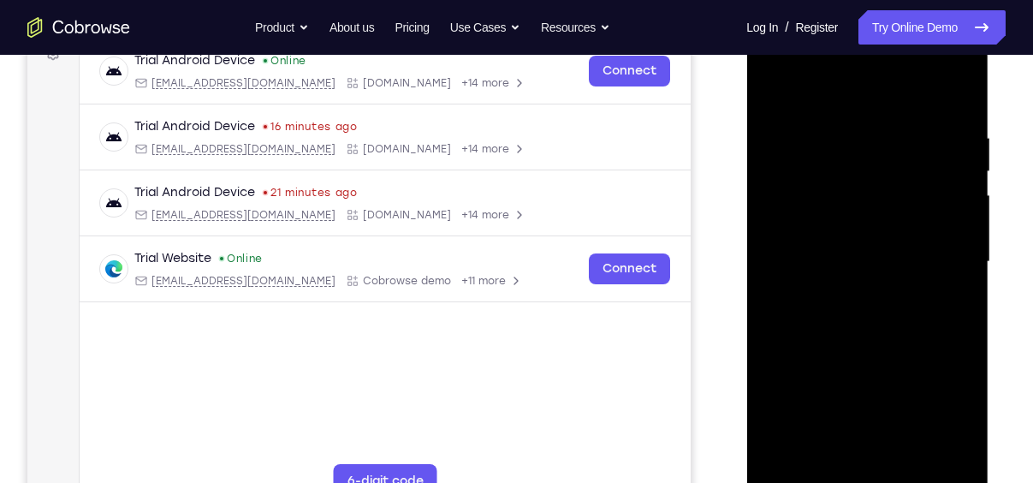
click at [778, 87] on div at bounding box center [867, 261] width 216 height 479
click at [965, 209] on div at bounding box center [867, 261] width 216 height 479
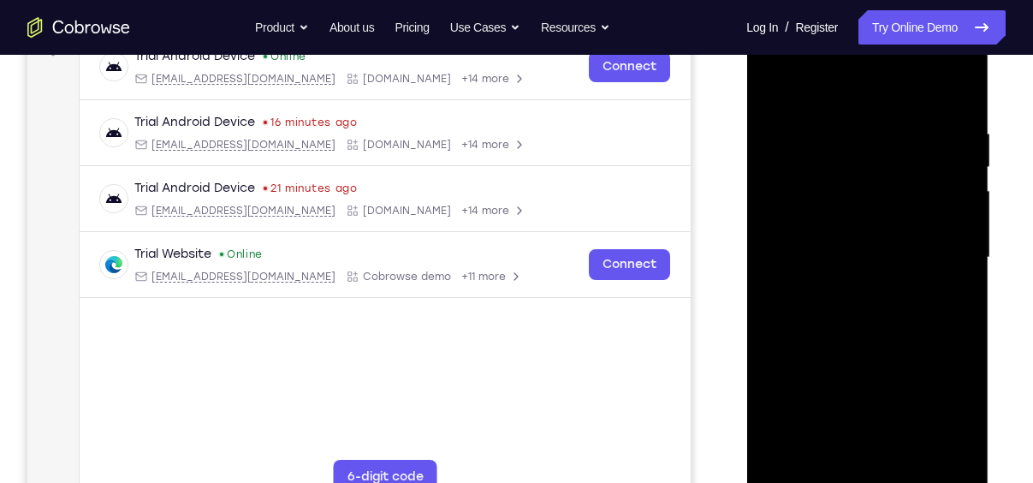
scroll to position [280, 0]
click at [962, 206] on div at bounding box center [867, 255] width 216 height 479
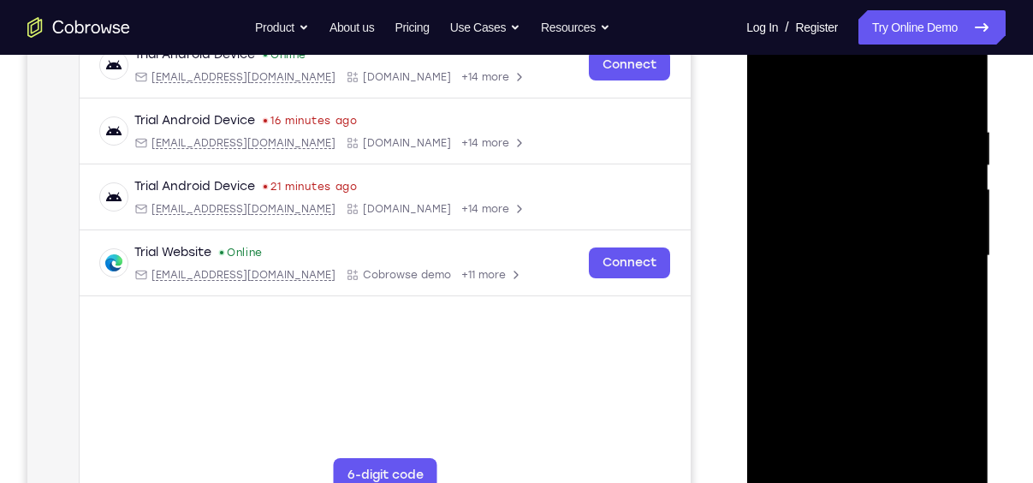
click at [962, 206] on div at bounding box center [867, 255] width 216 height 479
click at [770, 85] on div at bounding box center [867, 255] width 216 height 479
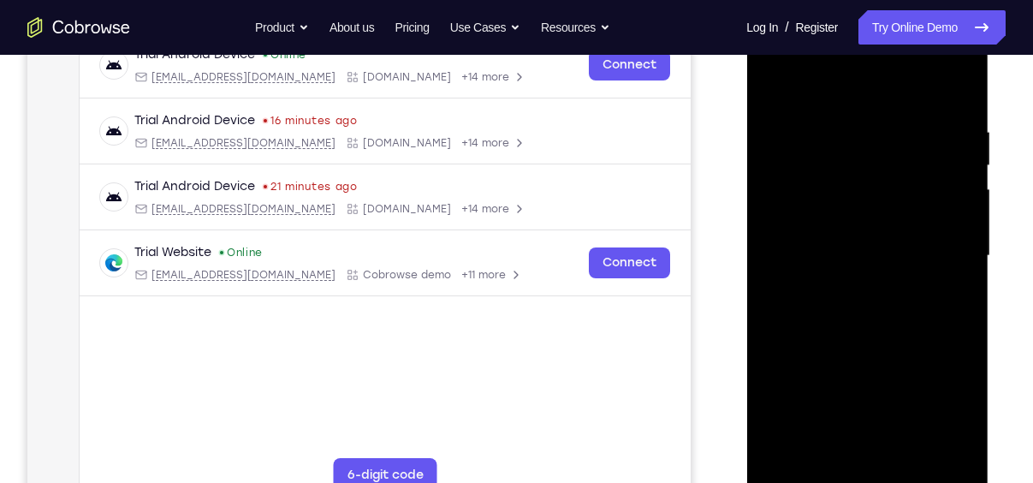
click at [913, 461] on div at bounding box center [867, 255] width 216 height 479
click at [851, 206] on div at bounding box center [867, 255] width 216 height 479
click at [820, 417] on div at bounding box center [867, 255] width 216 height 479
click at [865, 415] on div at bounding box center [867, 255] width 216 height 479
click at [829, 287] on div at bounding box center [867, 255] width 216 height 479
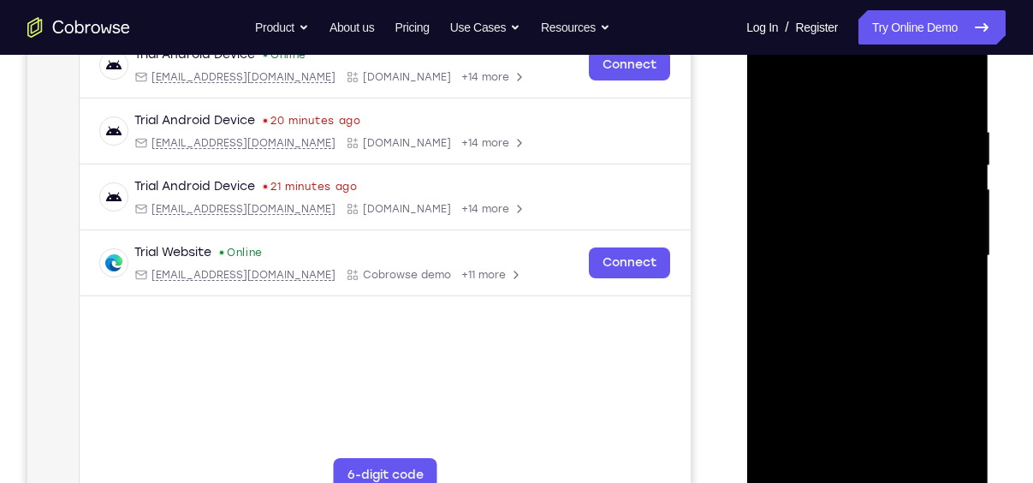
click at [775, 84] on div at bounding box center [867, 255] width 216 height 479
click at [821, 217] on div at bounding box center [867, 255] width 216 height 479
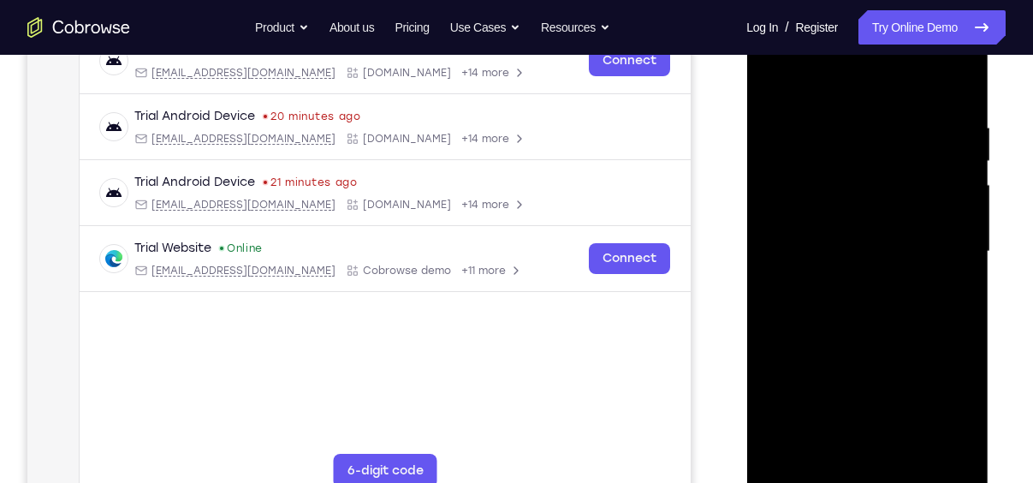
scroll to position [275, 0]
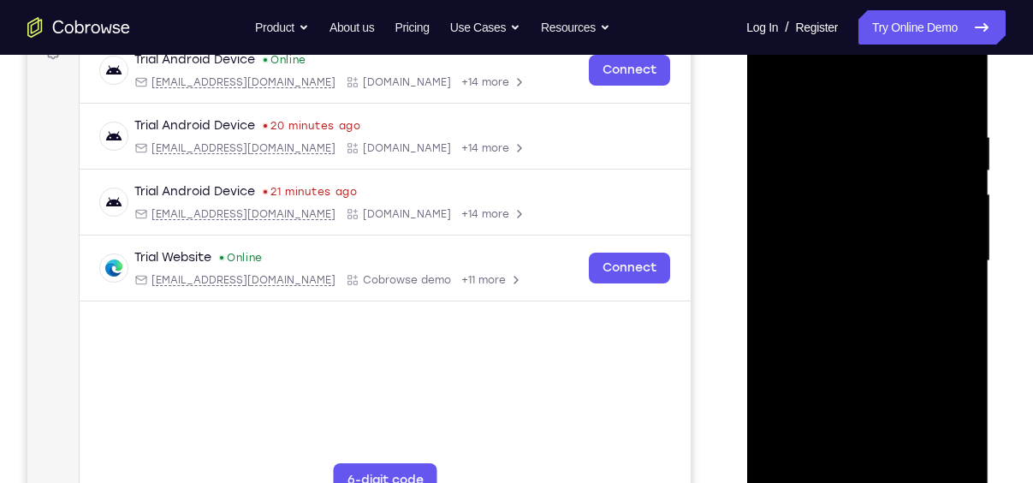
click at [832, 96] on div at bounding box center [867, 260] width 216 height 479
click at [847, 323] on div at bounding box center [867, 260] width 216 height 479
drag, startPoint x: 883, startPoint y: 401, endPoint x: 892, endPoint y: 159, distance: 241.6
click at [892, 159] on div at bounding box center [867, 260] width 216 height 479
drag, startPoint x: 879, startPoint y: 330, endPoint x: 881, endPoint y: 241, distance: 89.9
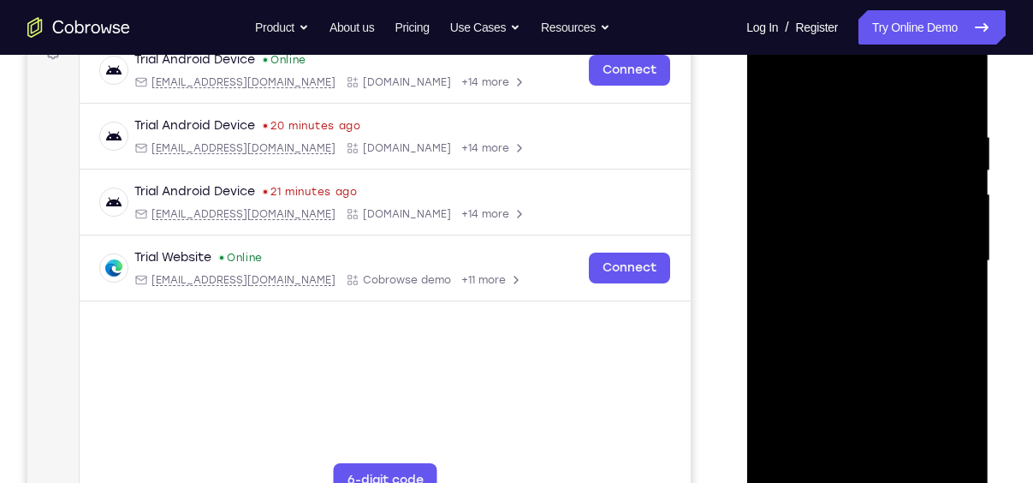
click at [881, 241] on div at bounding box center [867, 260] width 216 height 479
click at [776, 331] on div at bounding box center [867, 260] width 216 height 479
drag, startPoint x: 932, startPoint y: 372, endPoint x: 920, endPoint y: 150, distance: 222.0
click at [920, 150] on div at bounding box center [867, 260] width 216 height 479
drag, startPoint x: 917, startPoint y: 362, endPoint x: 934, endPoint y: 168, distance: 195.1
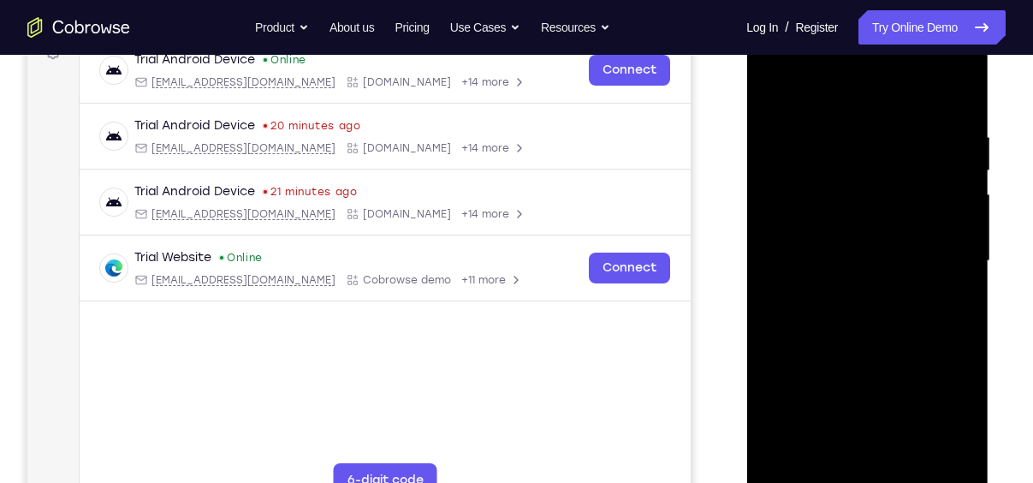
click at [934, 168] on div at bounding box center [867, 260] width 216 height 479
drag, startPoint x: 908, startPoint y: 410, endPoint x: 897, endPoint y: 152, distance: 257.9
click at [897, 152] on div at bounding box center [867, 260] width 216 height 479
drag, startPoint x: 907, startPoint y: 330, endPoint x: 923, endPoint y: 146, distance: 185.5
click at [923, 146] on div at bounding box center [867, 260] width 216 height 479
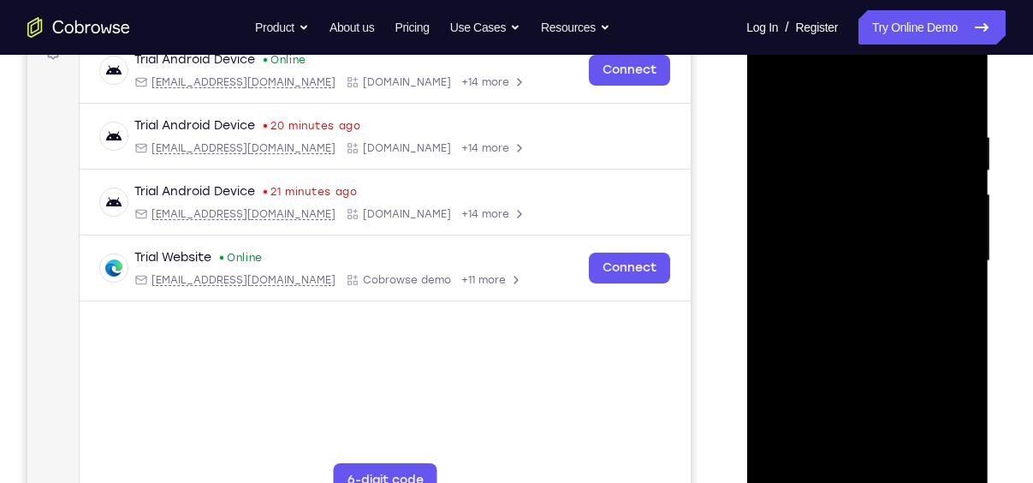
drag, startPoint x: 923, startPoint y: 396, endPoint x: 931, endPoint y: 92, distance: 304.9
click at [931, 92] on div at bounding box center [867, 260] width 216 height 479
drag, startPoint x: 907, startPoint y: 314, endPoint x: 928, endPoint y: 92, distance: 223.5
click at [928, 92] on div at bounding box center [867, 260] width 216 height 479
drag, startPoint x: 911, startPoint y: 371, endPoint x: 914, endPoint y: 122, distance: 249.1
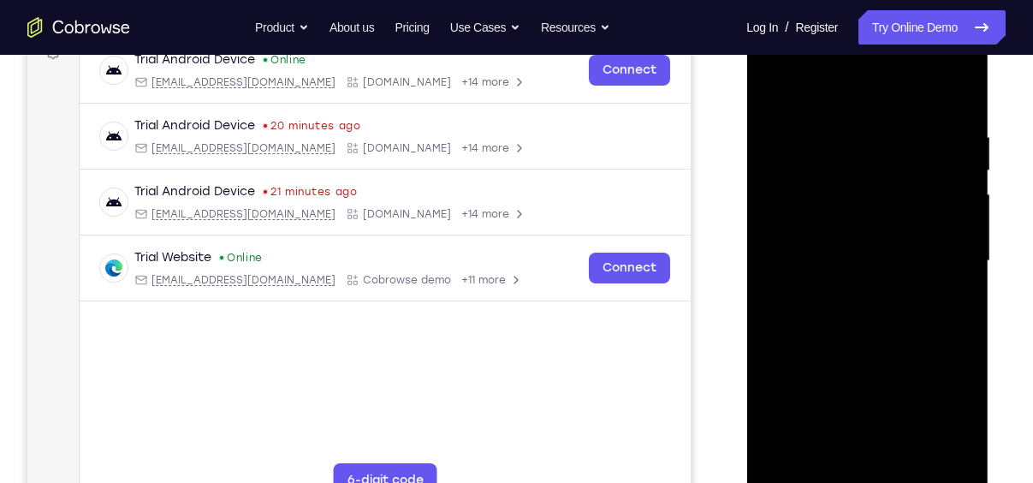
click at [914, 122] on div at bounding box center [867, 260] width 216 height 479
drag, startPoint x: 893, startPoint y: 324, endPoint x: 912, endPoint y: 227, distance: 99.4
click at [912, 227] on div at bounding box center [867, 260] width 216 height 479
click at [960, 201] on div at bounding box center [867, 260] width 216 height 479
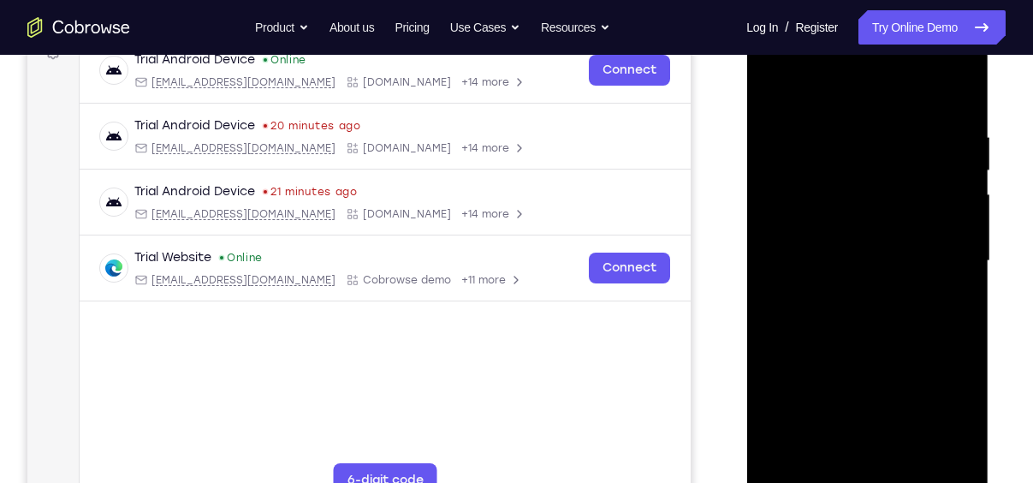
click at [960, 201] on div at bounding box center [867, 260] width 216 height 479
drag, startPoint x: 912, startPoint y: 393, endPoint x: 912, endPoint y: 150, distance: 243.1
click at [912, 150] on div at bounding box center [867, 260] width 216 height 479
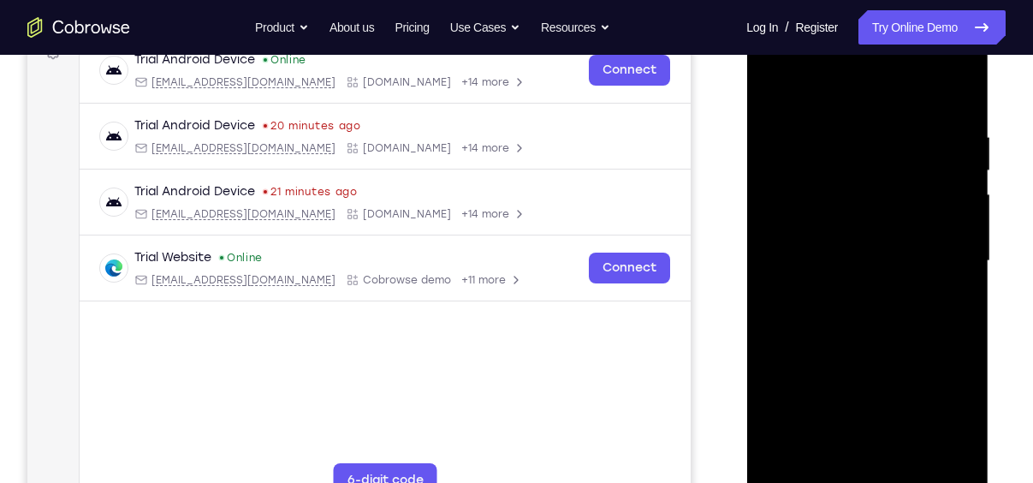
drag, startPoint x: 913, startPoint y: 357, endPoint x: 922, endPoint y: 106, distance: 251.0
click at [922, 106] on div at bounding box center [867, 260] width 216 height 479
drag, startPoint x: 906, startPoint y: 356, endPoint x: 918, endPoint y: 104, distance: 252.8
click at [918, 104] on div at bounding box center [867, 260] width 216 height 479
drag, startPoint x: 918, startPoint y: 300, endPoint x: 940, endPoint y: 39, distance: 261.2
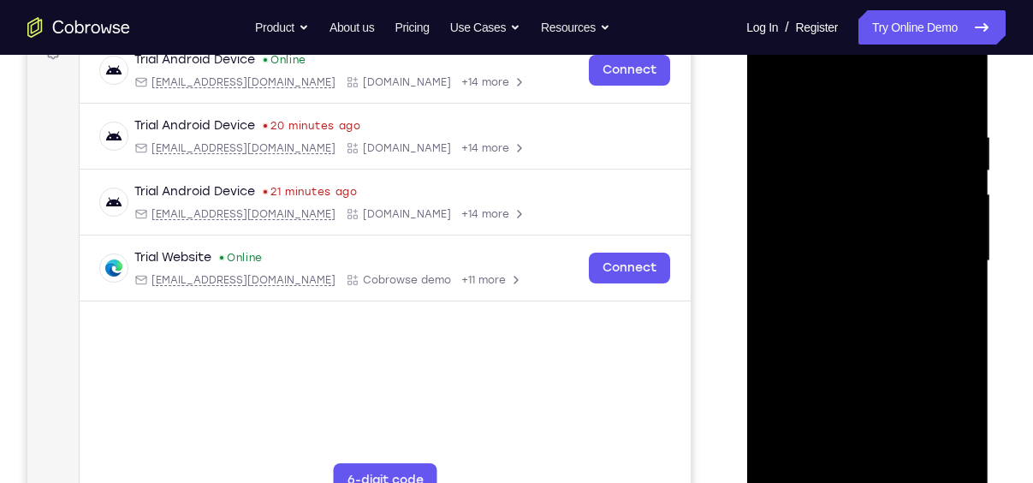
click at [940, 39] on div at bounding box center [867, 260] width 216 height 479
drag, startPoint x: 898, startPoint y: 383, endPoint x: 936, endPoint y: 102, distance: 283.3
click at [936, 102] on div at bounding box center [867, 260] width 216 height 479
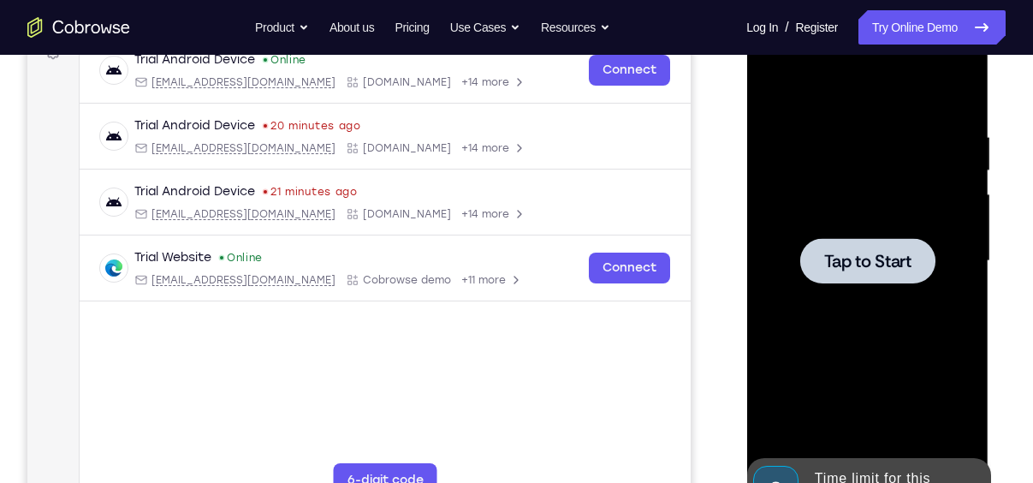
click at [871, 276] on div at bounding box center [867, 260] width 135 height 45
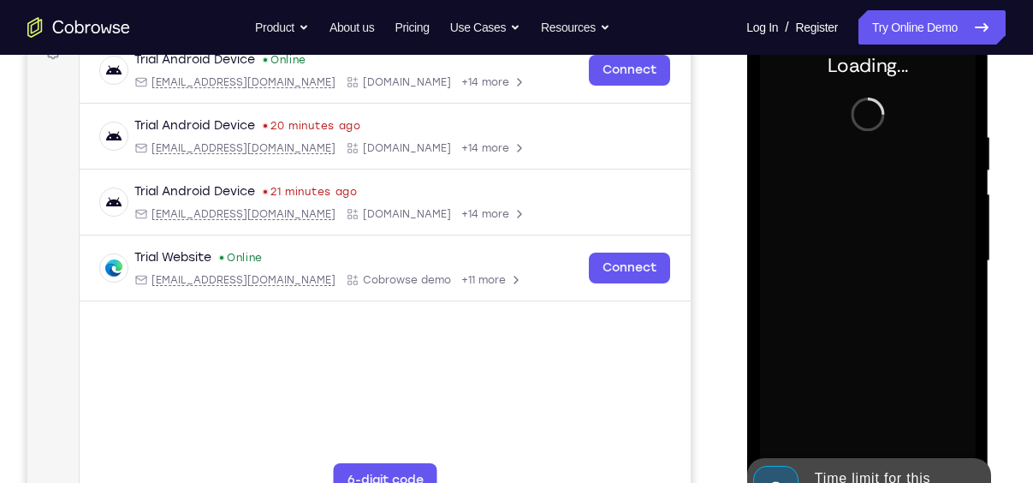
click at [871, 276] on div at bounding box center [867, 260] width 216 height 479
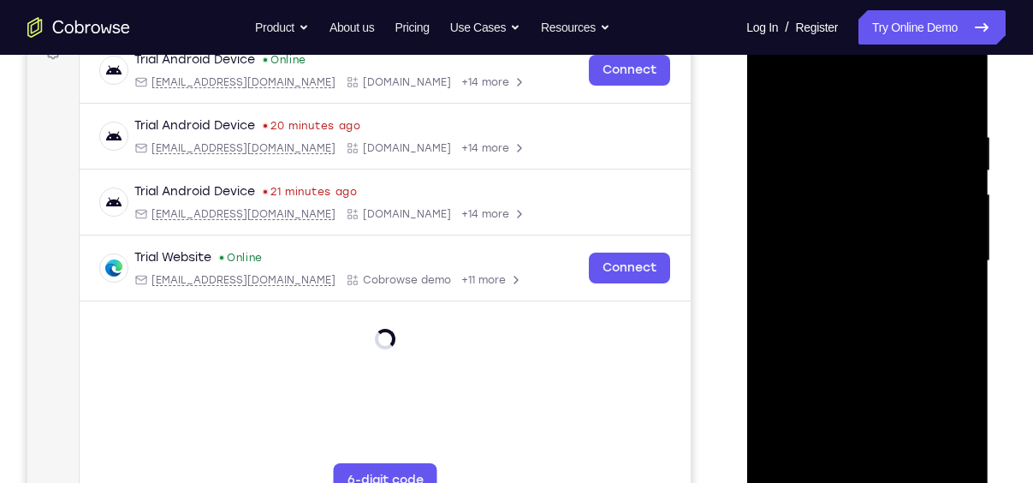
click at [936, 419] on div at bounding box center [867, 260] width 216 height 479
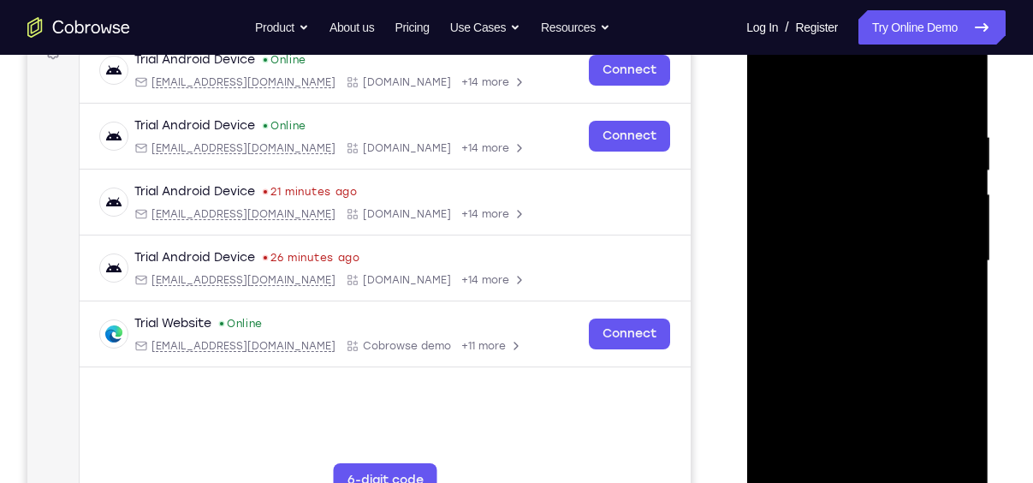
scroll to position [228, 0]
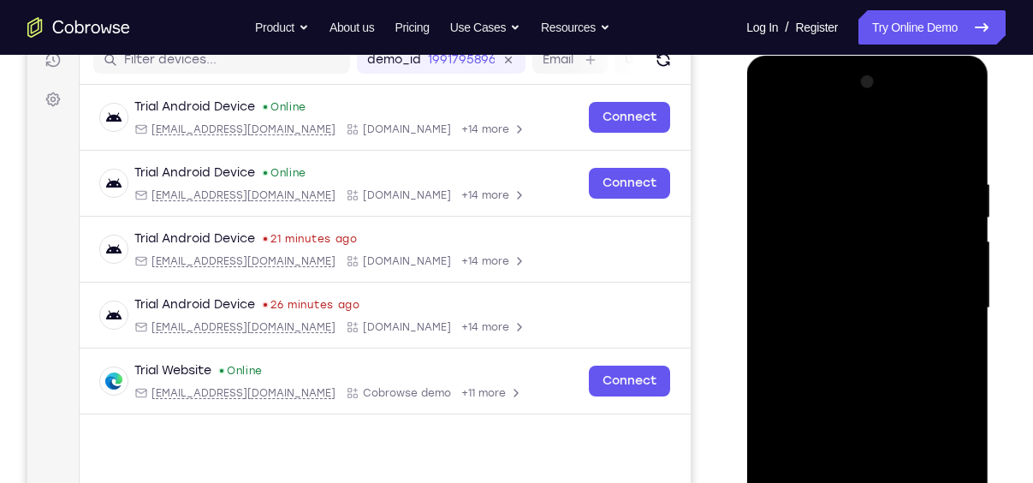
click at [867, 146] on div at bounding box center [867, 307] width 216 height 479
click at [942, 288] on div at bounding box center [867, 307] width 216 height 479
click at [853, 341] on div at bounding box center [867, 307] width 216 height 479
click at [870, 294] on div at bounding box center [867, 307] width 216 height 479
click at [881, 271] on div at bounding box center [867, 307] width 216 height 479
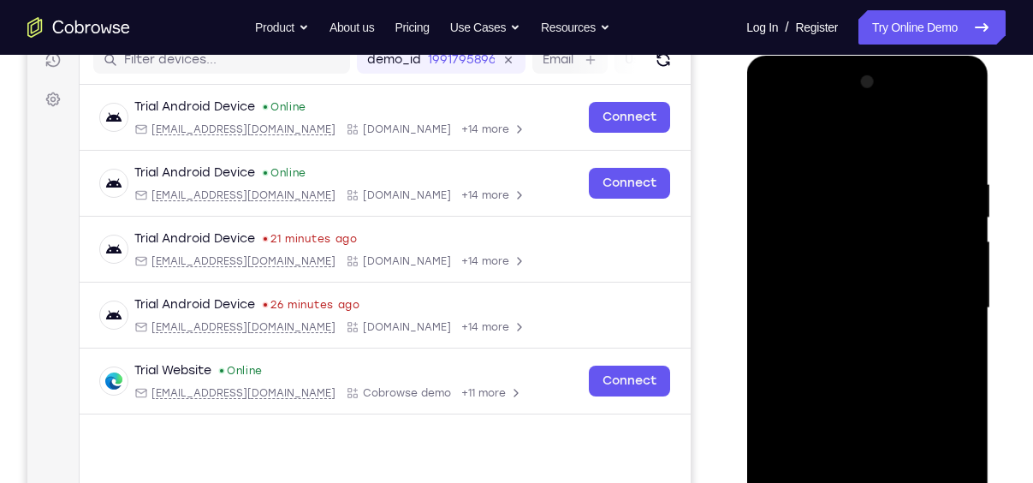
click at [881, 315] on div at bounding box center [867, 307] width 216 height 479
click at [875, 373] on div at bounding box center [867, 307] width 216 height 479
click at [871, 353] on div at bounding box center [867, 307] width 216 height 479
click at [865, 363] on div at bounding box center [867, 307] width 216 height 479
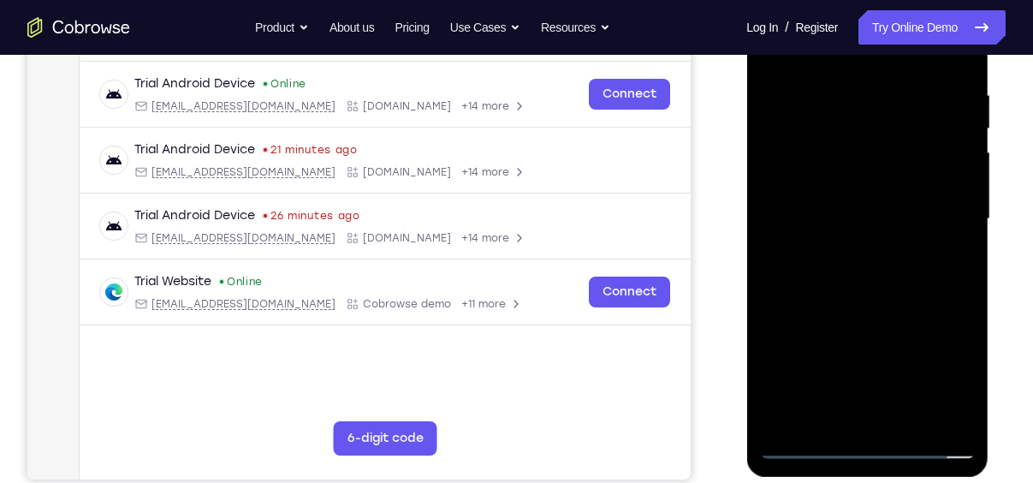
scroll to position [318, 0]
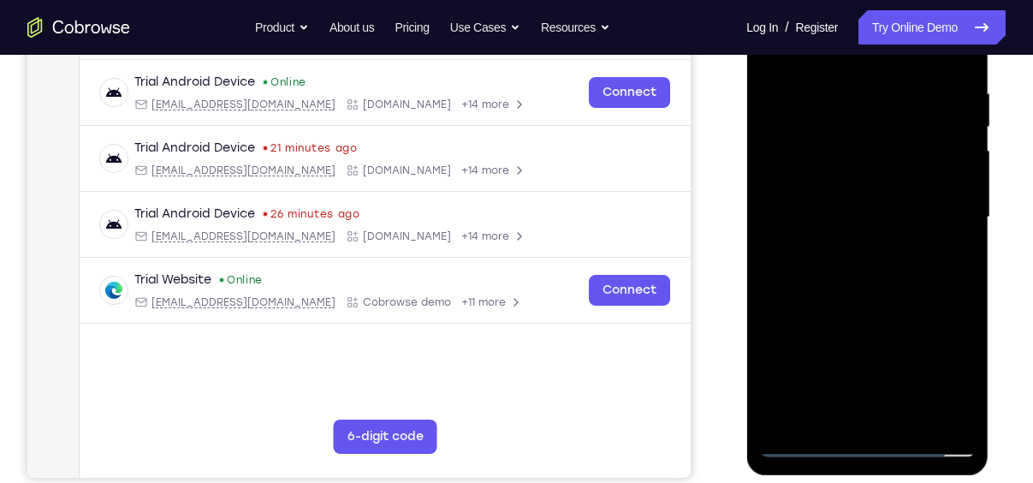
click at [898, 296] on div at bounding box center [867, 217] width 216 height 479
click at [904, 423] on div at bounding box center [867, 217] width 216 height 479
click at [888, 312] on div at bounding box center [867, 217] width 216 height 479
click at [843, 180] on div at bounding box center [867, 217] width 216 height 479
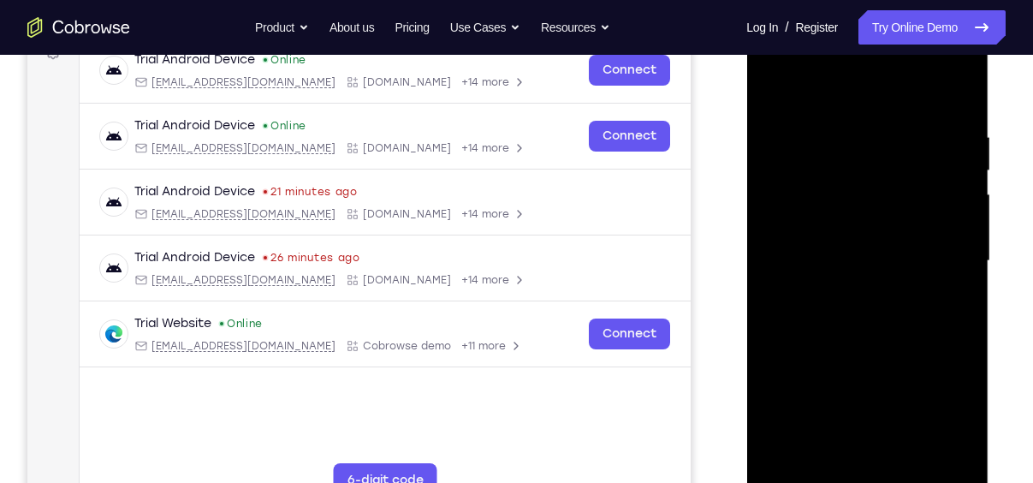
scroll to position [271, 0]
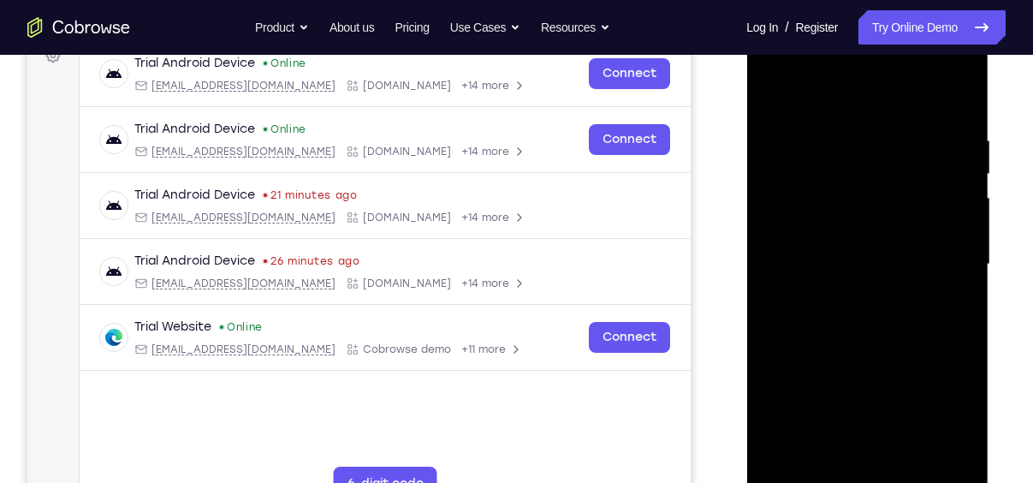
click at [848, 95] on div at bounding box center [867, 264] width 216 height 479
click at [838, 361] on div at bounding box center [867, 264] width 216 height 479
drag, startPoint x: 852, startPoint y: 389, endPoint x: 871, endPoint y: 155, distance: 234.5
click at [871, 155] on div at bounding box center [867, 264] width 216 height 479
click at [960, 256] on div at bounding box center [867, 264] width 216 height 479
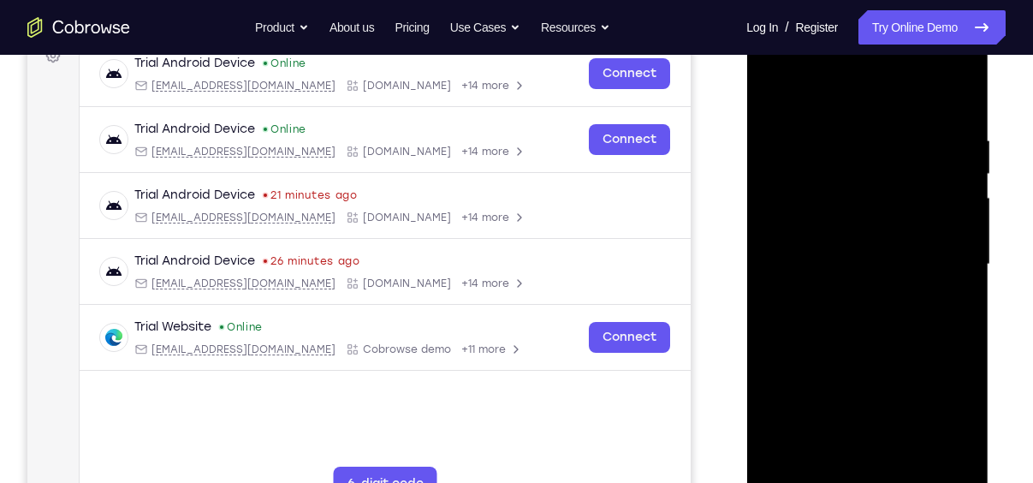
click at [960, 256] on div at bounding box center [867, 264] width 216 height 479
click at [774, 318] on div at bounding box center [867, 264] width 216 height 479
drag, startPoint x: 903, startPoint y: 384, endPoint x: 920, endPoint y: 189, distance: 195.9
click at [920, 189] on div at bounding box center [867, 264] width 216 height 479
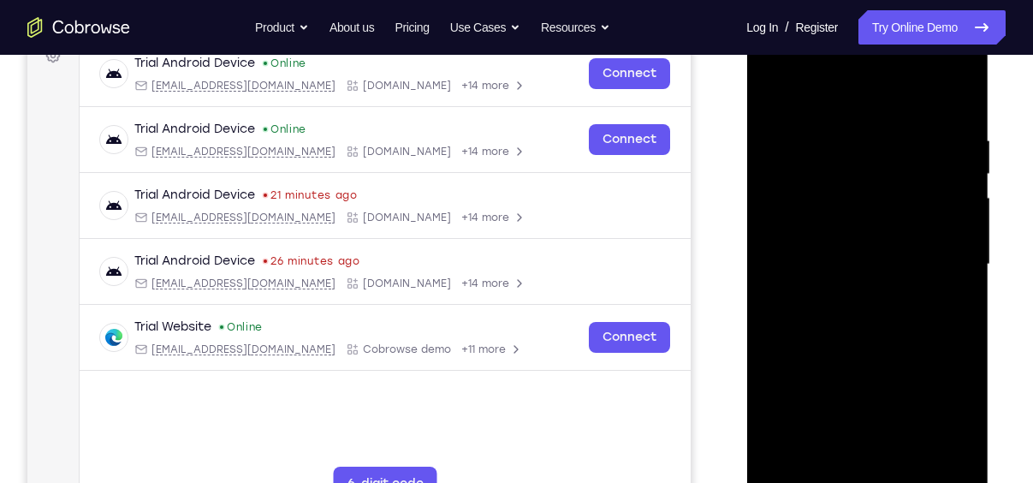
drag, startPoint x: 883, startPoint y: 181, endPoint x: 889, endPoint y: 360, distance: 179.9
click at [889, 360] on div at bounding box center [867, 264] width 216 height 479
drag, startPoint x: 806, startPoint y: 197, endPoint x: 819, endPoint y: 401, distance: 204.2
click at [819, 401] on div at bounding box center [867, 264] width 216 height 479
click at [776, 226] on div at bounding box center [867, 264] width 216 height 479
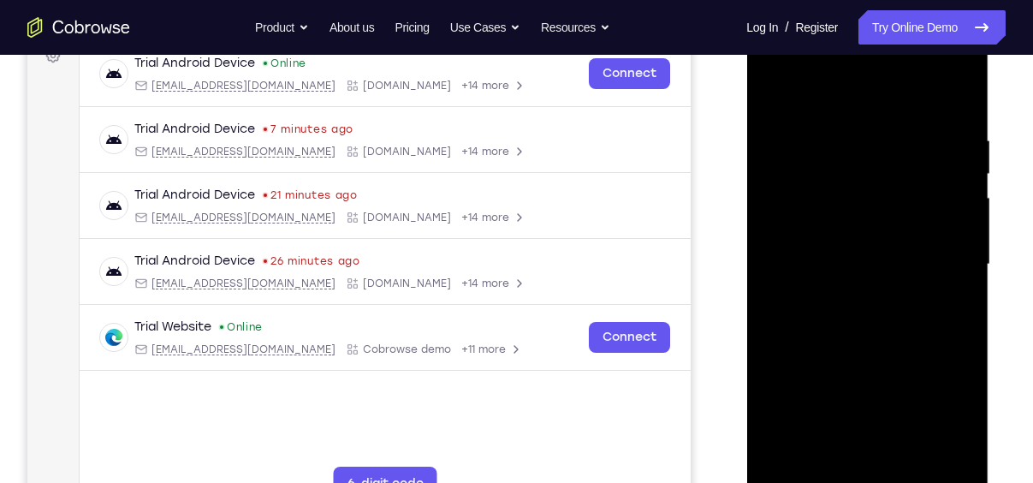
drag, startPoint x: 883, startPoint y: 367, endPoint x: 891, endPoint y: 102, distance: 265.5
click at [891, 102] on div at bounding box center [867, 264] width 216 height 479
click at [773, 325] on div at bounding box center [867, 264] width 216 height 479
click at [775, 348] on div at bounding box center [867, 264] width 216 height 479
click at [925, 395] on div at bounding box center [867, 264] width 216 height 479
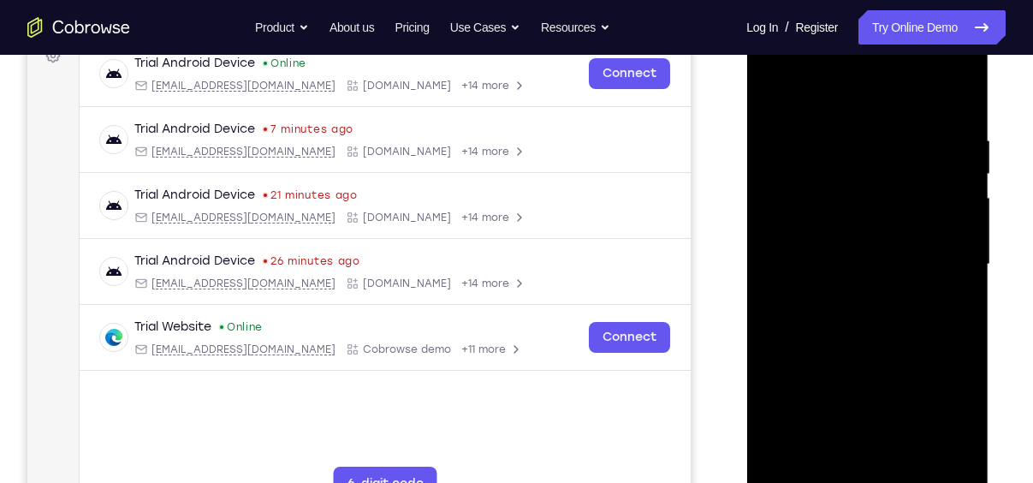
click at [967, 208] on div at bounding box center [867, 264] width 216 height 479
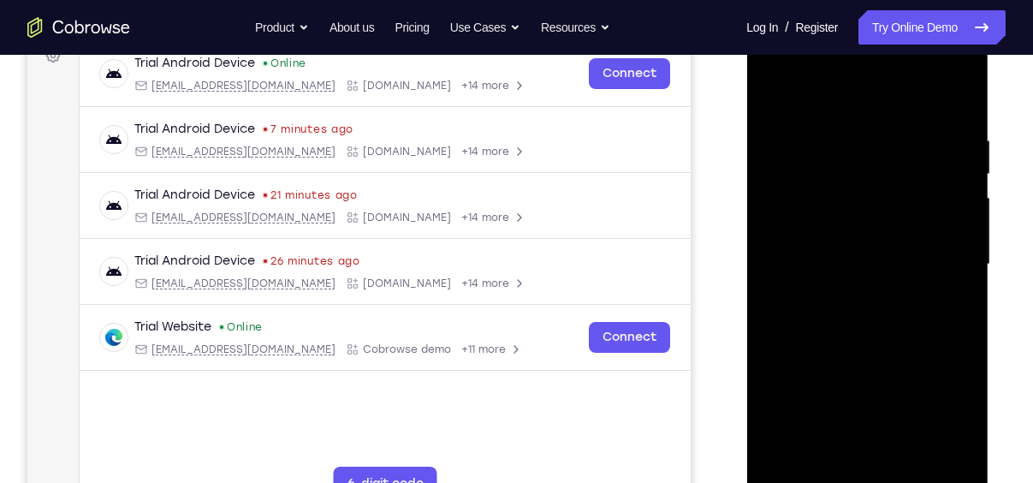
click at [775, 360] on div at bounding box center [867, 264] width 216 height 479
click at [958, 265] on div at bounding box center [867, 264] width 216 height 479
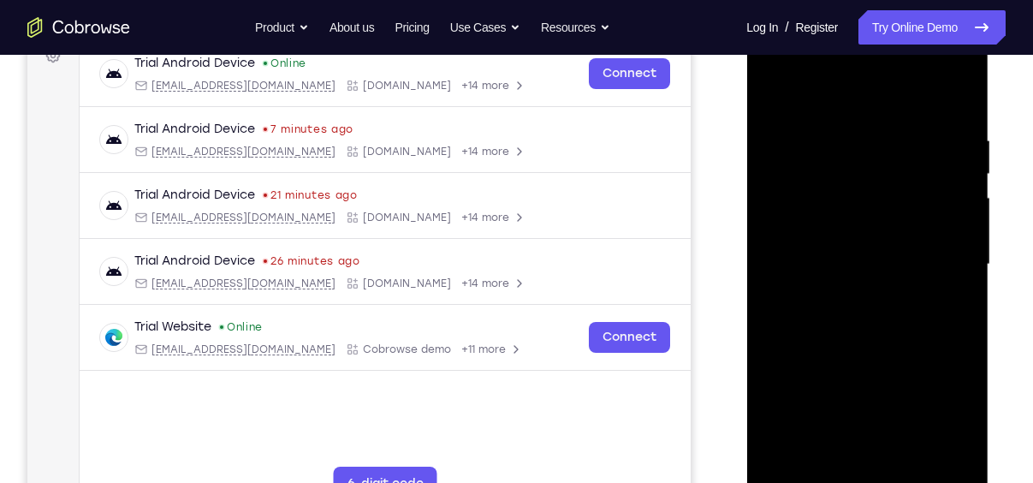
click at [958, 265] on div at bounding box center [867, 264] width 216 height 479
click at [775, 336] on div at bounding box center [867, 264] width 216 height 479
click at [776, 374] on div at bounding box center [867, 264] width 216 height 479
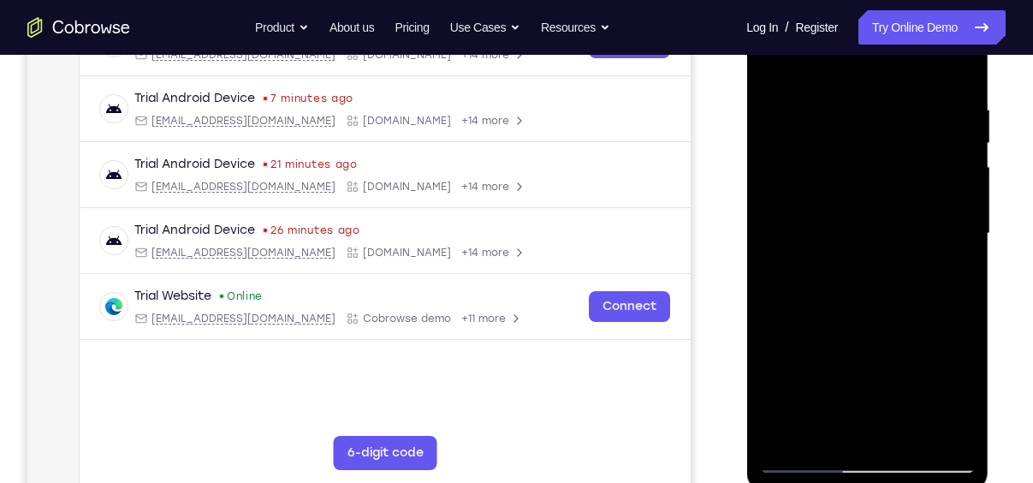
scroll to position [303, 0]
click at [964, 193] on div at bounding box center [867, 232] width 216 height 479
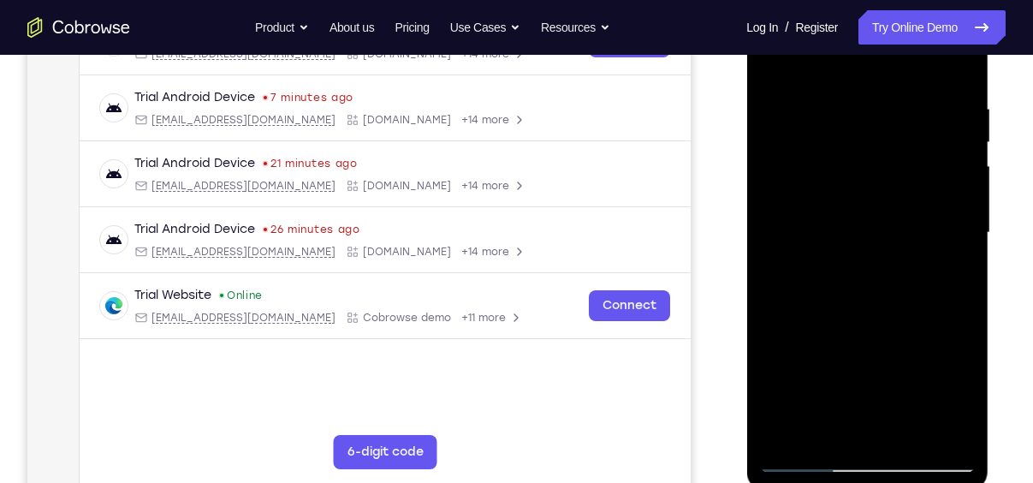
click at [967, 248] on div at bounding box center [867, 232] width 216 height 479
click at [771, 372] on div at bounding box center [867, 232] width 216 height 479
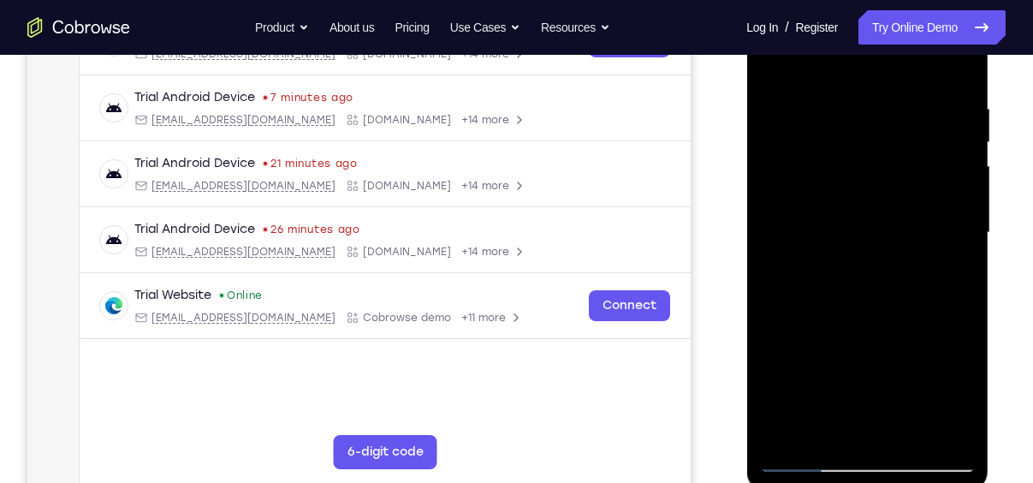
click at [918, 431] on div at bounding box center [867, 232] width 216 height 479
click at [773, 58] on div at bounding box center [867, 232] width 216 height 479
click at [782, 63] on div at bounding box center [867, 232] width 216 height 479
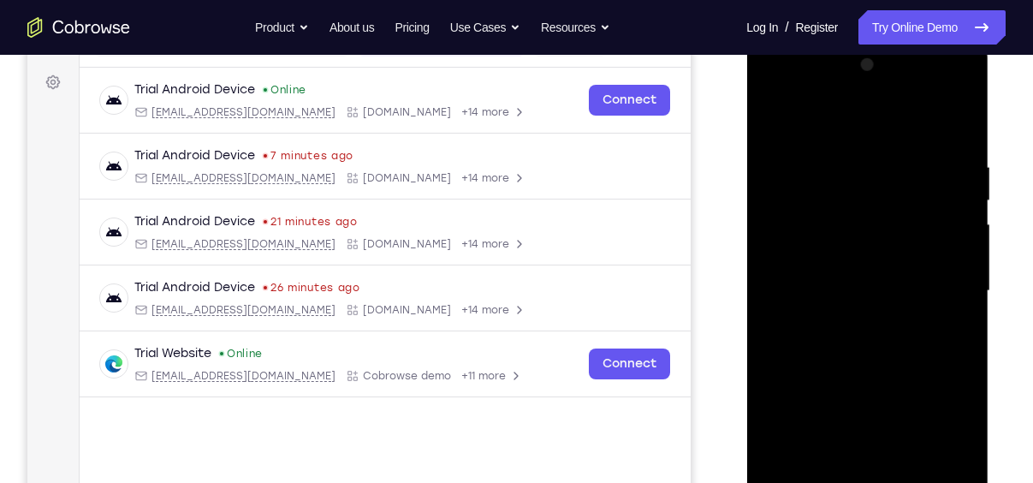
scroll to position [243, 0]
click at [867, 97] on div at bounding box center [867, 292] width 216 height 479
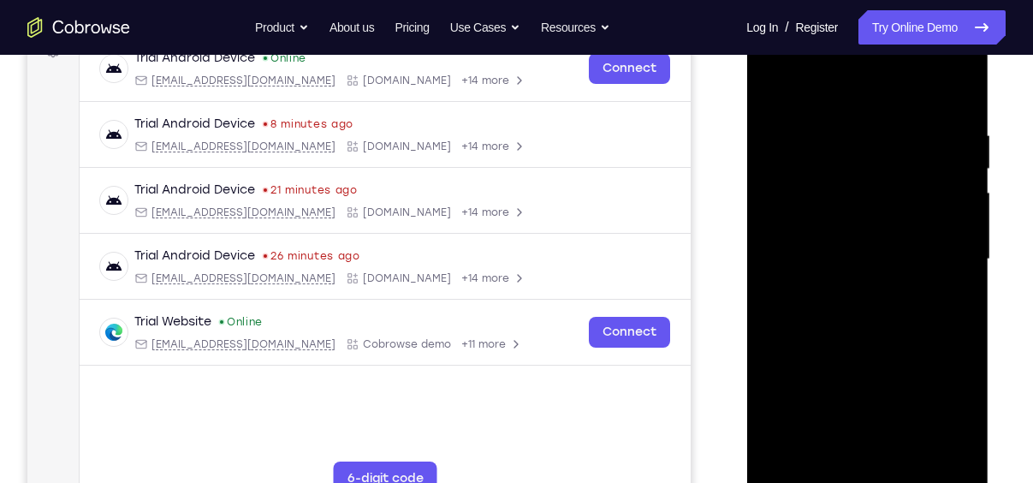
scroll to position [279, 0]
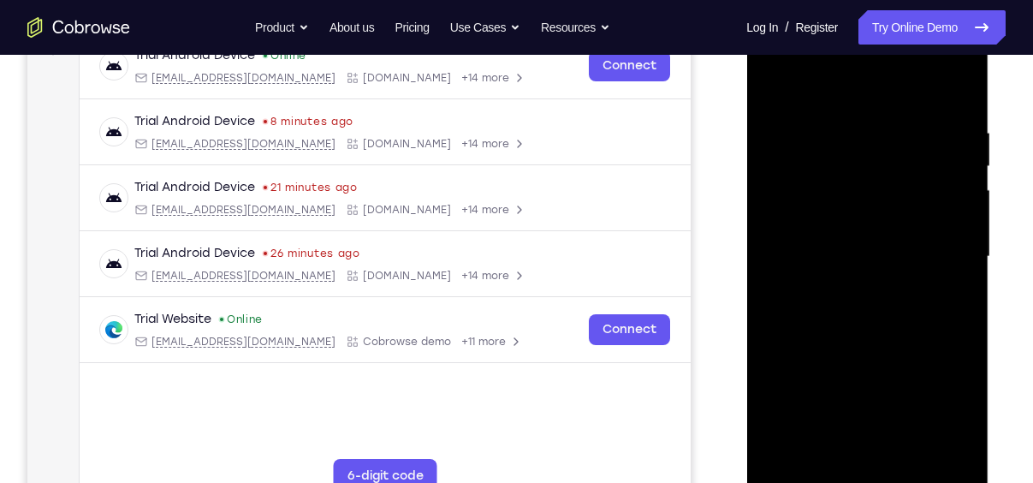
drag, startPoint x: 897, startPoint y: 349, endPoint x: 929, endPoint y: 143, distance: 208.7
click at [929, 143] on div at bounding box center [867, 256] width 216 height 479
click at [777, 280] on div at bounding box center [867, 256] width 216 height 479
drag, startPoint x: 905, startPoint y: 335, endPoint x: 930, endPoint y: 366, distance: 40.2
click at [930, 366] on div at bounding box center [867, 256] width 216 height 479
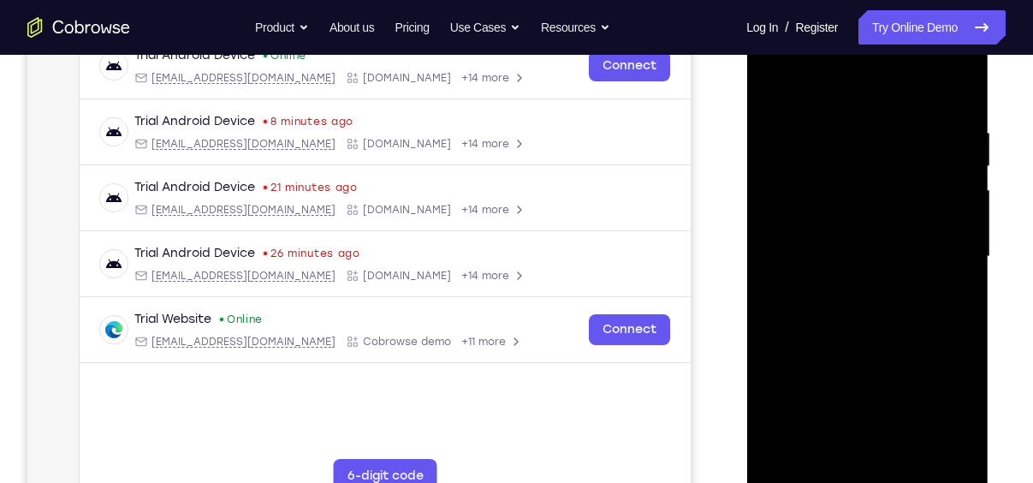
drag, startPoint x: 895, startPoint y: 320, endPoint x: 896, endPoint y: 146, distance: 174.6
click at [896, 146] on div at bounding box center [867, 256] width 216 height 479
drag, startPoint x: 896, startPoint y: 402, endPoint x: 912, endPoint y: 165, distance: 237.6
click at [912, 165] on div at bounding box center [867, 256] width 216 height 479
drag, startPoint x: 899, startPoint y: 337, endPoint x: 923, endPoint y: 150, distance: 189.0
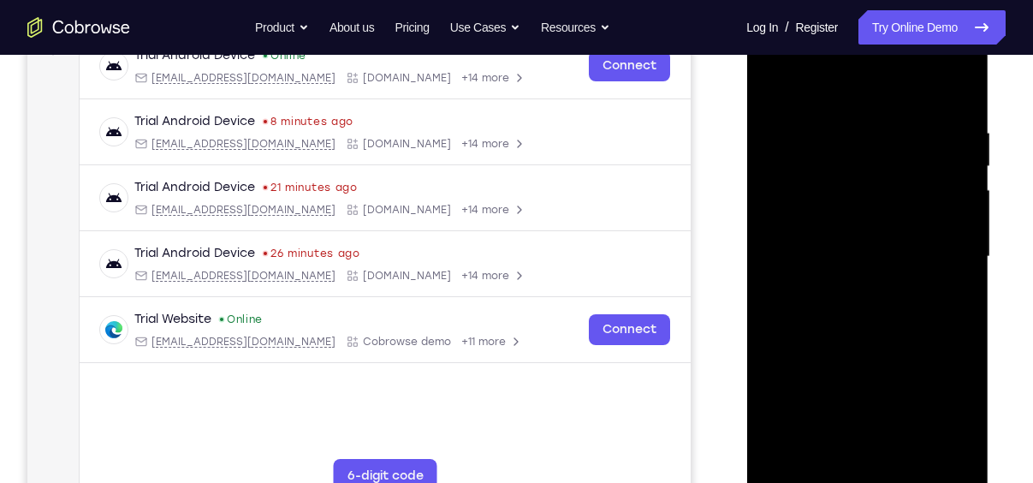
click at [923, 150] on div at bounding box center [867, 256] width 216 height 479
drag, startPoint x: 900, startPoint y: 344, endPoint x: 902, endPoint y: 176, distance: 167.8
click at [902, 176] on div at bounding box center [867, 256] width 216 height 479
click at [779, 241] on div at bounding box center [867, 256] width 216 height 479
drag, startPoint x: 889, startPoint y: 312, endPoint x: 901, endPoint y: 126, distance: 186.2
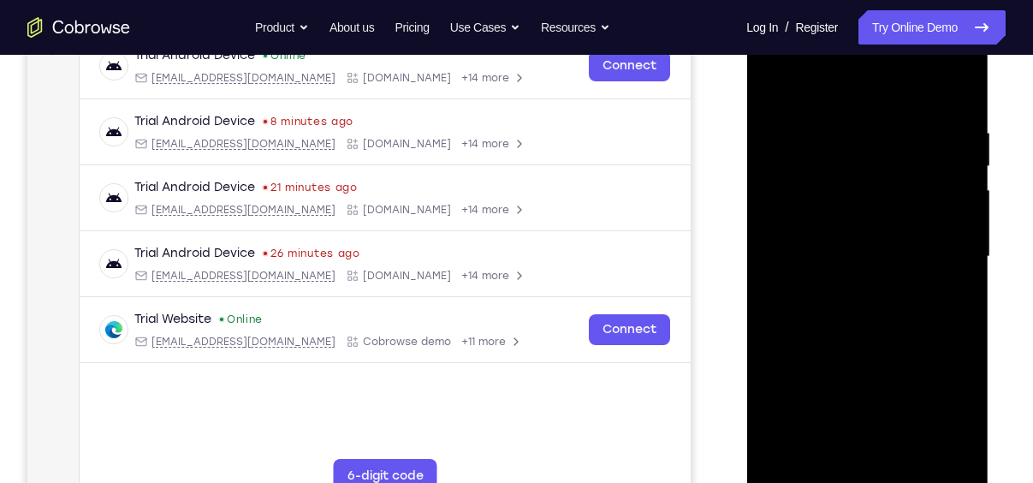
click at [901, 126] on div at bounding box center [867, 256] width 216 height 479
drag, startPoint x: 904, startPoint y: 373, endPoint x: 919, endPoint y: 298, distance: 76.7
click at [919, 298] on div at bounding box center [867, 256] width 216 height 479
click at [964, 243] on div at bounding box center [867, 256] width 216 height 479
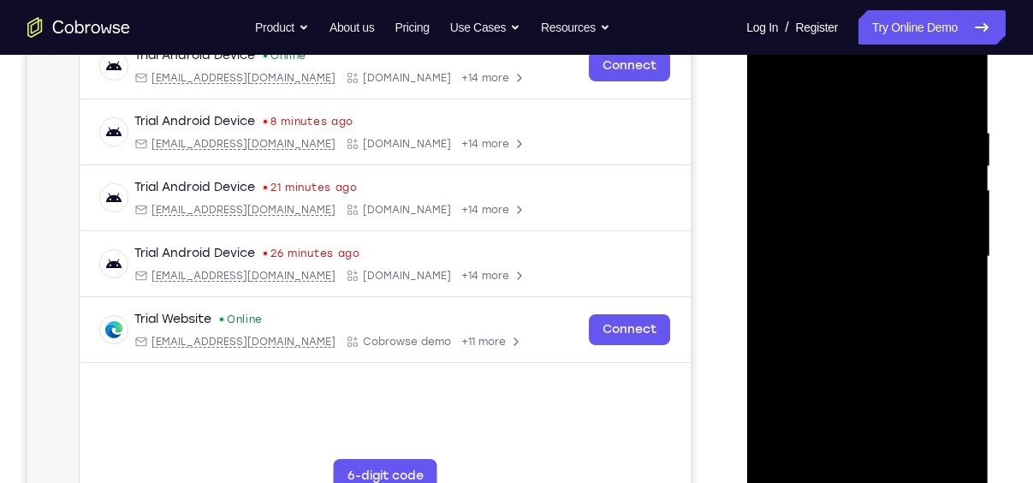
click at [768, 243] on div at bounding box center [867, 256] width 216 height 479
drag, startPoint x: 904, startPoint y: 359, endPoint x: 918, endPoint y: 156, distance: 203.3
click at [918, 156] on div at bounding box center [867, 256] width 216 height 479
drag, startPoint x: 888, startPoint y: 348, endPoint x: 914, endPoint y: 171, distance: 178.3
click at [914, 171] on div at bounding box center [867, 256] width 216 height 479
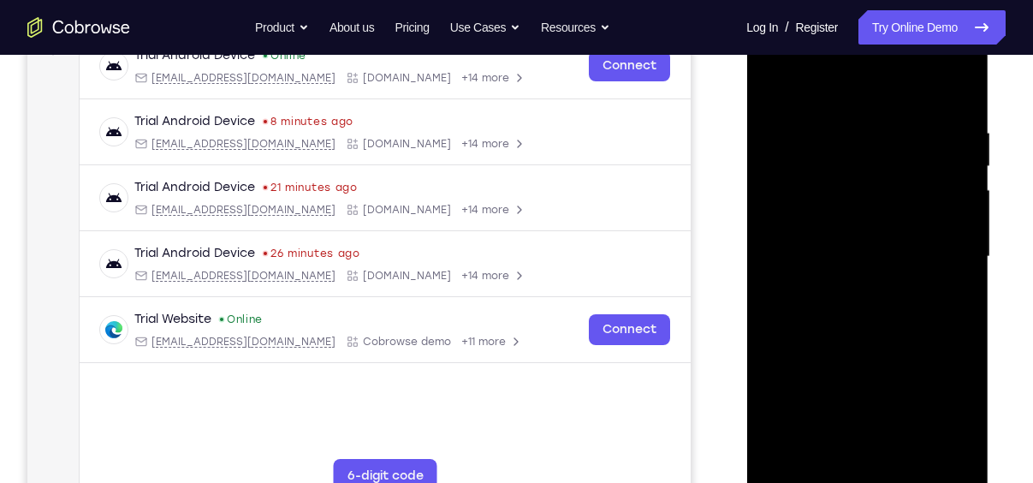
click at [776, 370] on div at bounding box center [867, 256] width 216 height 479
click at [966, 214] on div at bounding box center [867, 256] width 216 height 479
drag, startPoint x: 916, startPoint y: 409, endPoint x: 924, endPoint y: 117, distance: 292.0
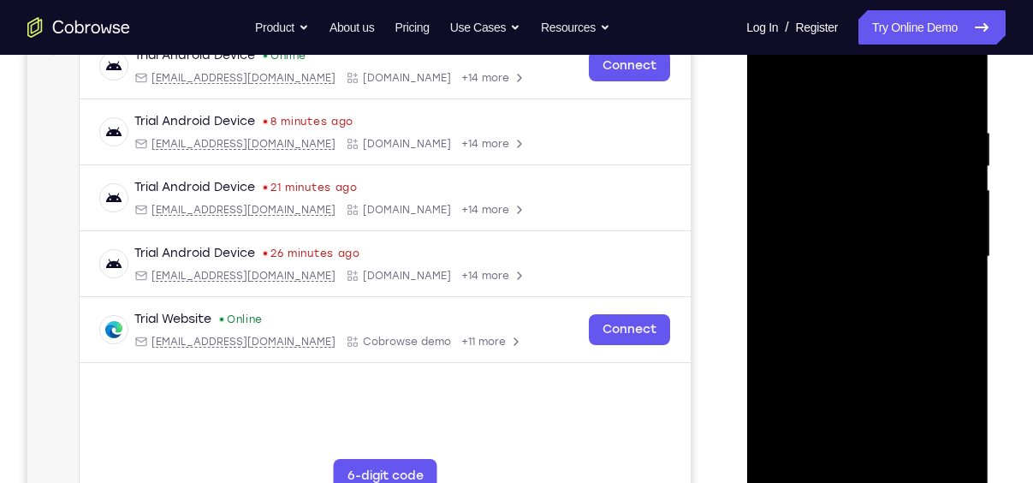
click at [924, 117] on div at bounding box center [867, 256] width 216 height 479
drag, startPoint x: 905, startPoint y: 341, endPoint x: 908, endPoint y: 241, distance: 100.2
click at [908, 241] on div at bounding box center [867, 256] width 216 height 479
click at [779, 312] on div at bounding box center [867, 256] width 216 height 479
drag, startPoint x: 926, startPoint y: 349, endPoint x: 904, endPoint y: 82, distance: 268.0
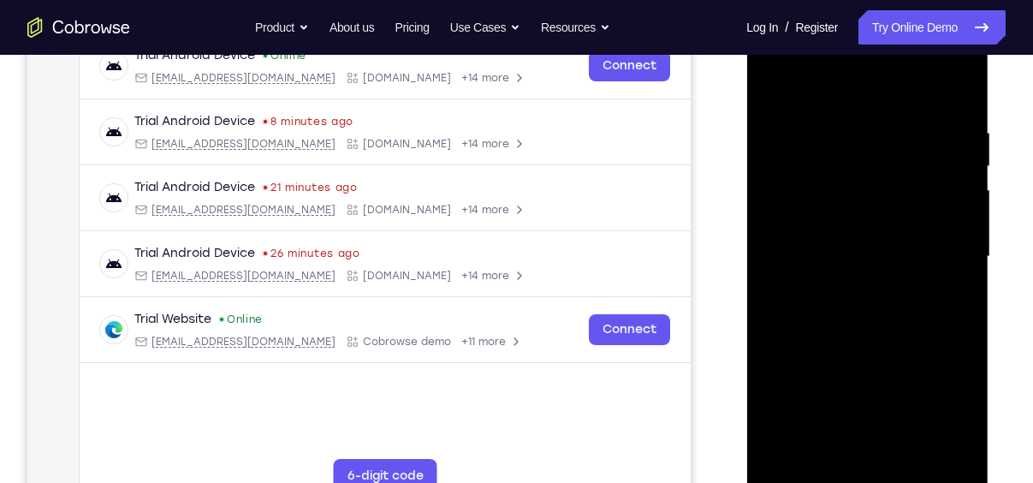
click at [904, 82] on div at bounding box center [867, 256] width 216 height 479
drag, startPoint x: 903, startPoint y: 375, endPoint x: 925, endPoint y: 121, distance: 255.2
click at [925, 121] on div at bounding box center [867, 256] width 216 height 479
drag, startPoint x: 925, startPoint y: 330, endPoint x: 939, endPoint y: 123, distance: 207.7
click at [939, 123] on div at bounding box center [867, 256] width 216 height 479
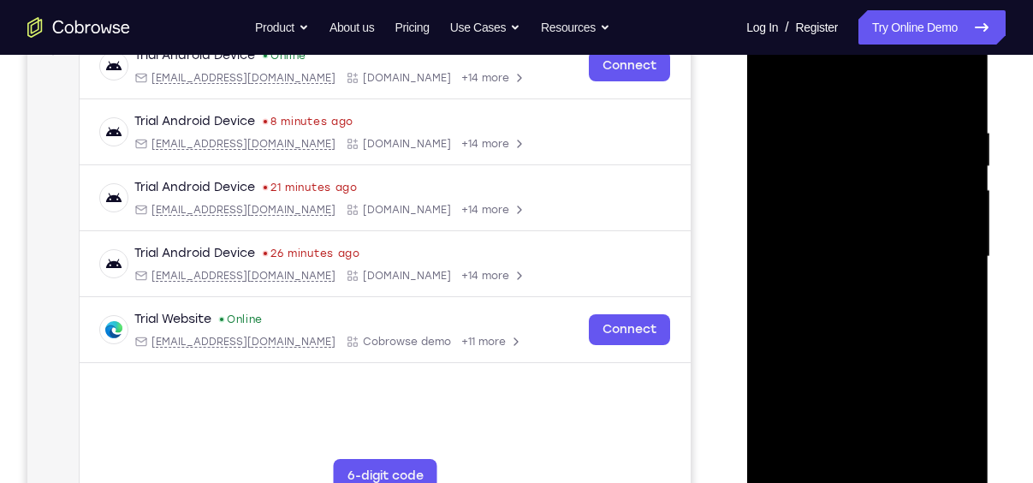
drag, startPoint x: 908, startPoint y: 343, endPoint x: 941, endPoint y: 134, distance: 211.4
click at [941, 134] on div at bounding box center [867, 256] width 216 height 479
click at [775, 338] on div at bounding box center [867, 256] width 216 height 479
click at [952, 462] on div at bounding box center [867, 256] width 216 height 479
drag, startPoint x: 925, startPoint y: 197, endPoint x: 923, endPoint y: 430, distance: 232.9
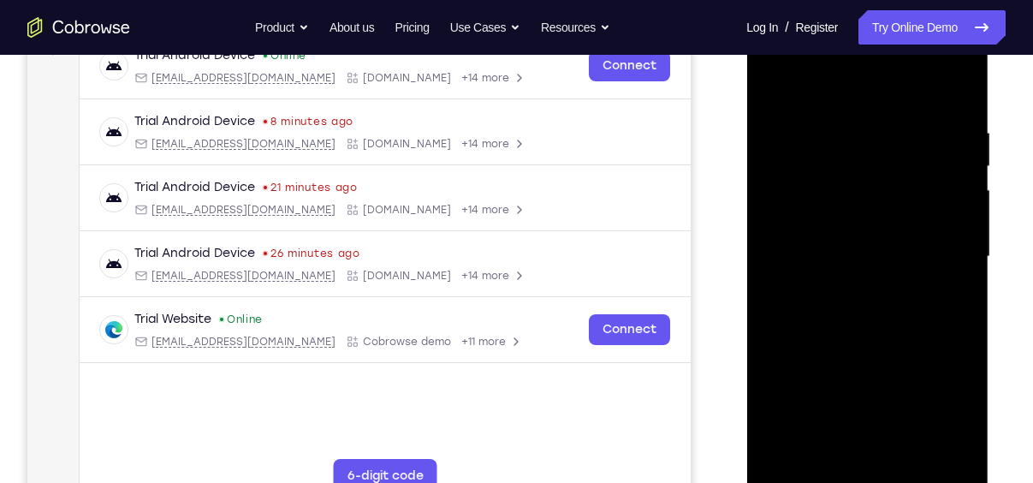
click at [923, 430] on div at bounding box center [867, 256] width 216 height 479
drag, startPoint x: 909, startPoint y: 128, endPoint x: 901, endPoint y: 211, distance: 83.4
click at [901, 211] on div at bounding box center [867, 256] width 216 height 479
drag, startPoint x: 932, startPoint y: 115, endPoint x: 915, endPoint y: 282, distance: 168.7
click at [915, 282] on div at bounding box center [867, 256] width 216 height 479
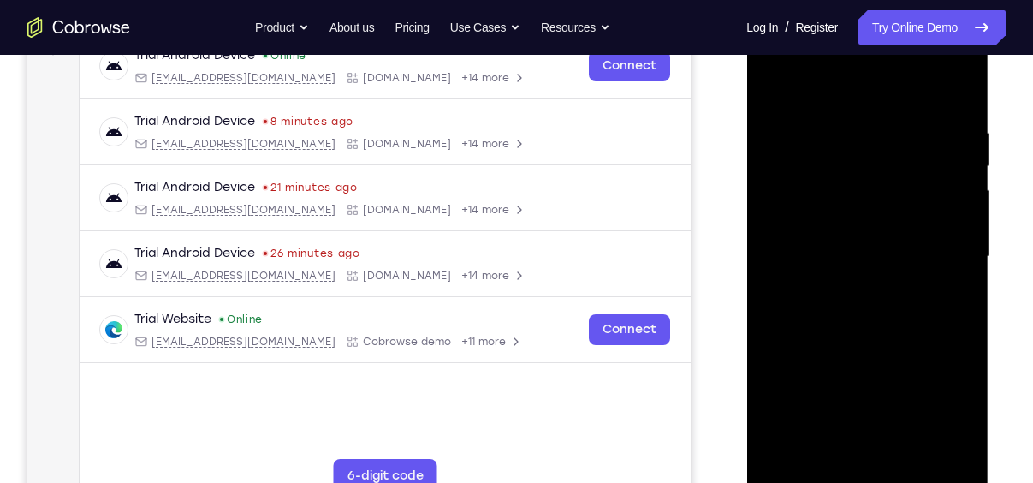
drag, startPoint x: 913, startPoint y: 130, endPoint x: 912, endPoint y: 384, distance: 254.2
click at [912, 384] on div at bounding box center [867, 256] width 216 height 479
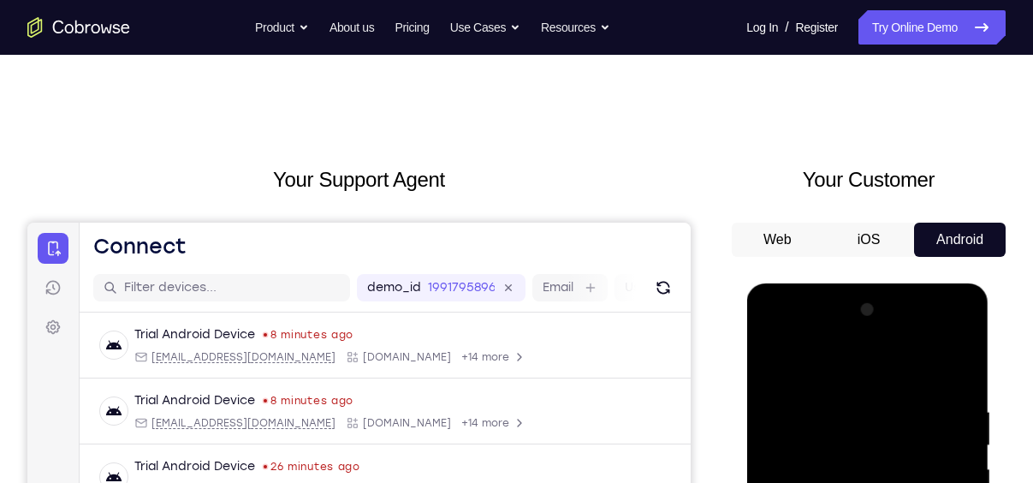
scroll to position [211, 0]
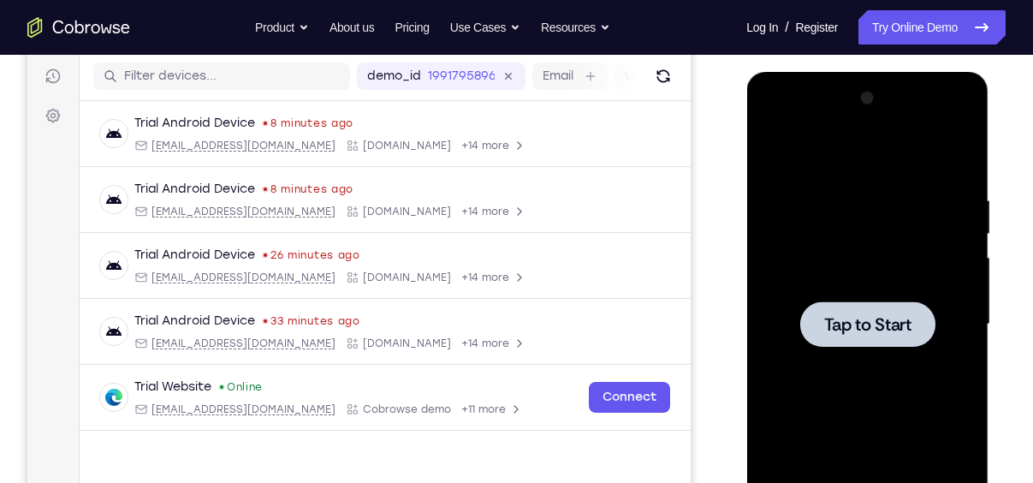
click at [901, 342] on div at bounding box center [867, 323] width 135 height 45
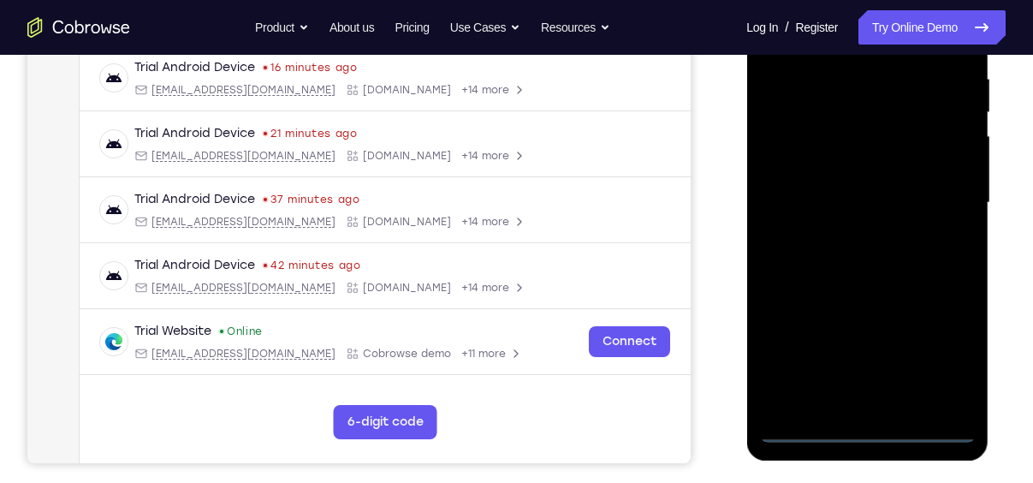
scroll to position [337, 0]
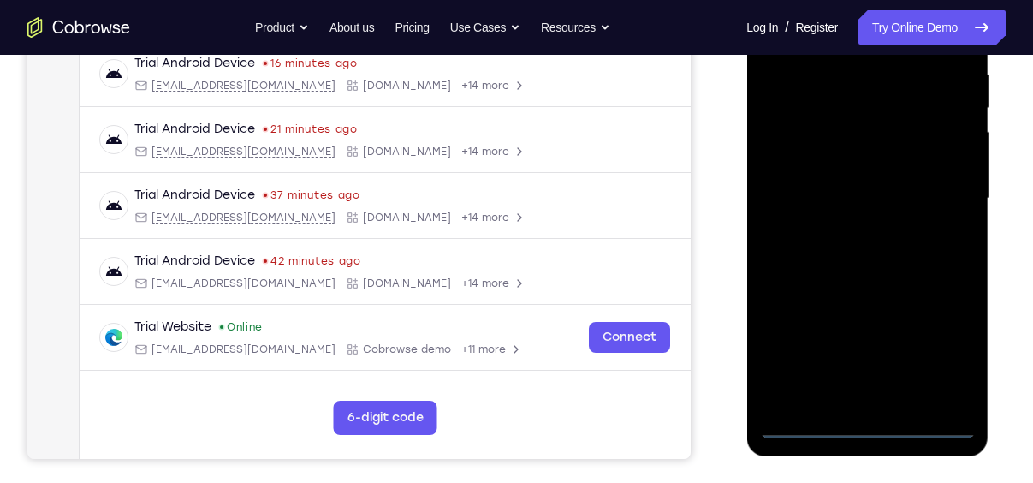
click at [949, 351] on div at bounding box center [867, 198] width 216 height 479
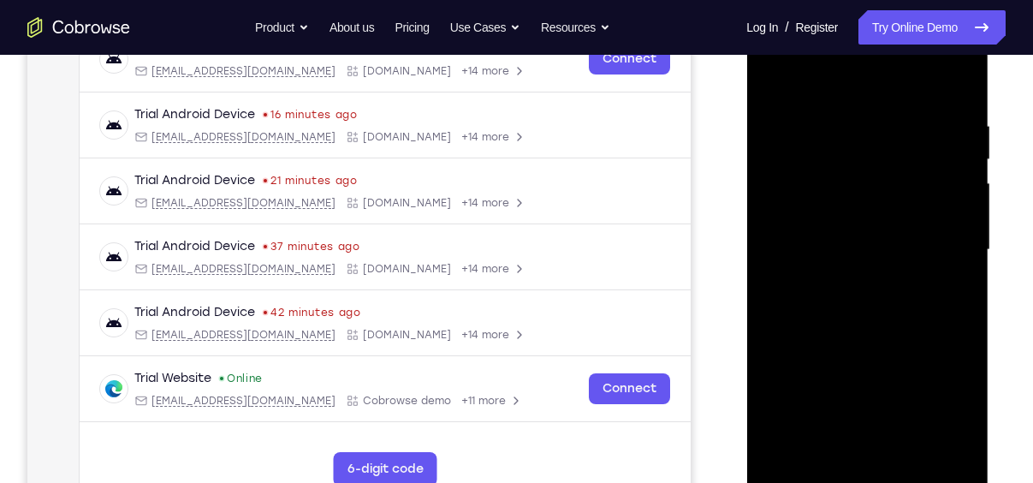
scroll to position [263, 0]
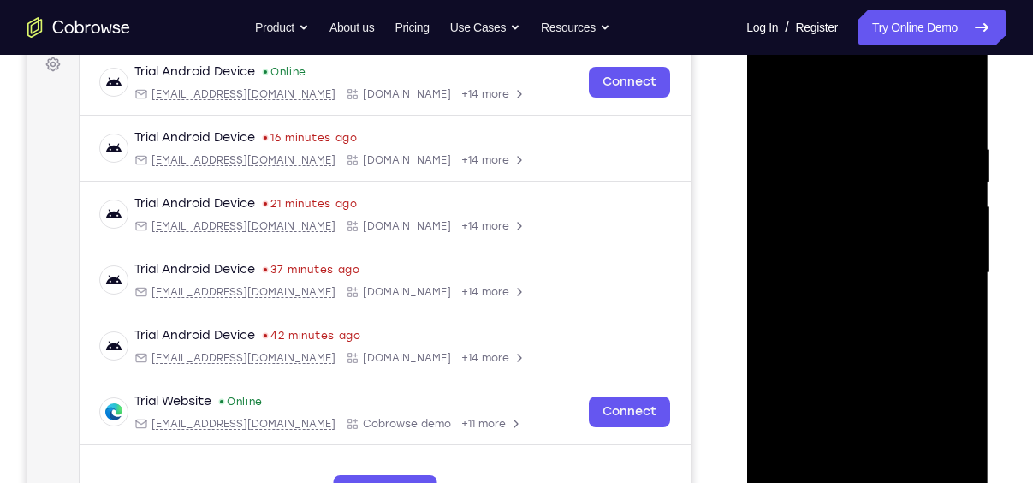
click at [847, 114] on div at bounding box center [867, 272] width 216 height 479
click at [944, 271] on div at bounding box center [867, 272] width 216 height 479
click at [847, 302] on div at bounding box center [867, 272] width 216 height 479
click at [866, 259] on div at bounding box center [867, 272] width 216 height 479
click at [871, 236] on div at bounding box center [867, 272] width 216 height 479
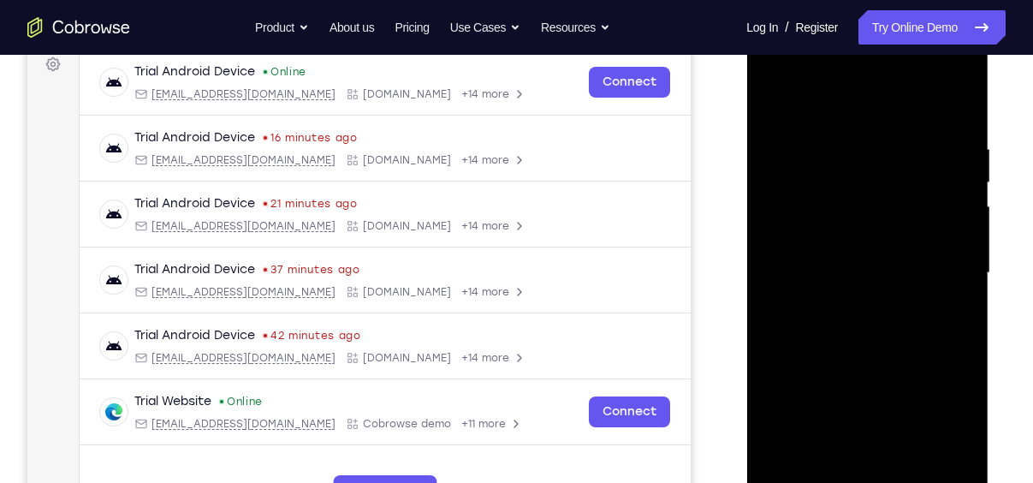
click at [881, 276] on div at bounding box center [867, 272] width 216 height 479
click at [868, 319] on div at bounding box center [867, 272] width 216 height 479
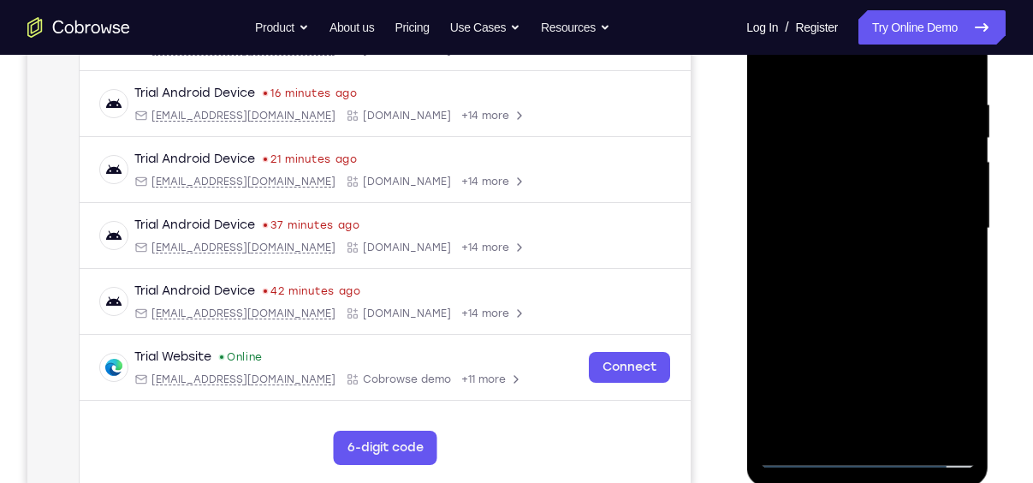
click at [883, 309] on div at bounding box center [867, 228] width 216 height 479
click at [903, 435] on div at bounding box center [867, 228] width 216 height 479
click at [871, 318] on div at bounding box center [867, 228] width 216 height 479
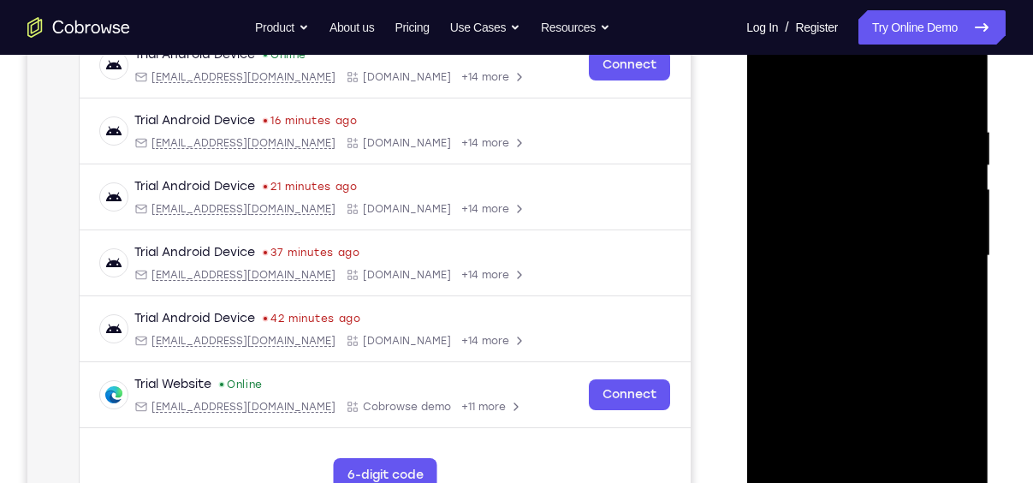
scroll to position [277, 0]
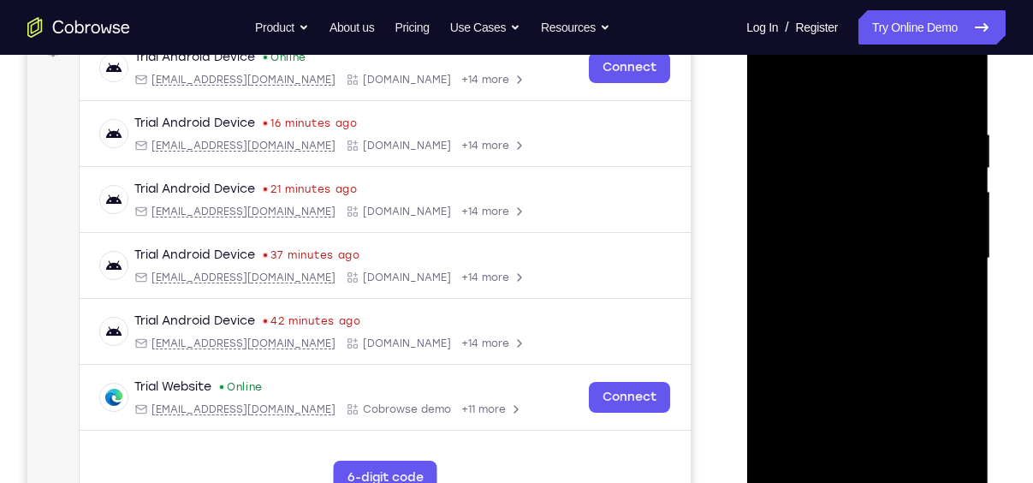
click at [775, 73] on div at bounding box center [867, 258] width 216 height 479
click at [794, 202] on div at bounding box center [867, 258] width 216 height 479
click at [905, 461] on div at bounding box center [867, 258] width 216 height 479
click at [966, 166] on div at bounding box center [867, 258] width 216 height 479
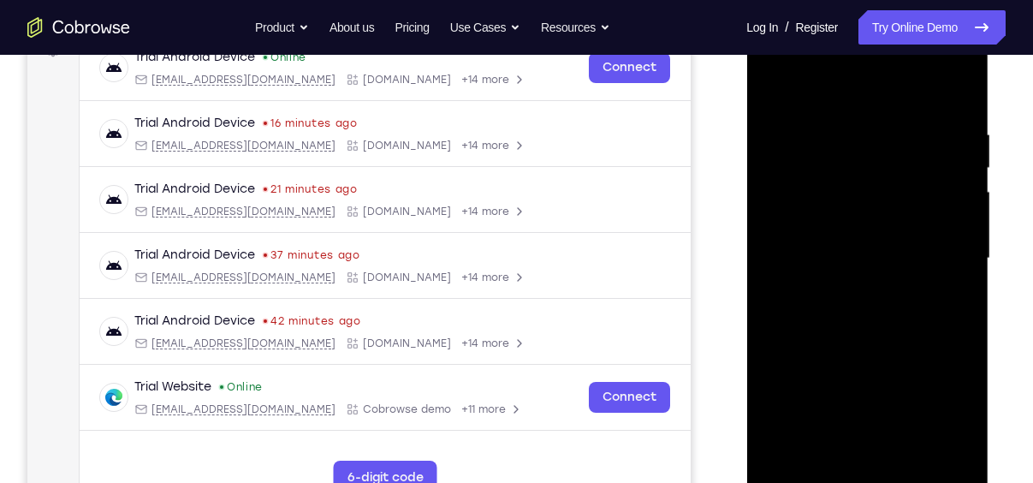
click at [966, 166] on div at bounding box center [867, 258] width 216 height 479
click at [841, 170] on div at bounding box center [867, 258] width 216 height 479
click at [919, 301] on div at bounding box center [867, 258] width 216 height 479
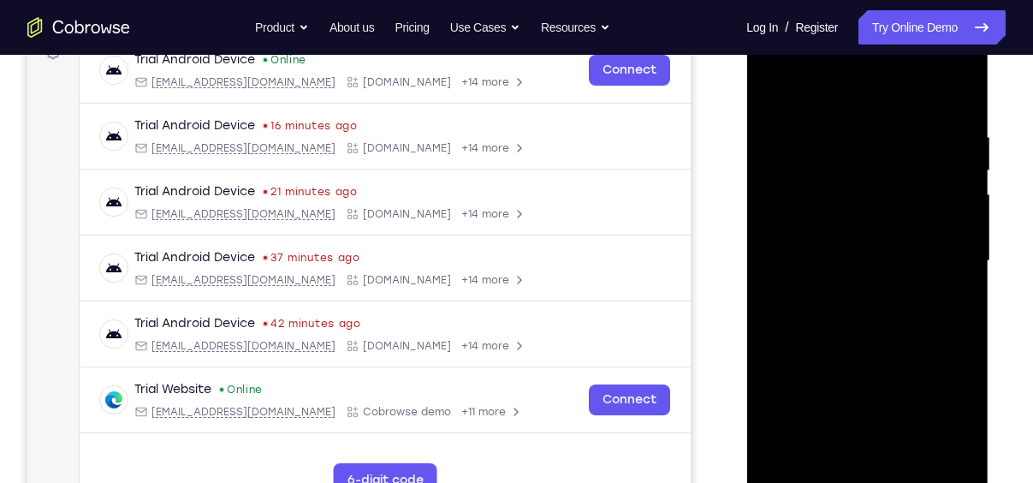
scroll to position [265, 0]
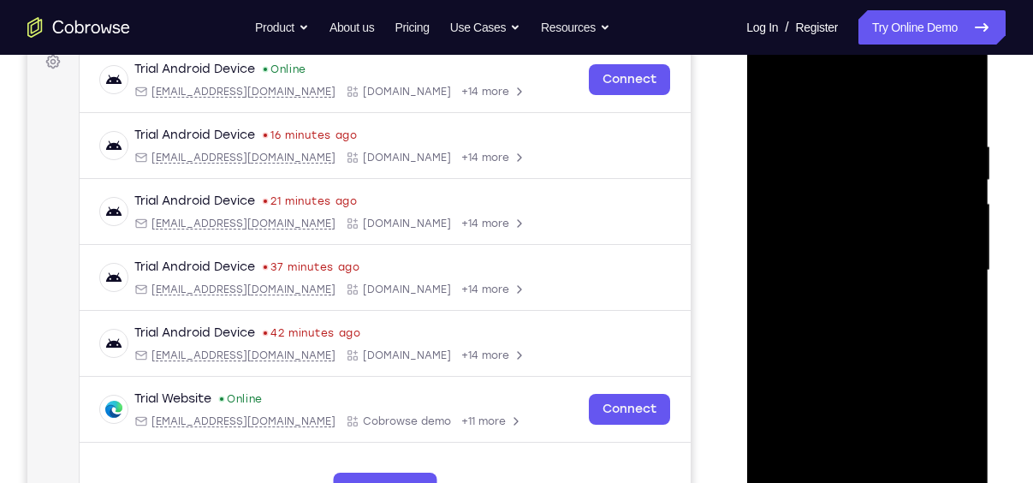
click at [966, 175] on div at bounding box center [867, 270] width 216 height 479
click at [768, 176] on div at bounding box center [867, 270] width 216 height 479
click at [782, 86] on div at bounding box center [867, 270] width 216 height 479
click at [800, 235] on div at bounding box center [867, 270] width 216 height 479
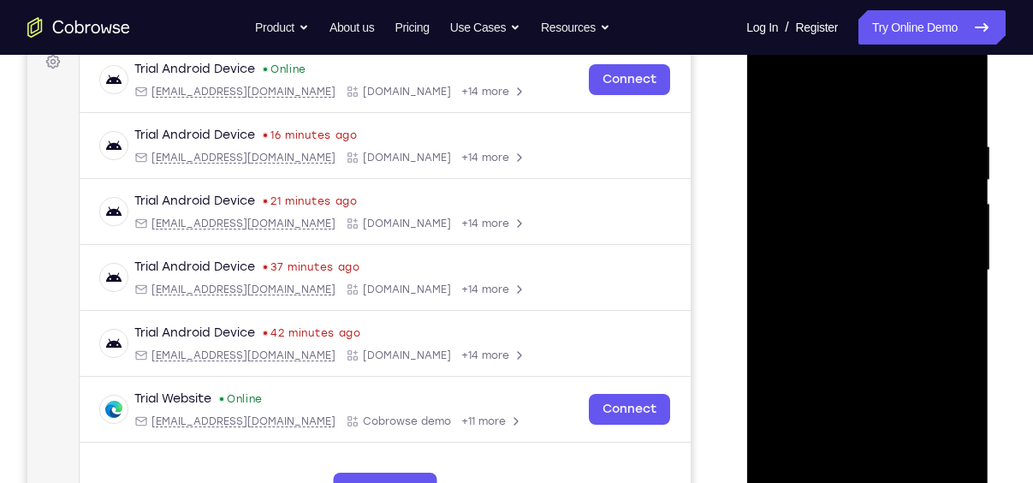
click at [839, 124] on div at bounding box center [867, 270] width 216 height 479
click at [953, 464] on div at bounding box center [867, 270] width 216 height 479
click at [966, 375] on div at bounding box center [867, 270] width 216 height 479
click at [947, 304] on div at bounding box center [867, 270] width 216 height 479
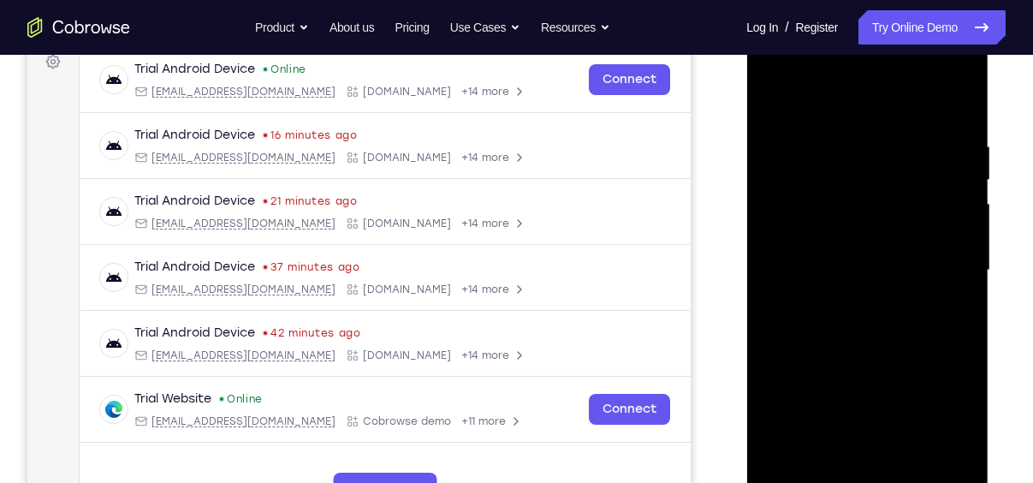
click at [947, 304] on div at bounding box center [867, 270] width 216 height 479
drag, startPoint x: 947, startPoint y: 304, endPoint x: 479, endPoint y: 289, distance: 468.5
click at [746, 289] on html "Online web based iOS Simulators and Android Emulators. Run iPhone, iPad, Mobile…" at bounding box center [868, 275] width 244 height 514
click at [927, 383] on div at bounding box center [867, 270] width 216 height 479
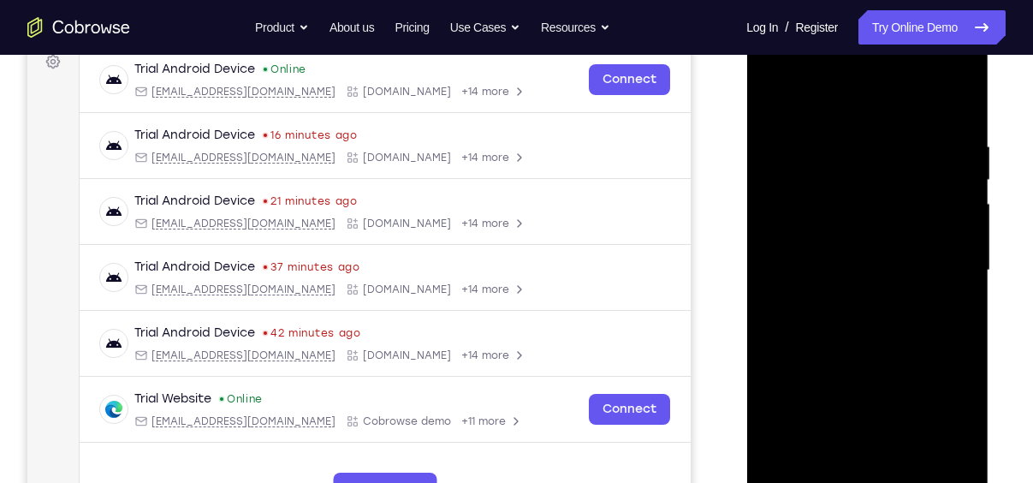
click at [946, 246] on div at bounding box center [867, 270] width 216 height 479
click at [937, 165] on div at bounding box center [867, 270] width 216 height 479
click at [949, 194] on div at bounding box center [867, 270] width 216 height 479
drag, startPoint x: 949, startPoint y: 194, endPoint x: 707, endPoint y: 204, distance: 242.4
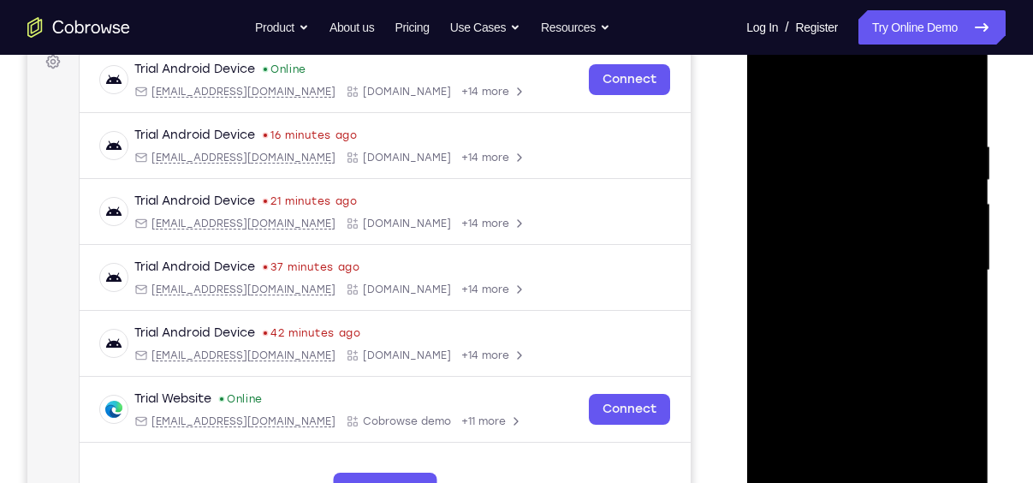
click at [746, 204] on html "Online web based iOS Simulators and Android Emulators. Run iPhone, iPad, Mobile…" at bounding box center [868, 275] width 244 height 514
drag, startPoint x: 776, startPoint y: 228, endPoint x: 954, endPoint y: 235, distance: 178.2
click at [954, 235] on div at bounding box center [867, 270] width 216 height 479
click at [956, 113] on div at bounding box center [867, 270] width 216 height 479
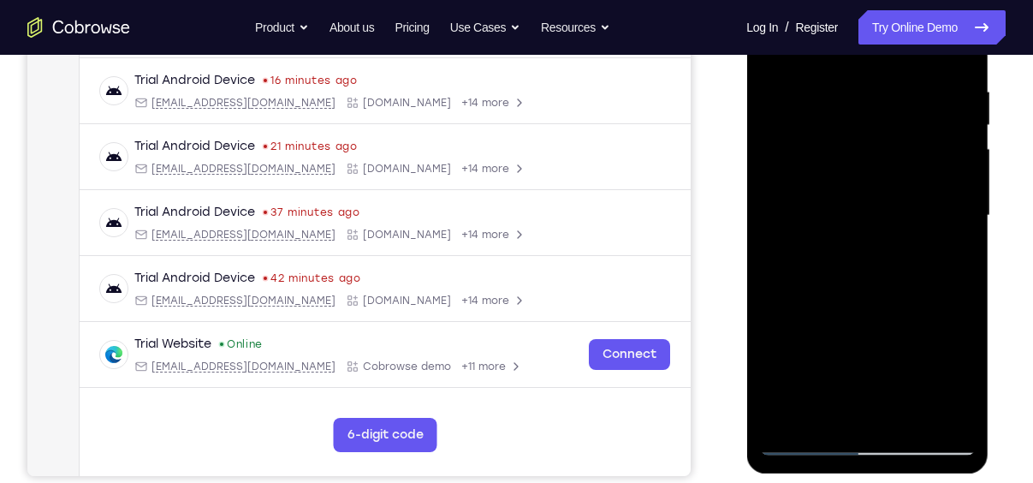
scroll to position [321, 0]
click at [910, 420] on div at bounding box center [867, 214] width 216 height 479
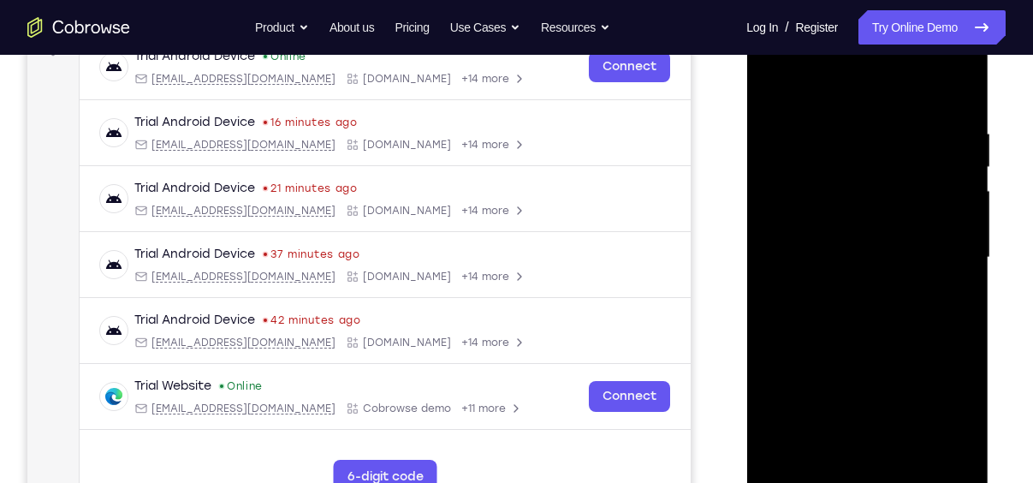
scroll to position [277, 0]
click at [779, 86] on div at bounding box center [867, 258] width 216 height 479
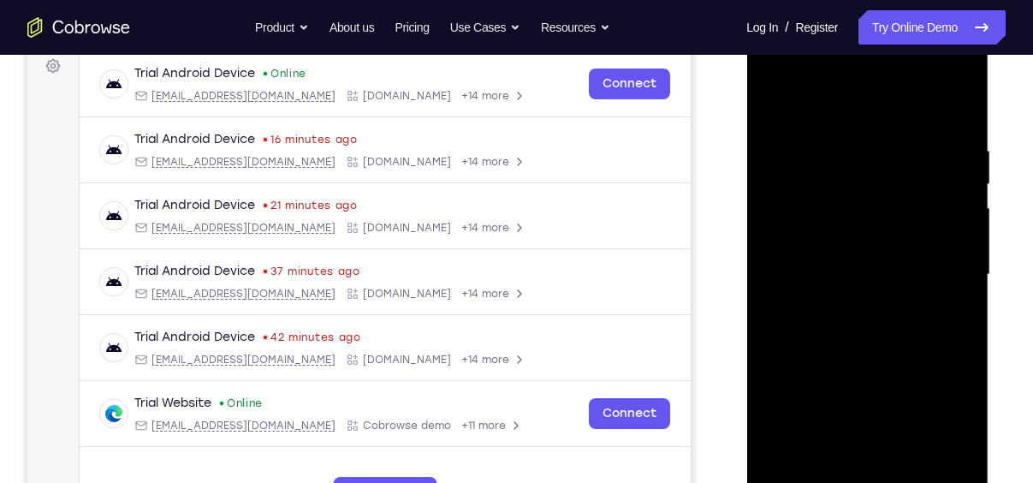
scroll to position [259, 0]
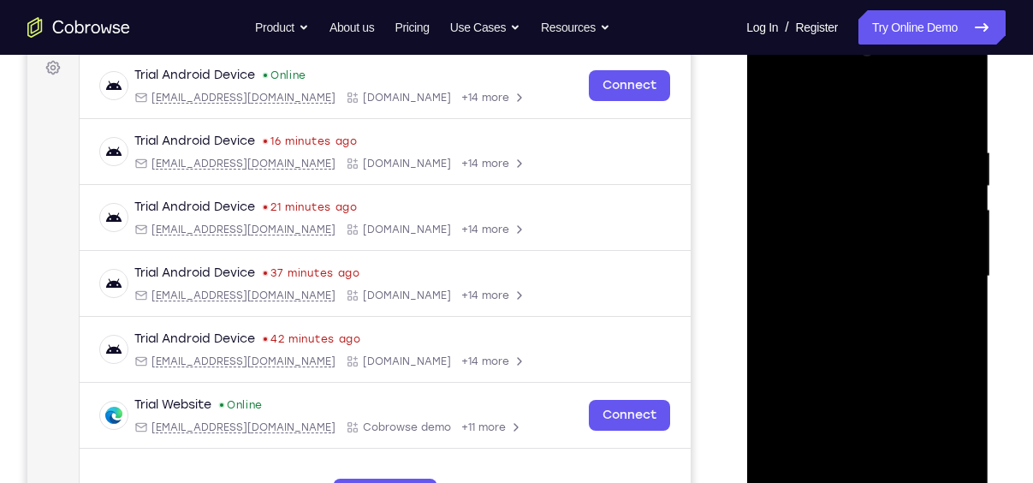
click at [864, 81] on div at bounding box center [867, 276] width 216 height 479
drag, startPoint x: 895, startPoint y: 352, endPoint x: 924, endPoint y: 88, distance: 265.2
click at [924, 88] on div at bounding box center [867, 276] width 216 height 479
drag, startPoint x: 895, startPoint y: 360, endPoint x: 919, endPoint y: 125, distance: 235.8
click at [919, 125] on div at bounding box center [867, 276] width 216 height 479
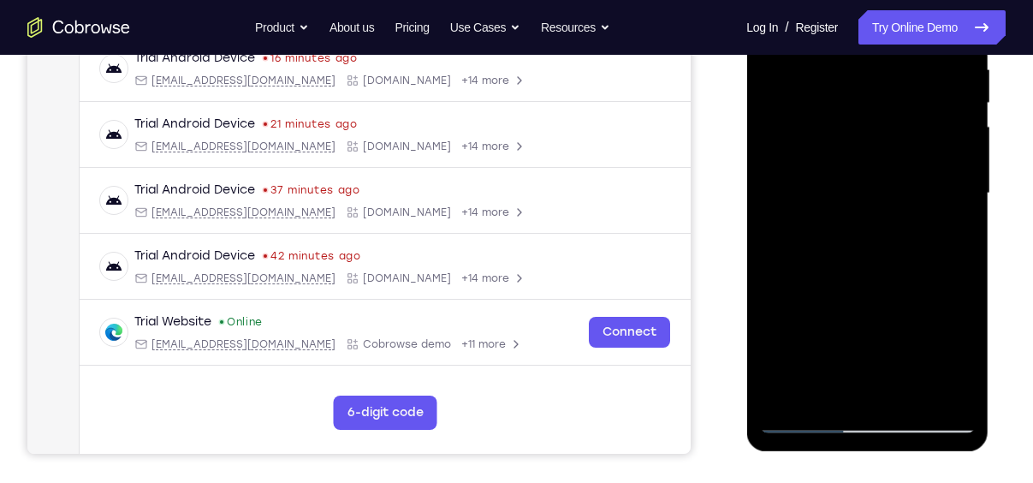
scroll to position [342, 0]
click at [827, 398] on div at bounding box center [867, 194] width 216 height 479
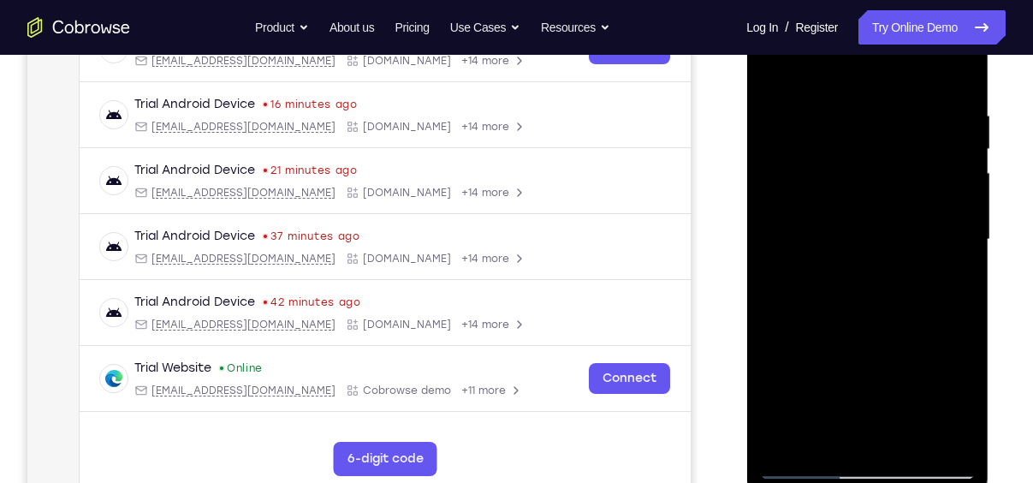
scroll to position [294, 0]
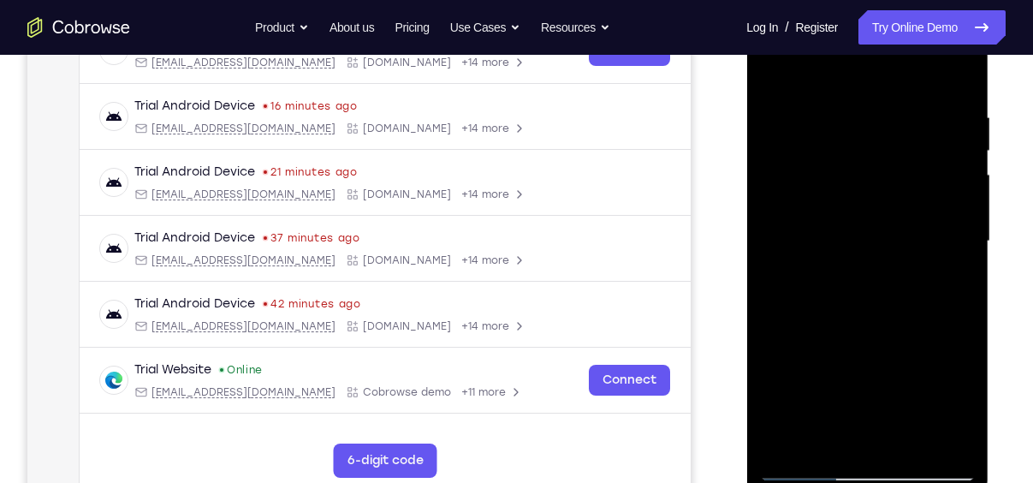
click at [950, 197] on div at bounding box center [867, 241] width 216 height 479
drag, startPoint x: 953, startPoint y: 166, endPoint x: 954, endPoint y: 372, distance: 206.3
click at [954, 372] on div at bounding box center [867, 241] width 216 height 479
click at [963, 247] on div at bounding box center [867, 241] width 216 height 479
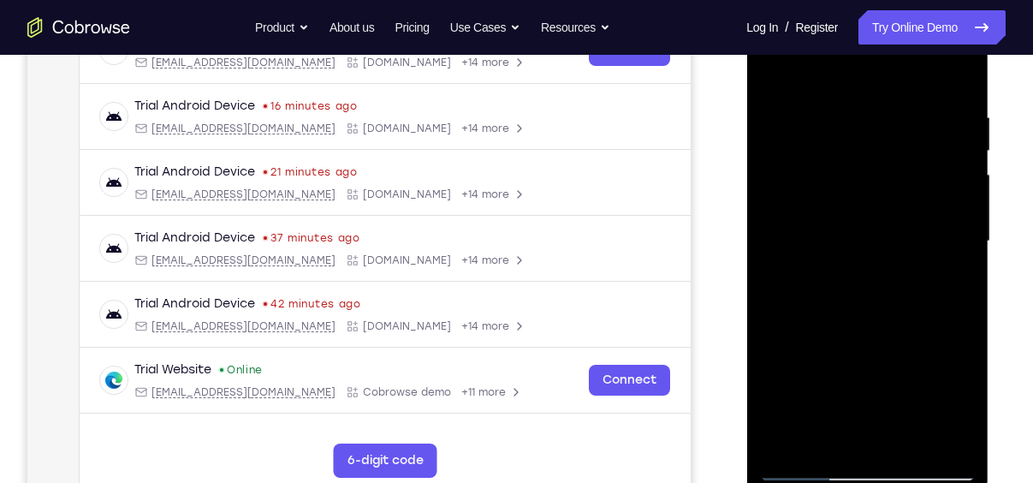
click at [777, 65] on div at bounding box center [867, 241] width 216 height 479
click at [809, 195] on div at bounding box center [867, 241] width 216 height 479
click at [773, 62] on div at bounding box center [867, 241] width 216 height 479
drag, startPoint x: 882, startPoint y: 349, endPoint x: 886, endPoint y: 158, distance: 190.9
click at [886, 158] on div at bounding box center [867, 241] width 216 height 479
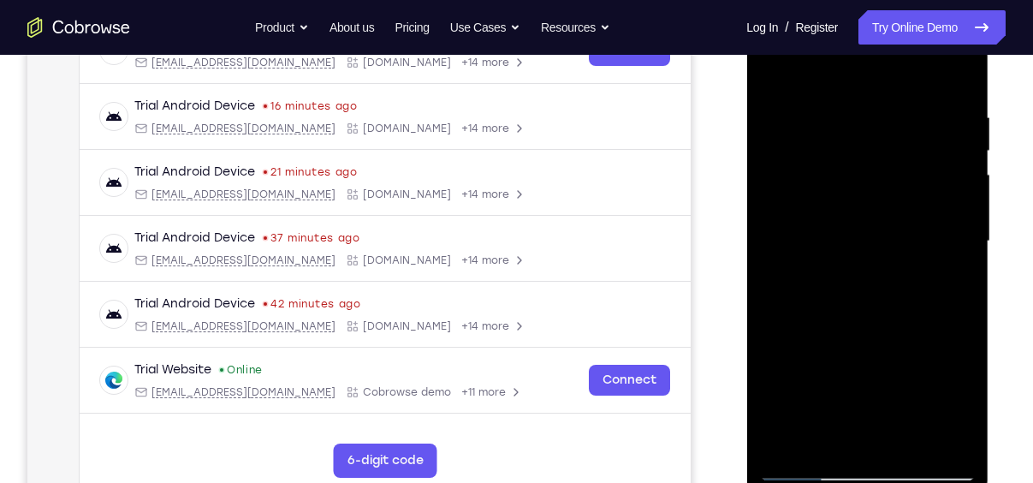
click at [884, 234] on div at bounding box center [867, 241] width 216 height 479
drag, startPoint x: 890, startPoint y: 161, endPoint x: 906, endPoint y: 479, distance: 318.8
click at [906, 479] on div at bounding box center [867, 241] width 216 height 479
click at [778, 68] on div at bounding box center [867, 241] width 216 height 479
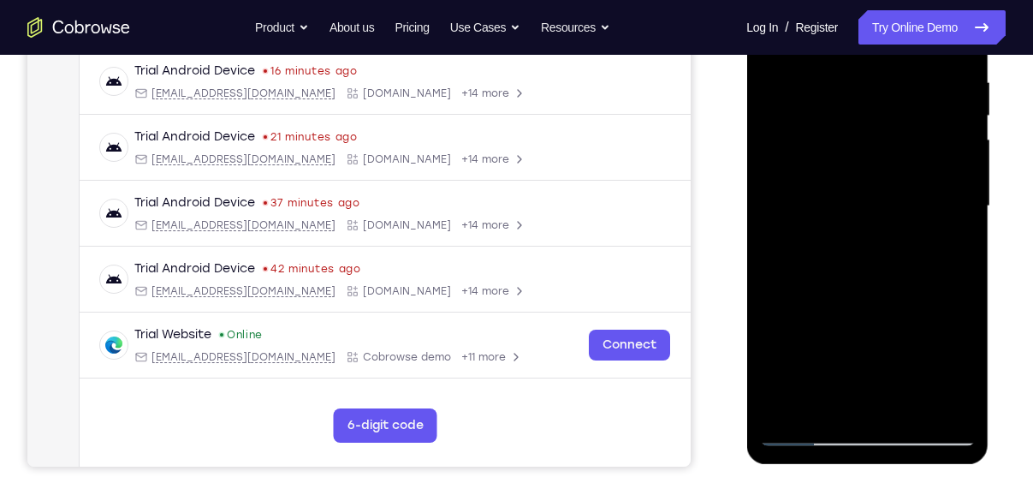
scroll to position [330, 0]
click at [785, 407] on div at bounding box center [867, 205] width 216 height 479
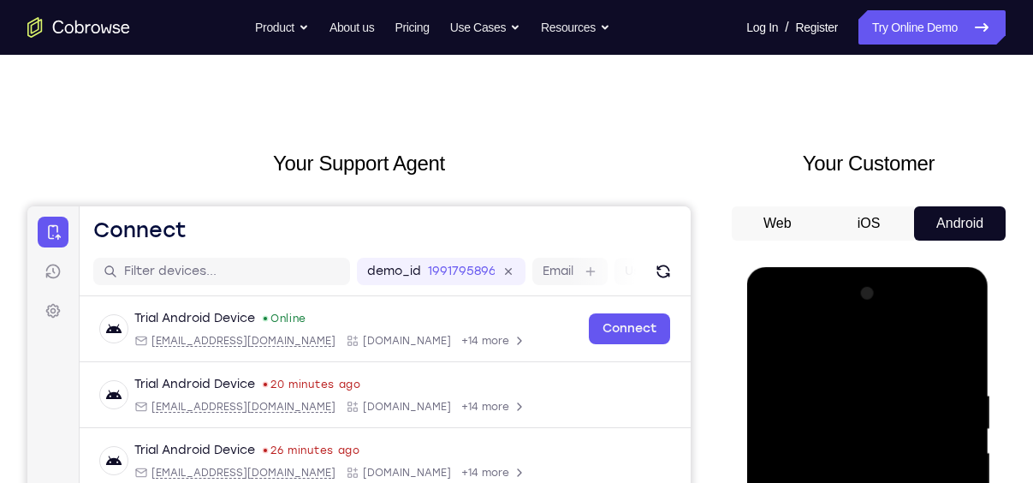
scroll to position [0, 0]
